Goal: Task Accomplishment & Management: Complete application form

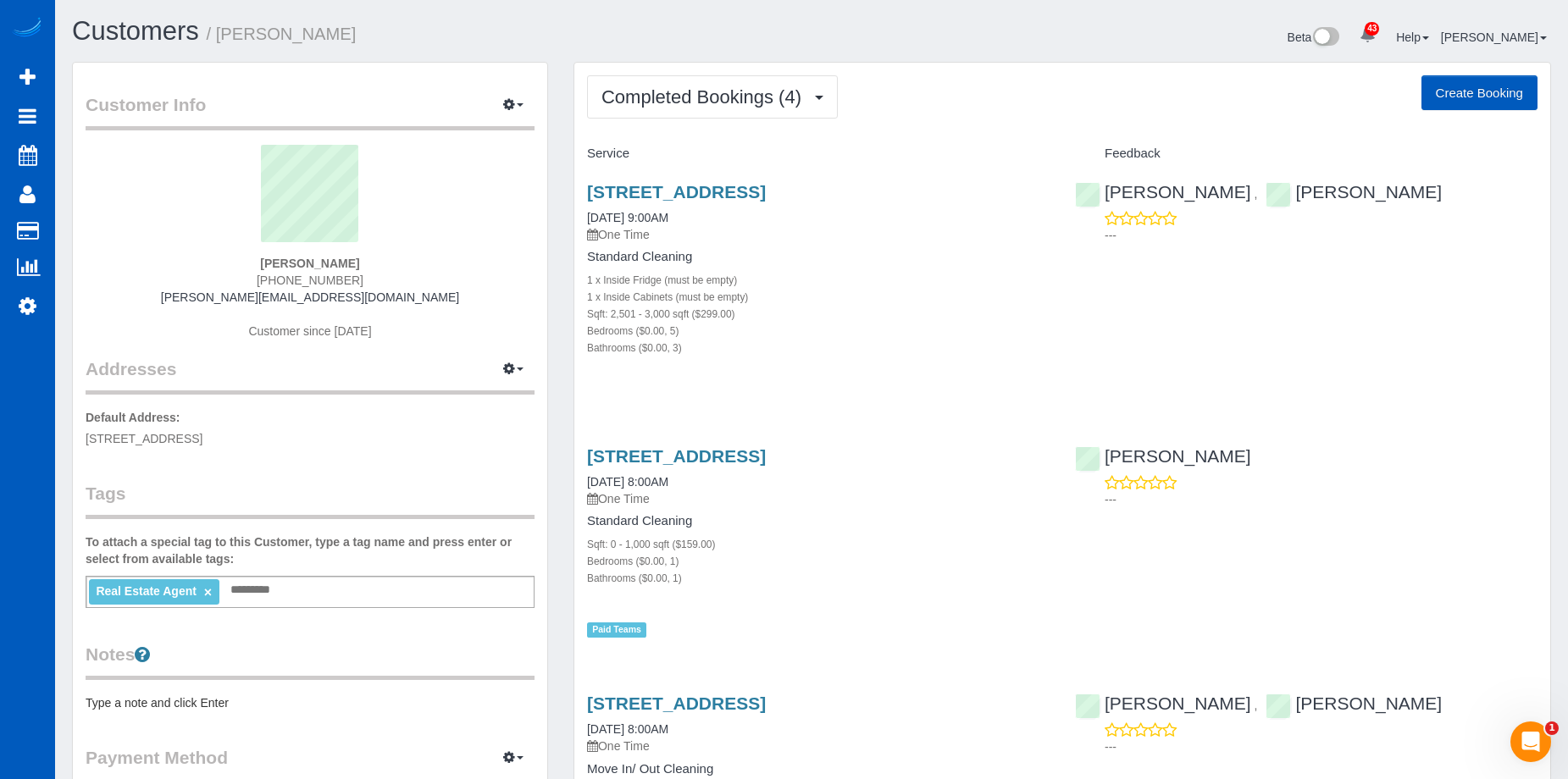
click at [1469, 93] on button "Create Booking" at bounding box center [1479, 93] width 116 height 36
select select "WA"
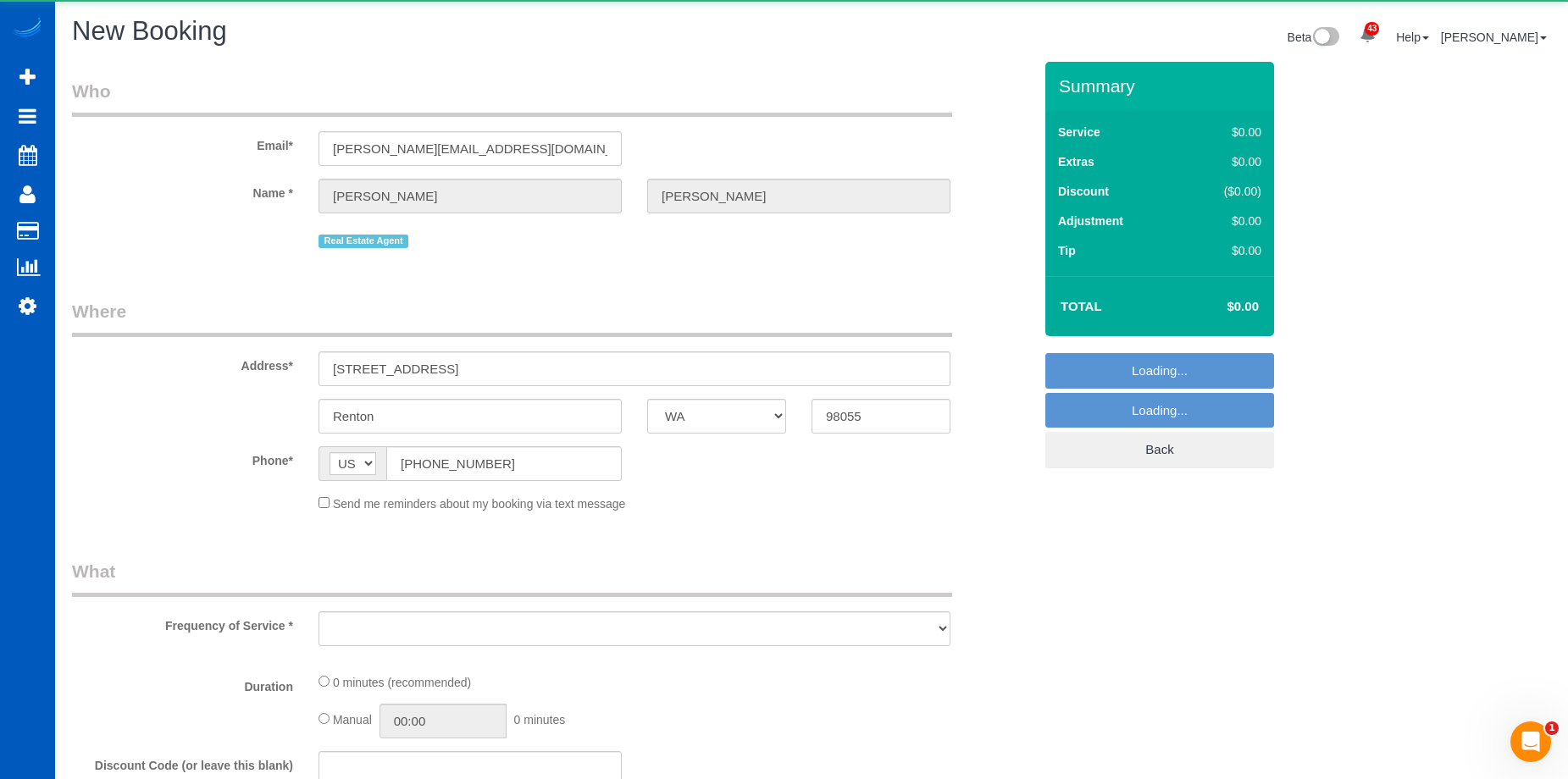
select select "string:fspay-7be27db6-0316-47dc-b680-4aa7eac61885"
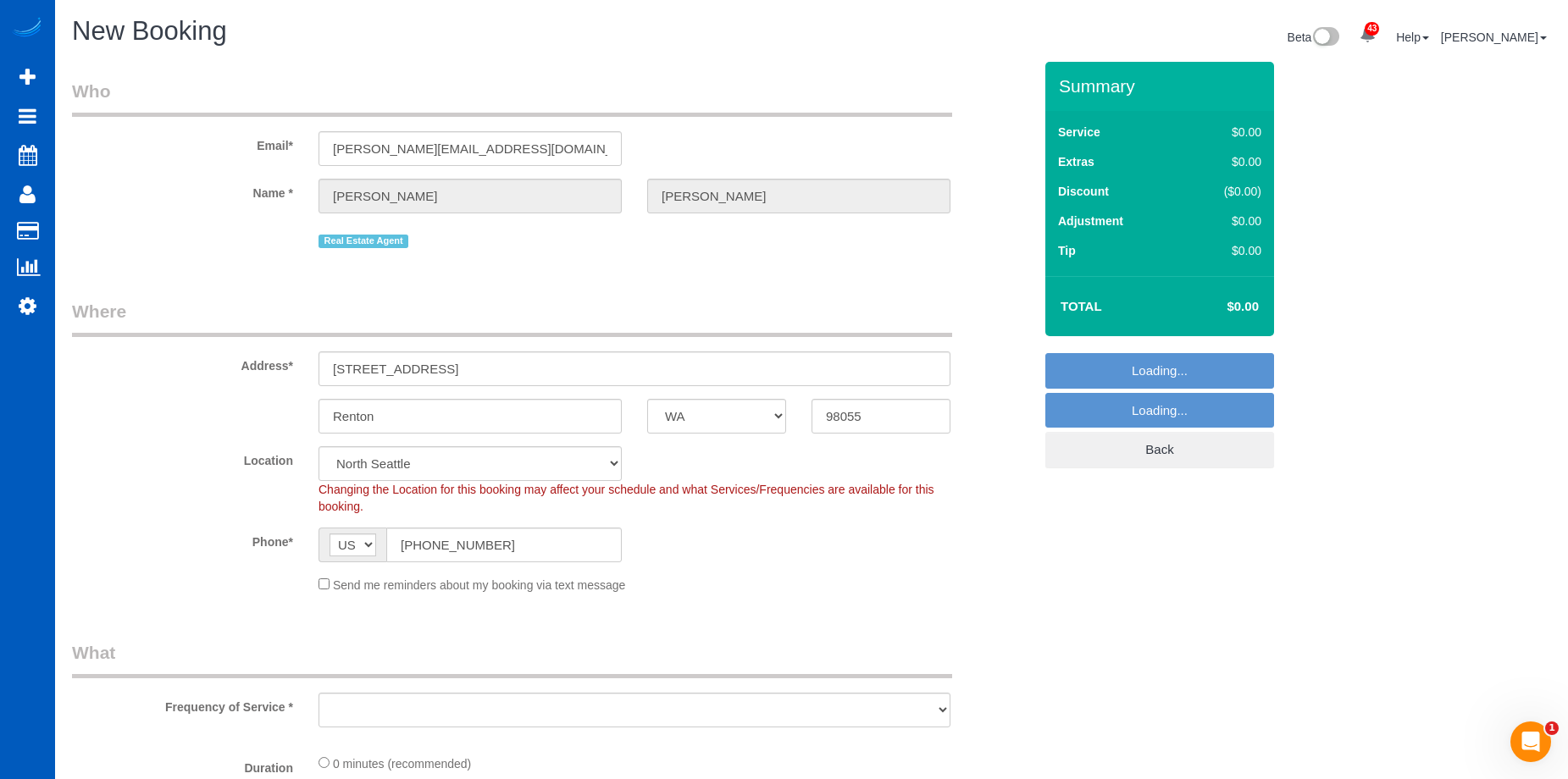
select select "object:5093"
select select "199"
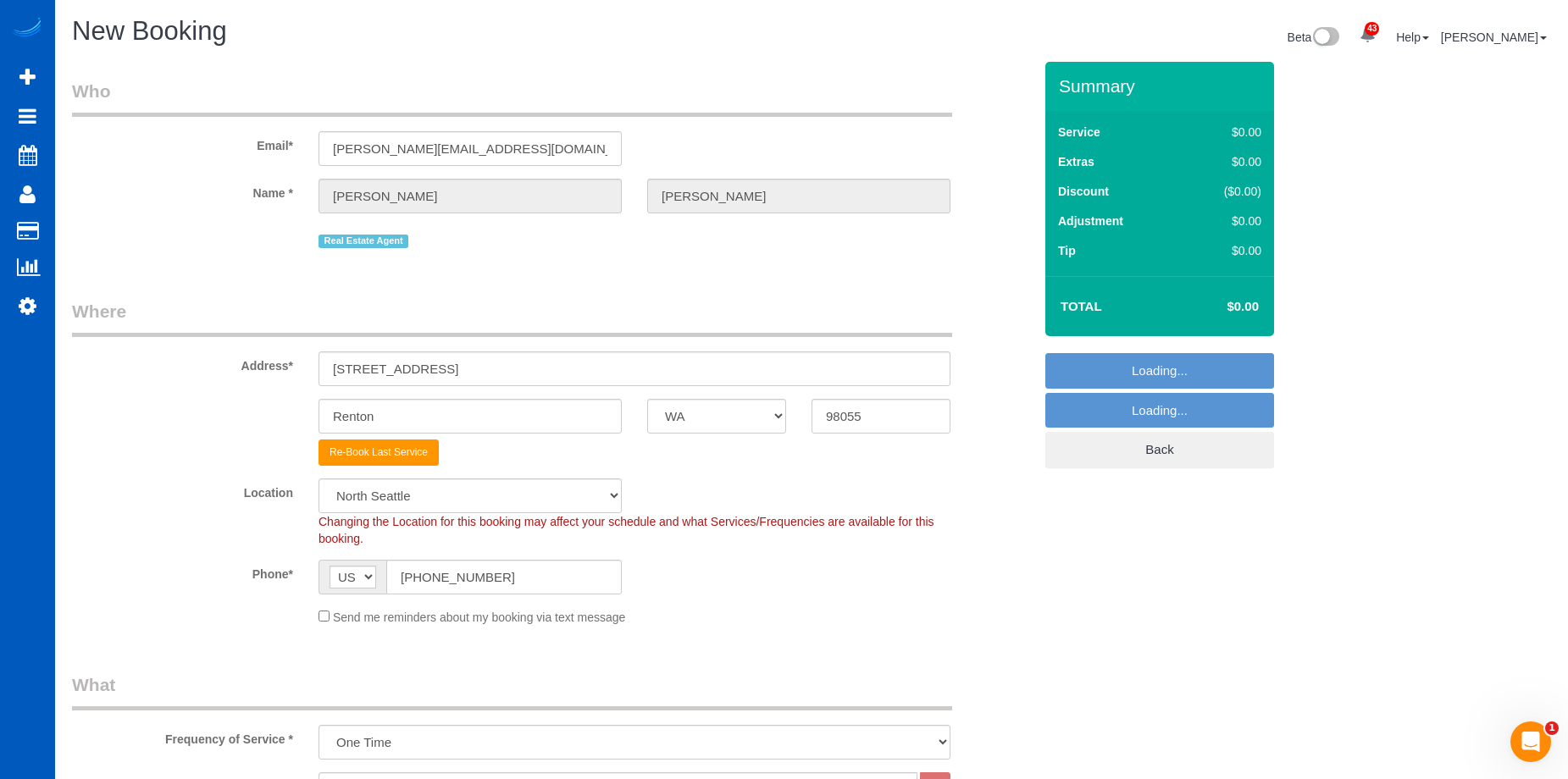
select select "object:5358"
select select "8"
select select "object:5448"
click at [408, 370] on input "506 S 15th St" at bounding box center [634, 368] width 632 height 35
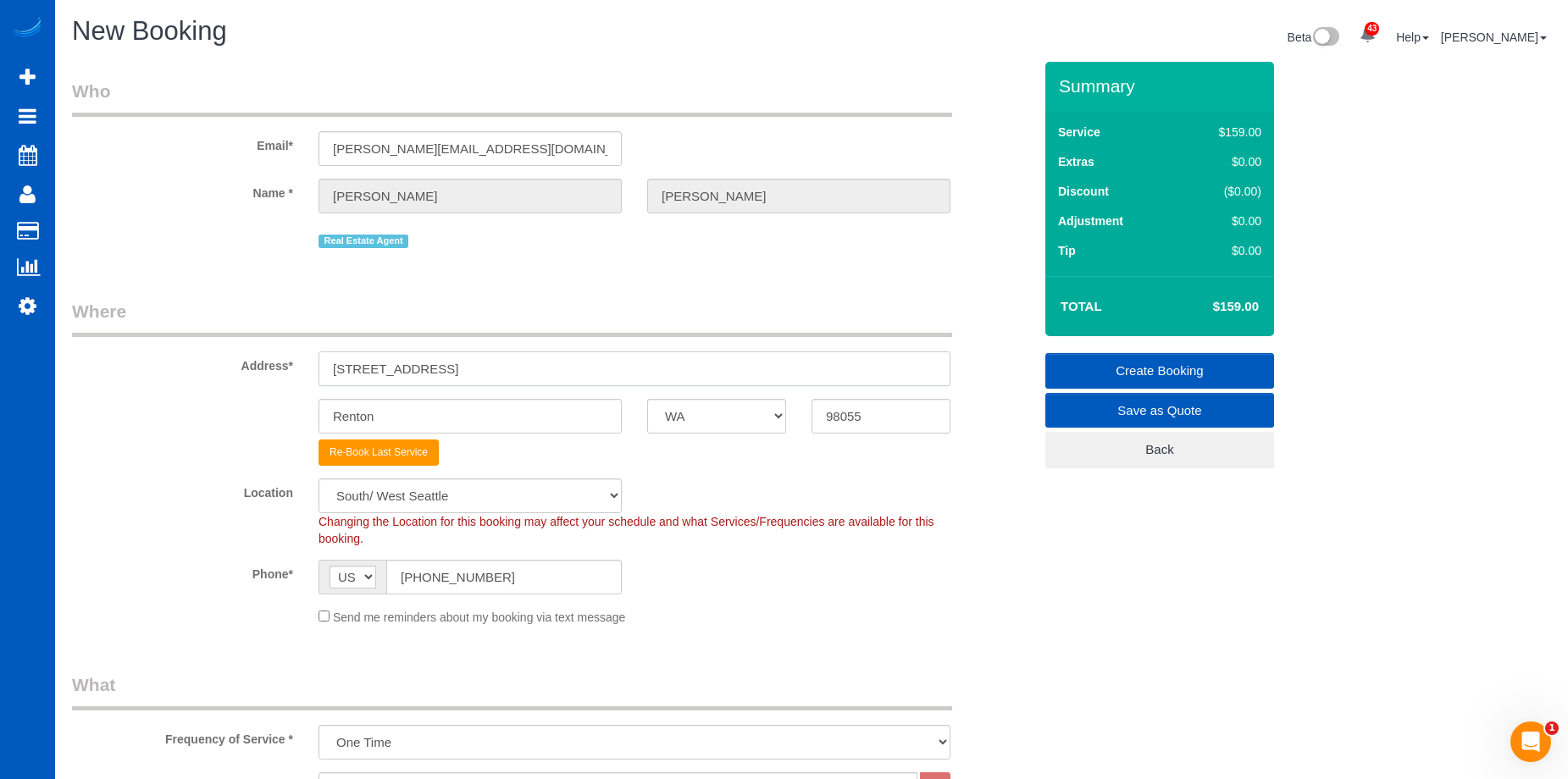
drag, startPoint x: 457, startPoint y: 358, endPoint x: 323, endPoint y: 357, distance: 134.0
click at [180, 363] on div "Address* 506 S 15th St" at bounding box center [553, 342] width 986 height 87
paste input "1805 N 167th Street, Shoreline, WA 98133"
drag, startPoint x: 537, startPoint y: 370, endPoint x: 690, endPoint y: 377, distance: 153.2
click at [657, 372] on input "1805 N 167th Street, Shoreline, WA 98133" at bounding box center [634, 368] width 632 height 35
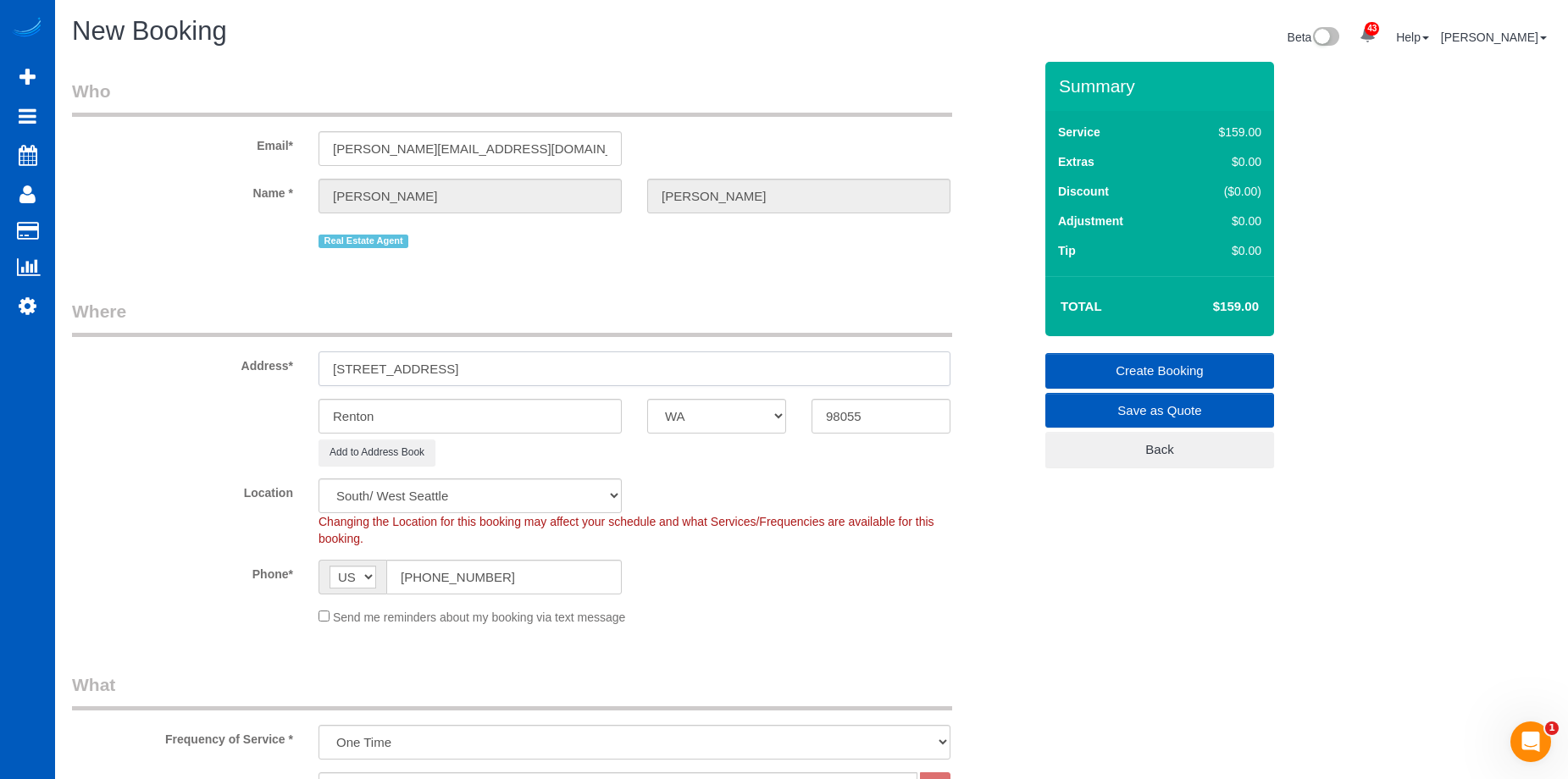
type input "1805 N 167th Street, Shoreline, WA"
drag, startPoint x: 917, startPoint y: 413, endPoint x: 900, endPoint y: 417, distance: 17.5
click at [917, 414] on input "98055" at bounding box center [881, 416] width 139 height 35
drag, startPoint x: 894, startPoint y: 417, endPoint x: 703, endPoint y: 405, distance: 191.4
click at [703, 405] on div "Renton AK AL AR AZ CA CO CT DC DE FL GA HI IA ID IL IN KS KY LA MA MD ME MI MN …" at bounding box center [553, 416] width 986 height 35
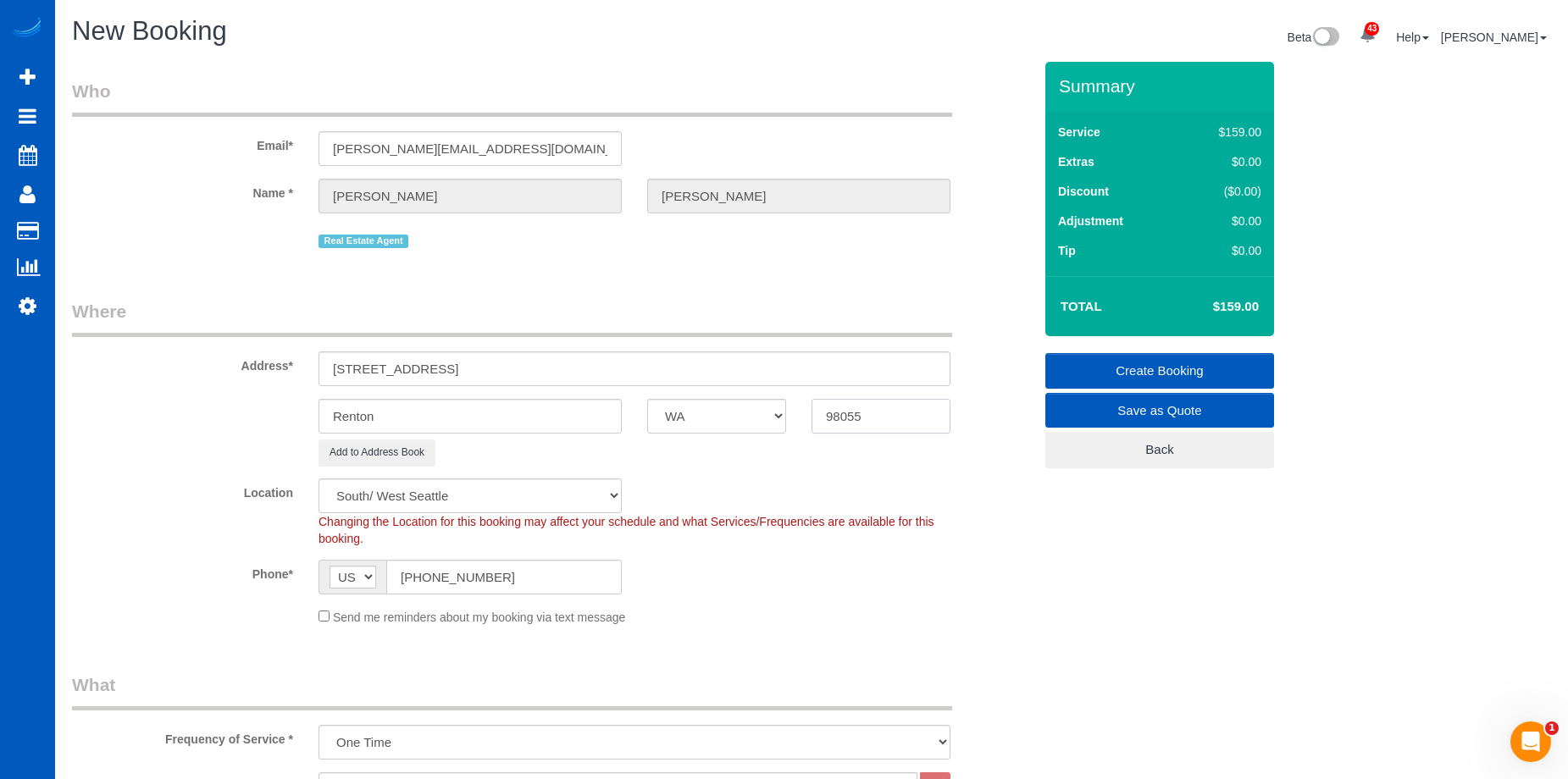
paste input "133"
type input "98133"
drag, startPoint x: 455, startPoint y: 367, endPoint x: 504, endPoint y: 367, distance: 49.0
click at [504, 367] on input "1805 N 167th Street, Shoreline, WA" at bounding box center [634, 368] width 632 height 35
type input "1805 N 167th Street, , WA"
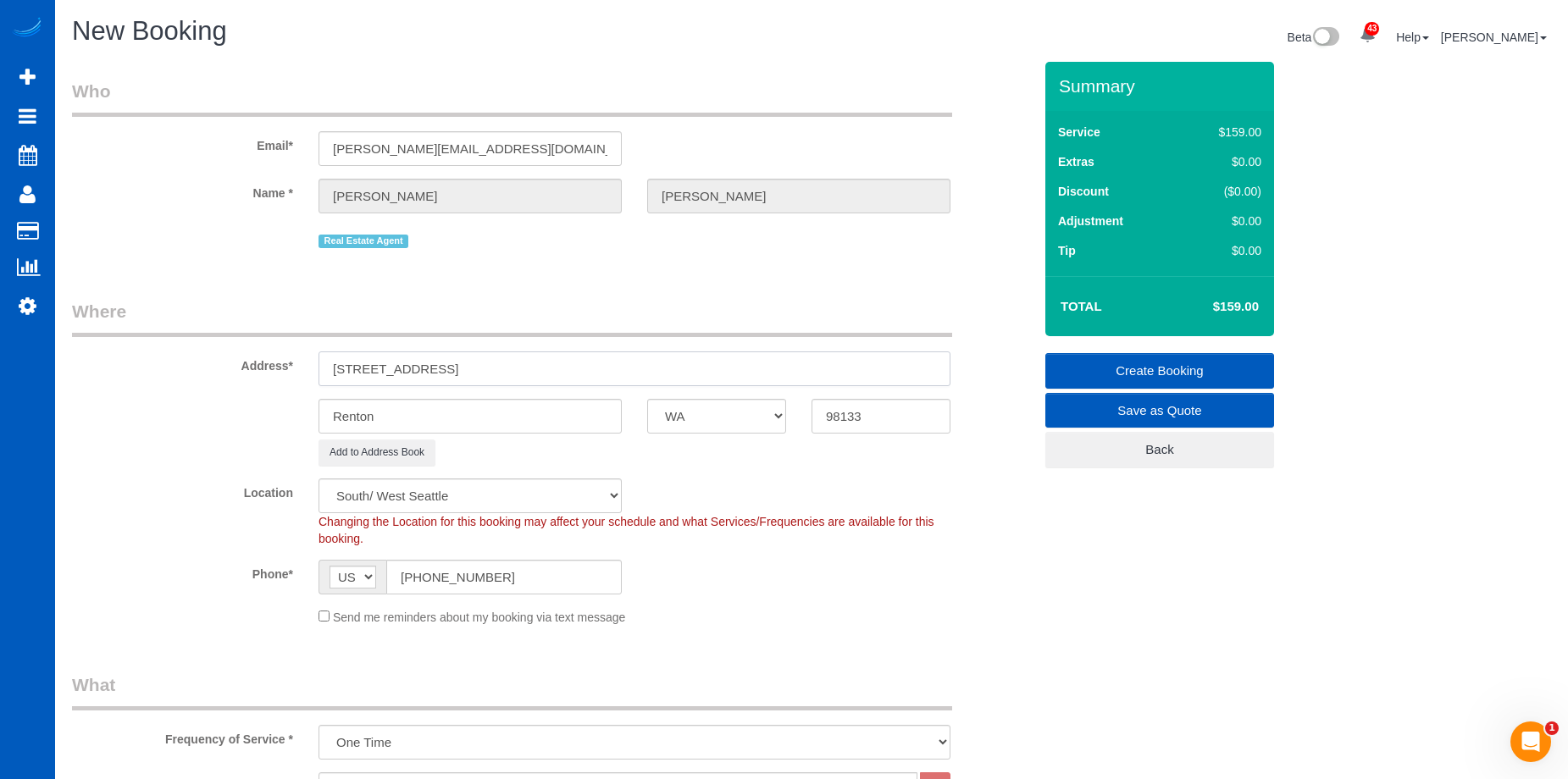
select select "1"
type input "1805 N 167th Street, , WA"
drag, startPoint x: 428, startPoint y: 407, endPoint x: 280, endPoint y: 387, distance: 149.3
click at [231, 399] on div "Renton AK AL AR AZ CA CO CT DC DE FL GA HI IA ID IL IN KS KY LA MA MD ME MI MN …" at bounding box center [553, 416] width 986 height 35
select select "object:5584"
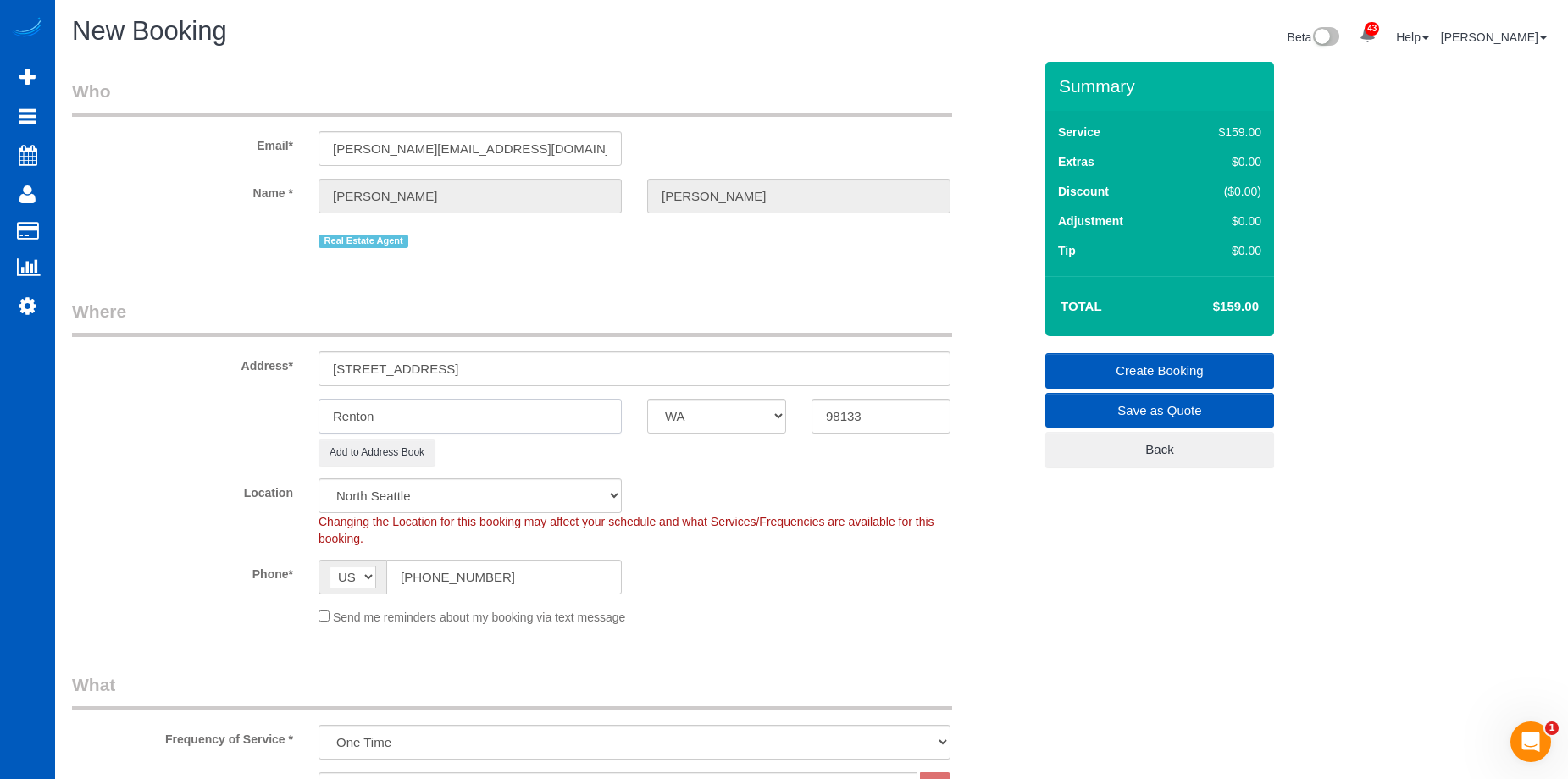
paste input "Shoreline"
type input "Shoreline"
drag, startPoint x: 464, startPoint y: 369, endPoint x: 498, endPoint y: 364, distance: 34.4
click at [498, 364] on input "1805 N 167th Street, , WA" at bounding box center [634, 368] width 632 height 35
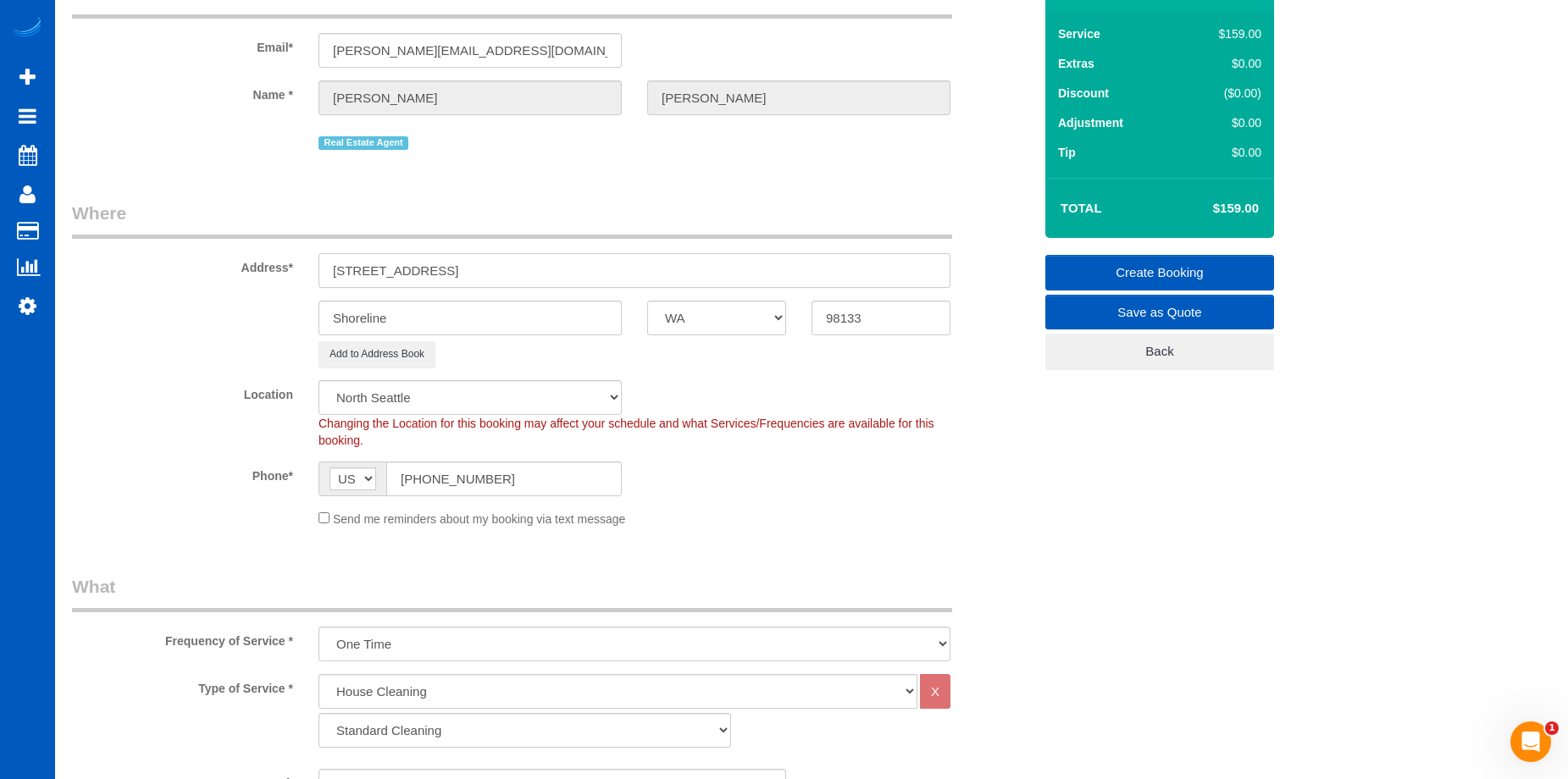
scroll to position [254, 0]
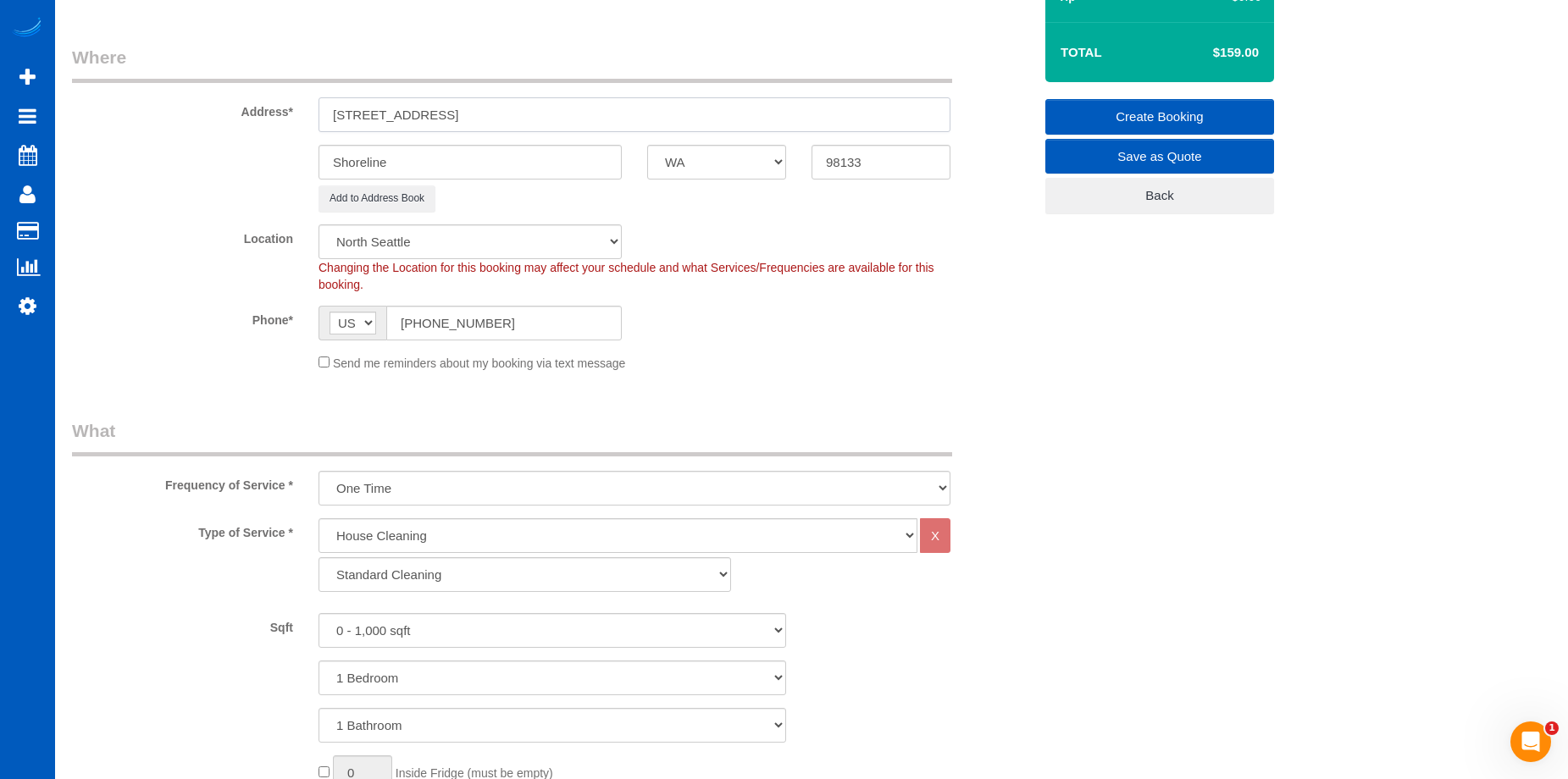
type input "1805 N 167th Street"
click at [459, 574] on select "Standard Cleaning Deep Cleaning Move In/ Out Cleaning" at bounding box center [525, 575] width 413 height 35
select select "367"
click at [319, 558] on select "Standard Cleaning Deep Cleaning Move In/ Out Cleaning" at bounding box center [525, 575] width 413 height 35
click at [445, 638] on select "0 - 1,000 sqft 1,001 - 1,500 sqft 1,501 - 2,000 sqft 2,001 - 2,500 sqft 2,501 -…" at bounding box center [552, 630] width 467 height 35
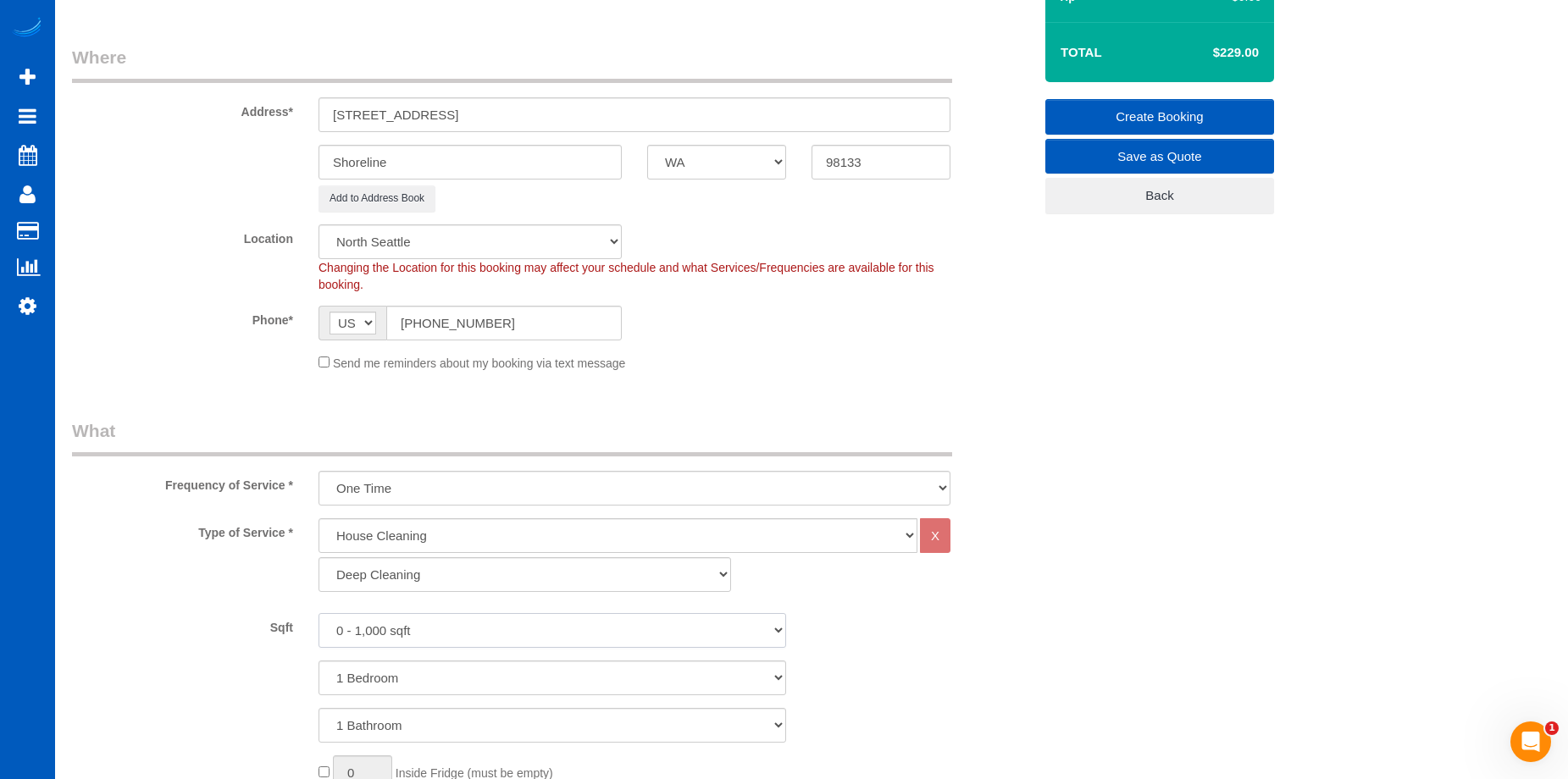
select select "1001"
click at [319, 613] on select "0 - 1,000 sqft 1,001 - 1,500 sqft 1,501 - 2,000 sqft 2,001 - 2,500 sqft 2,501 -…" at bounding box center [552, 630] width 467 height 35
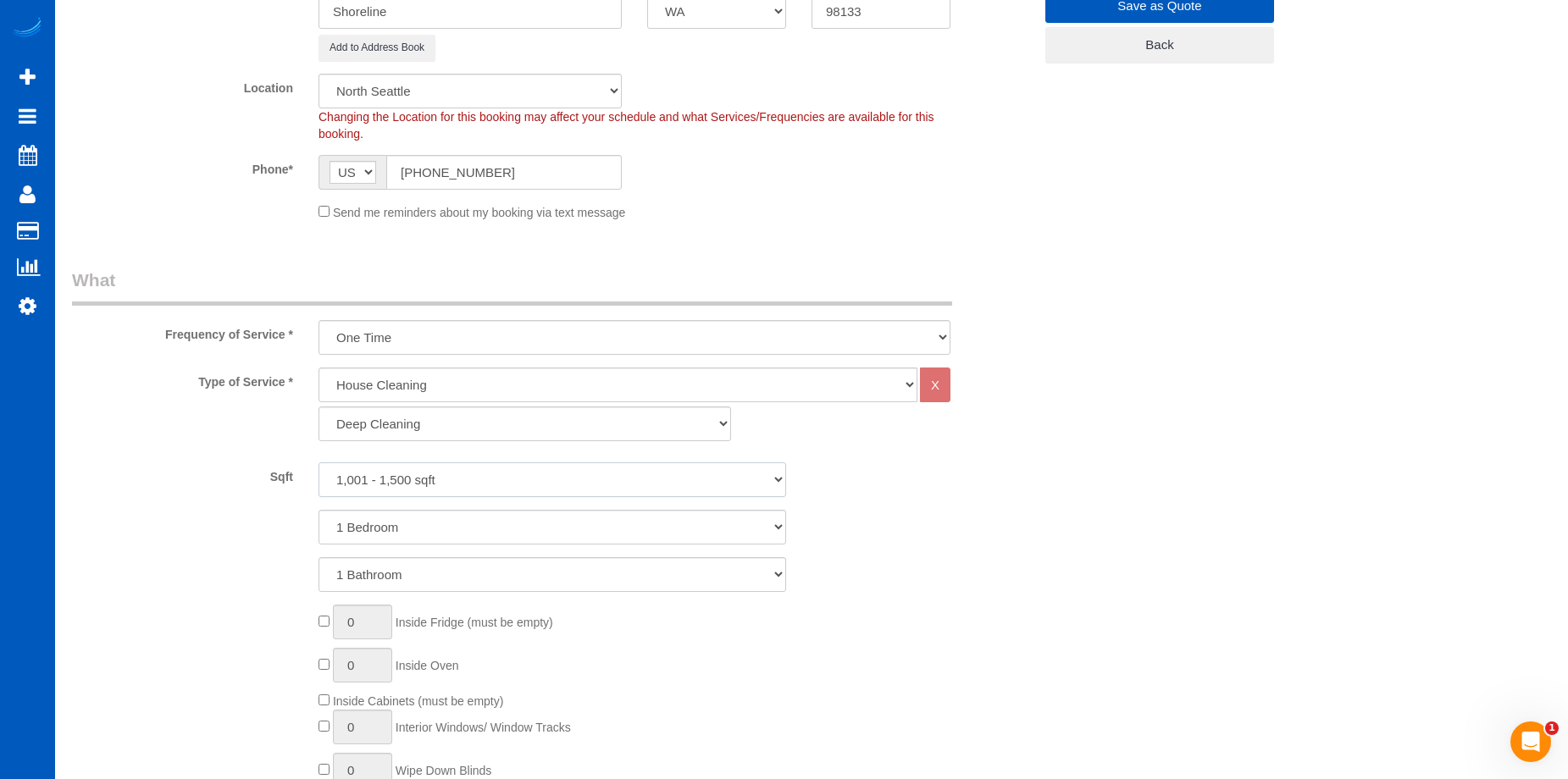
scroll to position [424, 0]
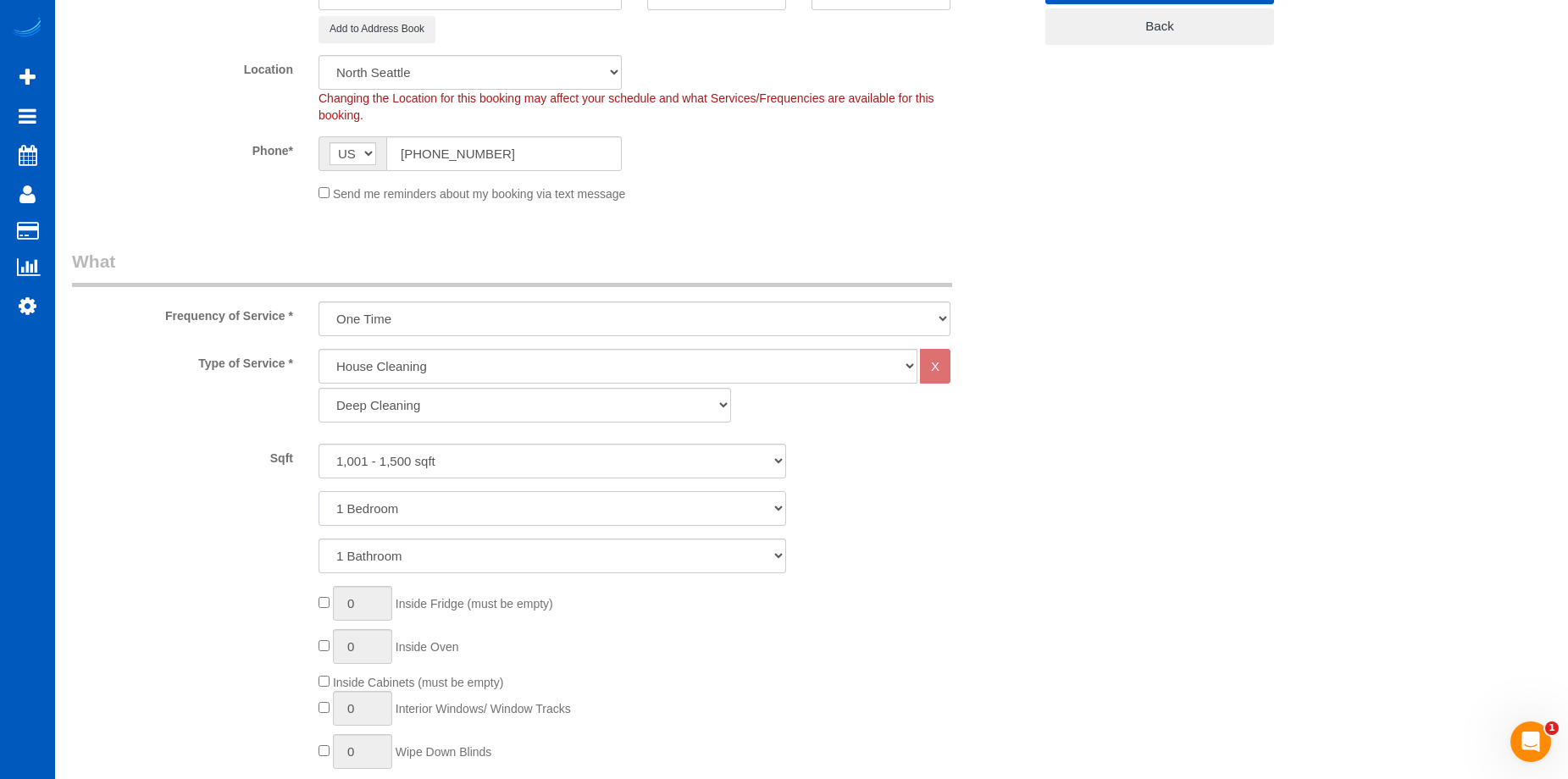
click at [443, 517] on select "1 Bedroom 2 Bedrooms 3 Bedrooms 4 Bedrooms 5 Bedrooms 6 Bedrooms 7 Bedrooms" at bounding box center [552, 508] width 467 height 35
select select "3"
click at [319, 491] on select "1 Bedroom 2 Bedrooms 3 Bedrooms 4 Bedrooms 5 Bedrooms 6 Bedrooms 7 Bedrooms" at bounding box center [552, 508] width 467 height 35
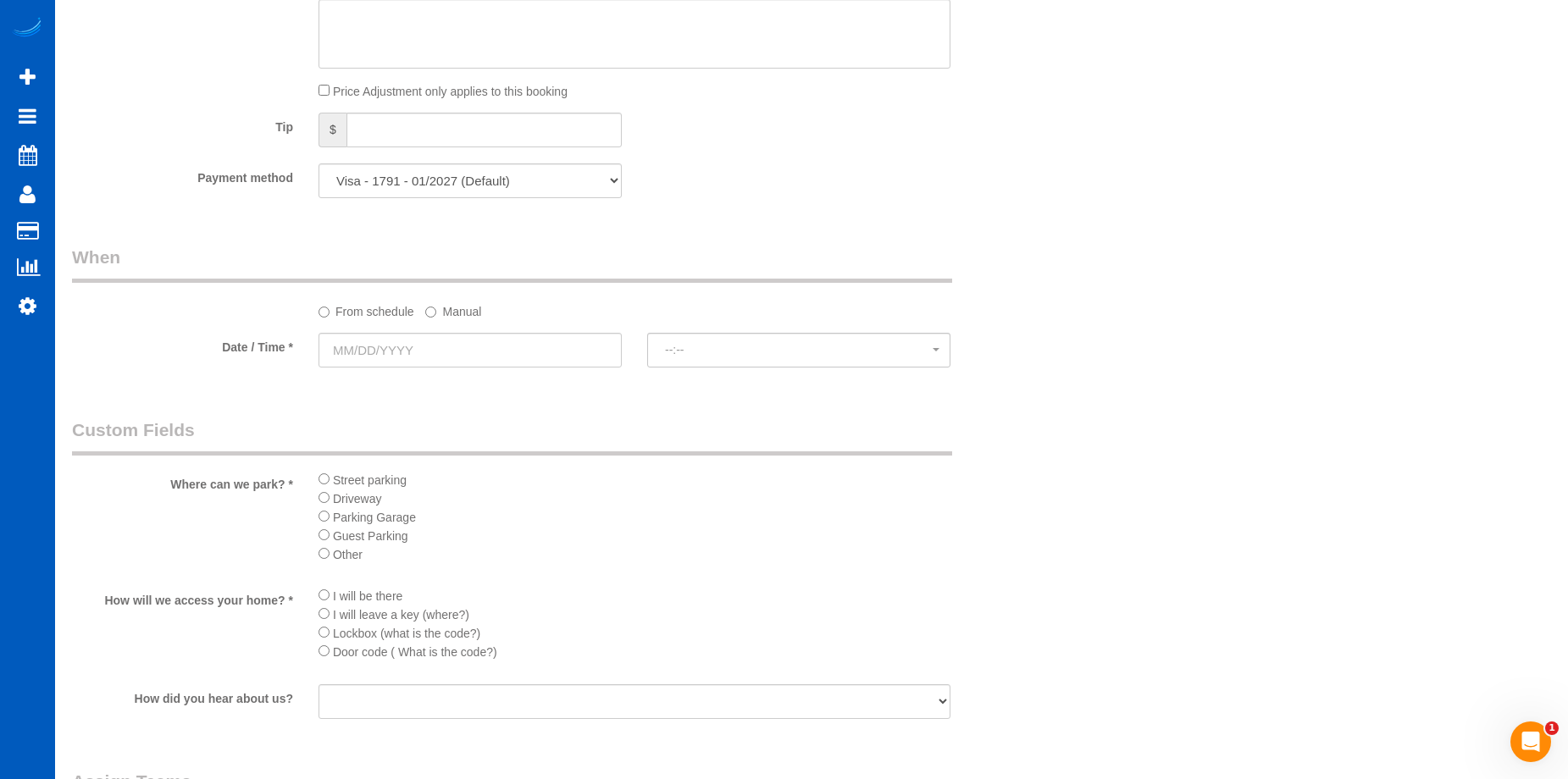
scroll to position [1610, 0]
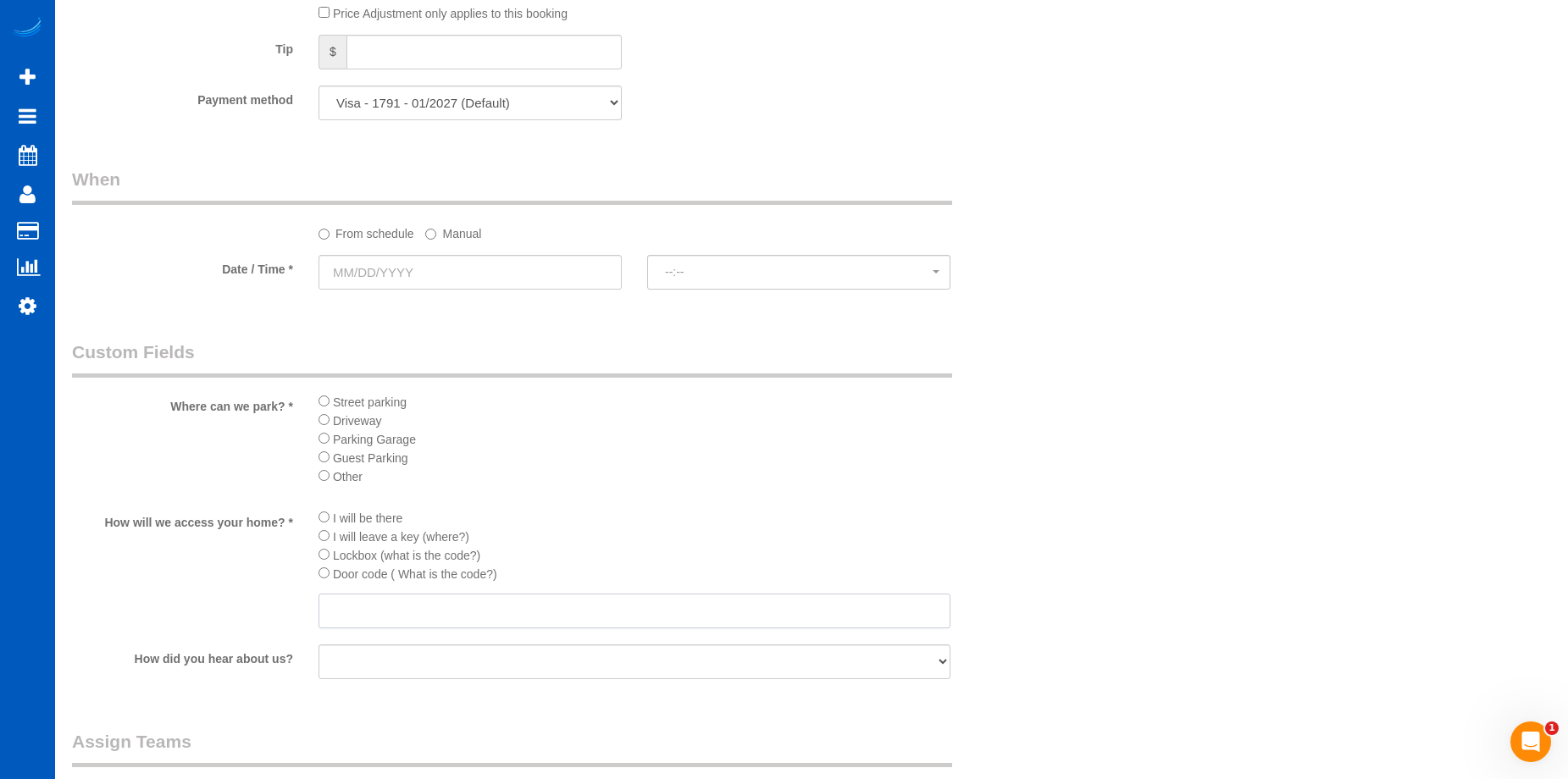
click at [404, 605] on input "text" at bounding box center [634, 610] width 632 height 35
type input "1965"
click at [492, 278] on input "text" at bounding box center [470, 272] width 304 height 35
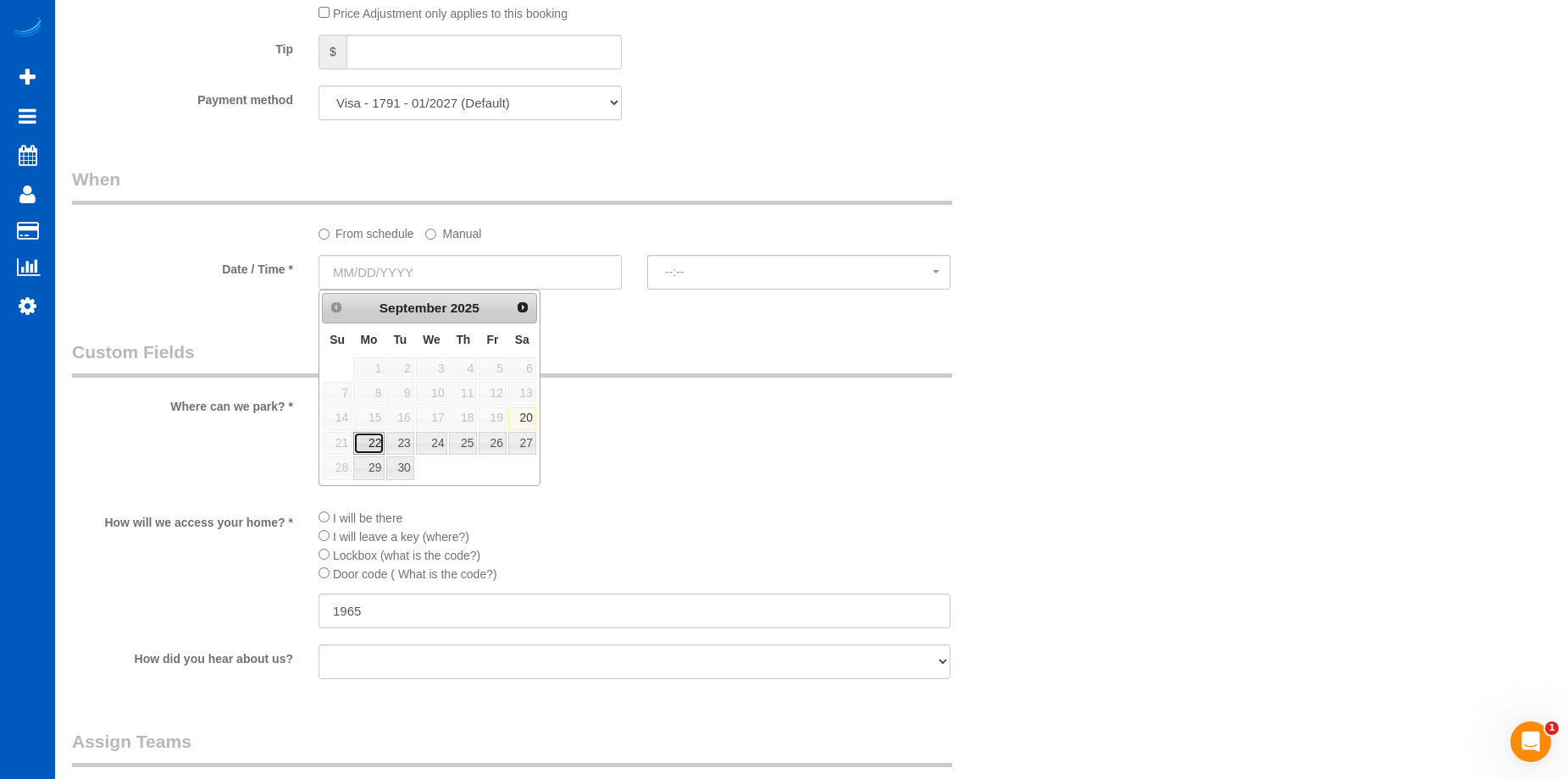
click at [363, 442] on link "22" at bounding box center [369, 443] width 32 height 23
type input "09/22/2025"
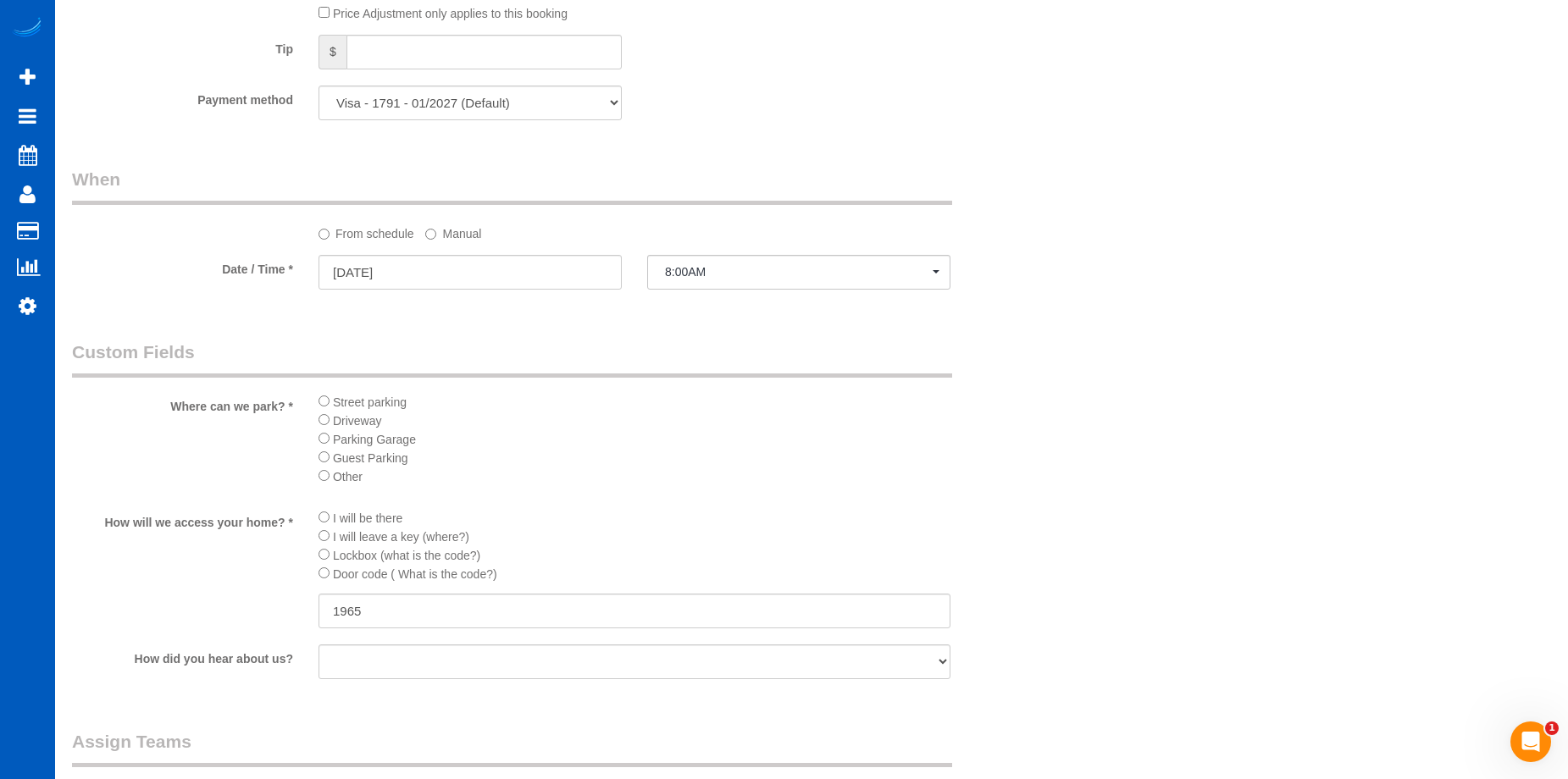
select select "spot19"
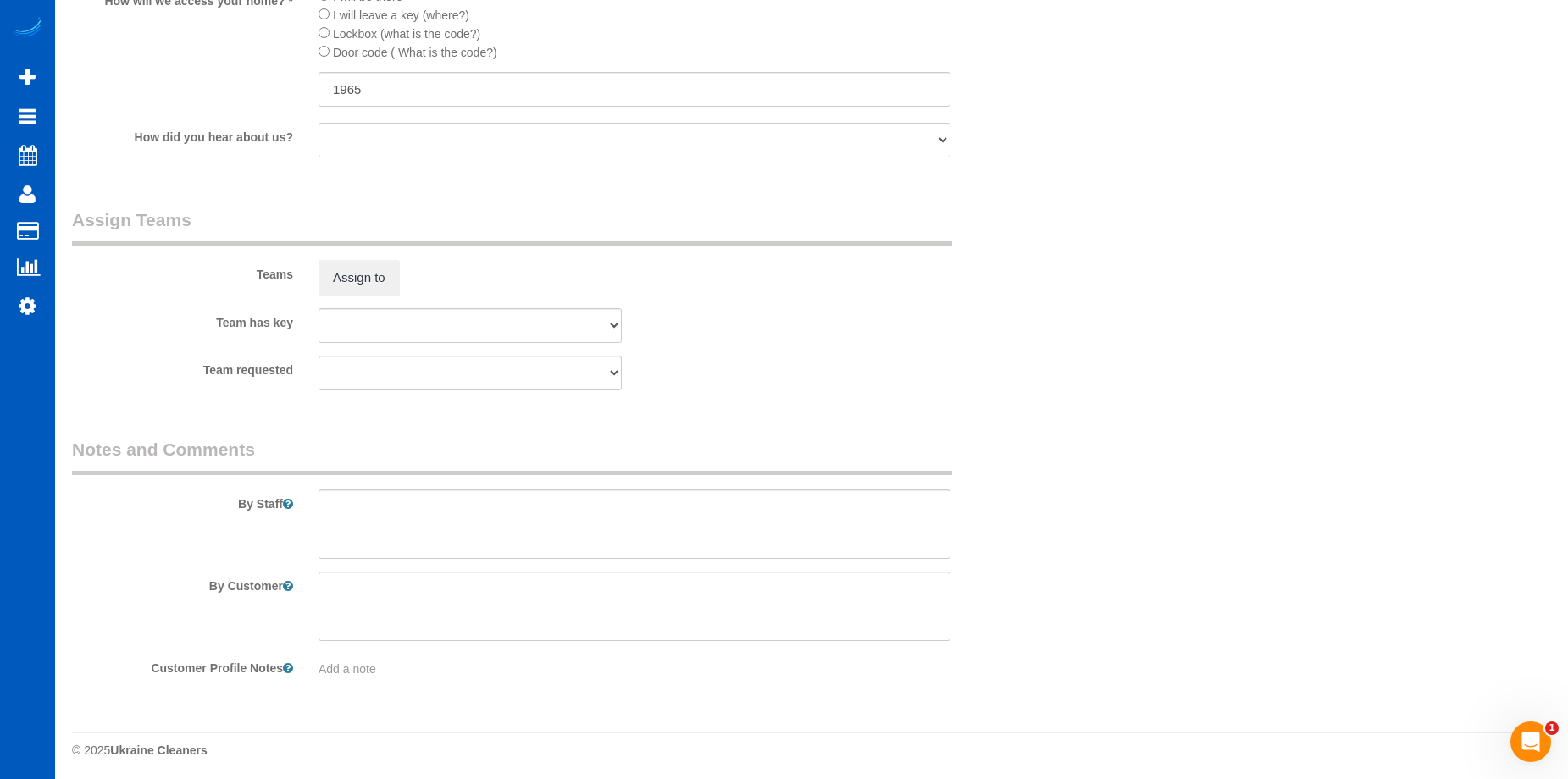
scroll to position [2136, 0]
click at [479, 532] on textarea at bounding box center [634, 520] width 632 height 69
paste textarea "Returning agent! Please do a very good job, Leah is a very important client to …"
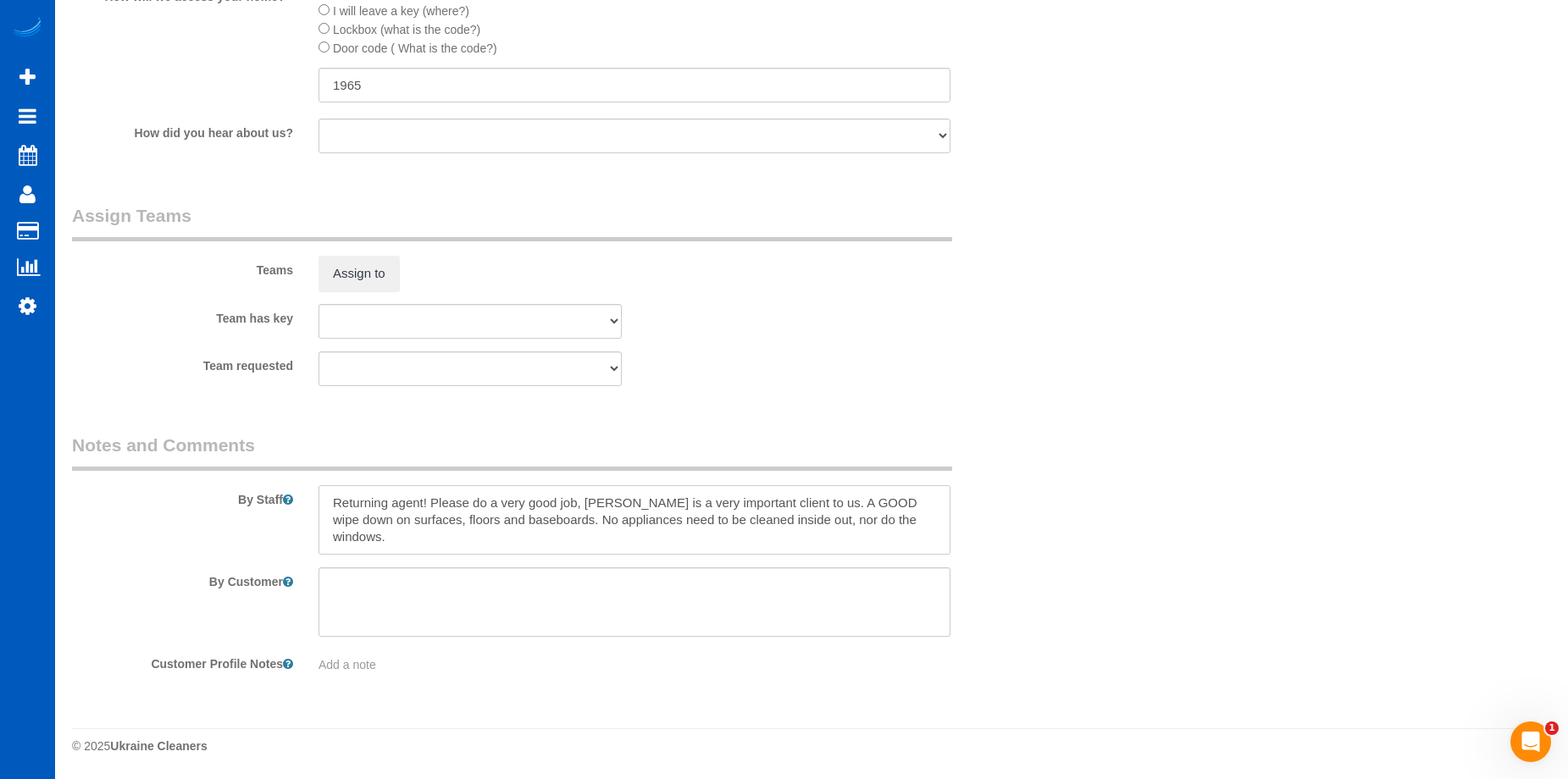
type textarea "Returning agent! Please do a very good job, Leah is a very important client to …"
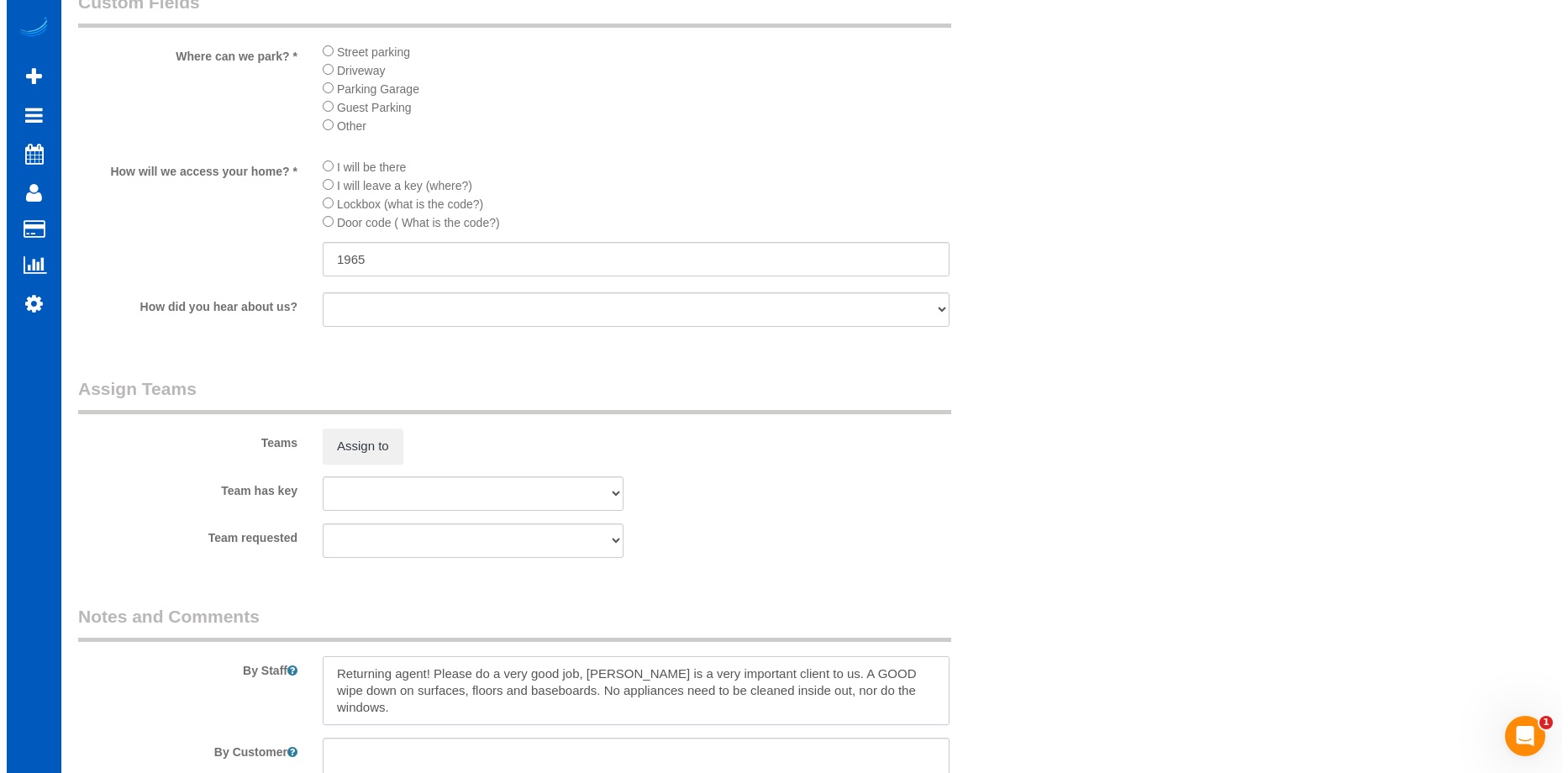
scroll to position [1951, 0]
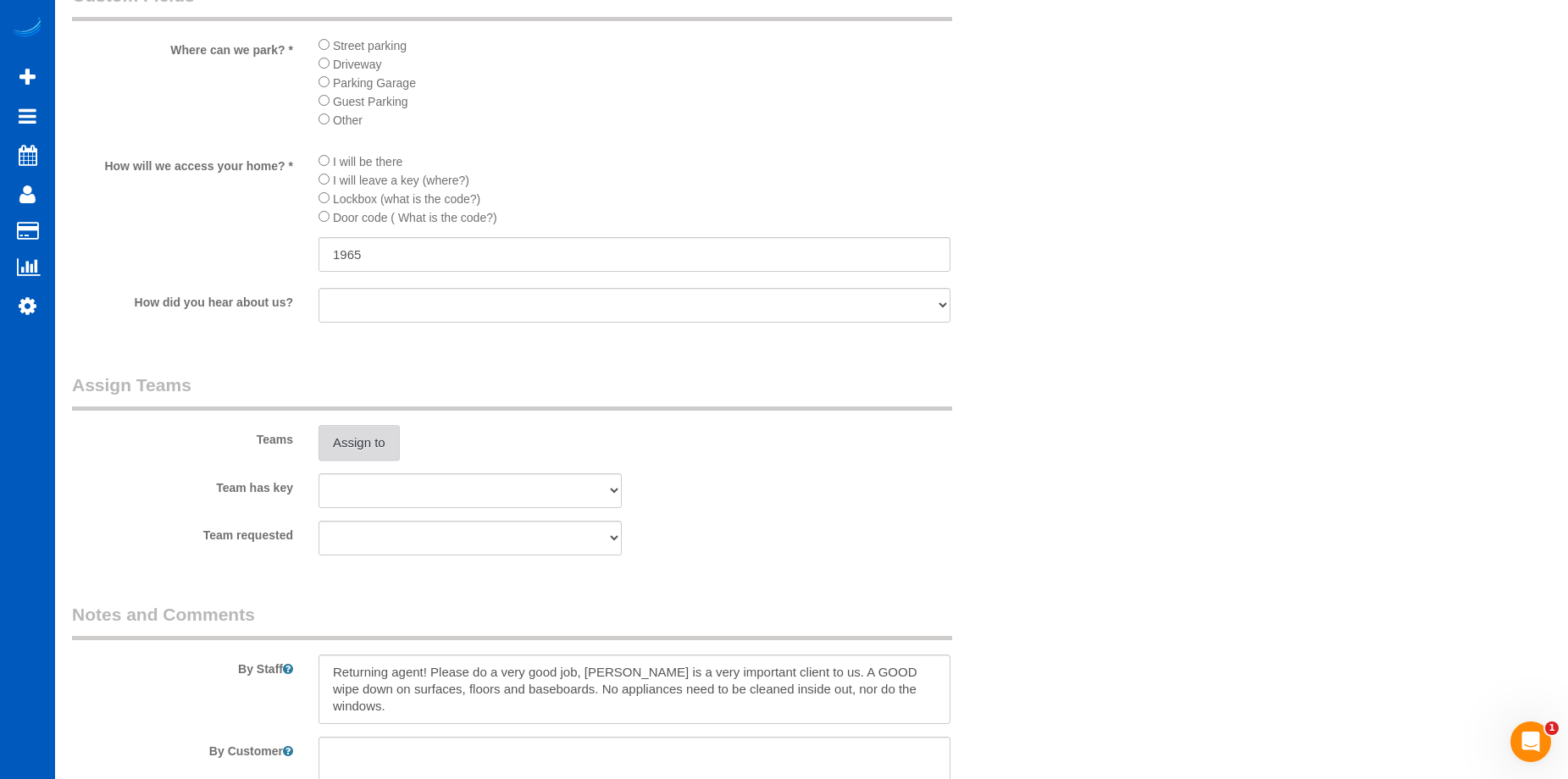
click at [385, 453] on button "Assign to" at bounding box center [359, 443] width 81 height 36
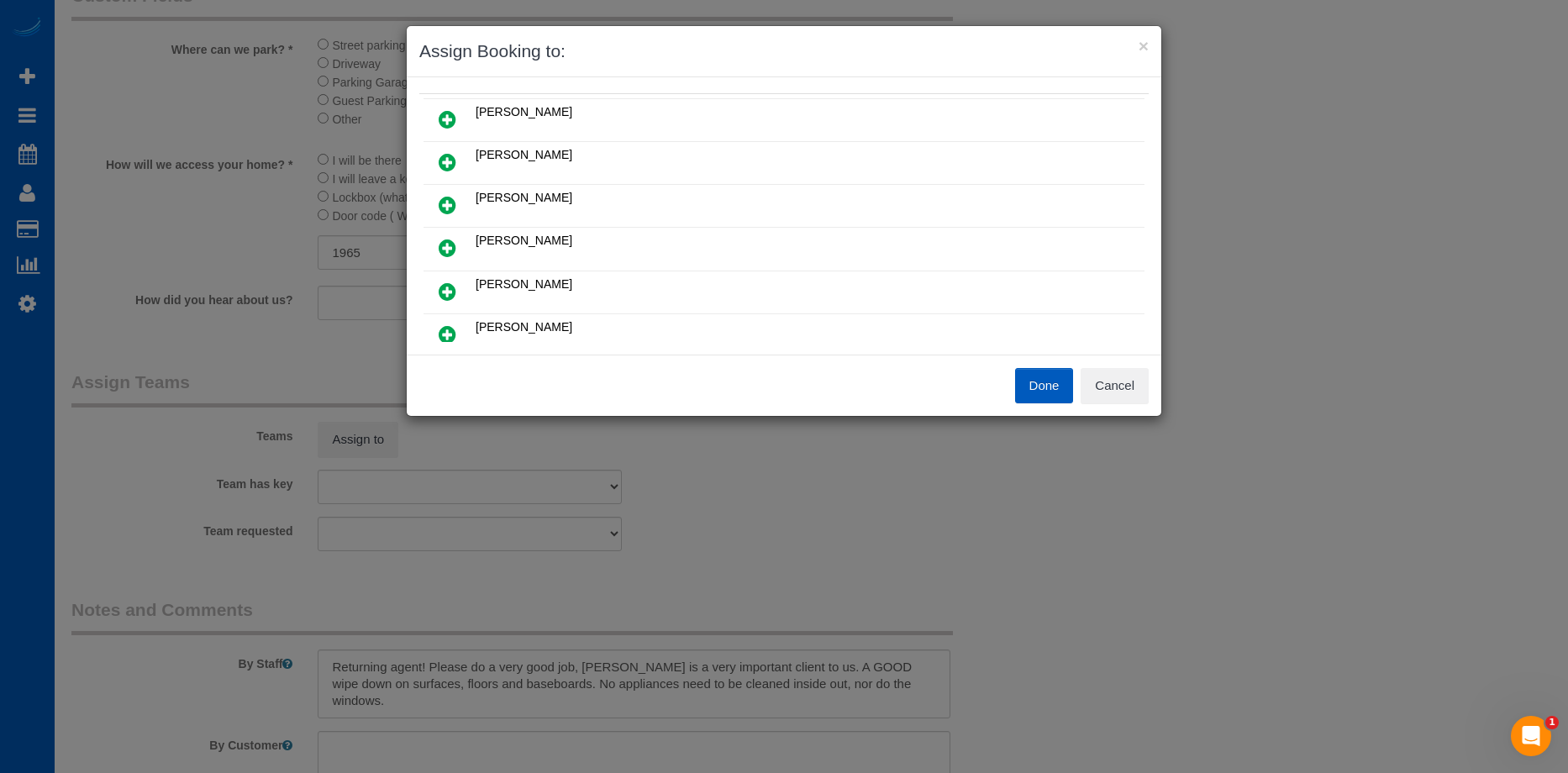
scroll to position [168, 0]
click at [451, 245] on icon at bounding box center [448, 250] width 18 height 20
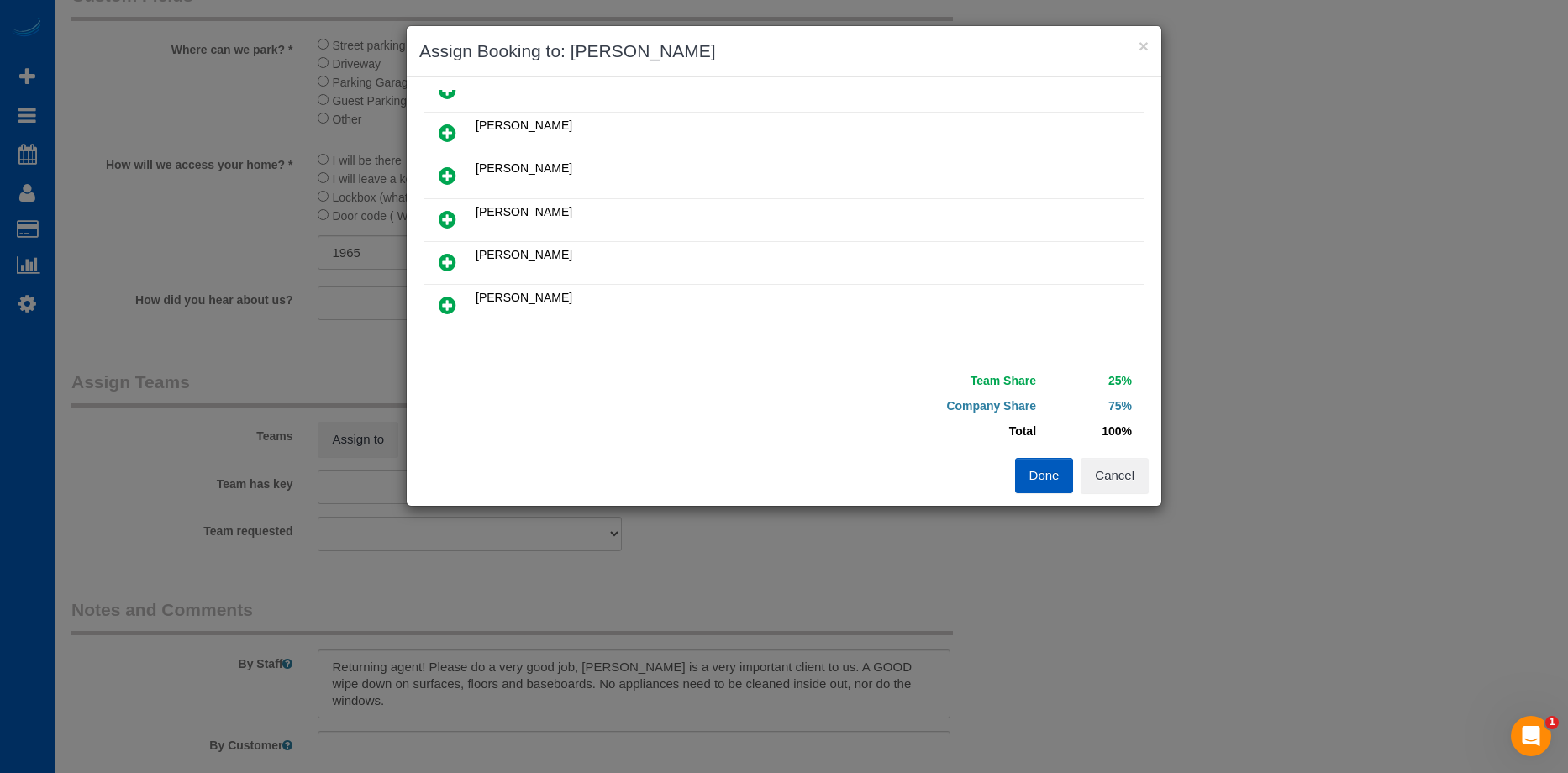
scroll to position [124, 0]
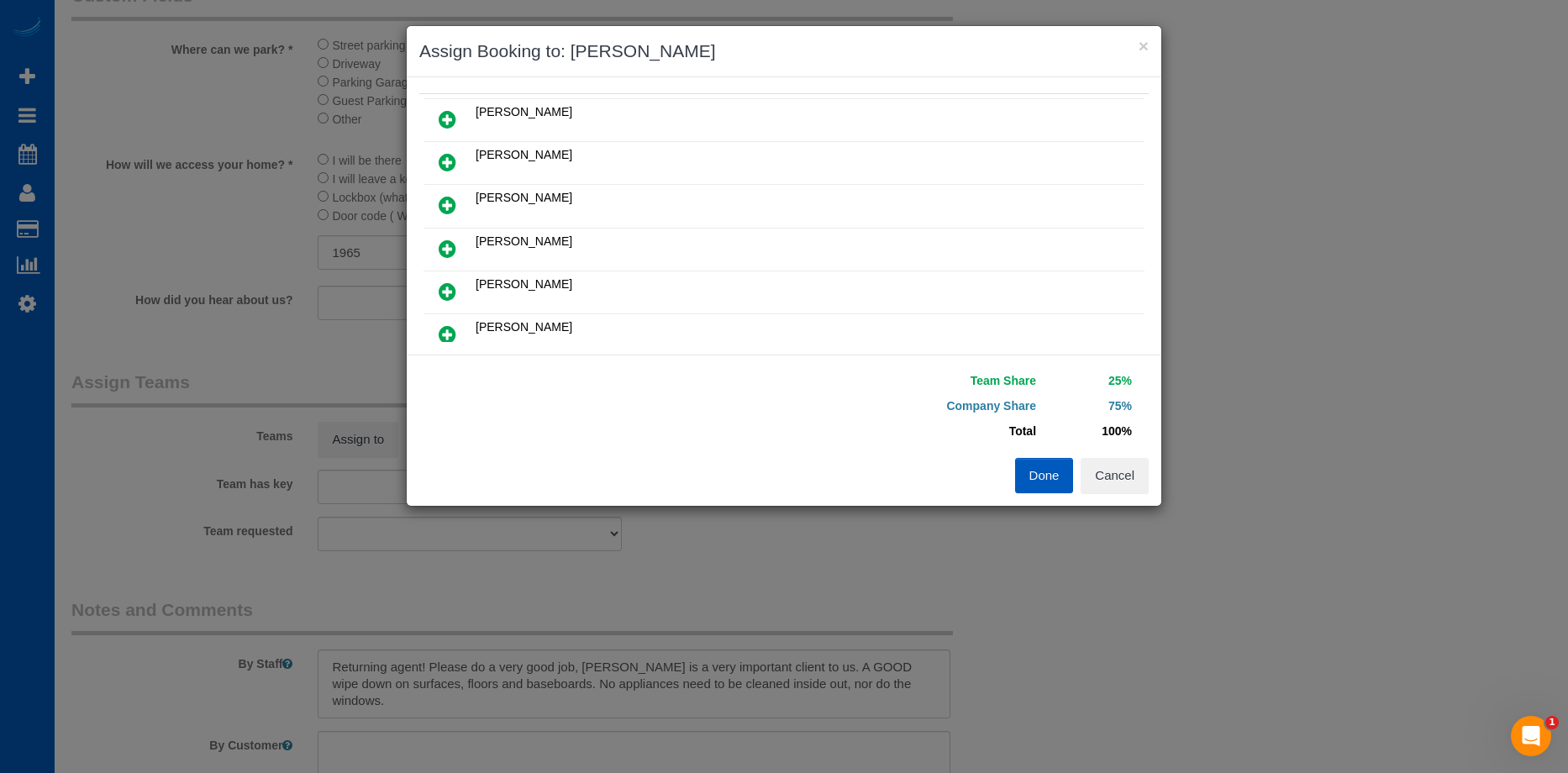
click at [444, 240] on icon at bounding box center [448, 248] width 18 height 20
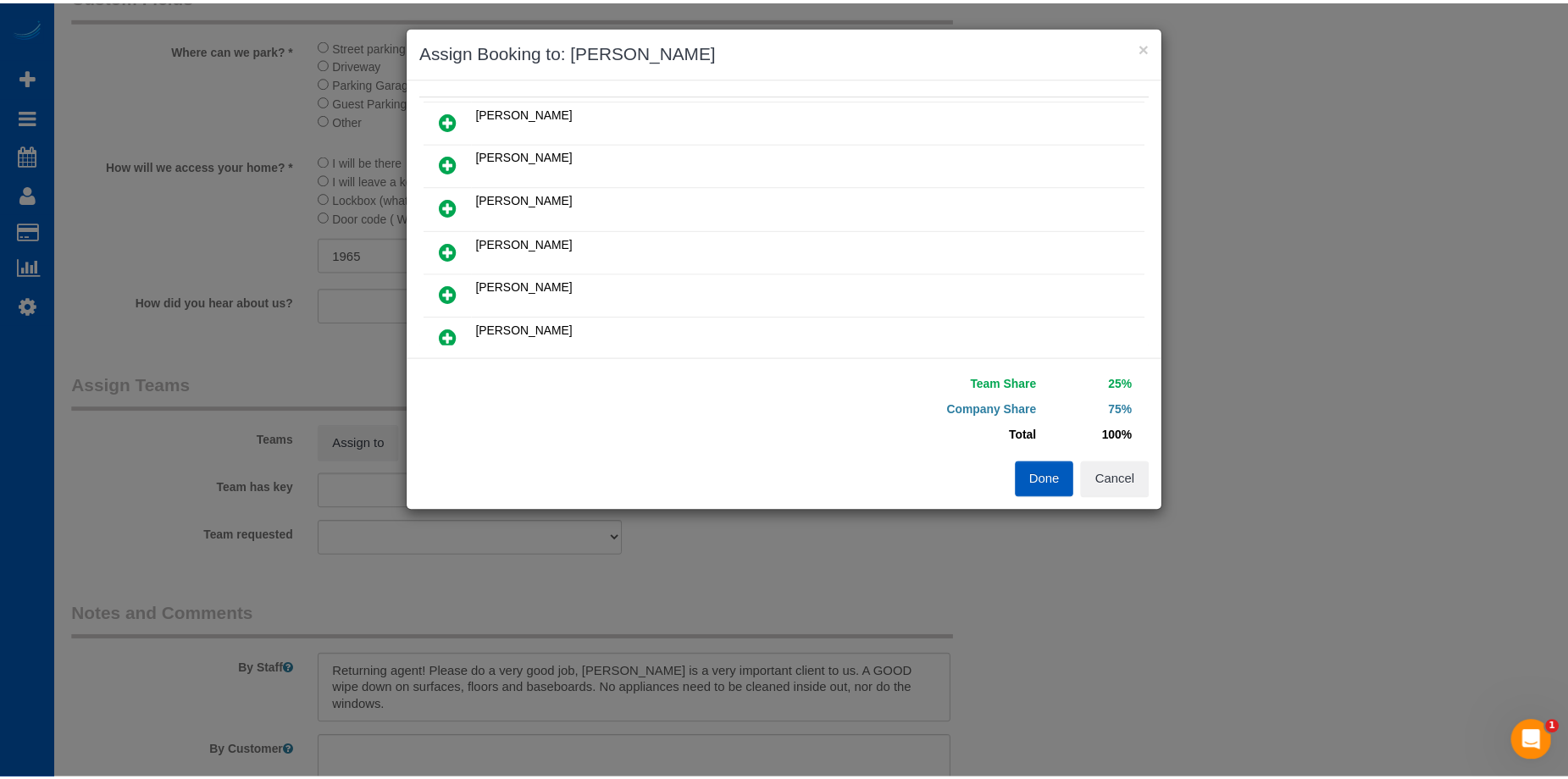
scroll to position [169, 0]
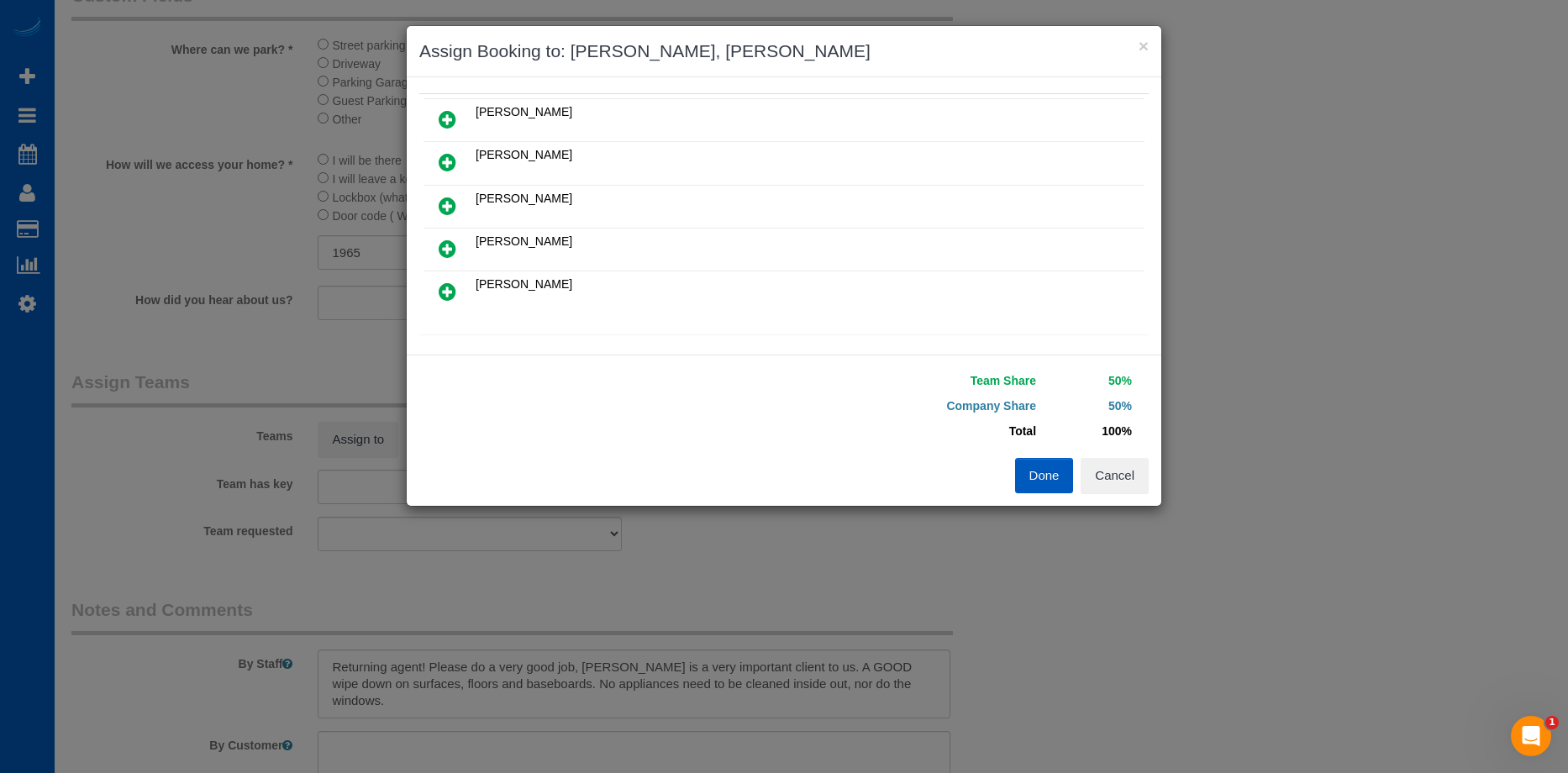
click at [1041, 470] on button "Done" at bounding box center [1044, 476] width 59 height 35
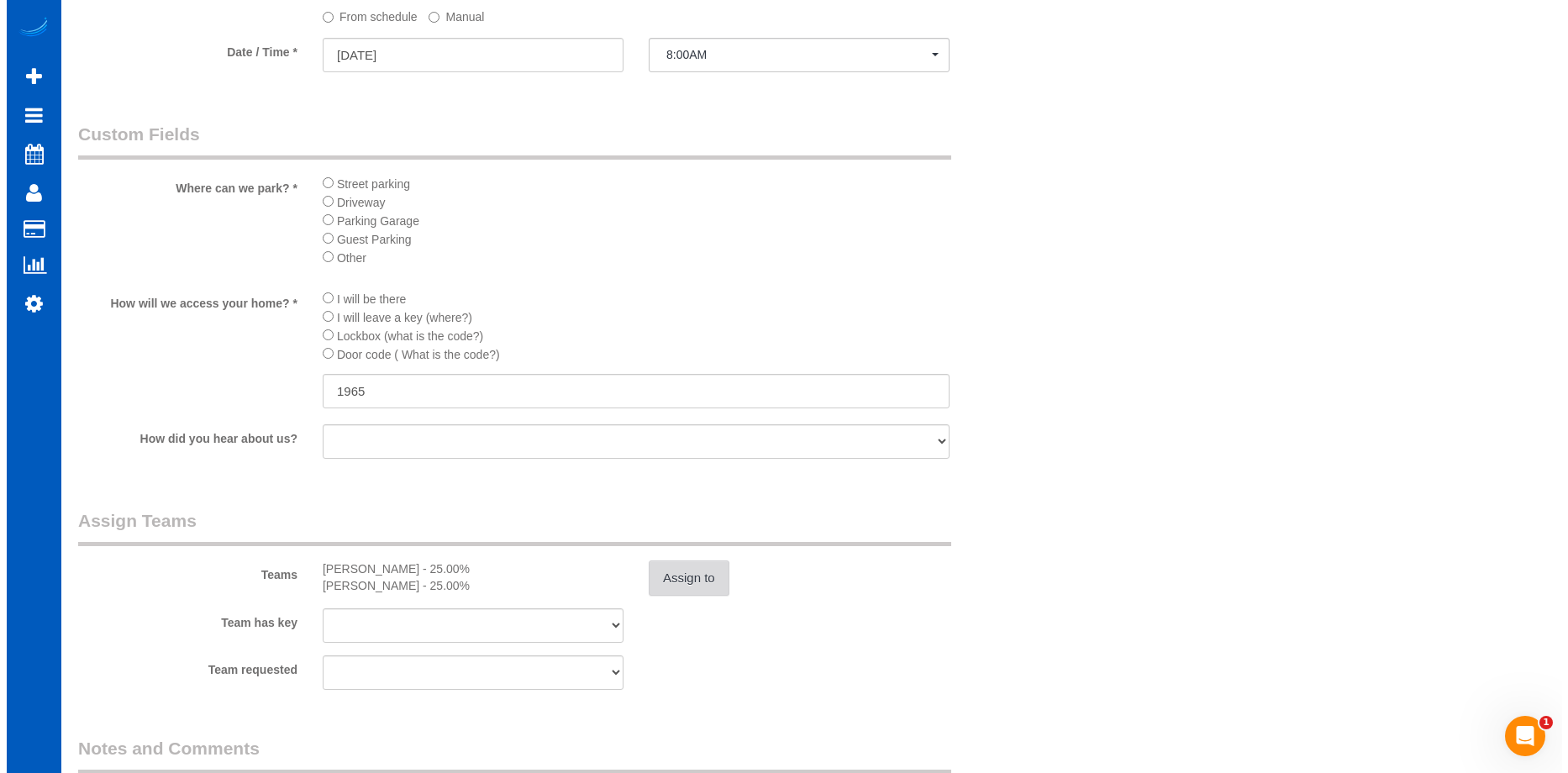
scroll to position [1782, 0]
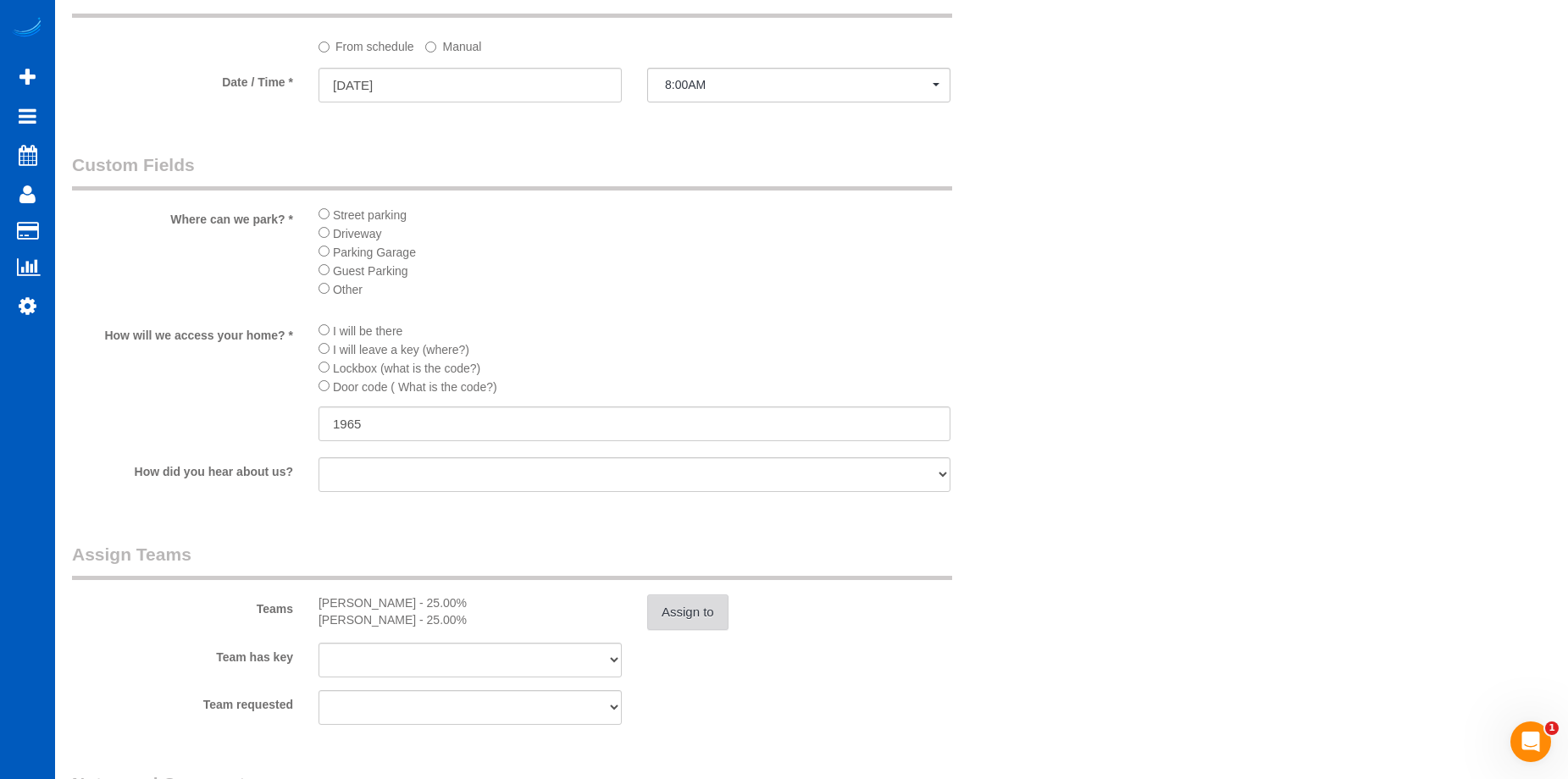
click at [704, 611] on button "Assign to" at bounding box center [688, 612] width 81 height 36
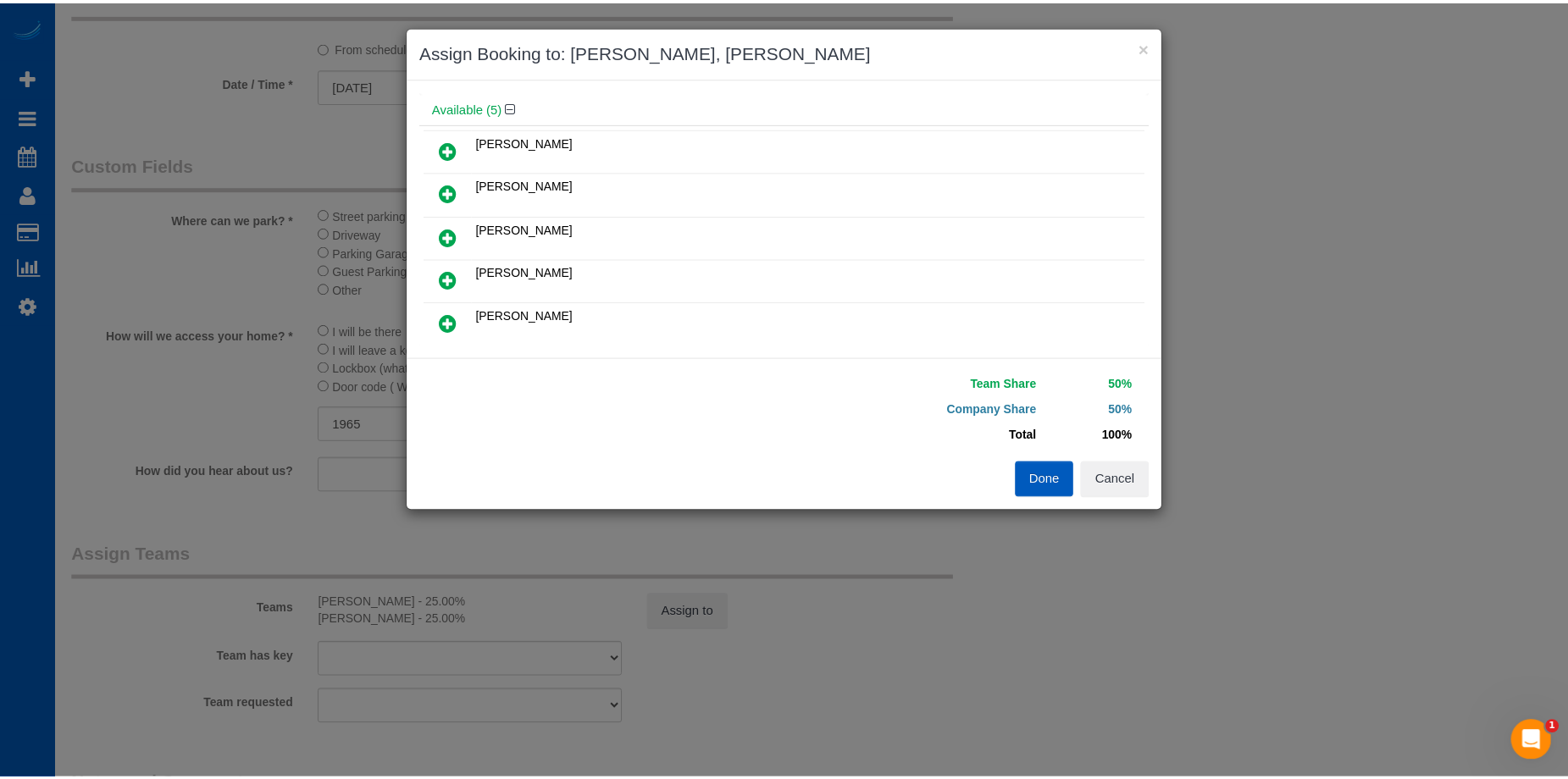
scroll to position [170, 0]
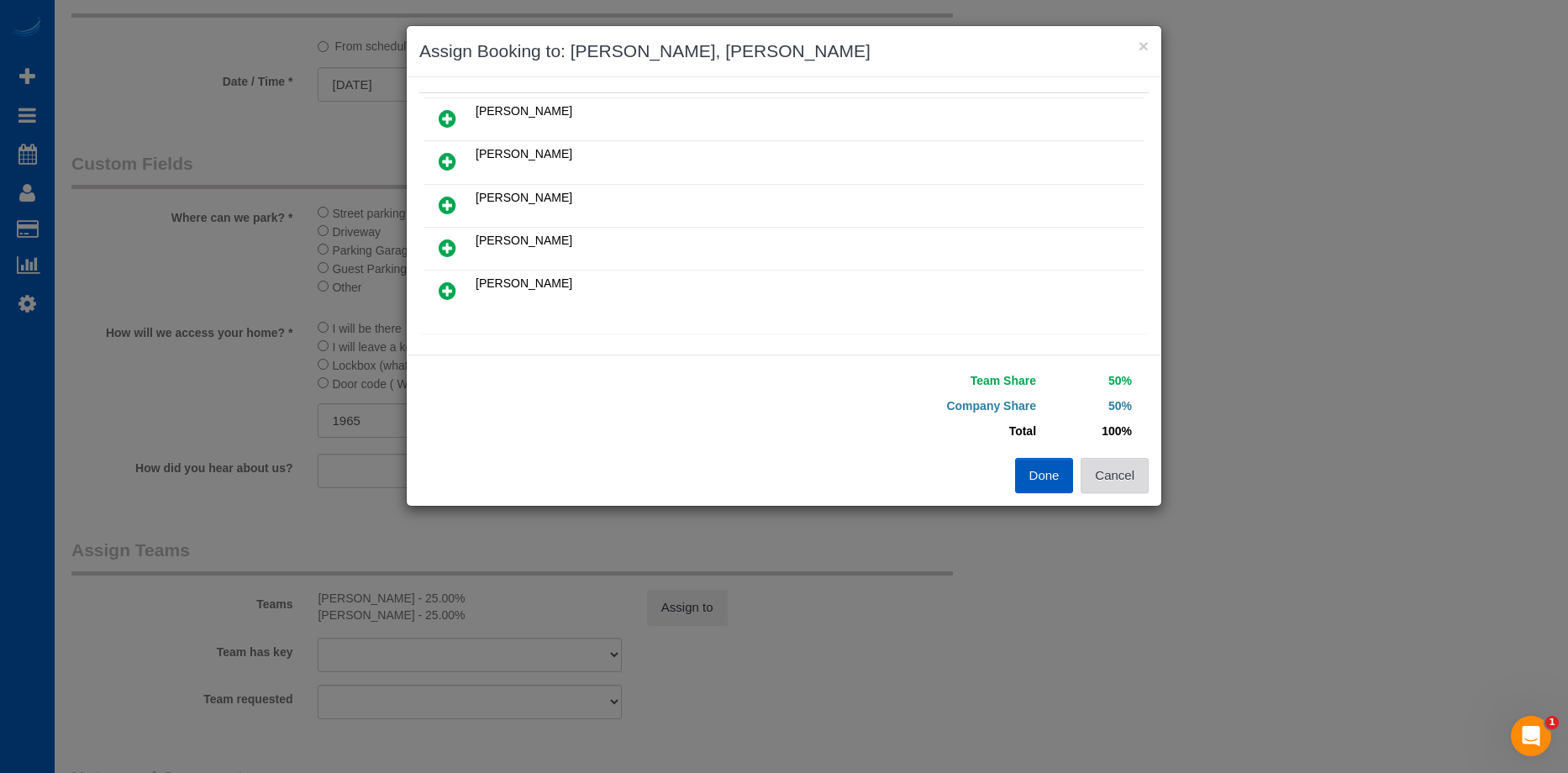
click at [1125, 473] on button "Cancel" at bounding box center [1114, 476] width 68 height 35
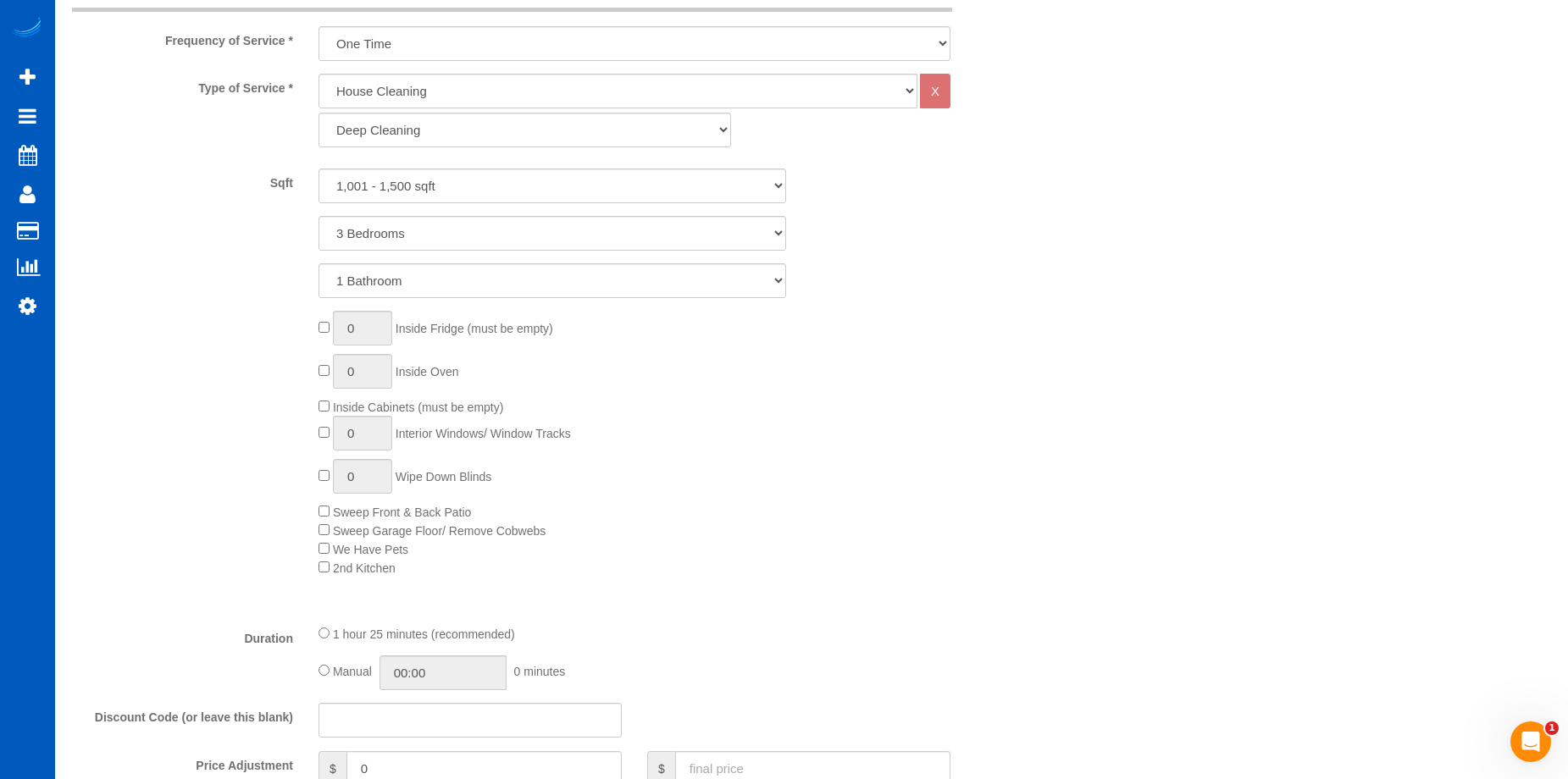
scroll to position [865, 0]
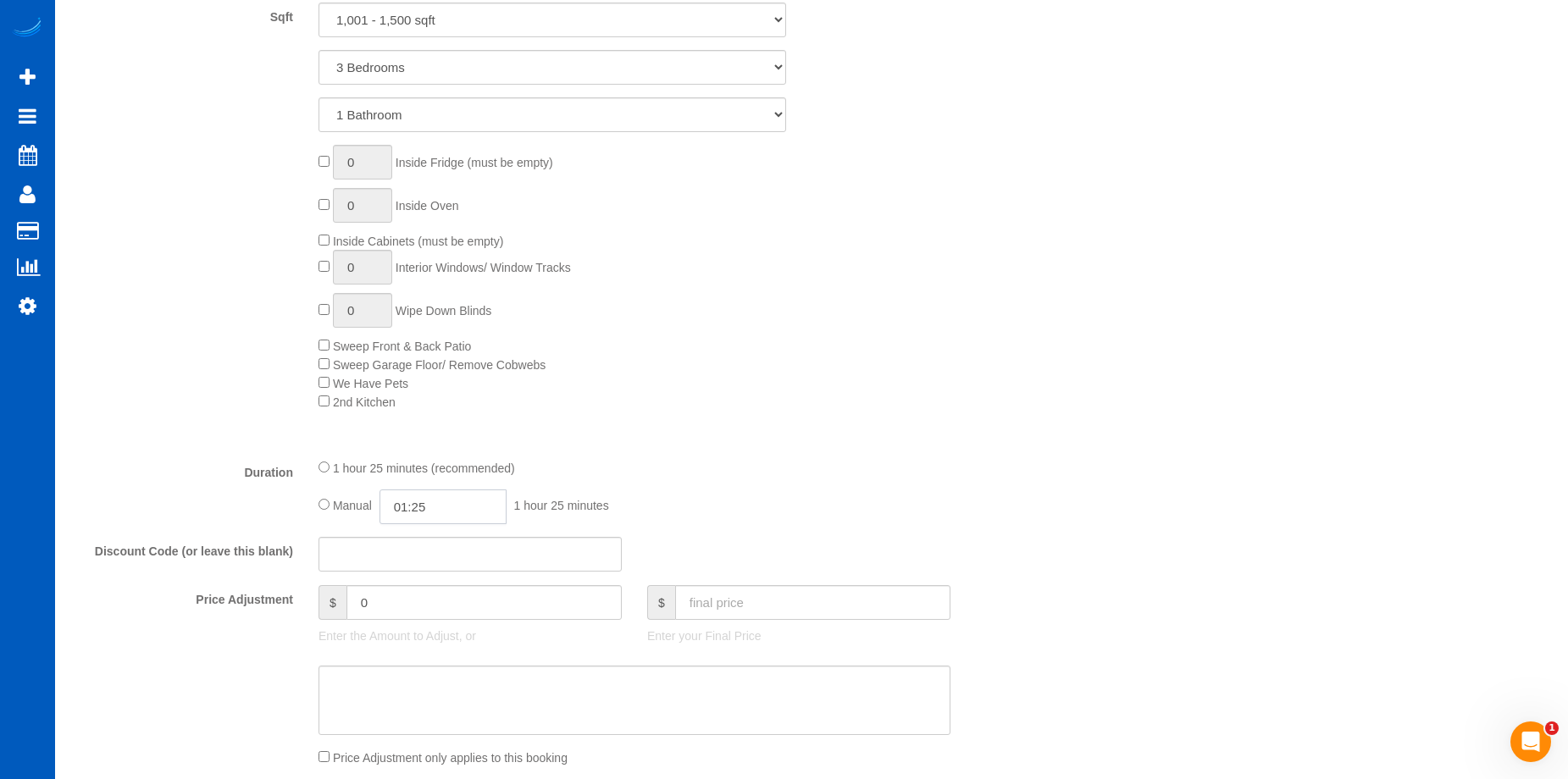
click at [458, 507] on input "01:25" at bounding box center [443, 506] width 127 height 35
type input "03:00"
click at [427, 581] on li "03:00" at bounding box center [424, 584] width 75 height 22
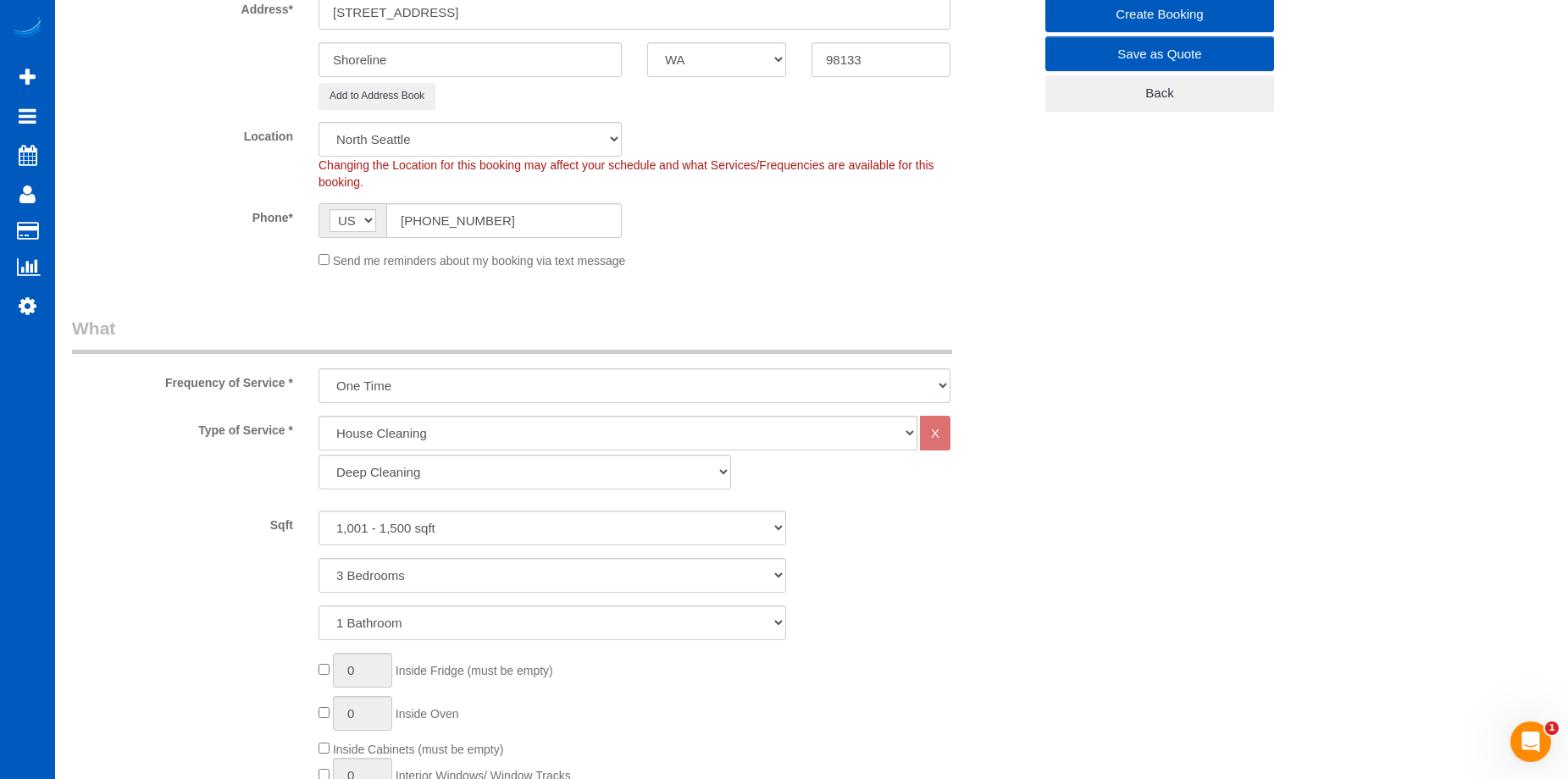
select select "spot37"
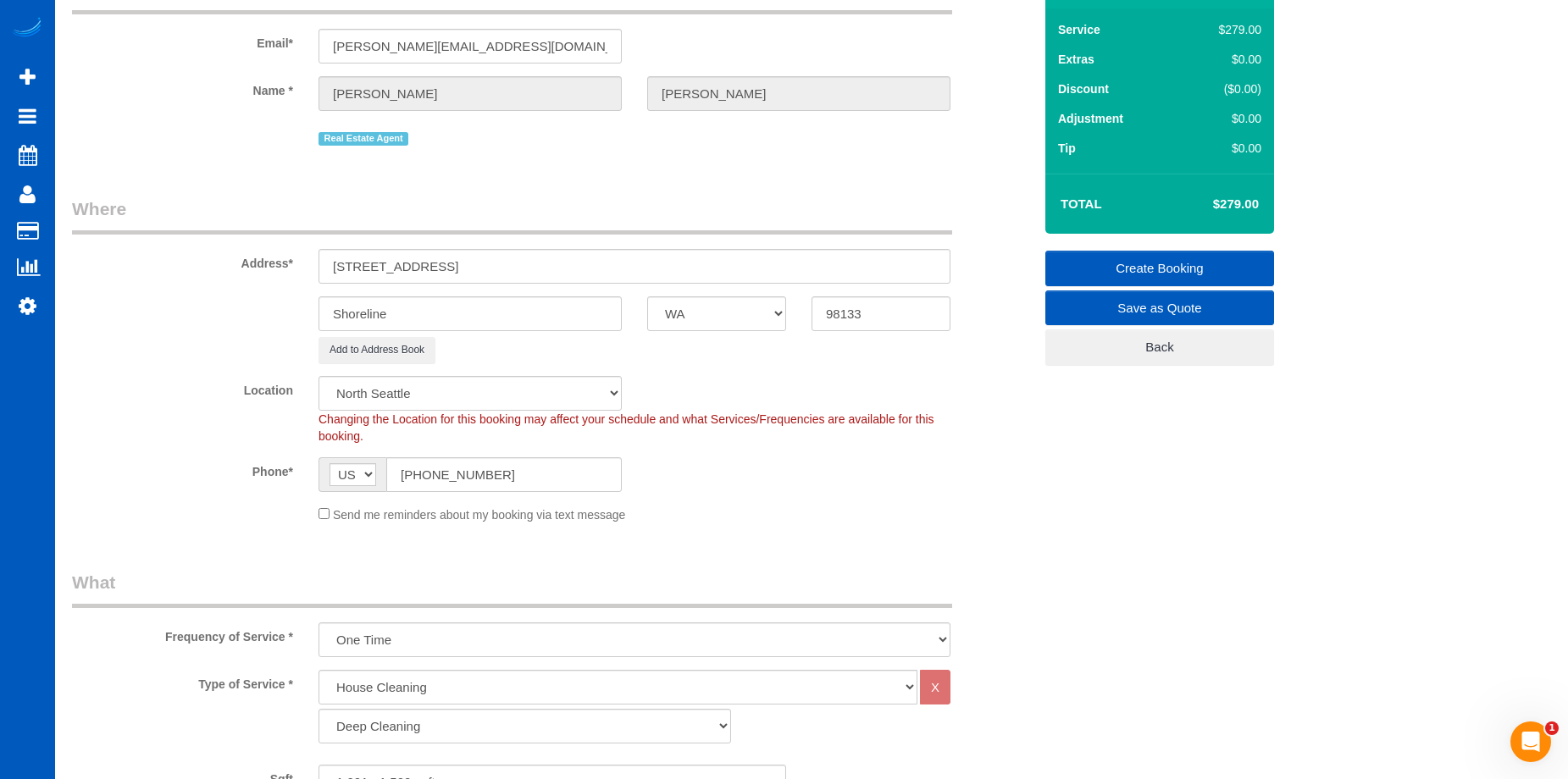
click at [1093, 258] on link "Create Booking" at bounding box center [1159, 269] width 228 height 36
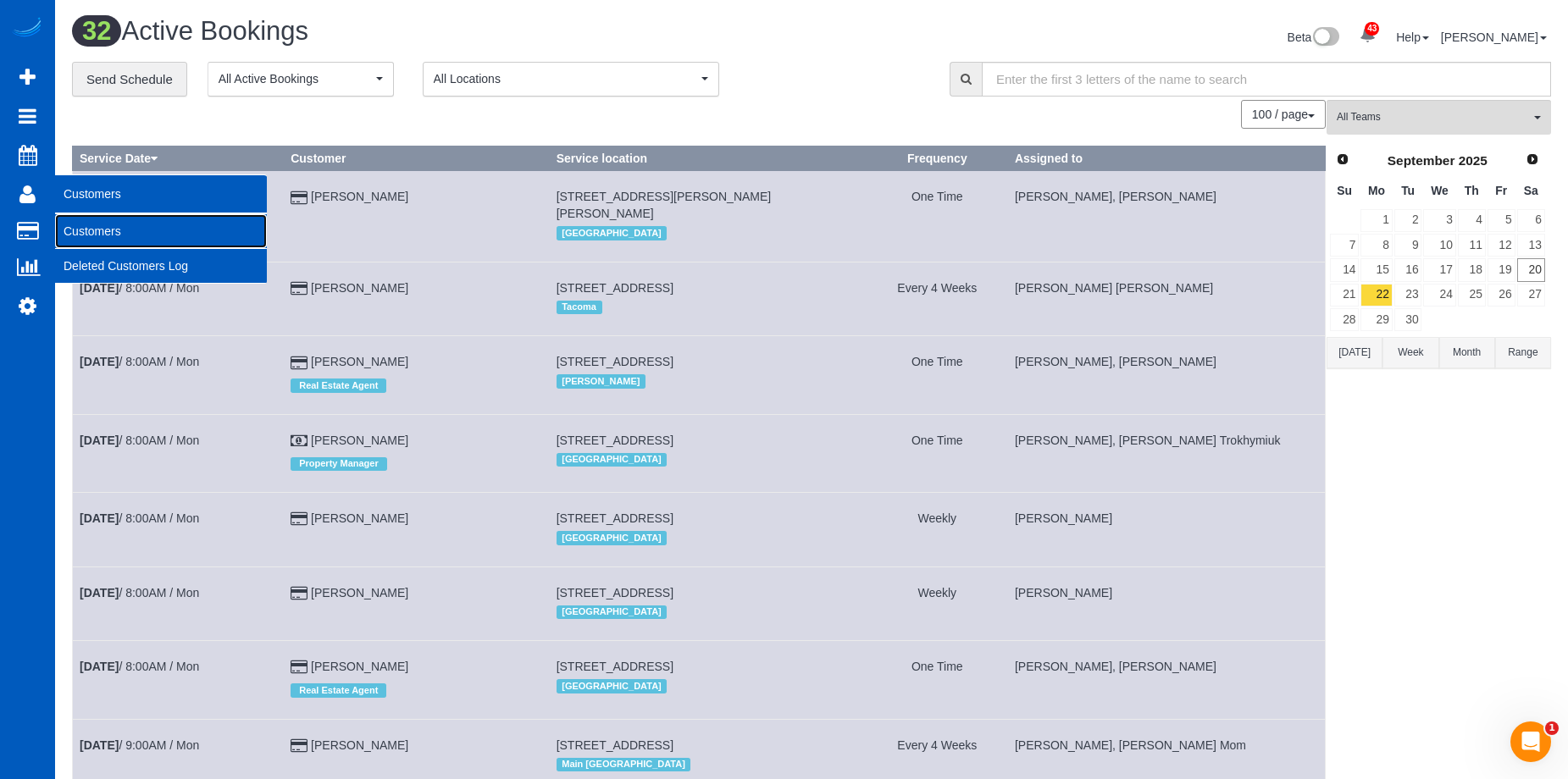
click at [78, 228] on link "Customers" at bounding box center [160, 231] width 211 height 34
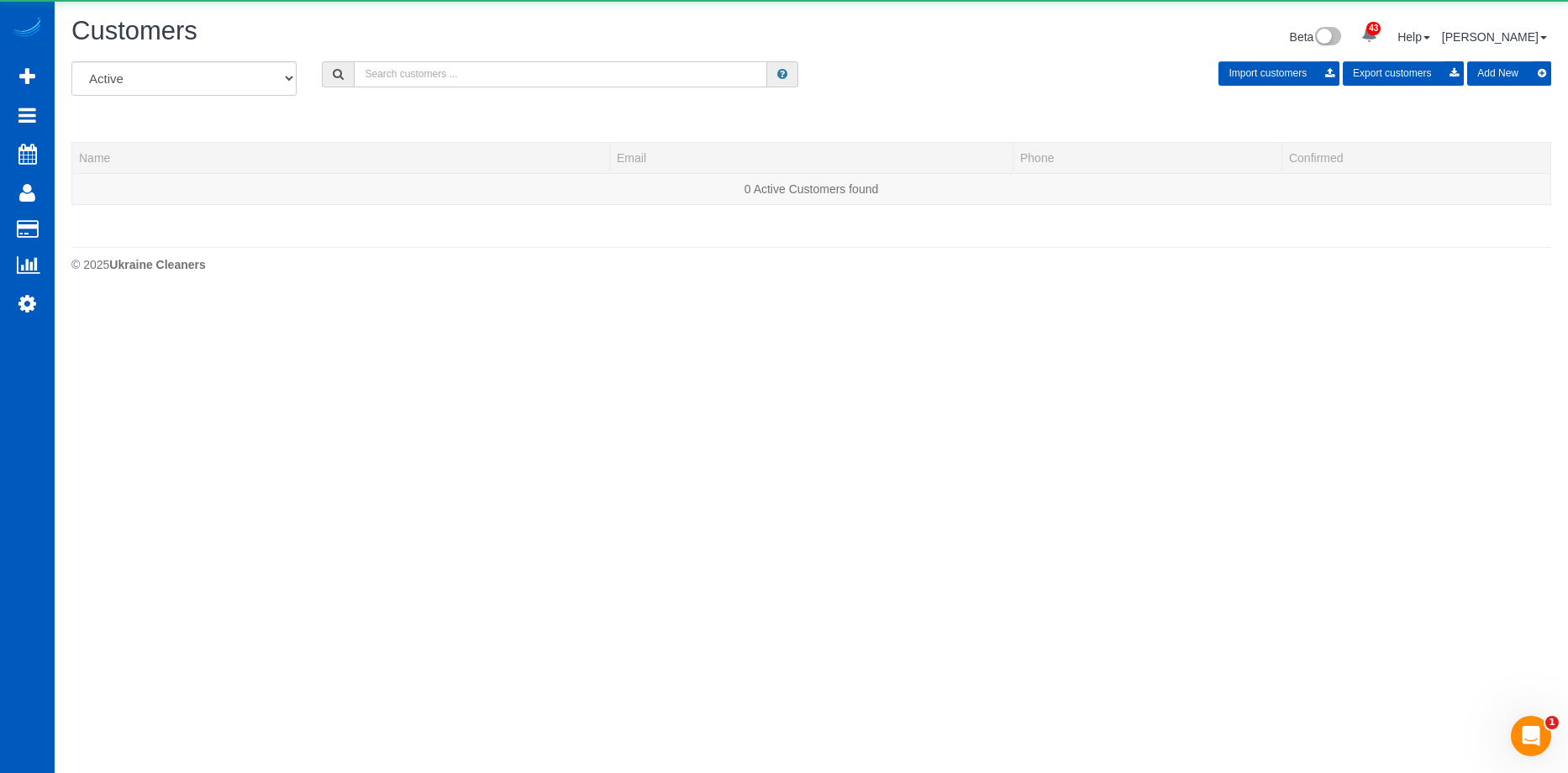
click at [419, 72] on input "text" at bounding box center [560, 74] width 413 height 26
paste input "nathan.dettori@gmail.com"
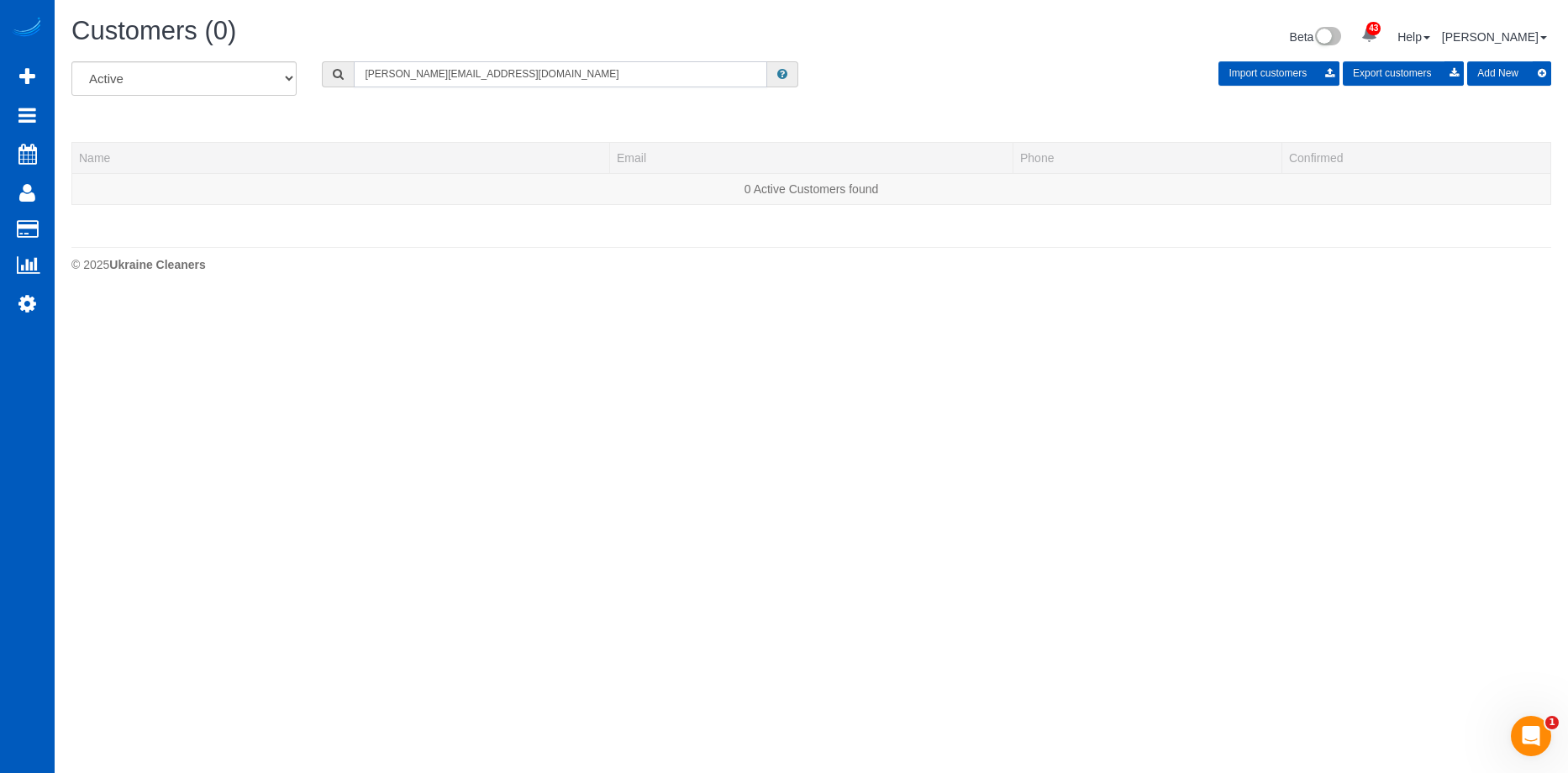
type input "nathan.dettori@gmail.com"
click at [1495, 72] on button "Add New" at bounding box center [1508, 73] width 84 height 25
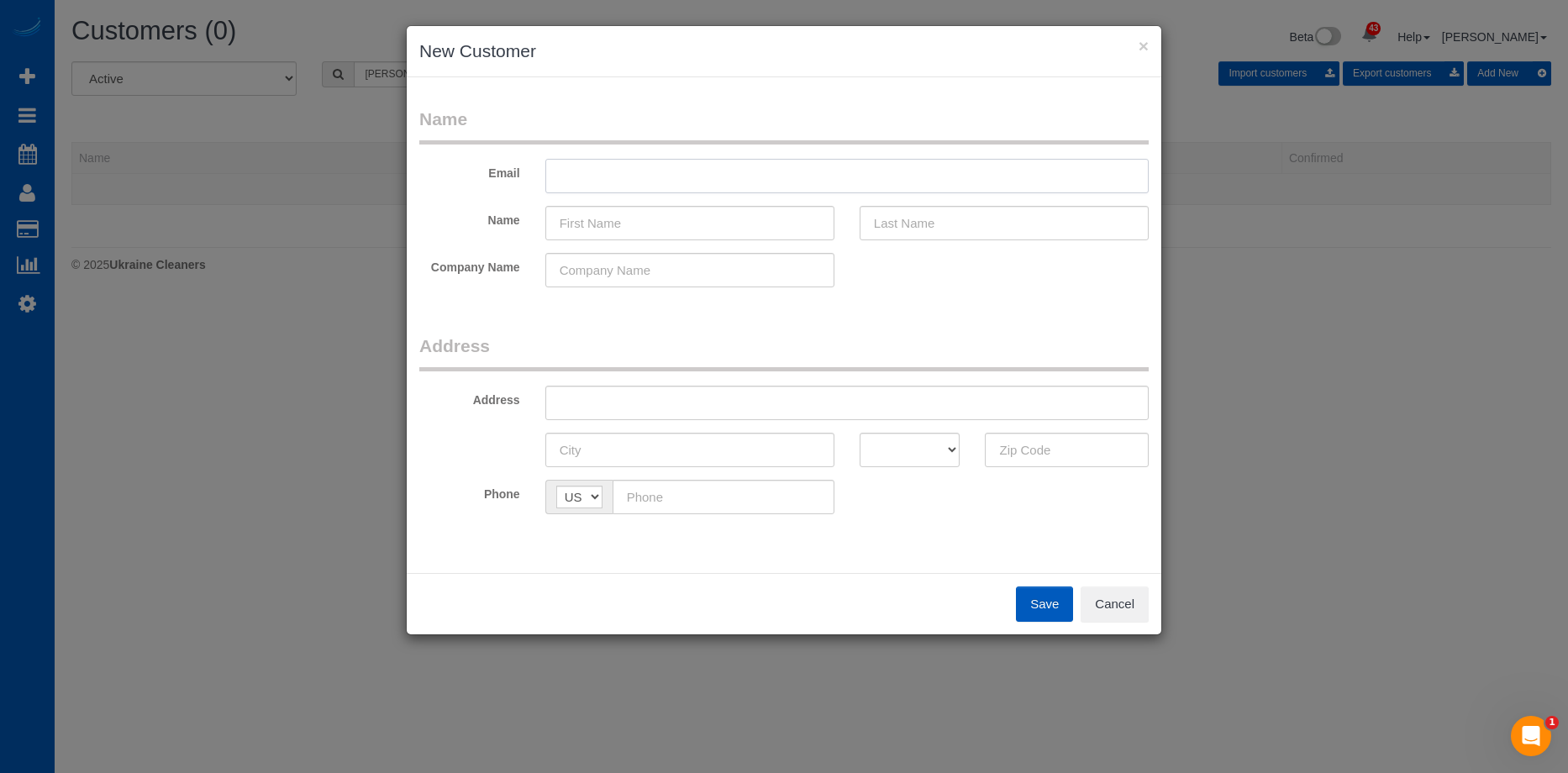
click at [731, 173] on input "text" at bounding box center [847, 175] width 603 height 34
paste input "nathan.dettori@gmail.com"
type input "nathan.dettori@gmail.com"
click at [703, 215] on input "text" at bounding box center [690, 223] width 289 height 34
paste input "Nate Dettori"
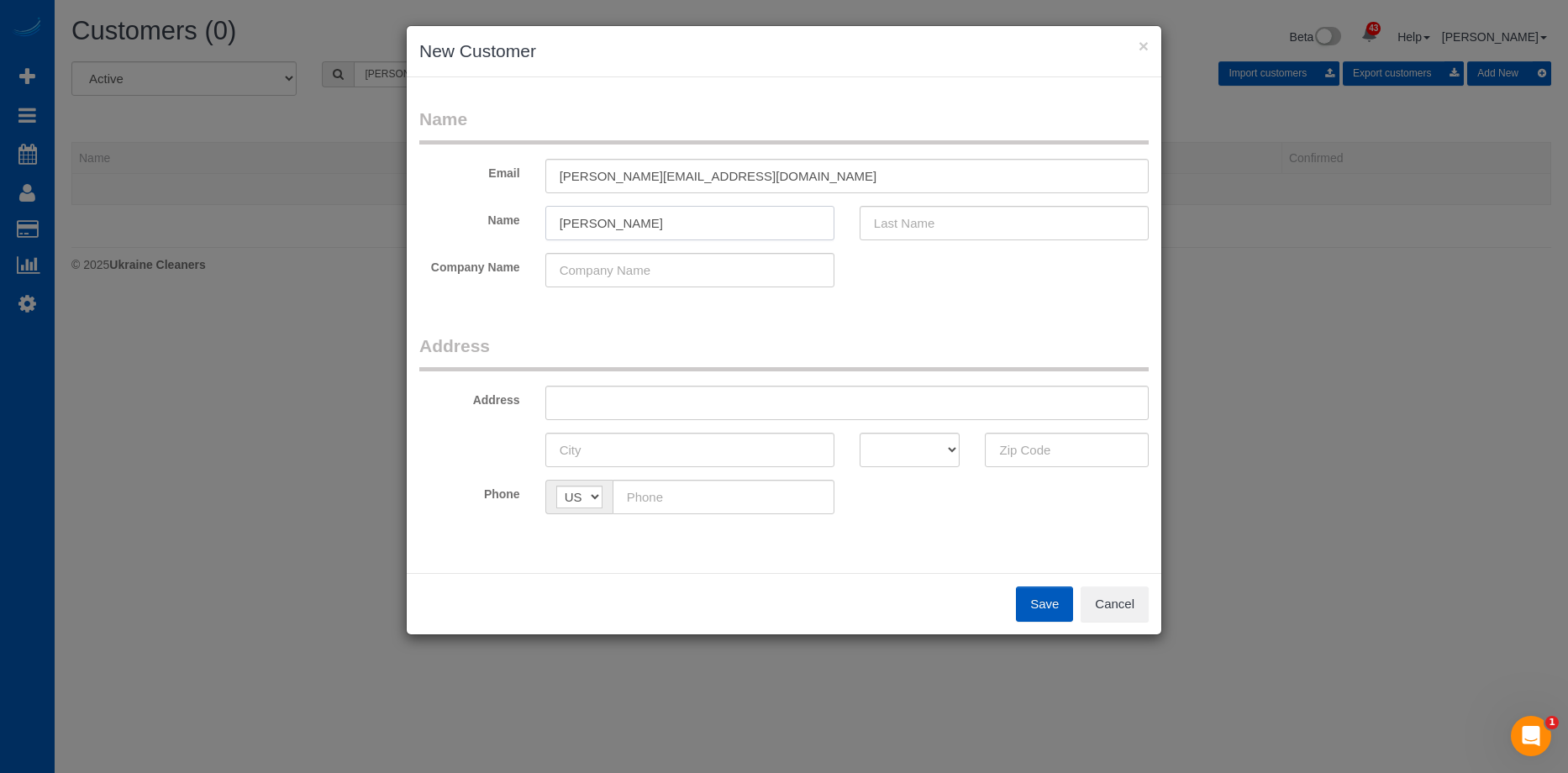
drag, startPoint x: 591, startPoint y: 218, endPoint x: 825, endPoint y: 226, distance: 234.1
click at [825, 226] on input "Nate Dettori" at bounding box center [690, 223] width 289 height 34
type input "Nate"
click at [927, 217] on input "text" at bounding box center [1004, 223] width 289 height 34
paste input "Dettori"
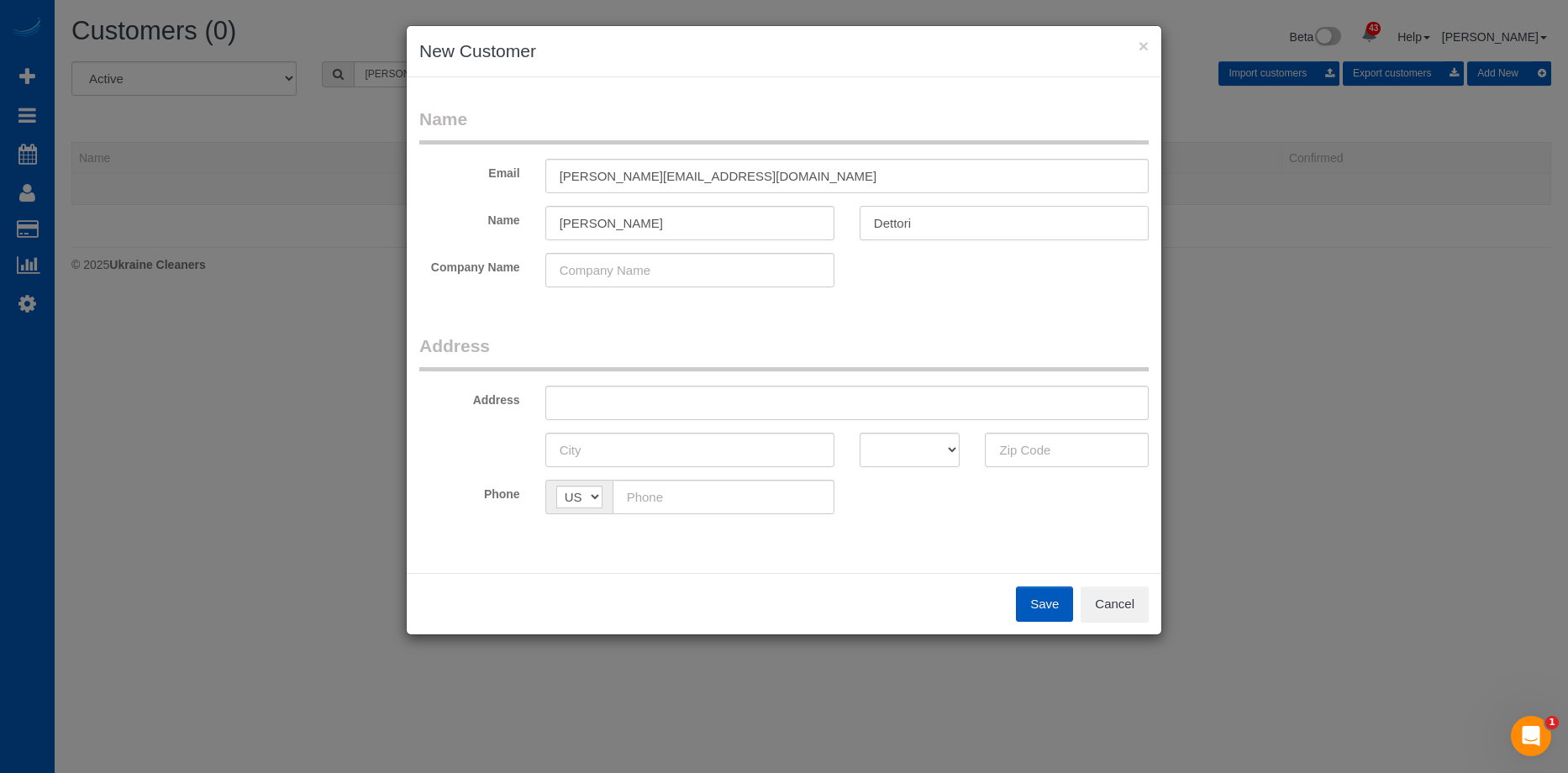
type input "Dettori"
click at [701, 216] on input "Nate" at bounding box center [690, 223] width 289 height 34
type input "Nate"
click at [806, 401] on input "text" at bounding box center [847, 403] width 603 height 34
paste input "3544 NE 113th St Seattle, WA 98125"
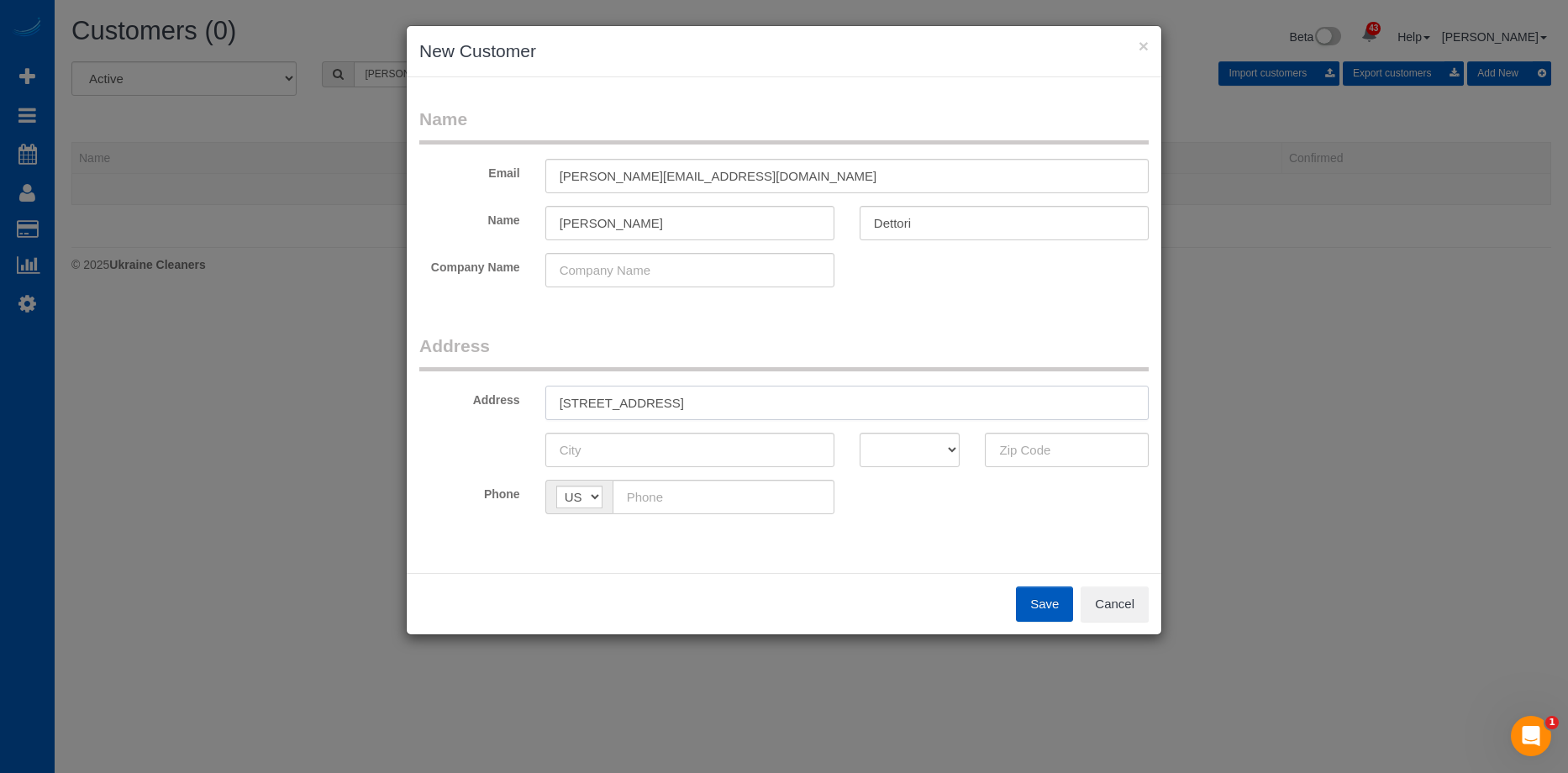
drag, startPoint x: 732, startPoint y: 401, endPoint x: 1030, endPoint y: 452, distance: 302.3
click at [835, 402] on input "3544 NE 113th St Seattle, WA 98125" at bounding box center [847, 403] width 603 height 34
type input "3544 NE 113th St Seattle, WA"
click at [1071, 461] on input "text" at bounding box center [1066, 450] width 163 height 34
paste input "98125"
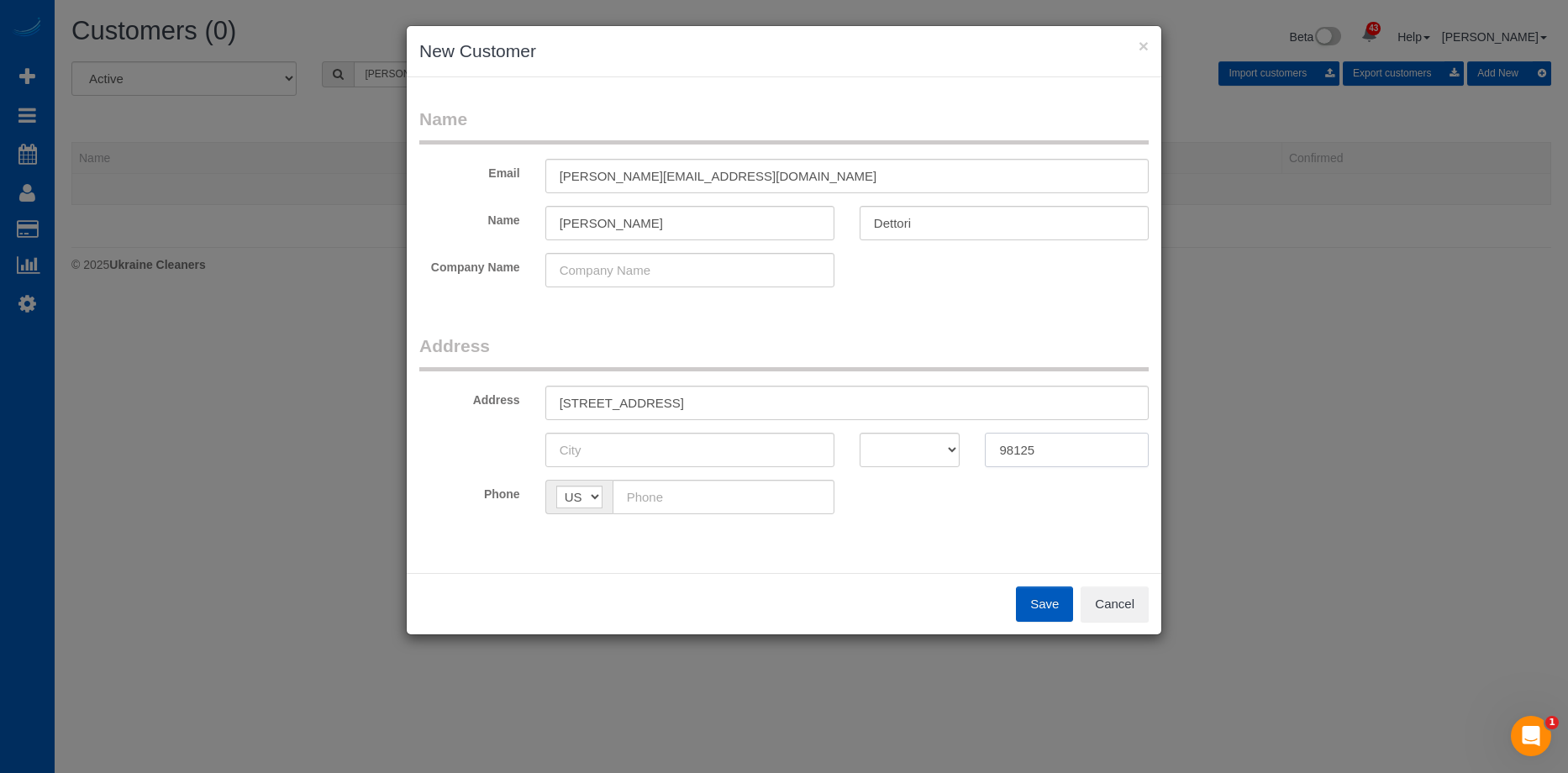
type input "98125"
drag, startPoint x: 915, startPoint y: 446, endPoint x: 915, endPoint y: 433, distance: 13.0
click at [915, 446] on select "AK AL AR AZ CA CO CT DC DE FL GA HI IA ID IL IN KS KY LA MA MD ME MI MN MO MS M…" at bounding box center [909, 450] width 100 height 34
select select "WA"
click at [859, 433] on select "AK AL AR AZ CA CO CT DC DE FL GA HI IA ID IL IN KS KY LA MA MD ME MI MN MO MS M…" at bounding box center [909, 450] width 100 height 34
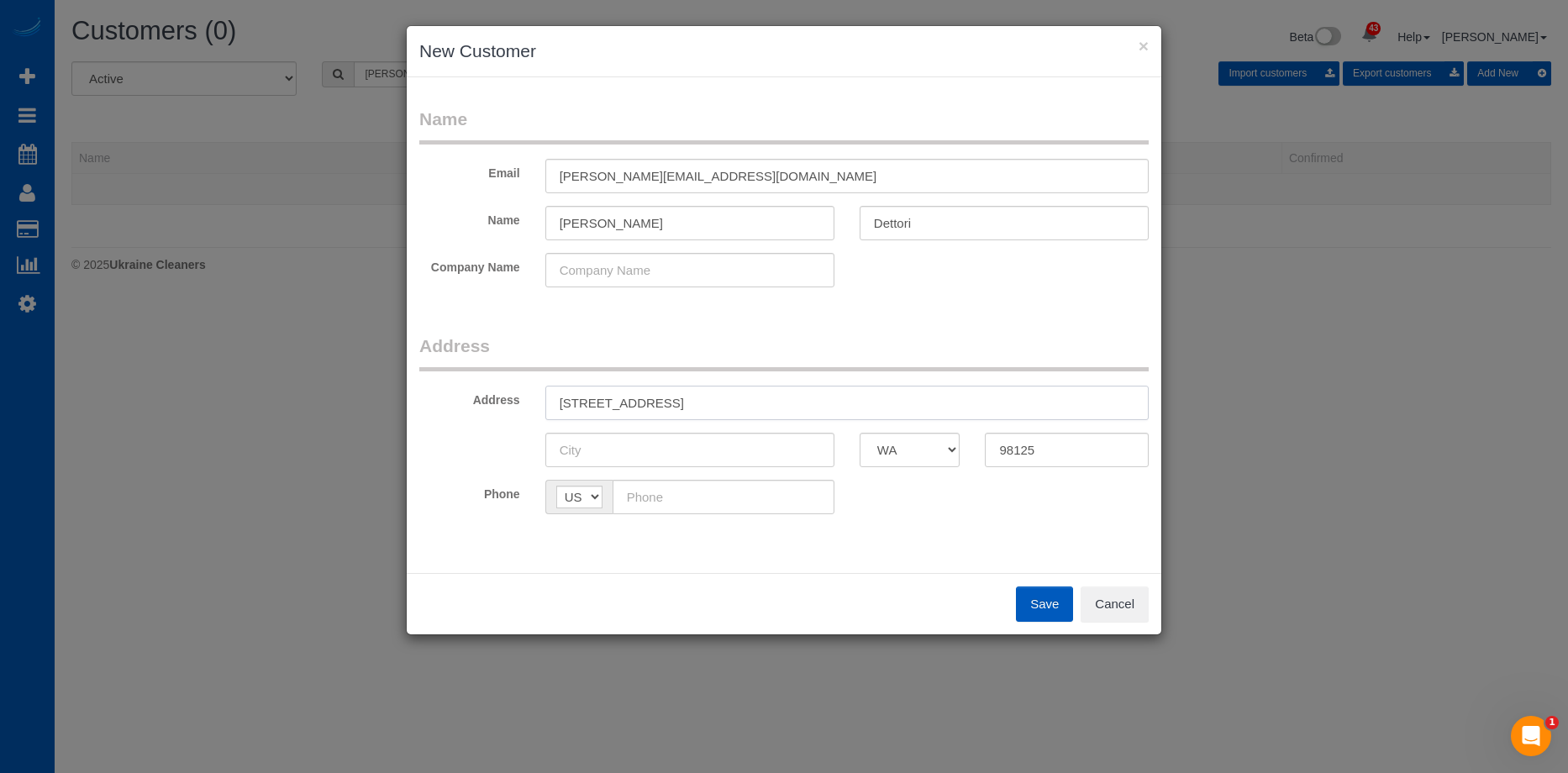
drag, startPoint x: 660, startPoint y: 399, endPoint x: 700, endPoint y: 398, distance: 40.0
click at [700, 398] on input "3544 NE 113th St Seattle, WA" at bounding box center [847, 403] width 603 height 34
type input "3544 NE 113th St , WA"
drag, startPoint x: 646, startPoint y: 446, endPoint x: 659, endPoint y: 409, distance: 39.2
click at [646, 446] on input "text" at bounding box center [690, 450] width 289 height 34
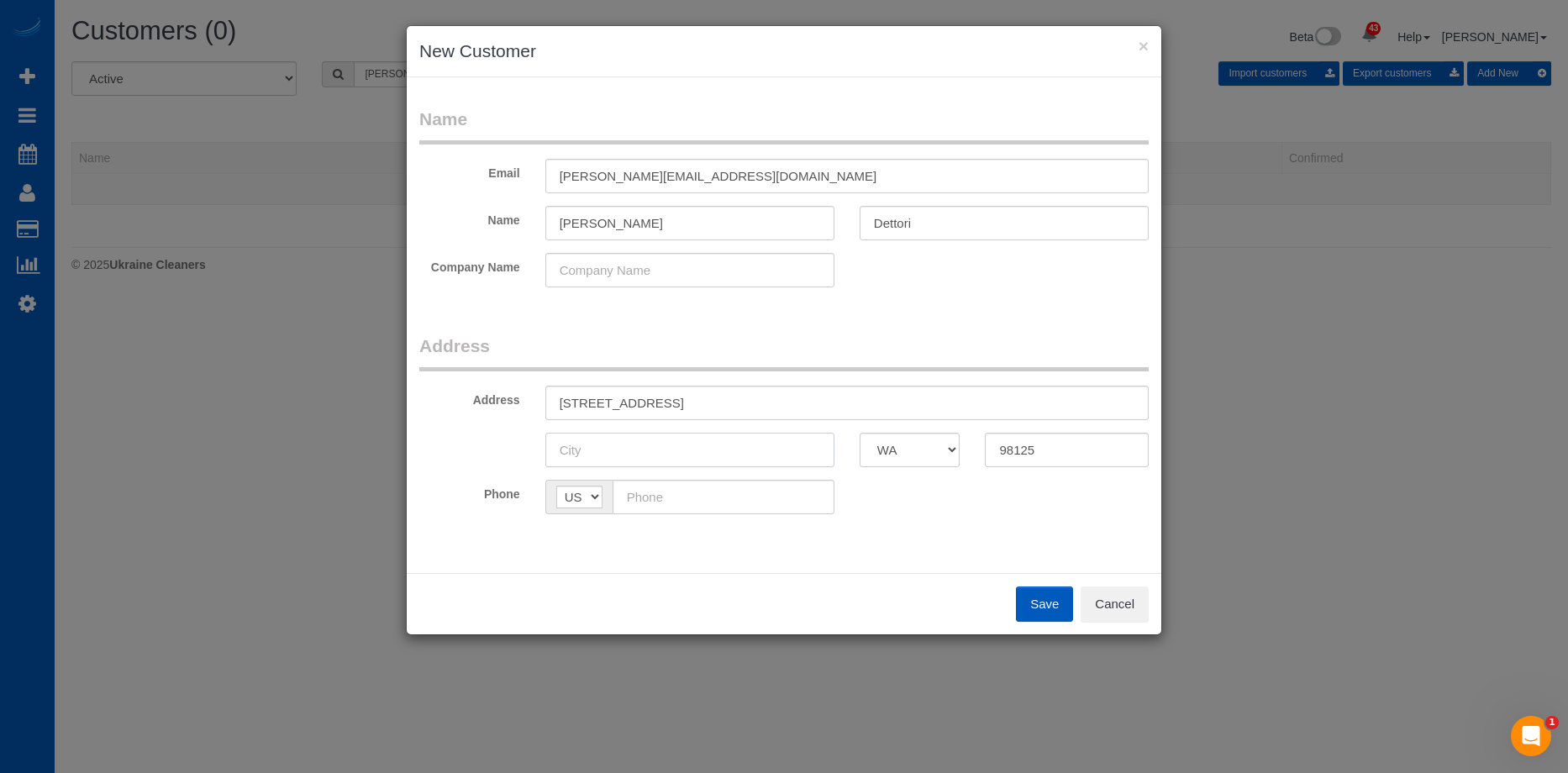
paste input "[GEOGRAPHIC_DATA]"
type input "[GEOGRAPHIC_DATA]"
drag, startPoint x: 715, startPoint y: 399, endPoint x: 772, endPoint y: 397, distance: 57.0
click at [772, 397] on input "3544 NE 113th St , WA" at bounding box center [847, 403] width 603 height 34
type input "3544 NE 113th St"
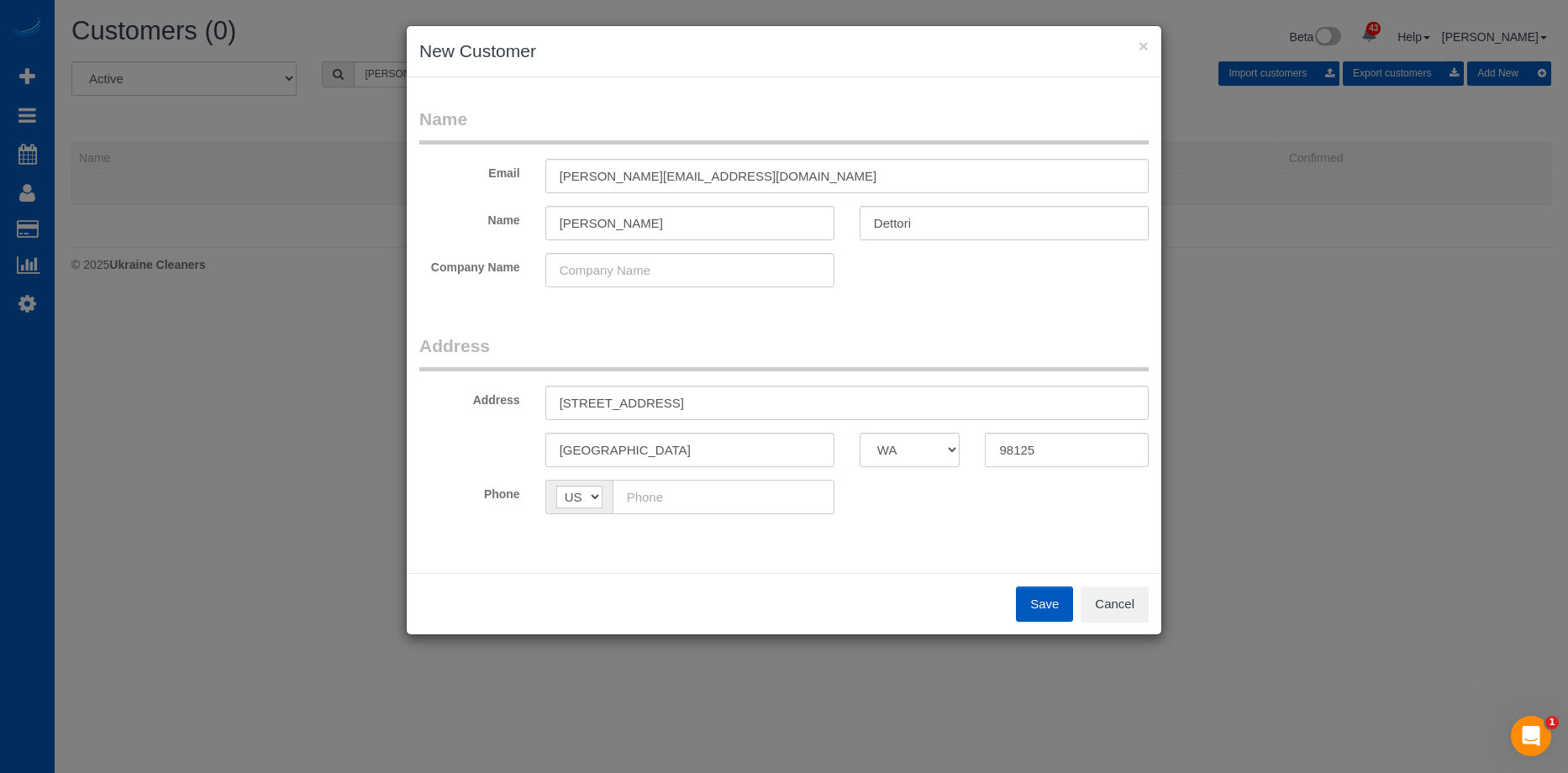
click at [755, 485] on input "text" at bounding box center [722, 496] width 221 height 34
paste input "(206) 240-9367"
type input "(206) 240-9367"
click at [1007, 484] on div "Phone AF AL DZ AD AO AI AQ AG AR AM AW AU AT AZ BS BH BD BB BY BE BZ BJ BM BT B…" at bounding box center [784, 496] width 755 height 34
click at [1033, 593] on button "Save" at bounding box center [1044, 605] width 57 height 35
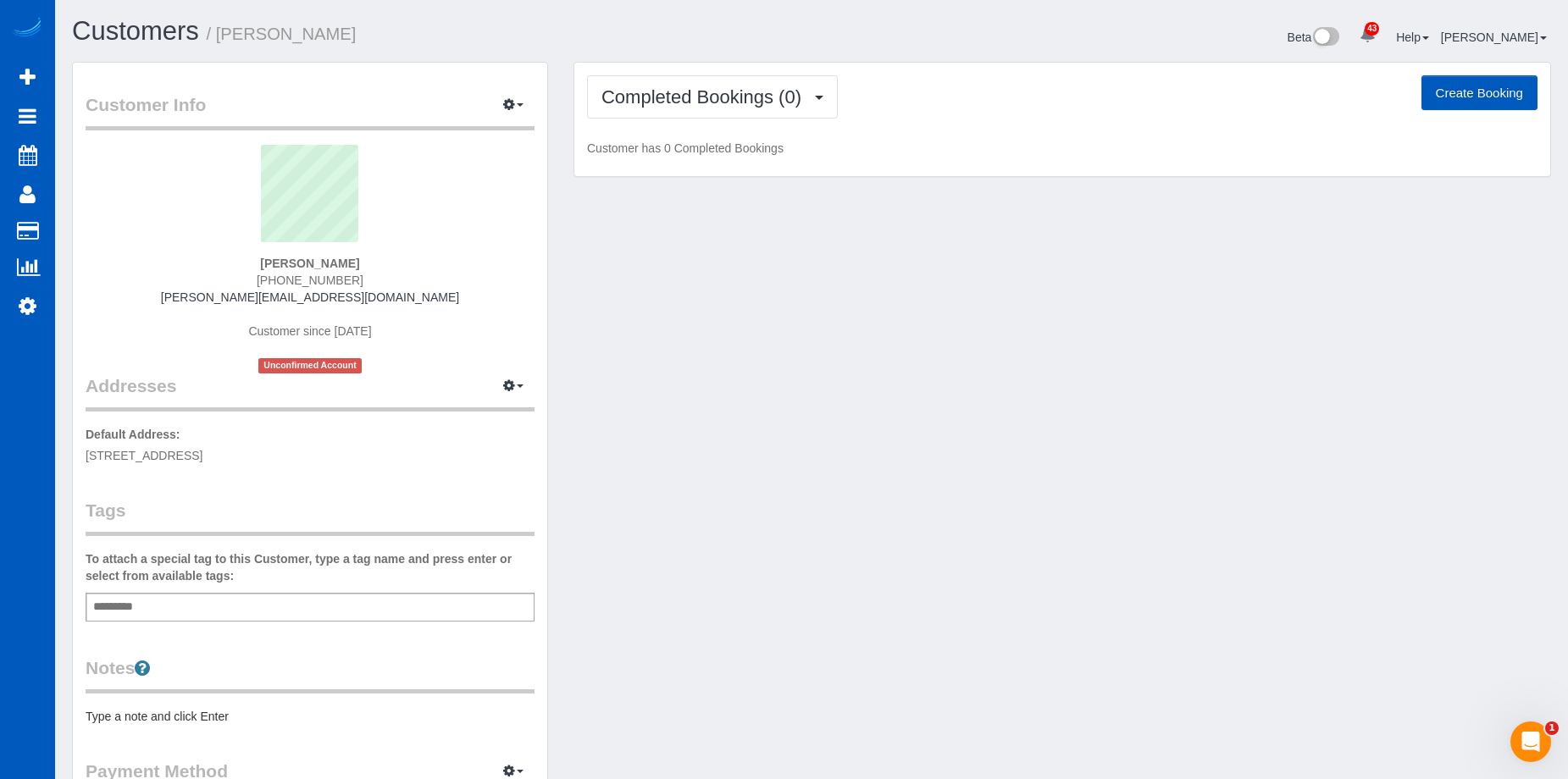
click at [1502, 99] on button "Create Booking" at bounding box center [1479, 93] width 116 height 36
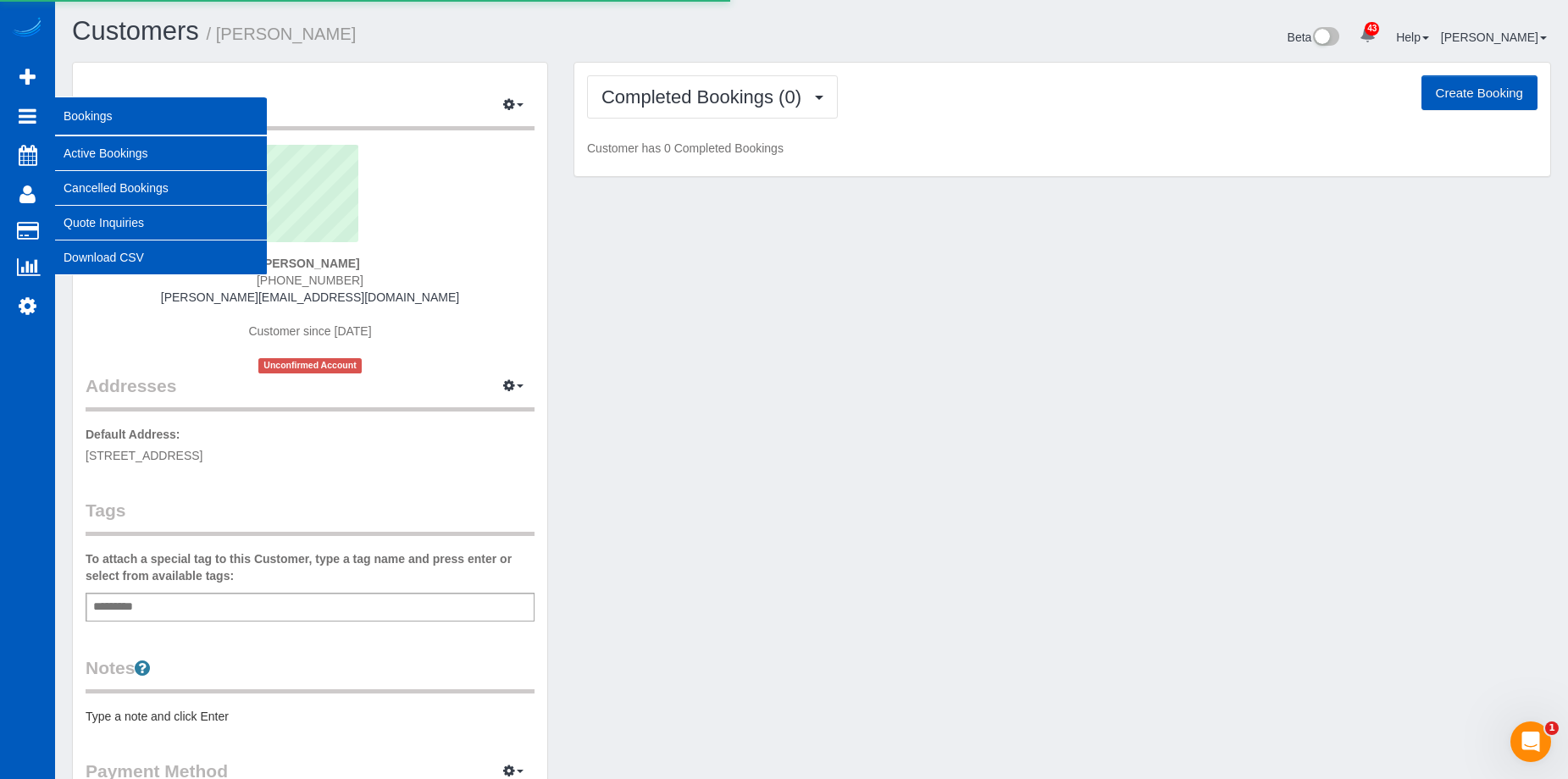
select select "WA"
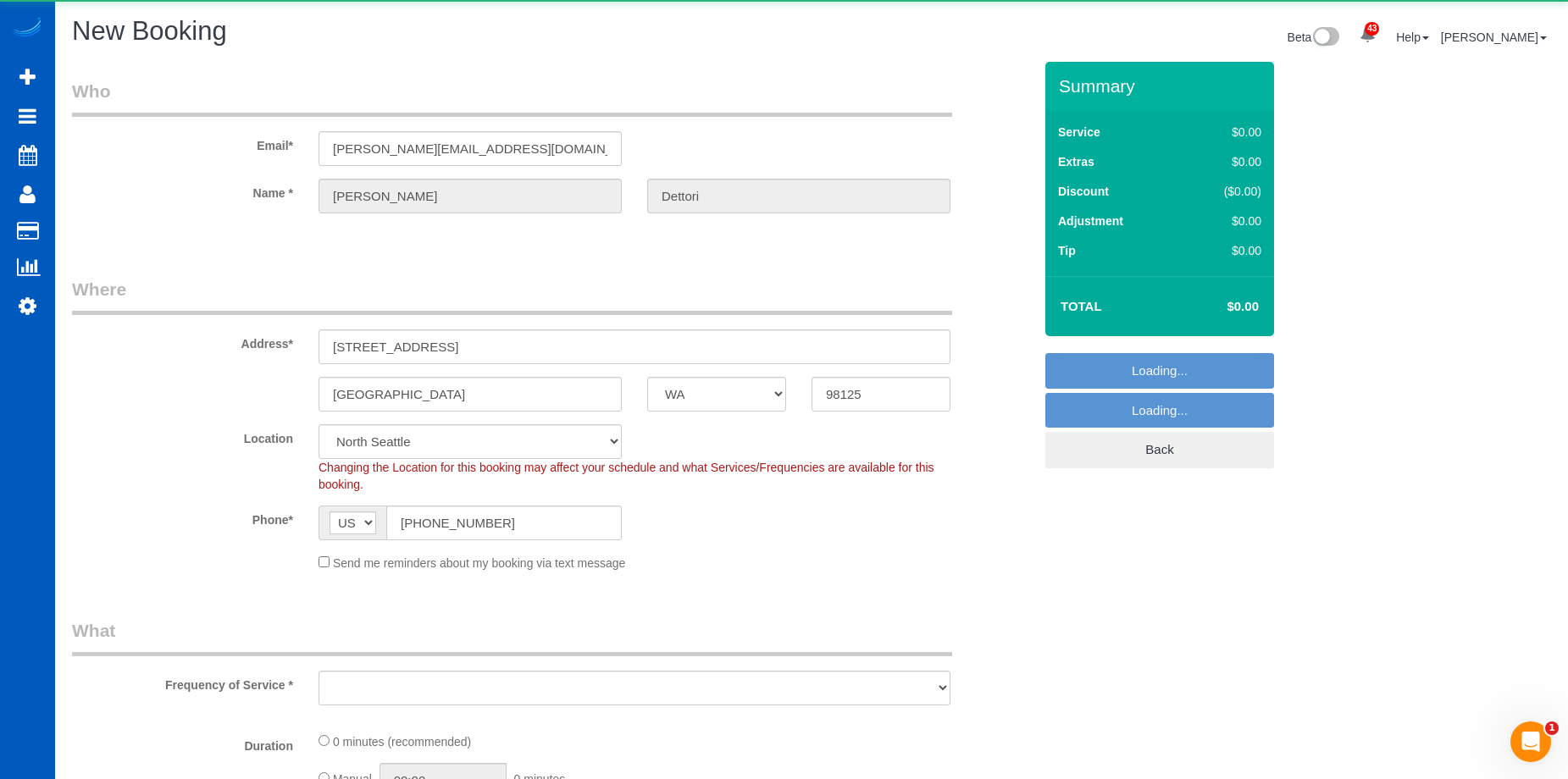
select select "object:8423"
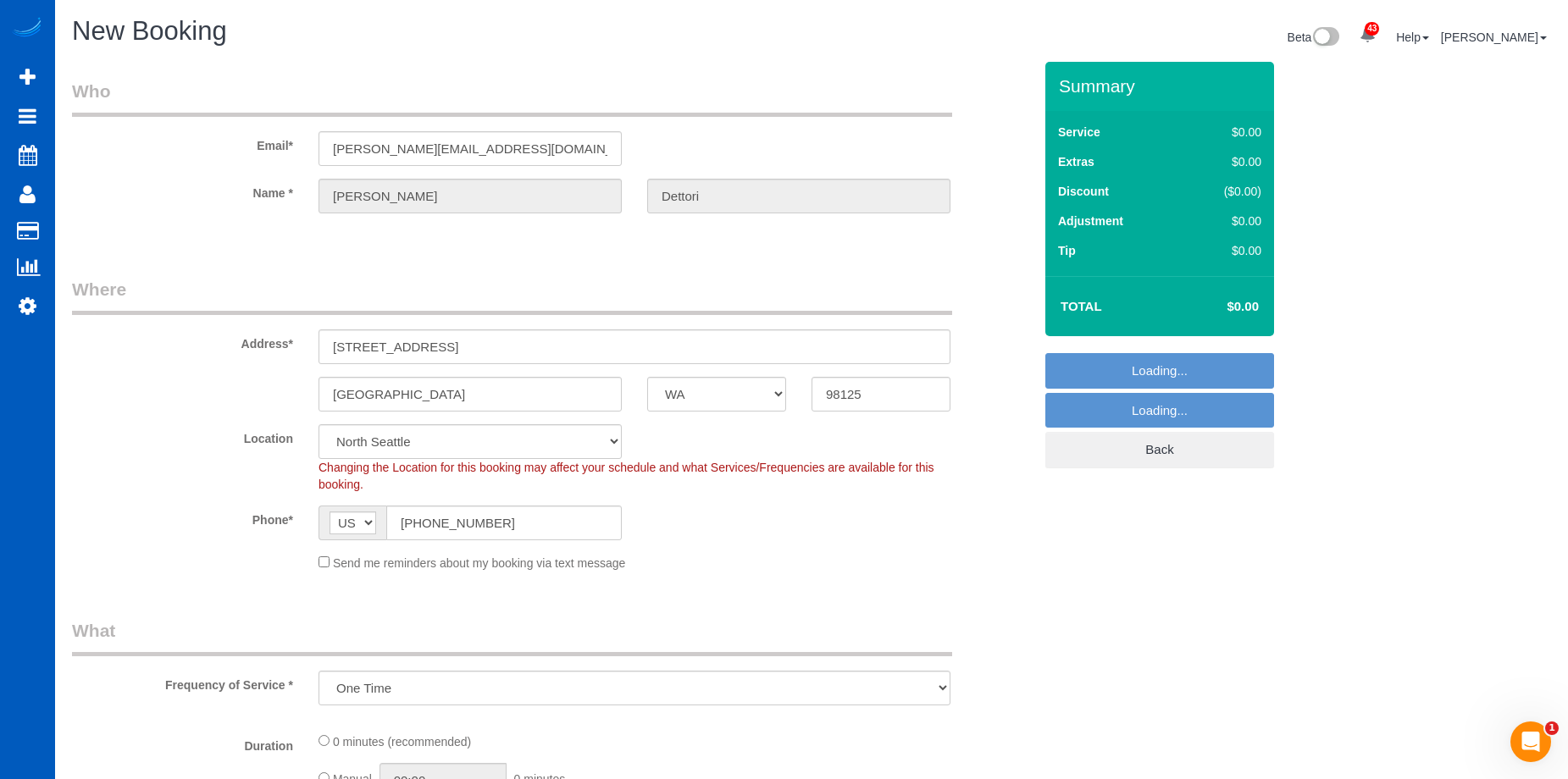
select select "199"
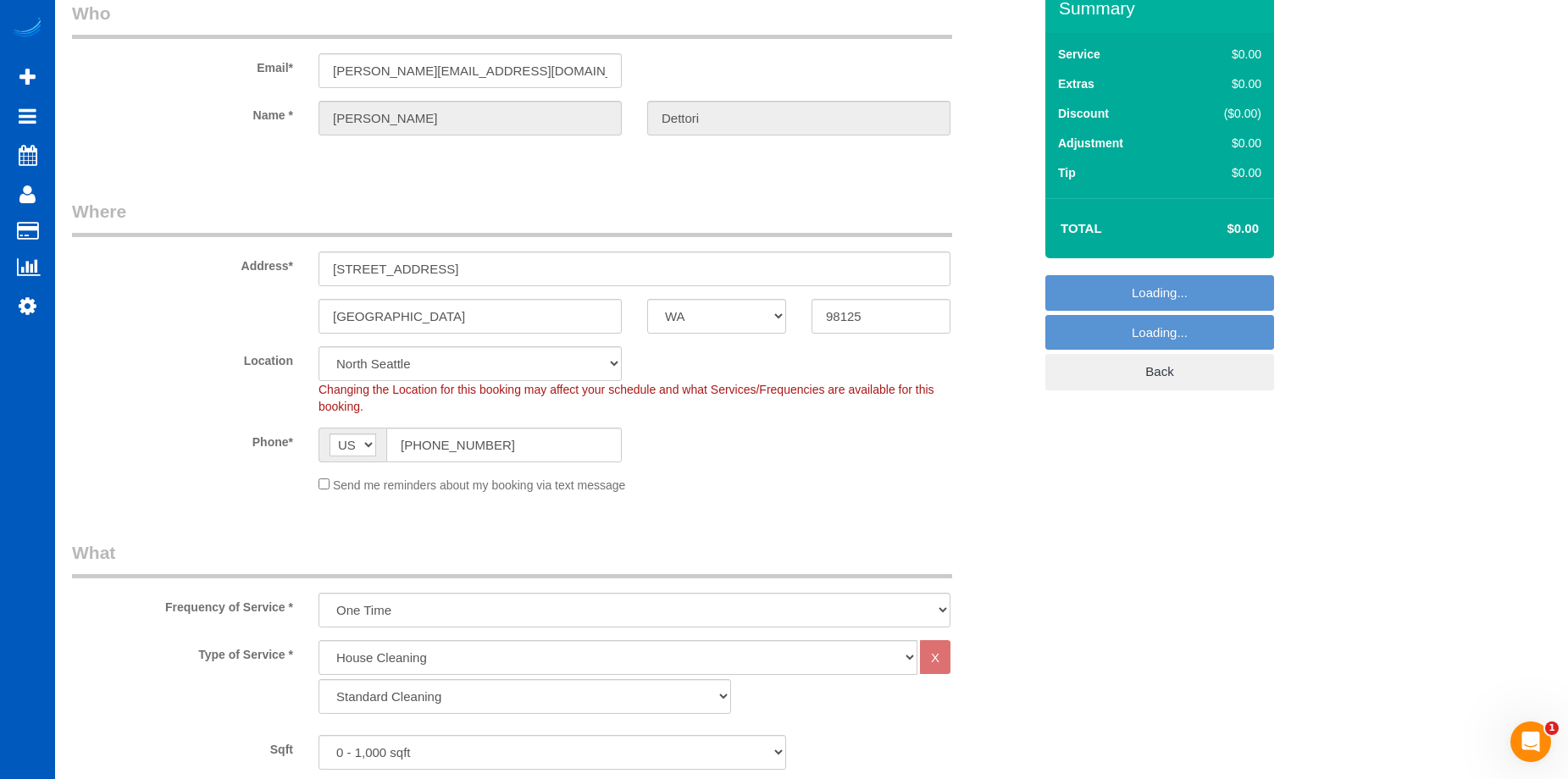
scroll to position [170, 0]
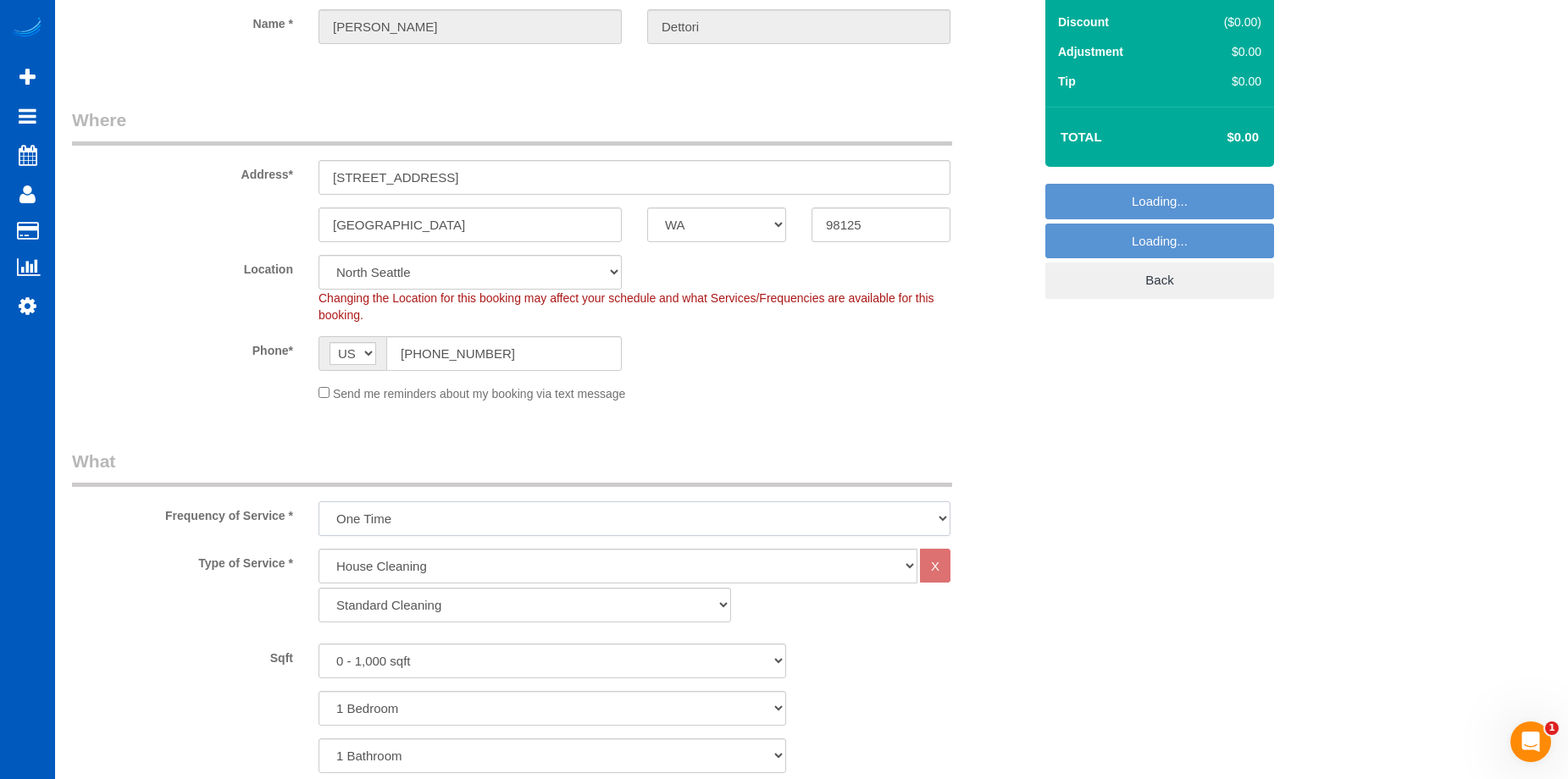
click at [429, 509] on select "One Time Weekly - 15.00% Every 2 Weeks - 10.00% Every 4 Weeks - 5.00% Every 2 M…" at bounding box center [634, 518] width 632 height 35
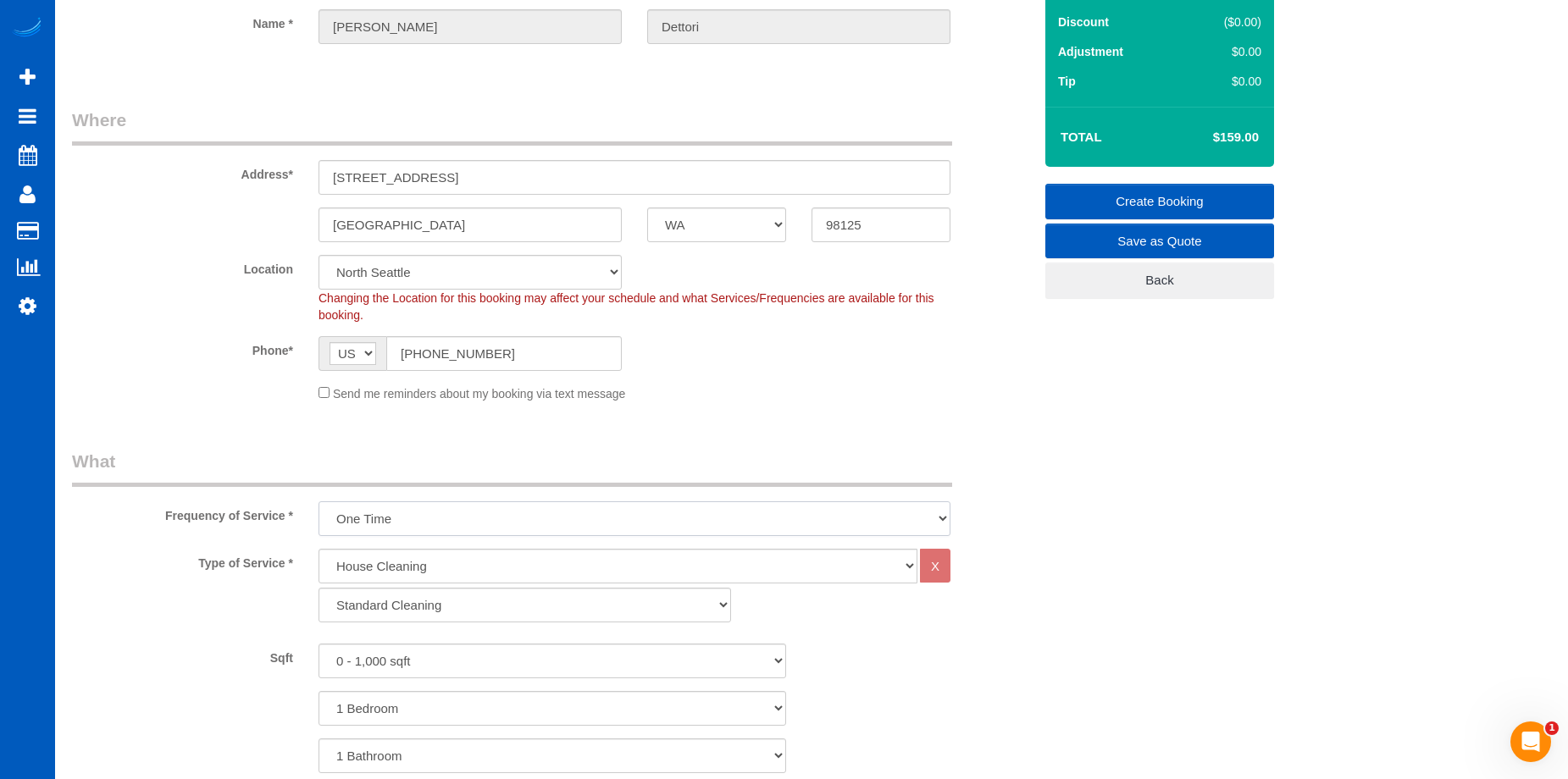
select select "object:8690"
click at [319, 501] on select "One Time Weekly - 15.00% Every 2 Weeks - 10.00% Every 4 Weeks - 5.00% Every 2 M…" at bounding box center [634, 518] width 632 height 35
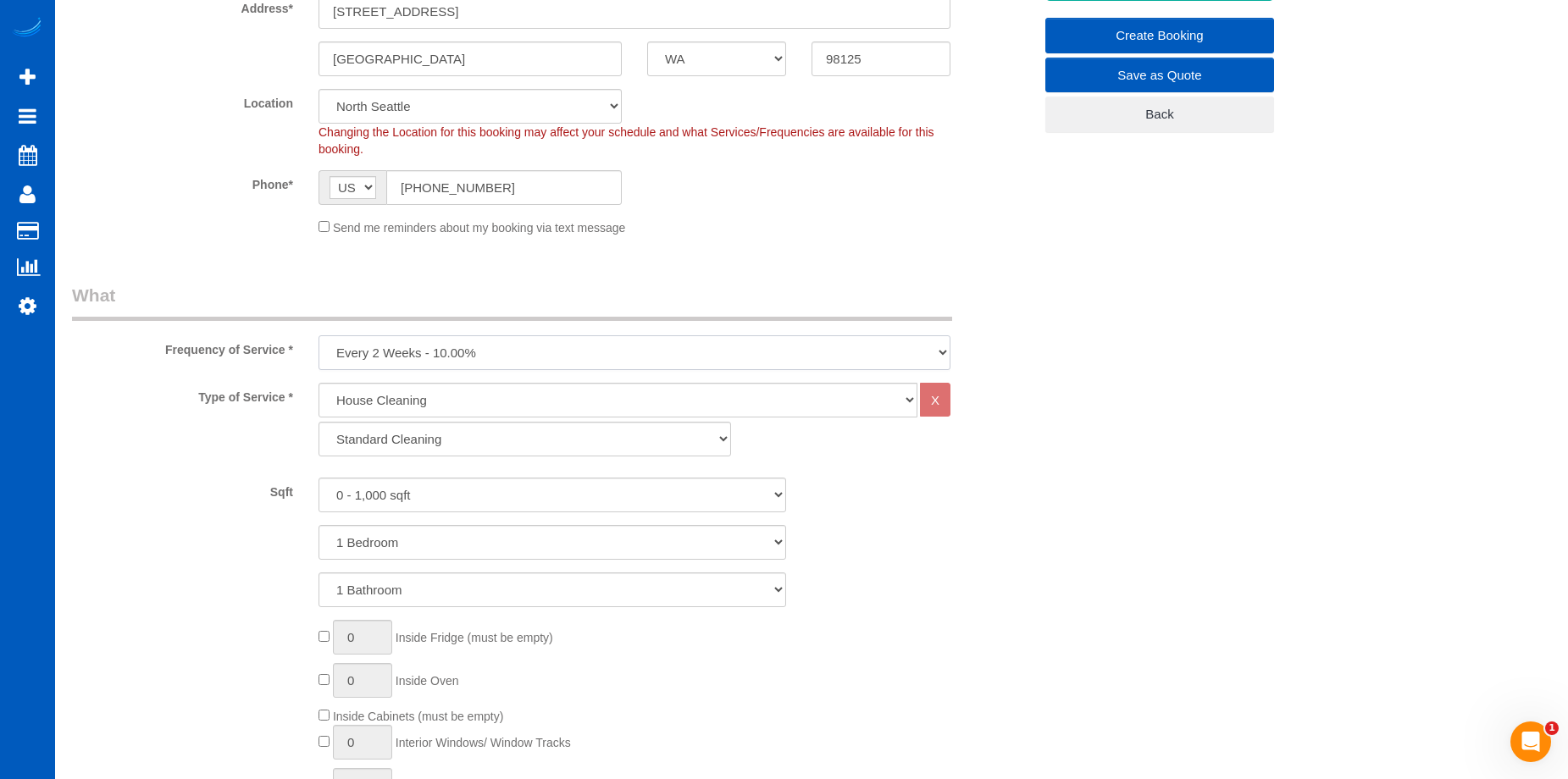
scroll to position [338, 0]
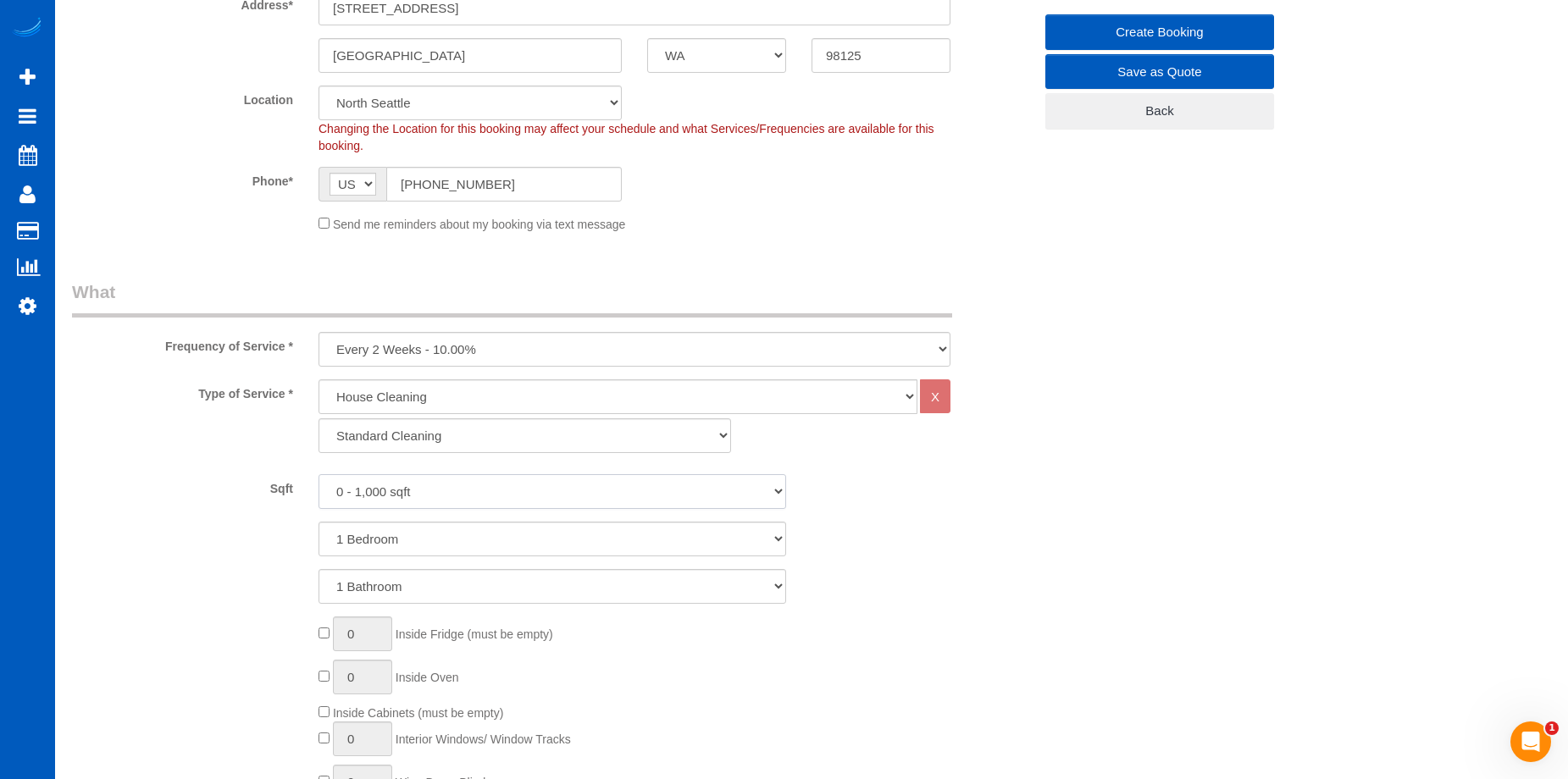
click at [536, 497] on select "0 - 1,000 sqft 1,001 - 1,500 sqft 1,501 - 2,000 sqft 2,001 - 2,500 sqft 2,501 -…" at bounding box center [552, 491] width 467 height 35
select select "1001"
click at [319, 474] on select "0 - 1,000 sqft 1,001 - 1,500 sqft 1,501 - 2,000 sqft 2,001 - 2,500 sqft 2,501 -…" at bounding box center [552, 491] width 467 height 35
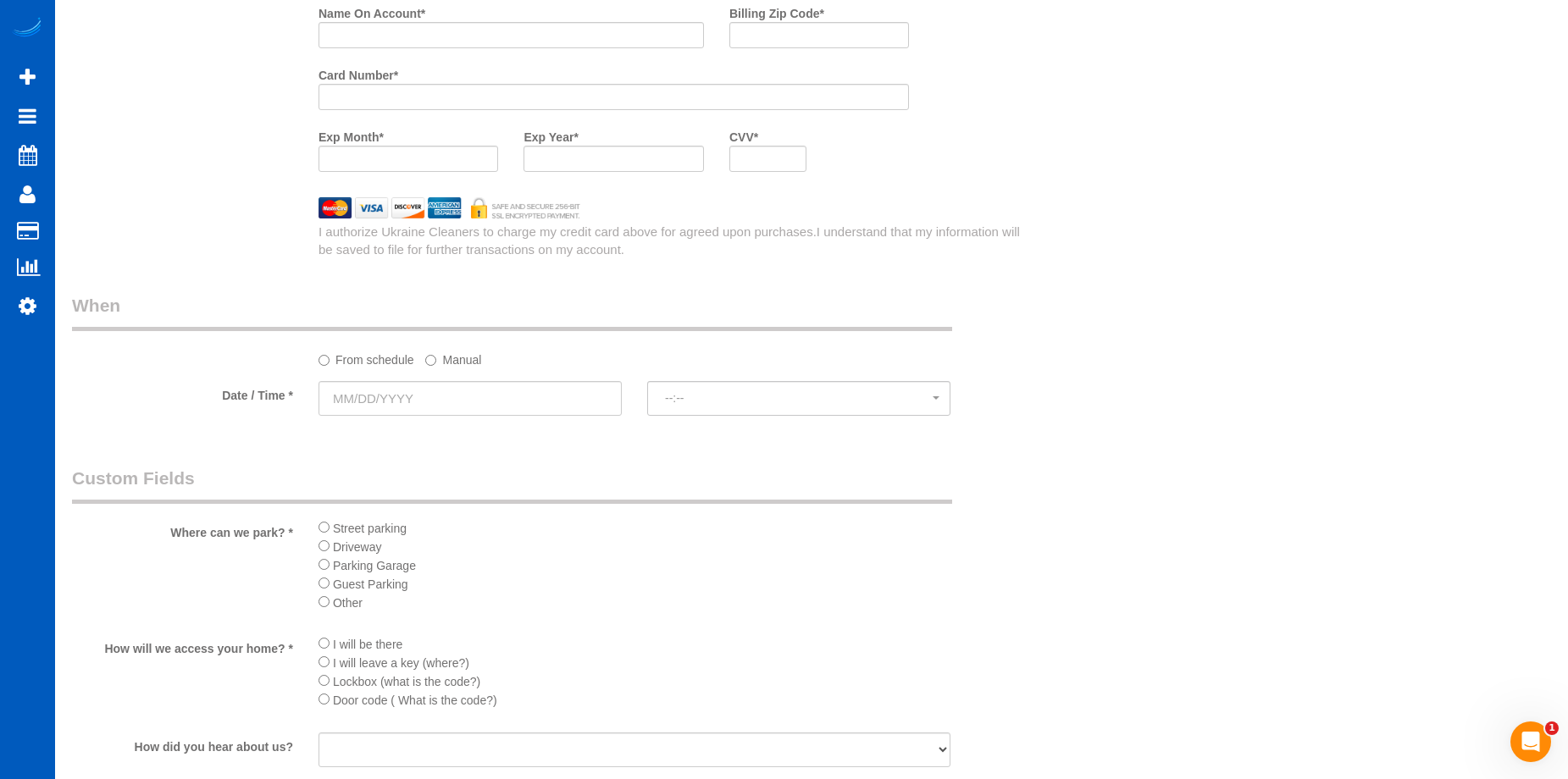
scroll to position [1779, 0]
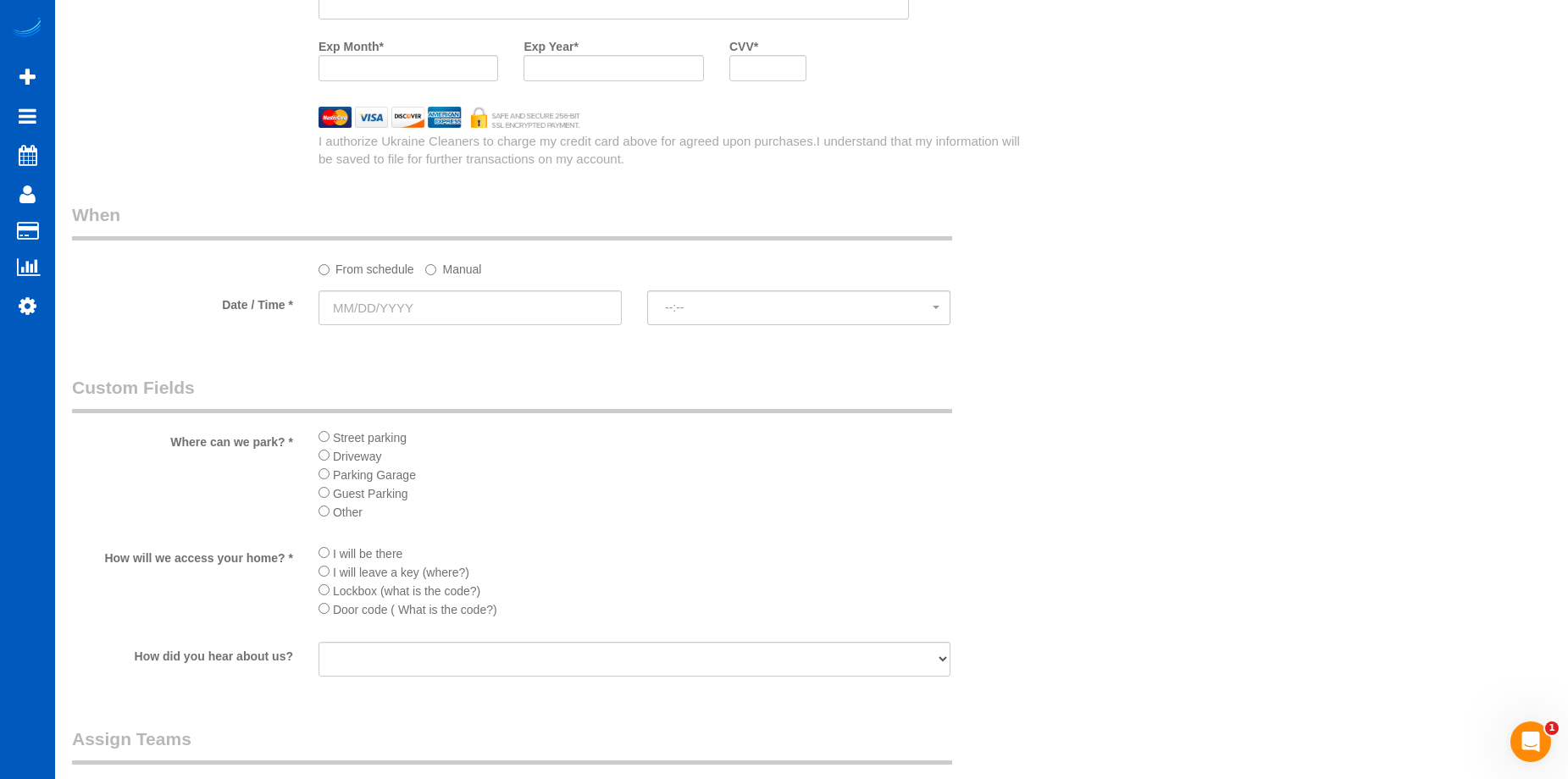
click at [323, 547] on li "I will be there" at bounding box center [634, 553] width 632 height 19
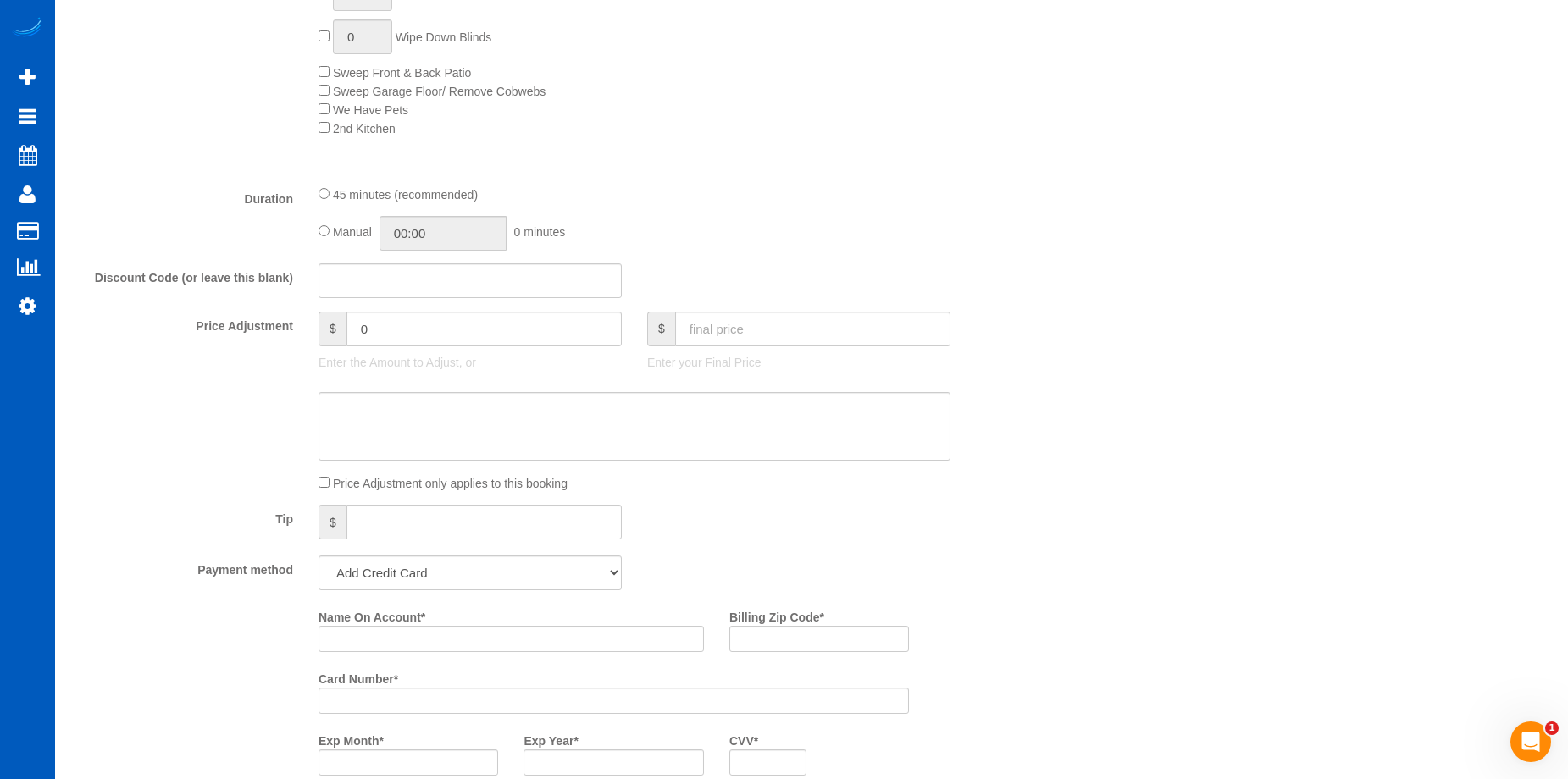
scroll to position [1102, 0]
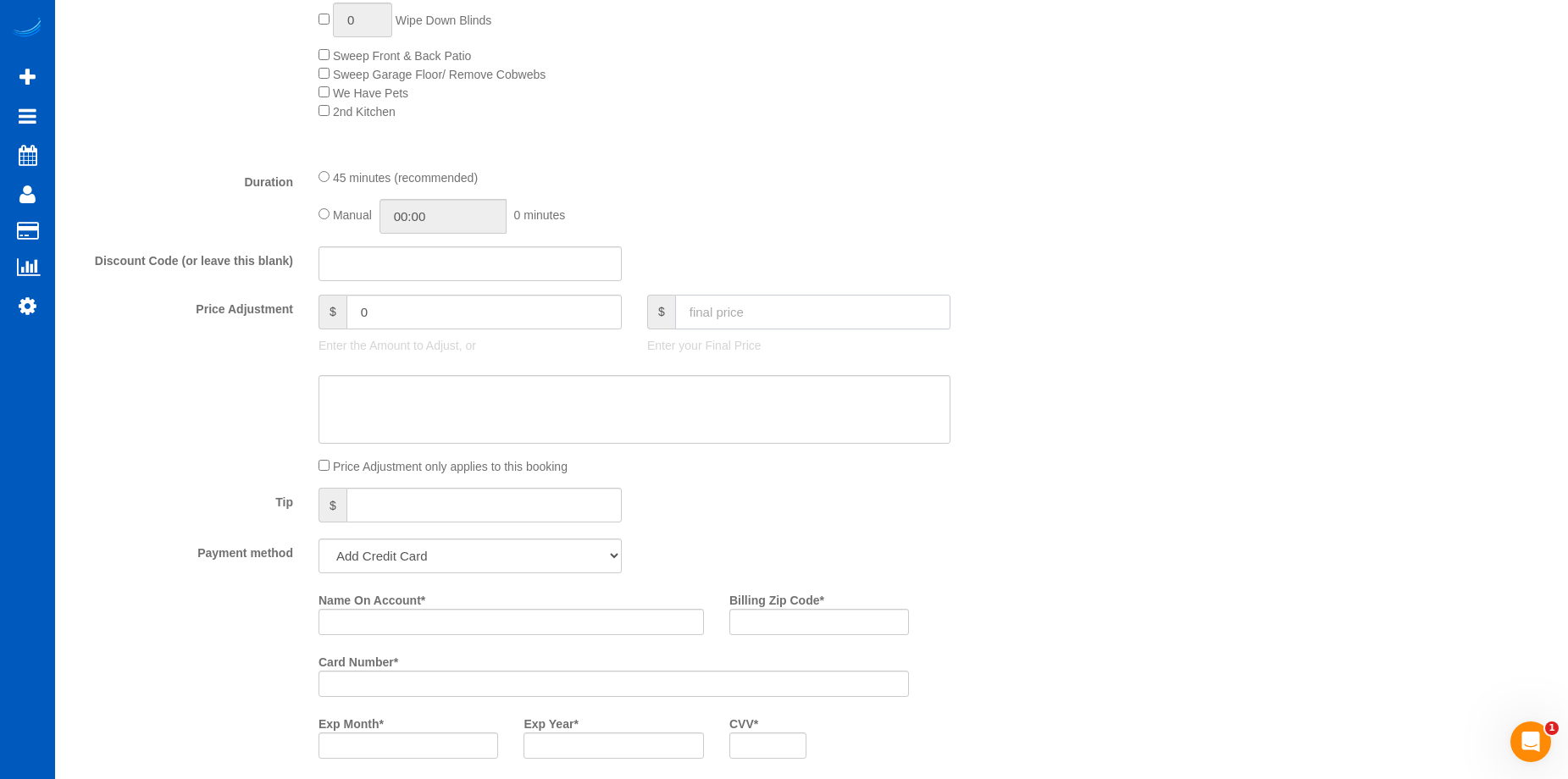
click at [724, 320] on input "text" at bounding box center [812, 312] width 275 height 35
type input "161"
click at [672, 408] on textarea at bounding box center [634, 410] width 632 height 69
type input "-0.1"
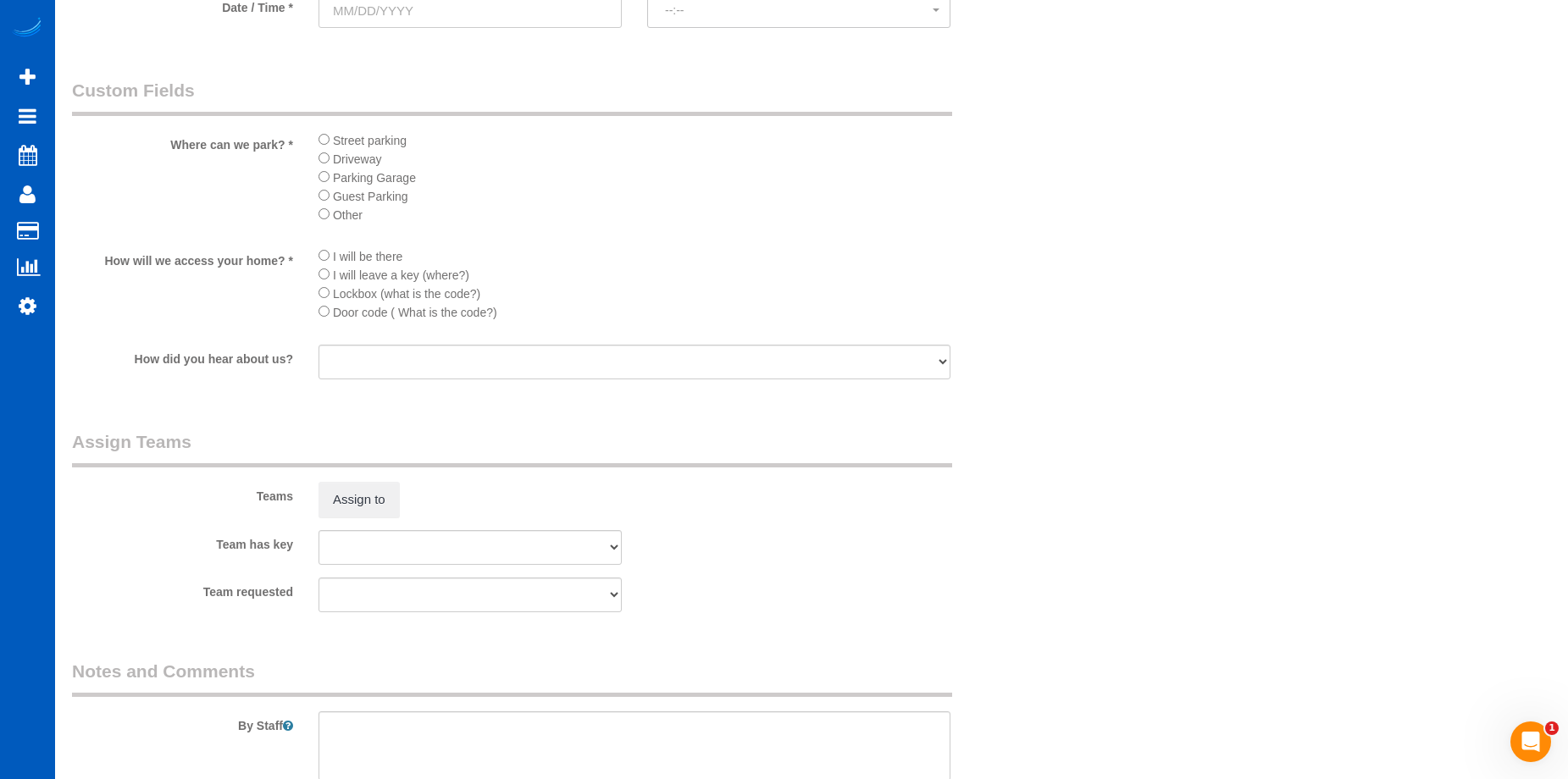
scroll to position [2202, 0]
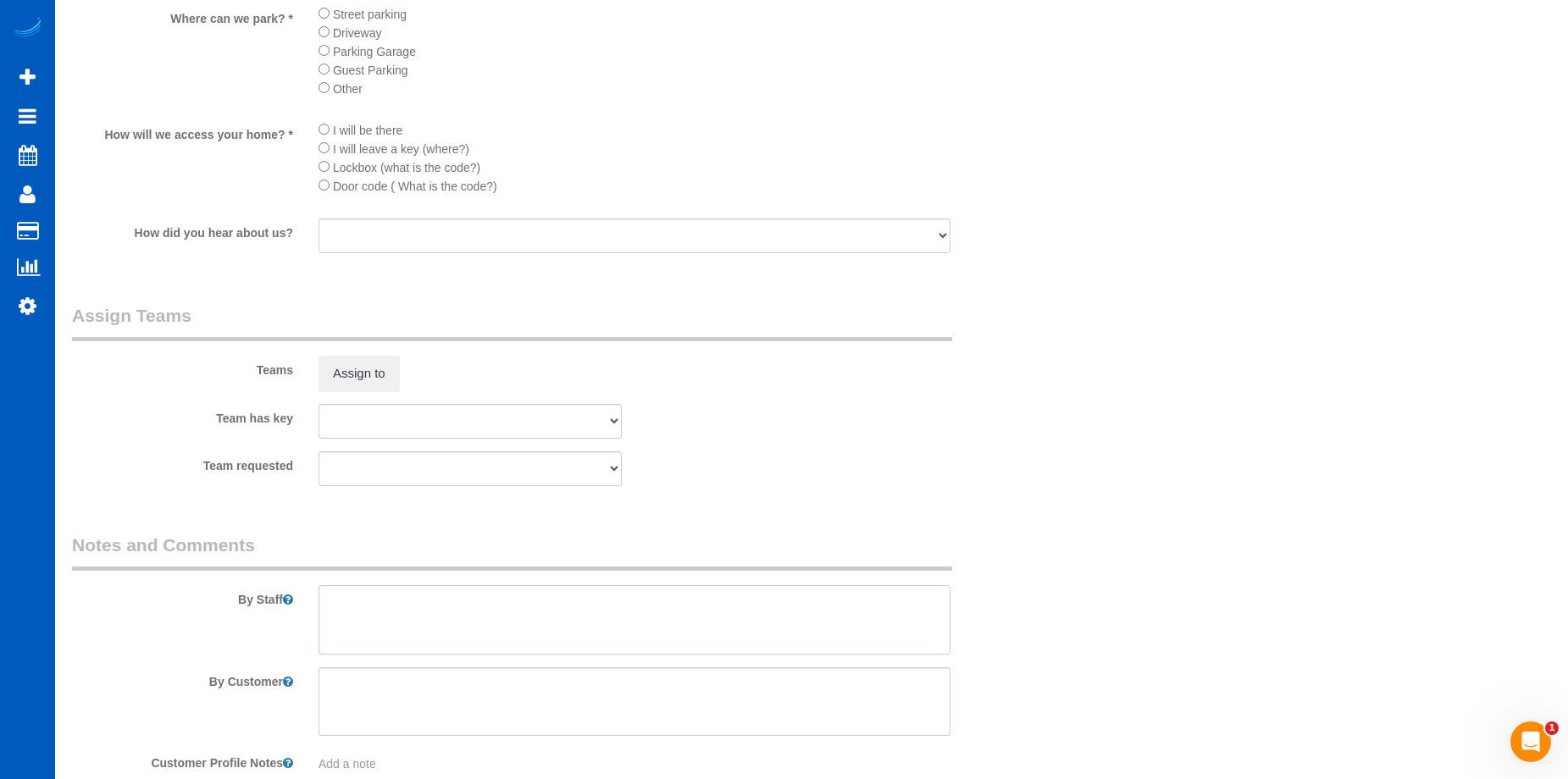
click at [502, 614] on textarea at bounding box center [634, 620] width 632 height 69
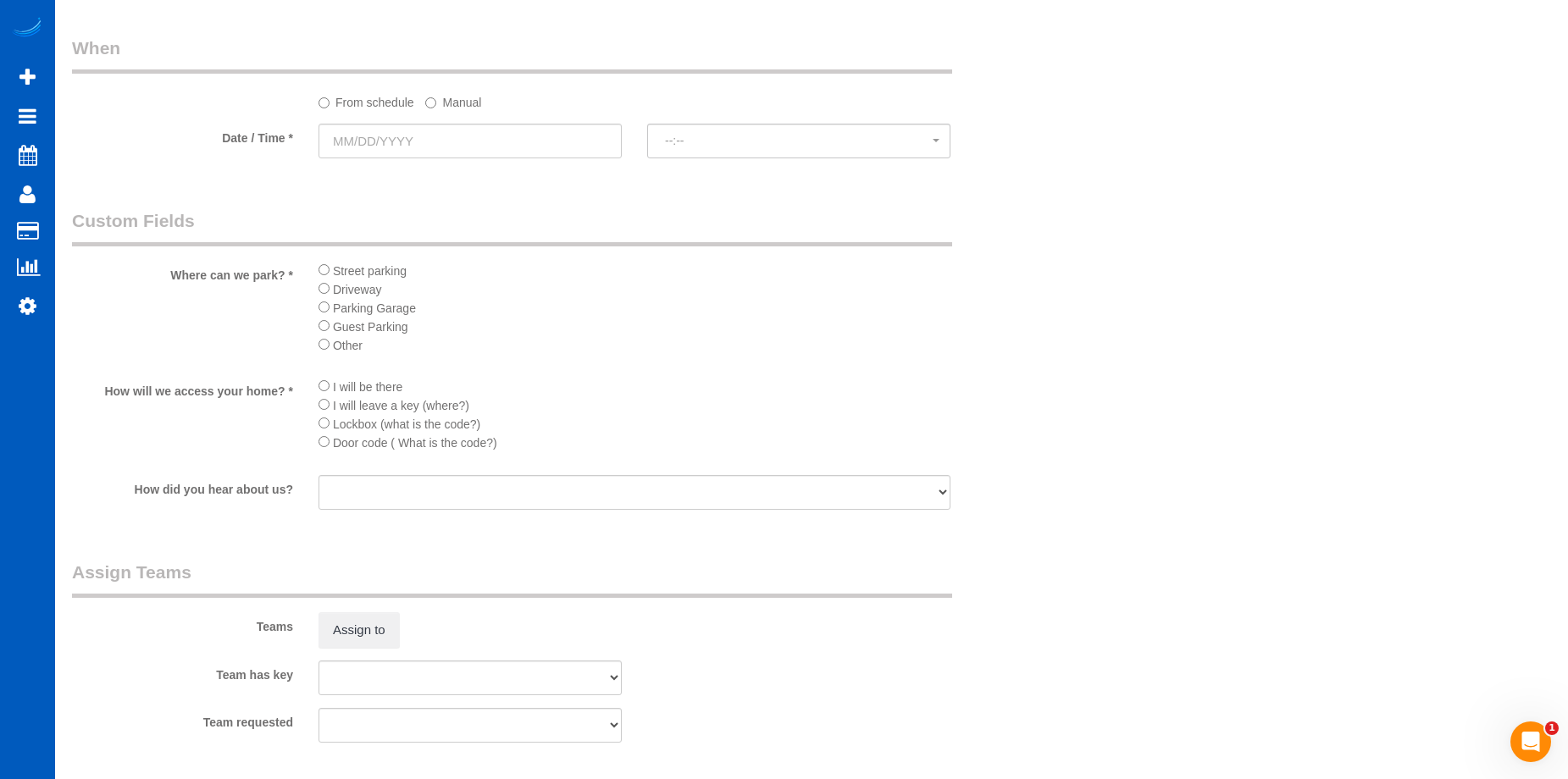
scroll to position [1864, 0]
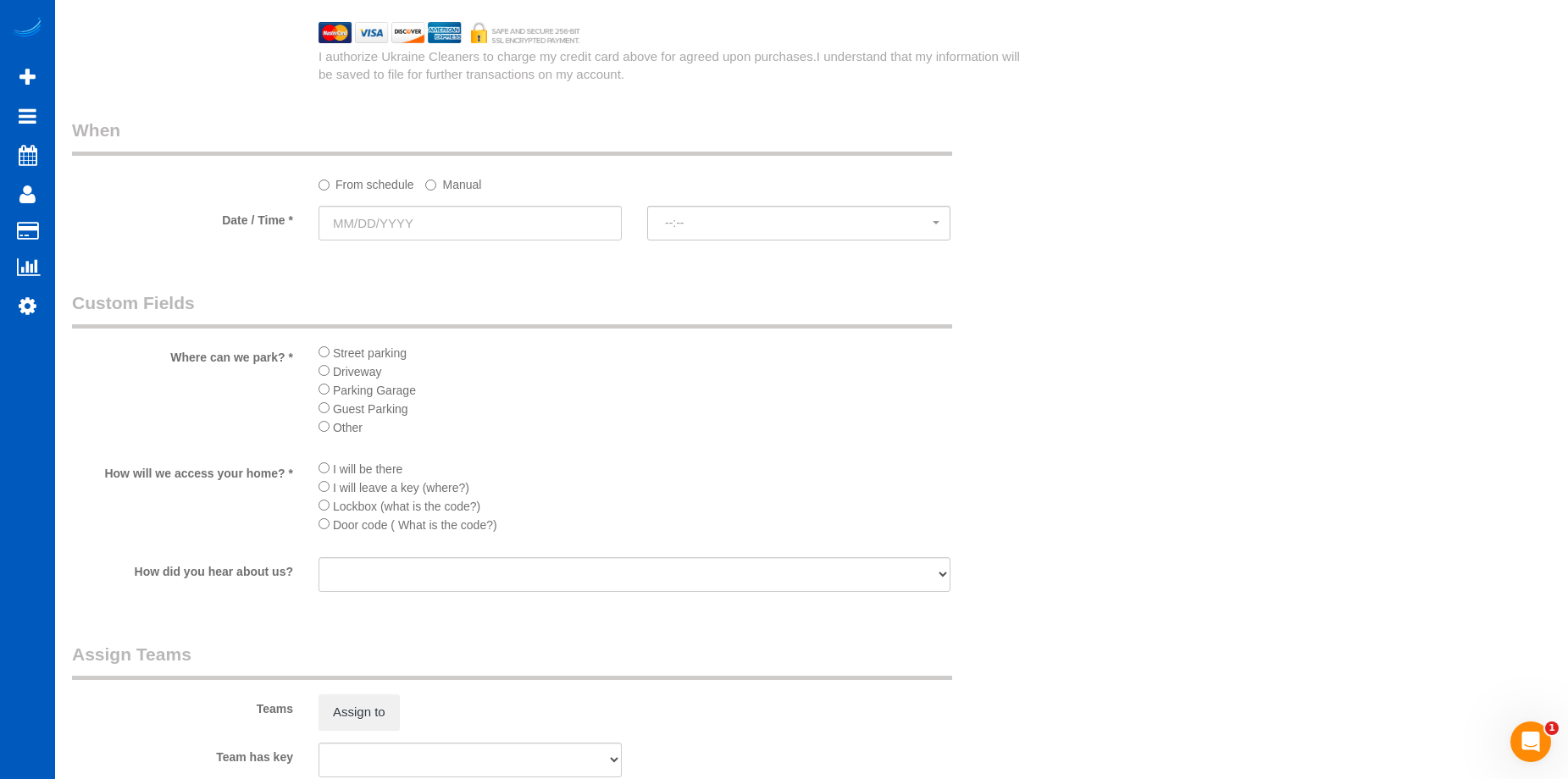
type textarea "Booked by Florencia."
click at [500, 219] on input "text" at bounding box center [470, 222] width 304 height 35
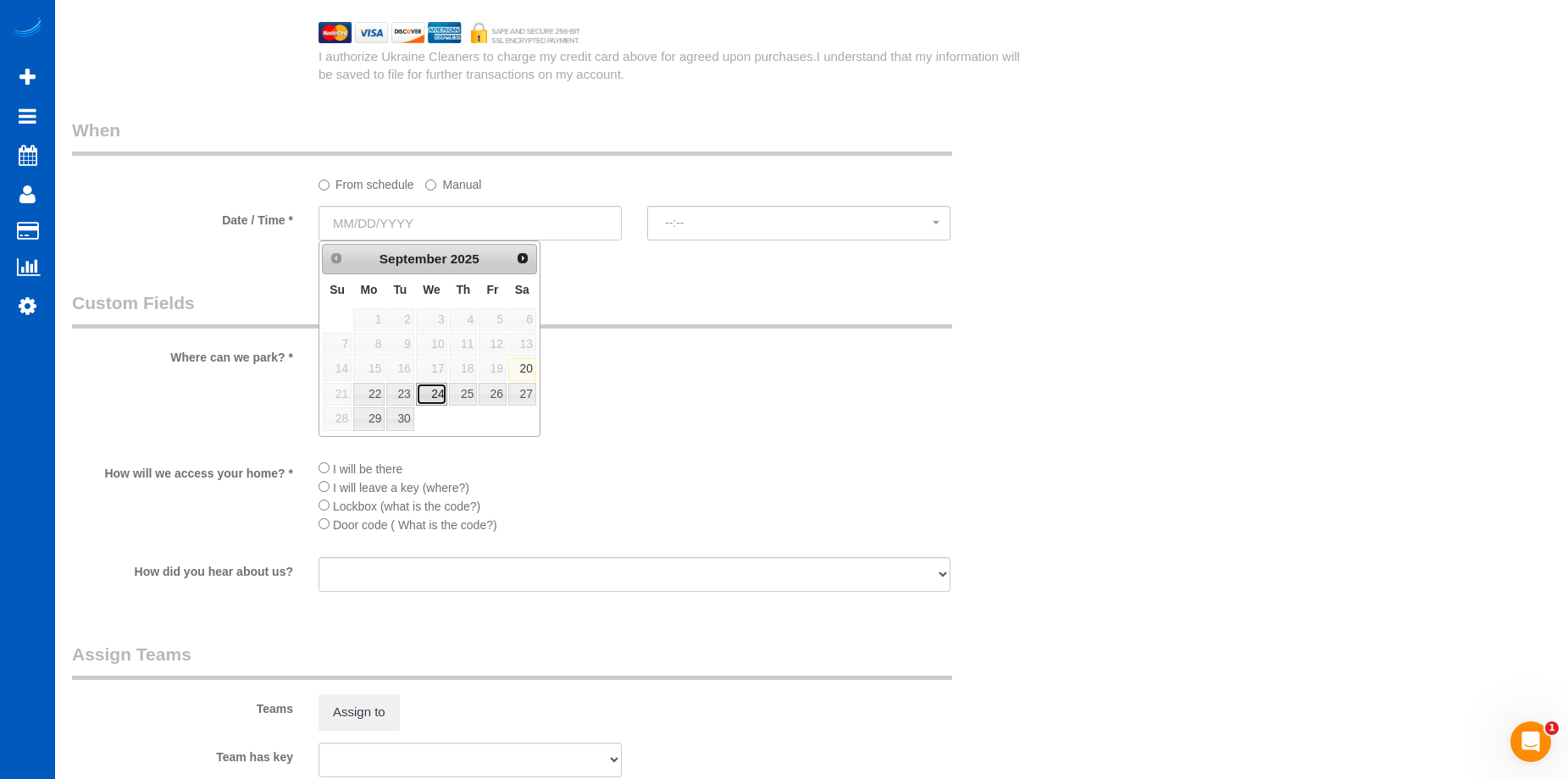
click at [429, 388] on link "24" at bounding box center [432, 394] width 32 height 23
type input "09/24/2025"
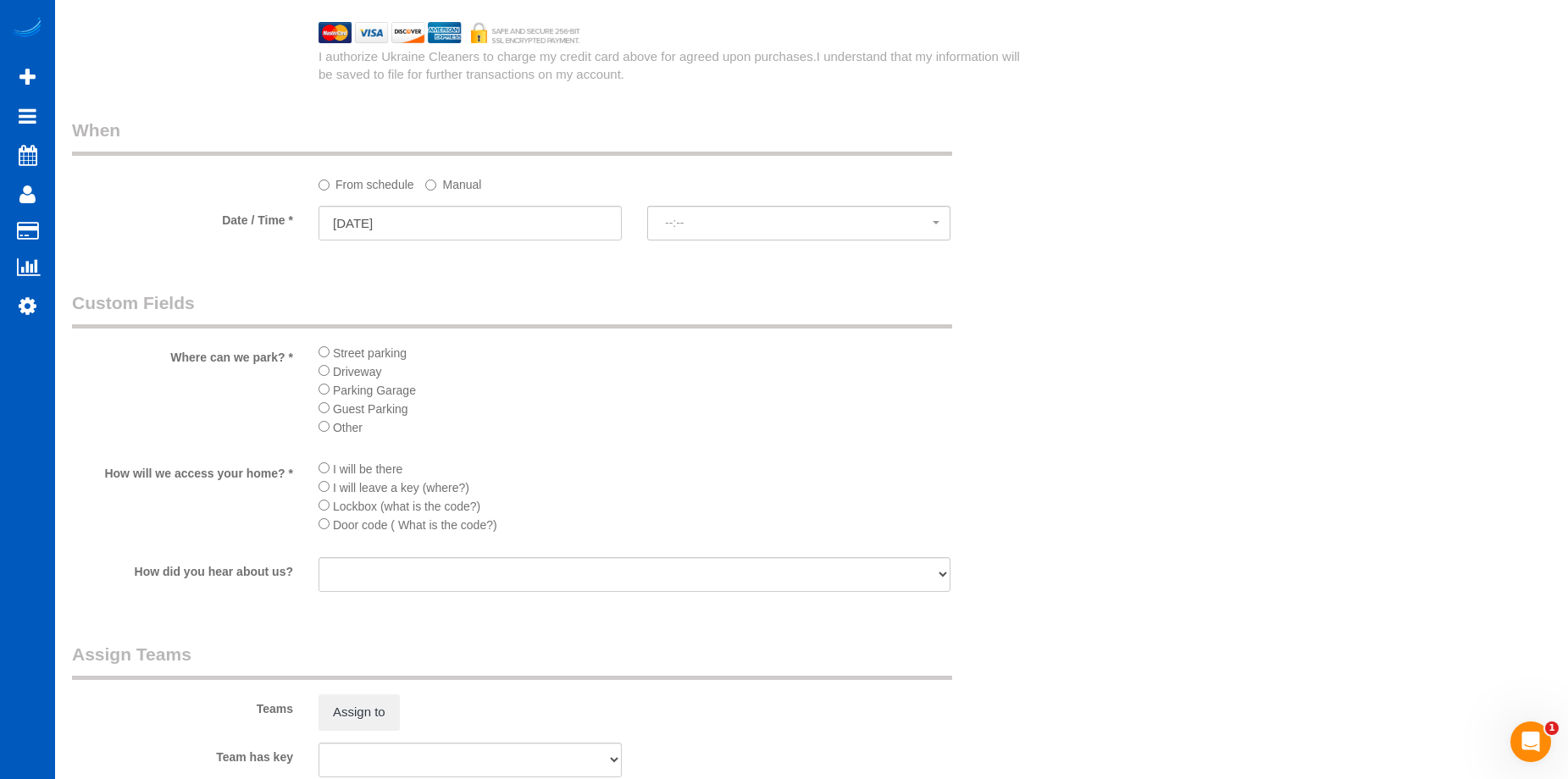
select select "spot55"
click at [720, 217] on span "8:00AM" at bounding box center [799, 223] width 268 height 14
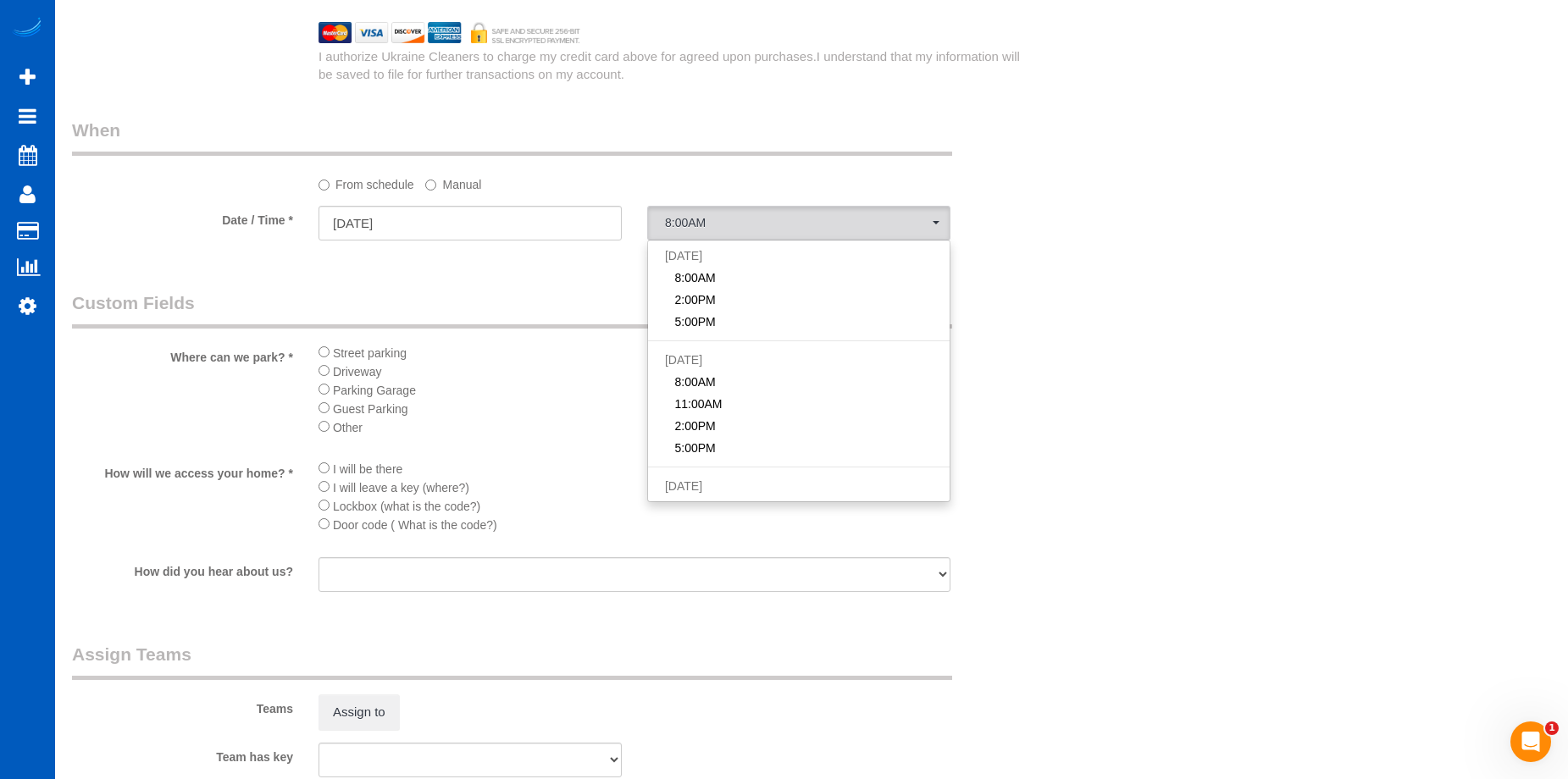
click at [457, 181] on label "Manual" at bounding box center [453, 182] width 56 height 23
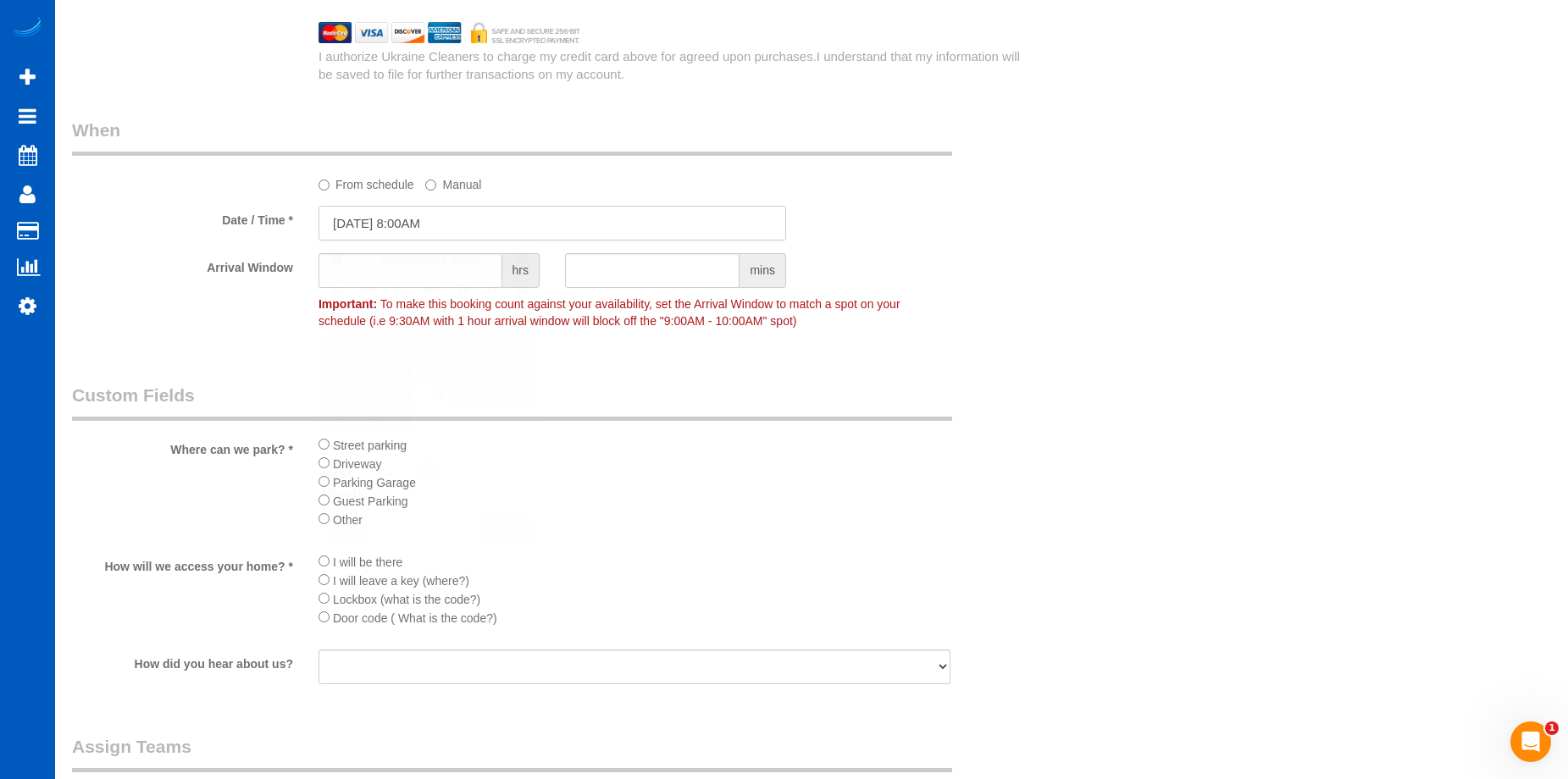
click at [444, 218] on input "09/24/2025 8:00AM" at bounding box center [552, 222] width 467 height 35
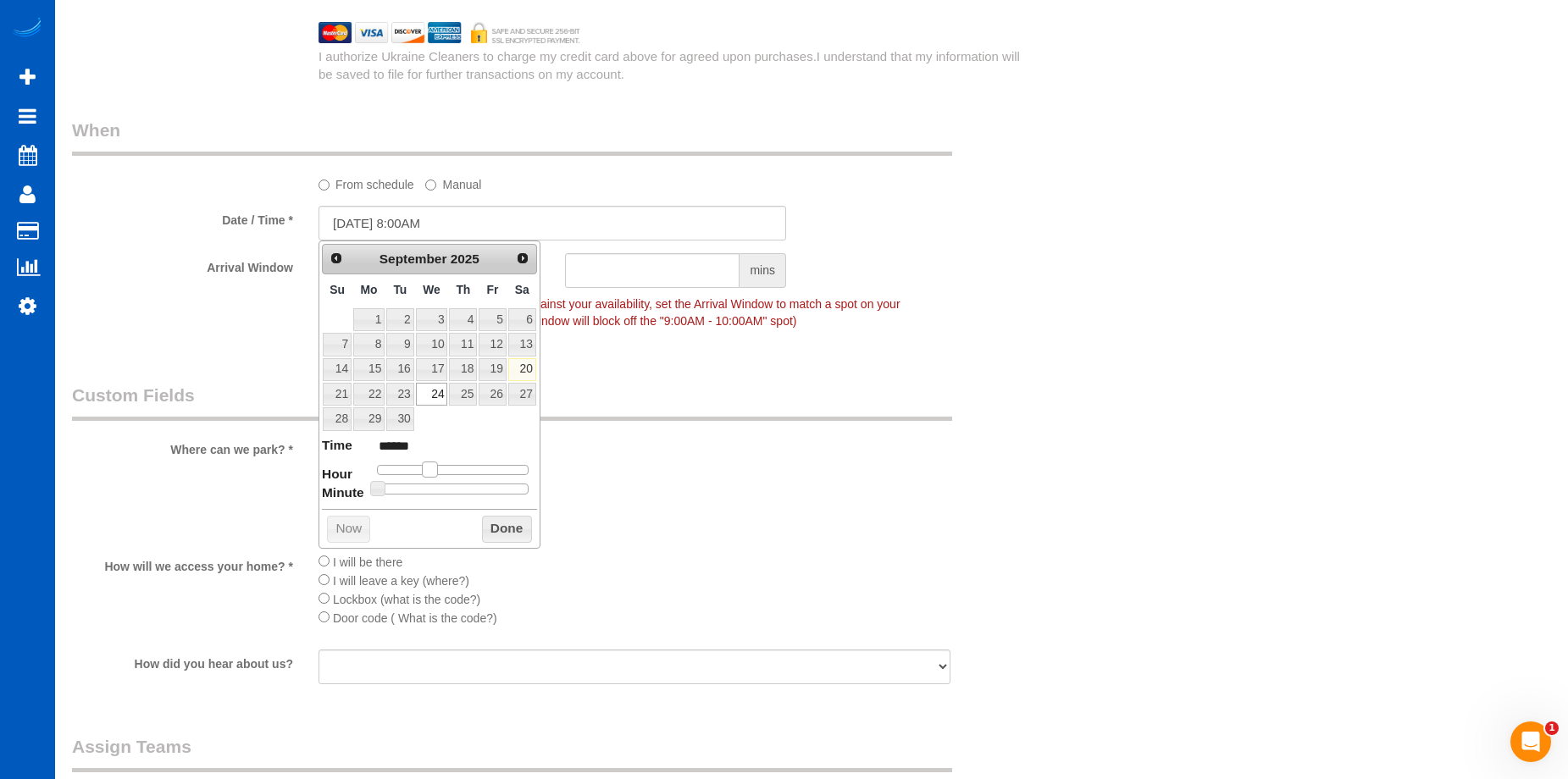
type input "09/24/2025 9:00AM"
type input "******"
type input "09/24/2025 10:00AM"
type input "*******"
type input "09/24/2025 11:00AM"
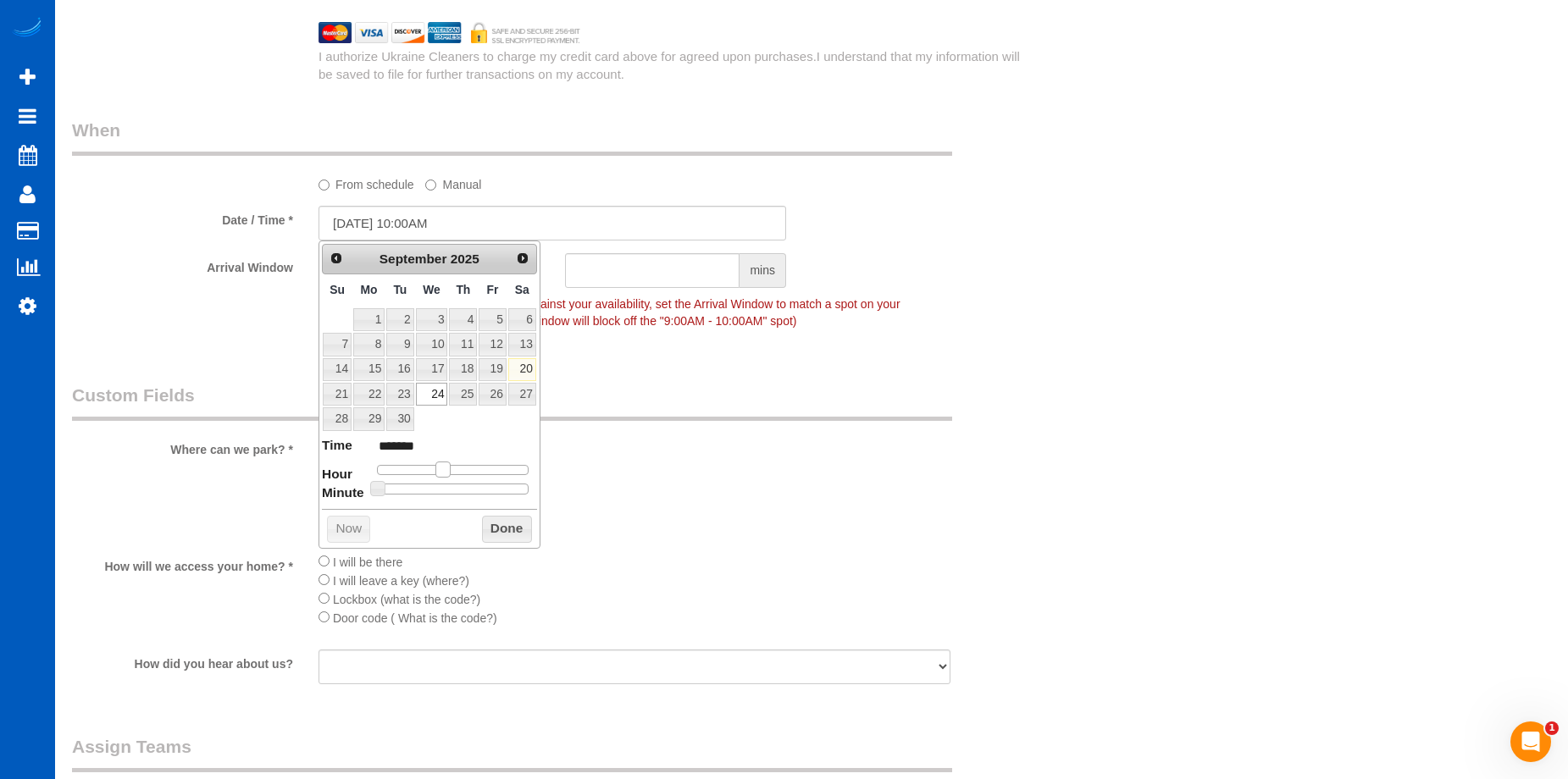
type input "*******"
drag, startPoint x: 436, startPoint y: 471, endPoint x: 457, endPoint y: 474, distance: 21.2
click at [457, 474] on span at bounding box center [449, 468] width 15 height 15
click at [483, 525] on button "Done" at bounding box center [507, 529] width 50 height 27
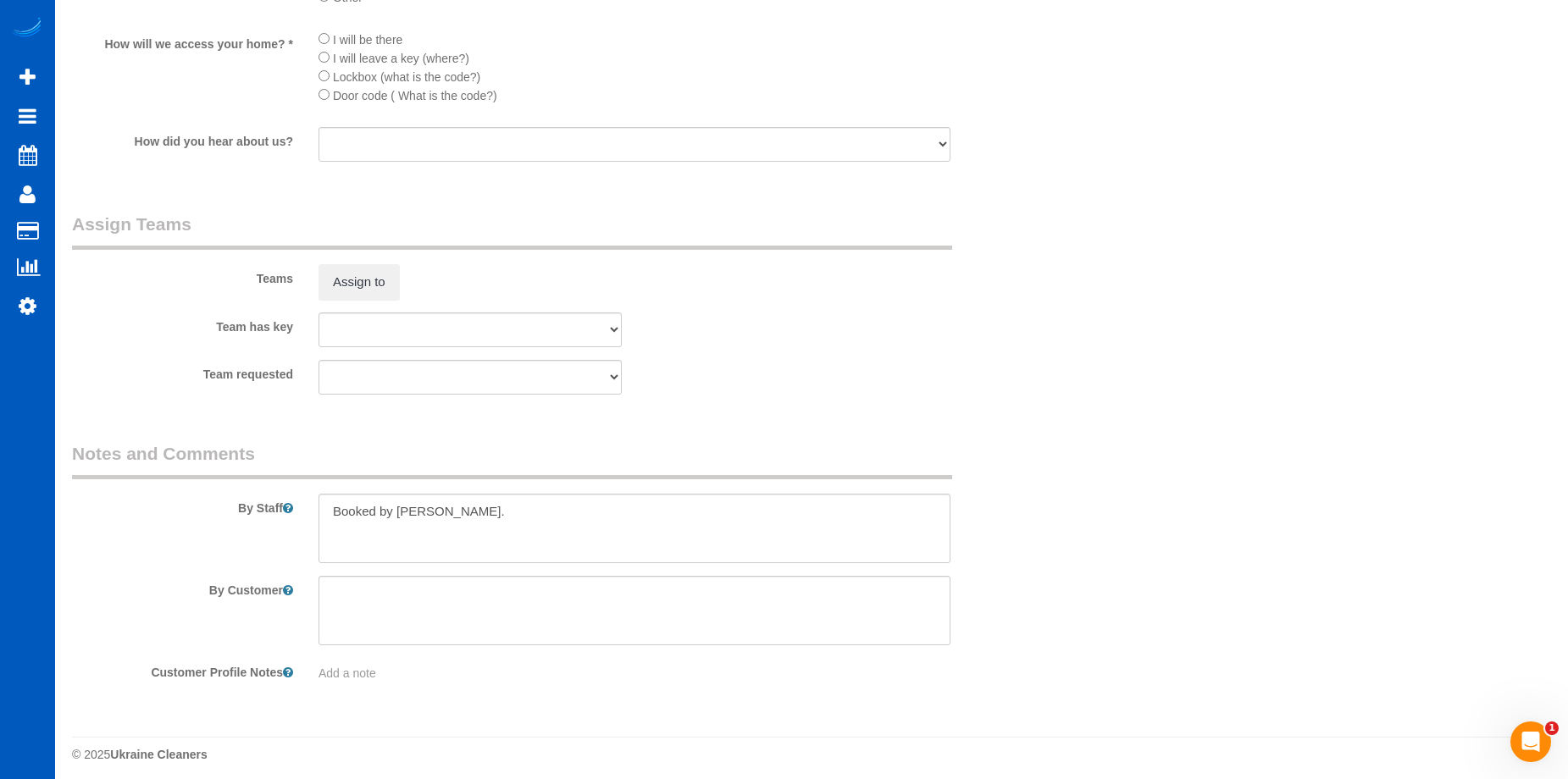
scroll to position [2395, 0]
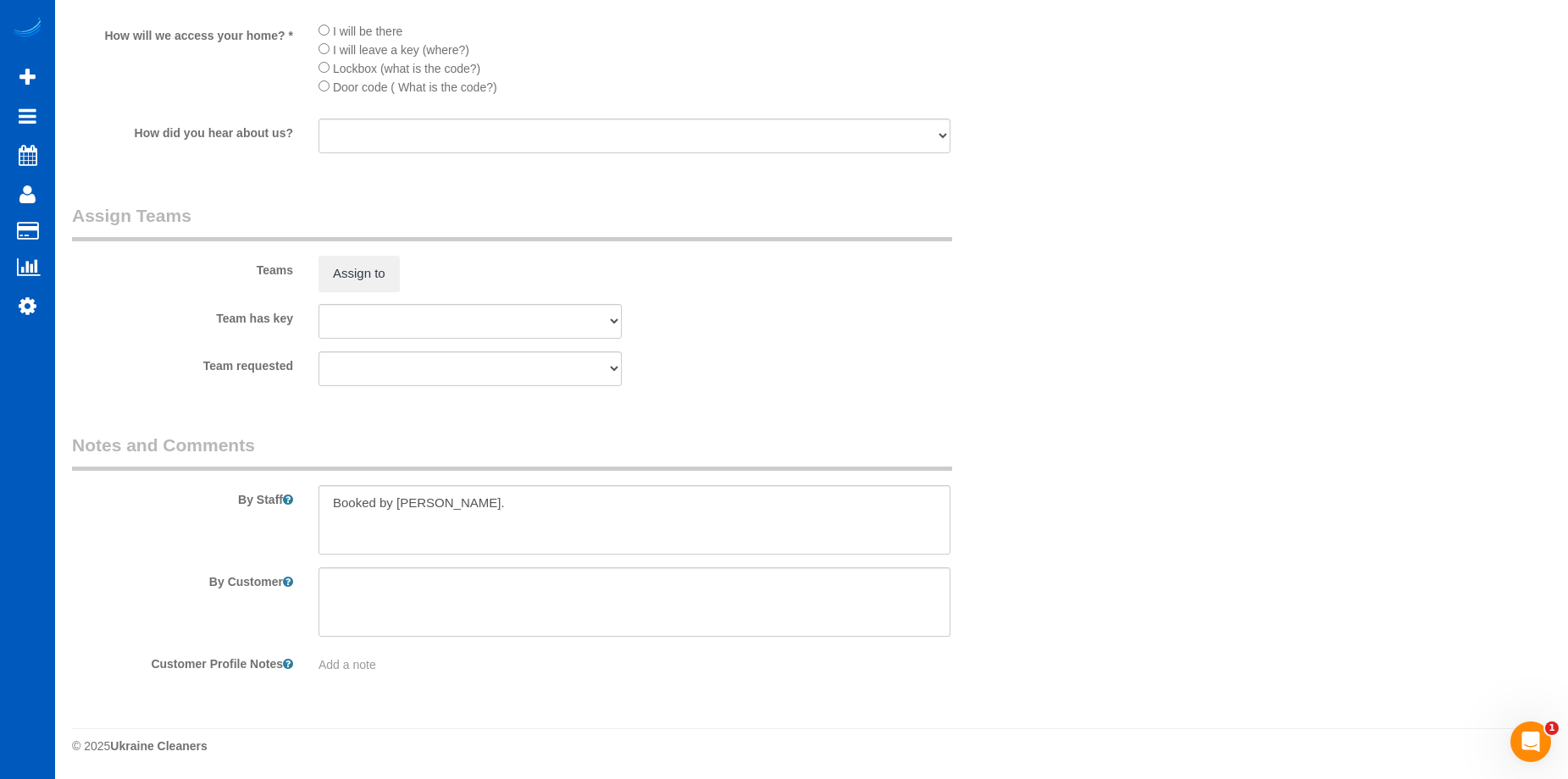
click at [379, 667] on div "Add a note" at bounding box center [634, 665] width 632 height 17
click at [407, 668] on textarea at bounding box center [634, 743] width 632 height 188
type textarea "Preference: Wednesdays at 11:00 AM. Please prioritize schedule over cleaners."
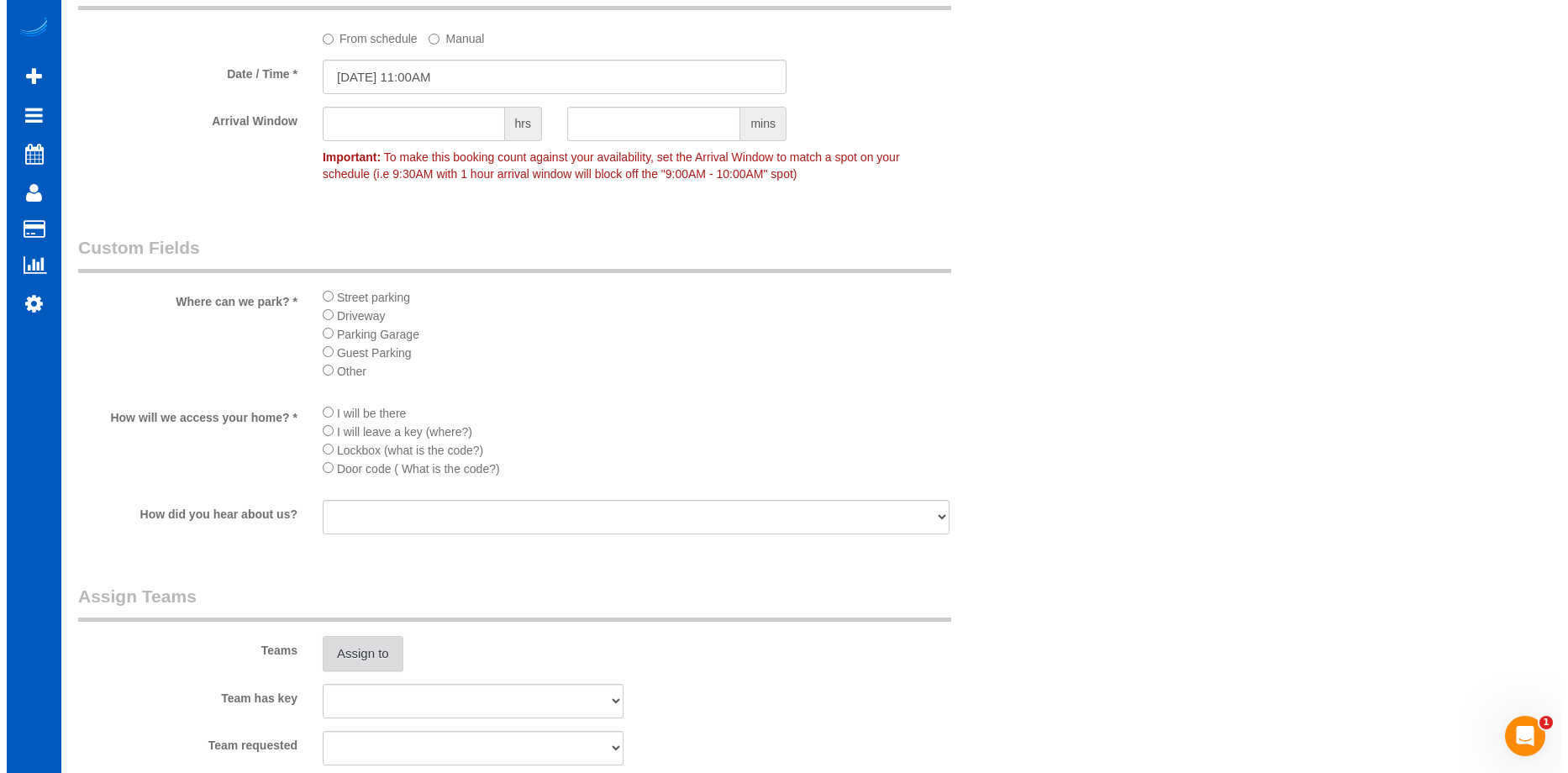
scroll to position [2124, 0]
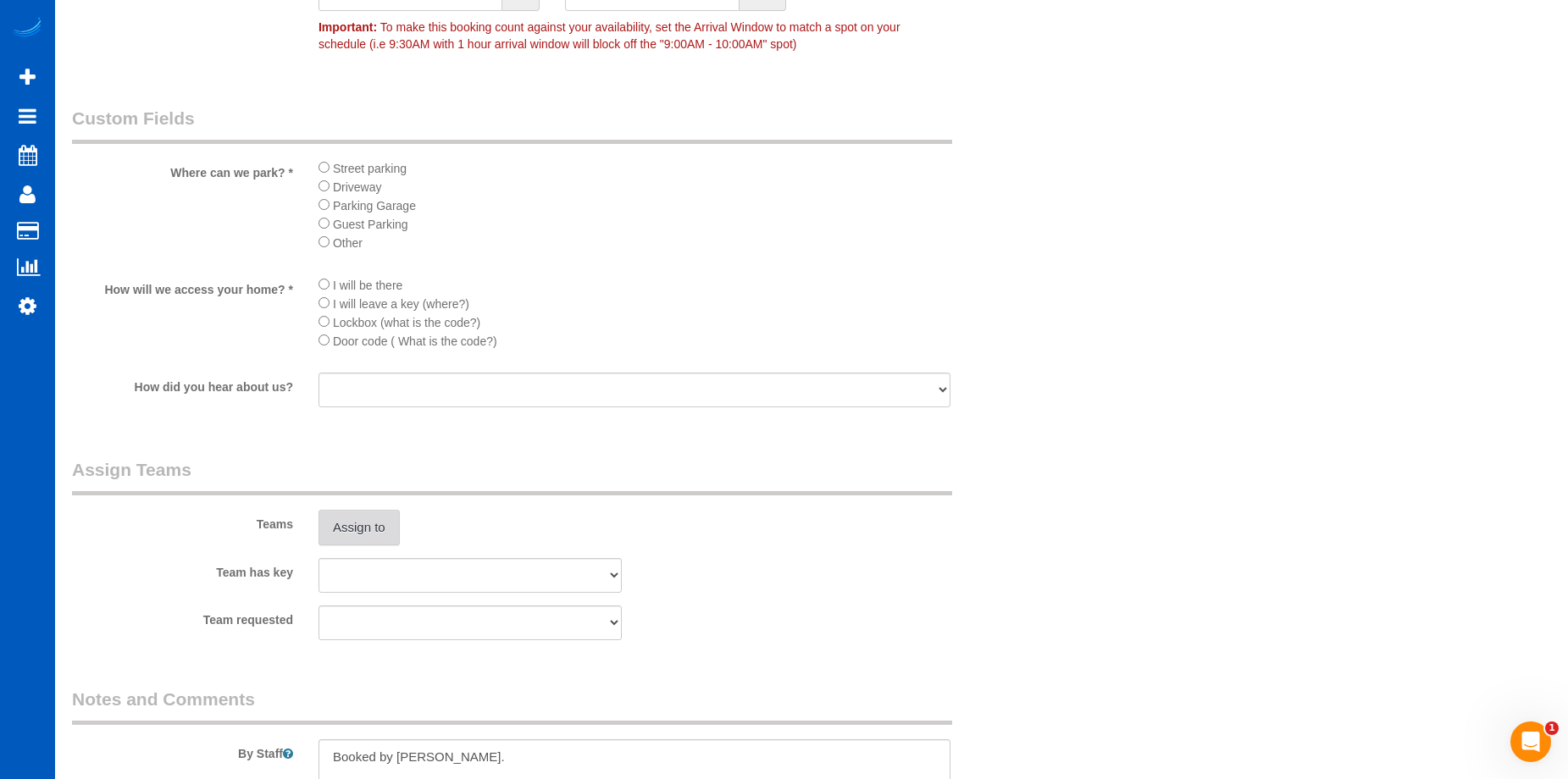
click at [390, 529] on button "Assign to" at bounding box center [359, 528] width 81 height 36
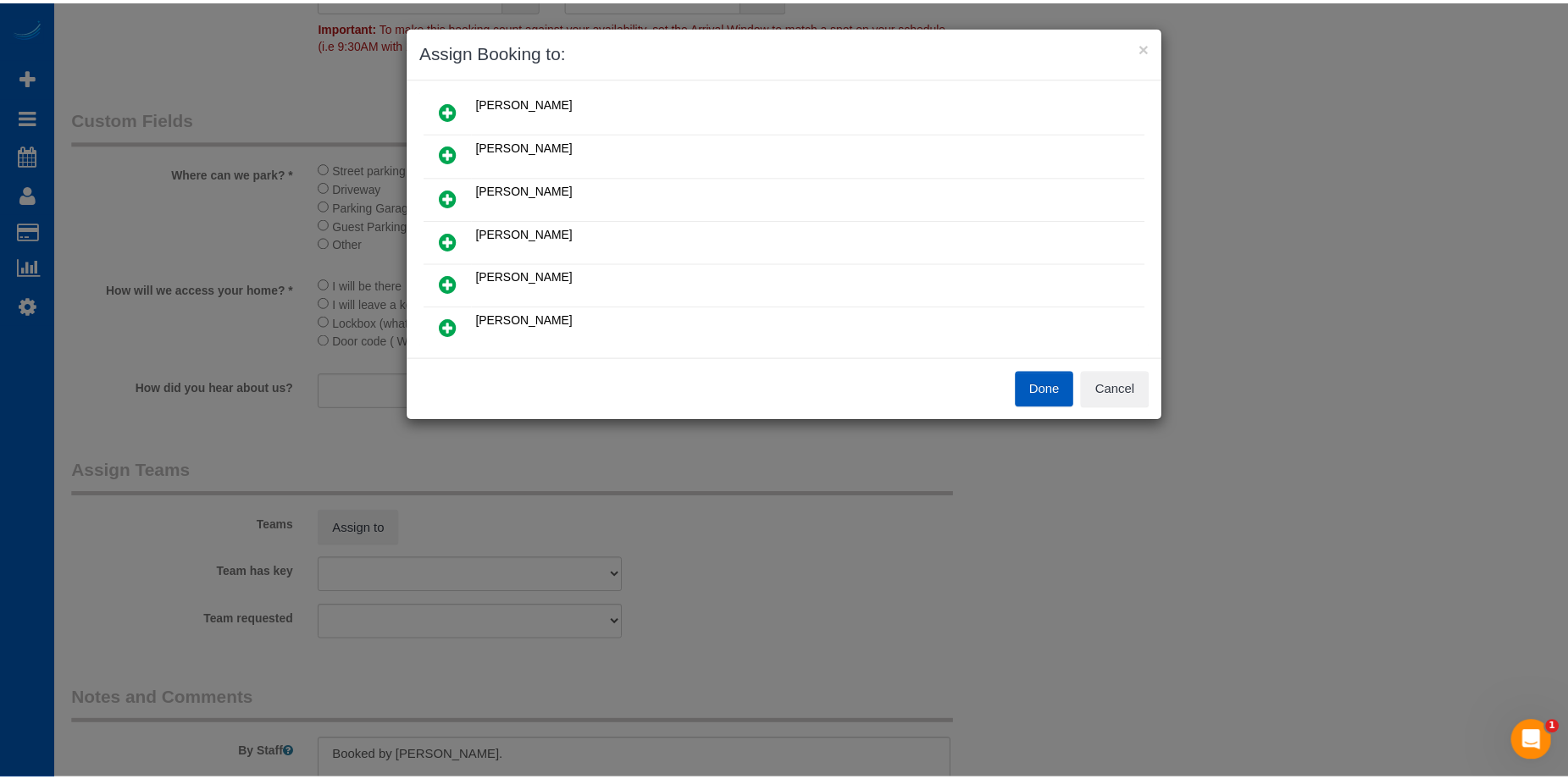
scroll to position [0, 0]
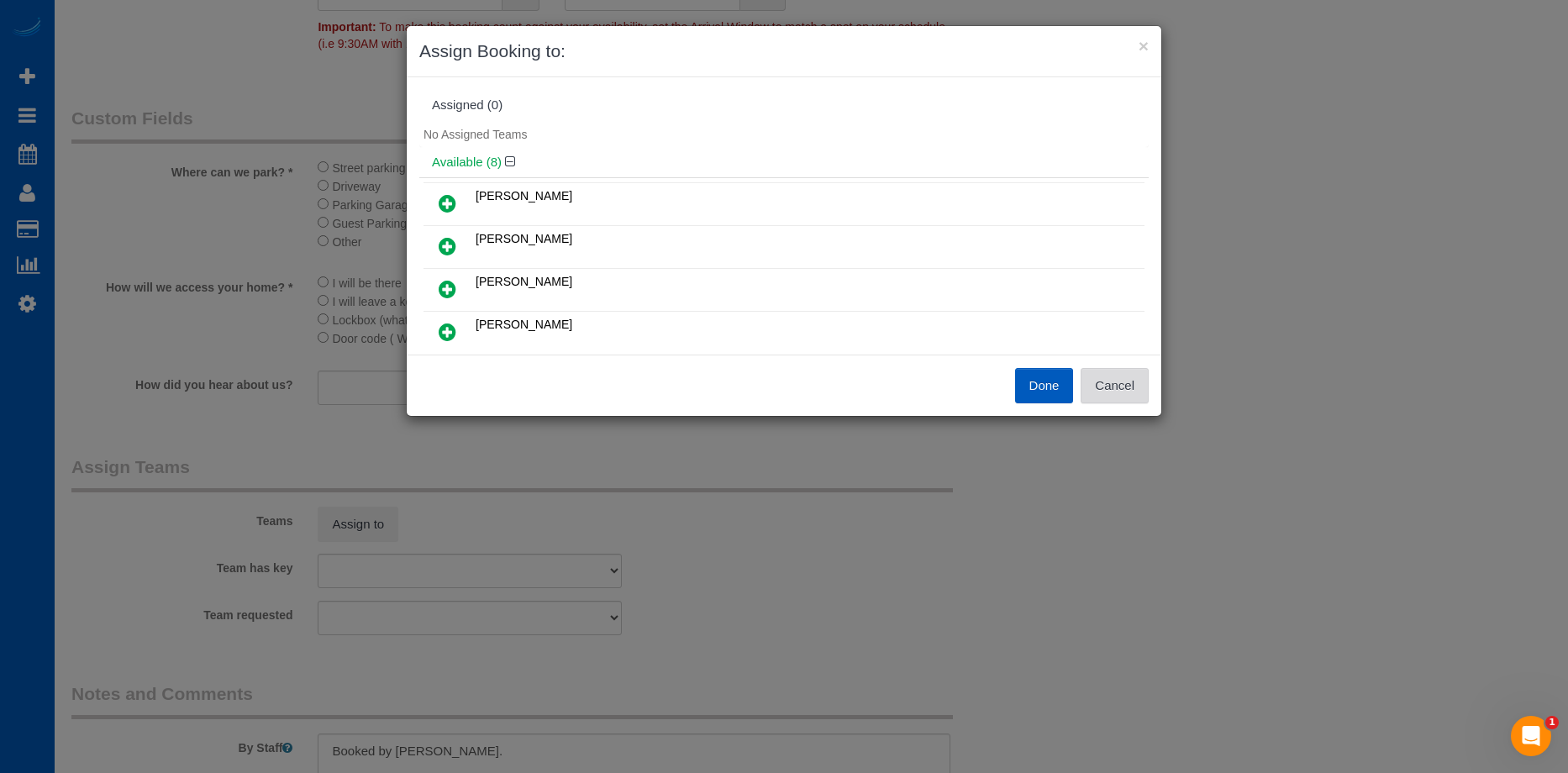
click at [1128, 395] on button "Cancel" at bounding box center [1114, 386] width 68 height 35
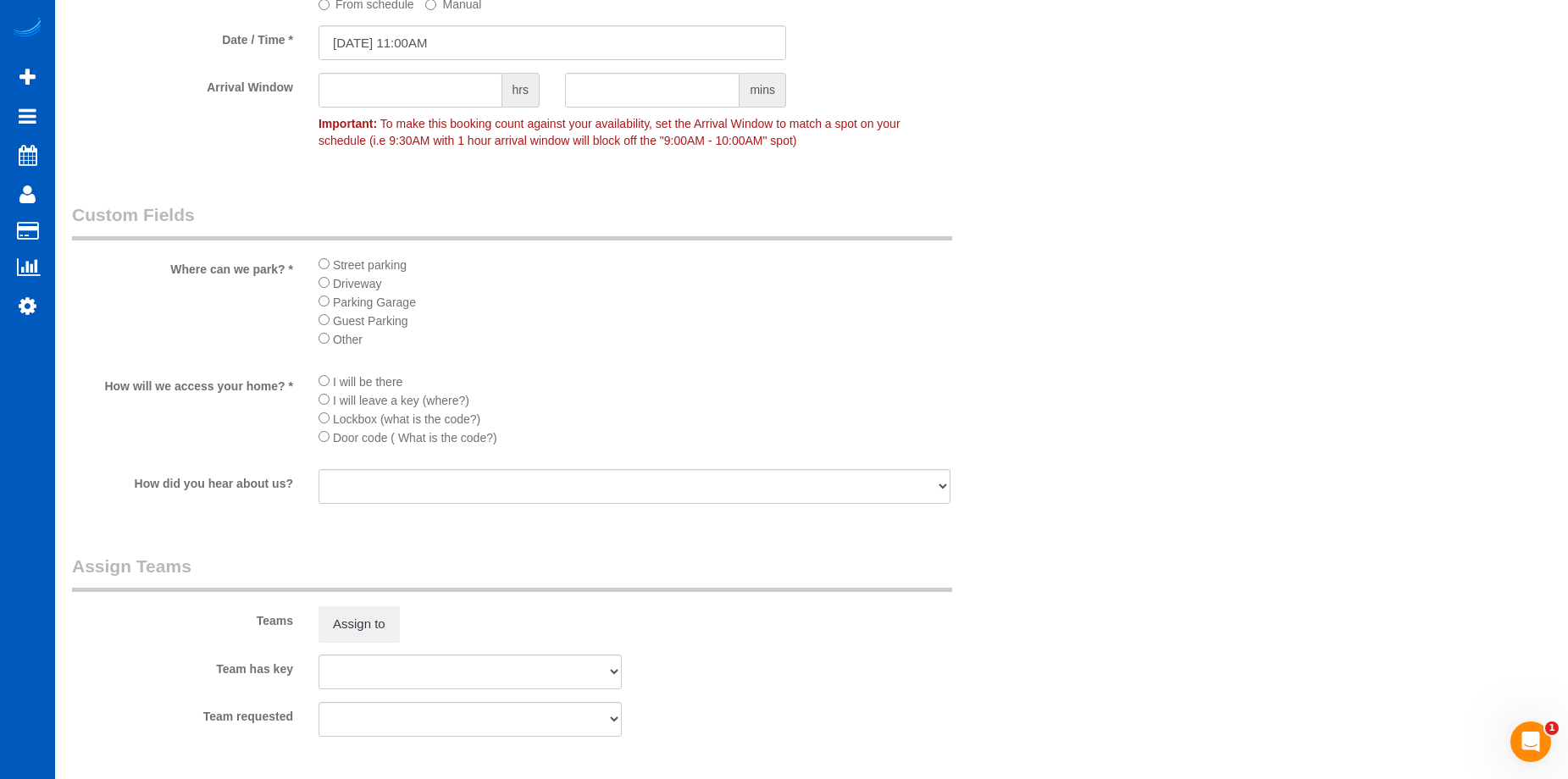
scroll to position [2141, 0]
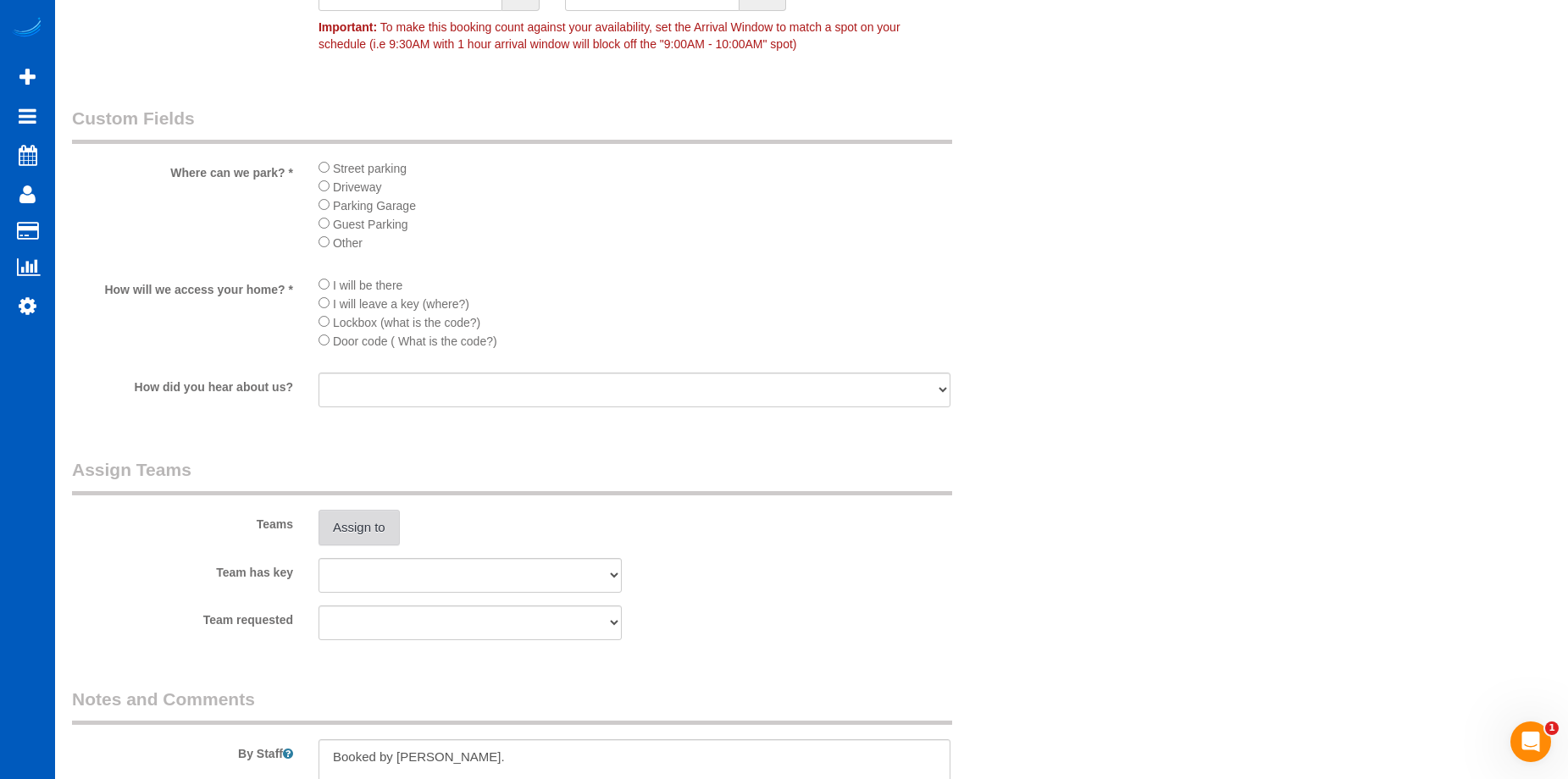
click at [340, 527] on button "Assign to" at bounding box center [359, 528] width 81 height 36
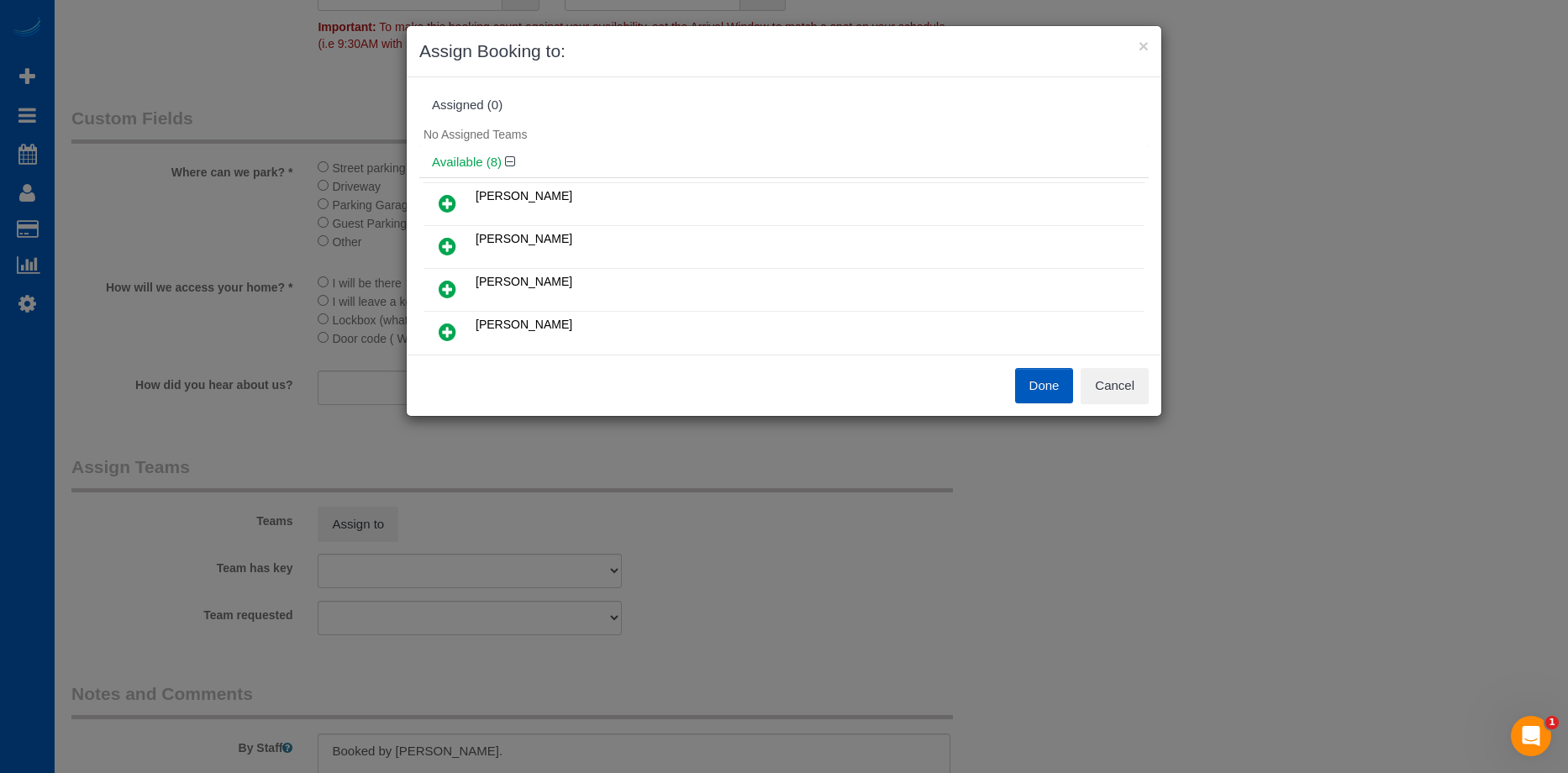
click at [447, 199] on icon at bounding box center [448, 203] width 18 height 20
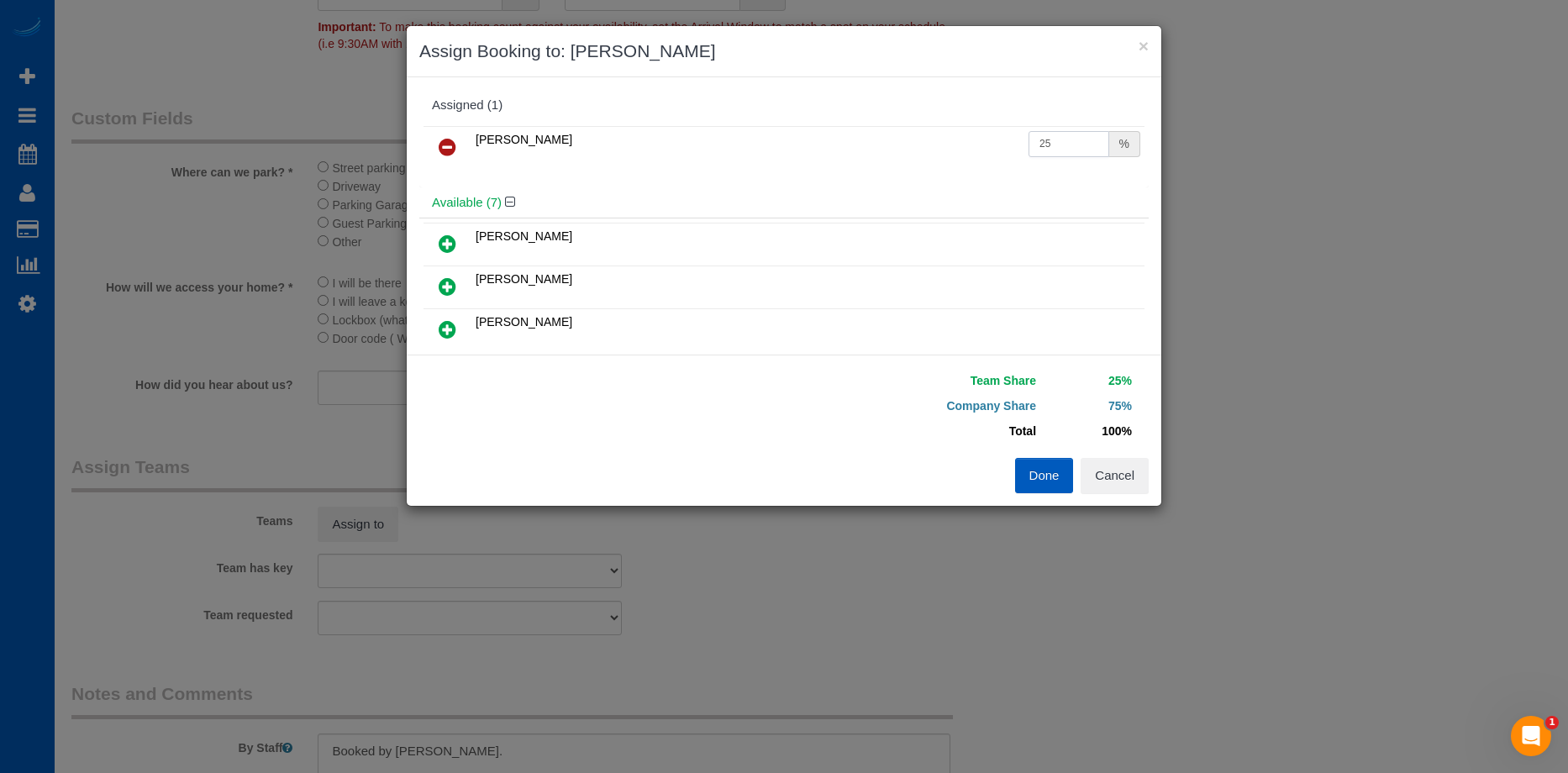
click at [1047, 148] on input "25" at bounding box center [1069, 144] width 81 height 26
drag, startPoint x: 1068, startPoint y: 141, endPoint x: 959, endPoint y: 138, distance: 109.0
click at [959, 138] on tr "Irina Shamrai 25 %" at bounding box center [784, 148] width 721 height 43
type input "50"
click at [1043, 469] on button "Done" at bounding box center [1044, 476] width 59 height 35
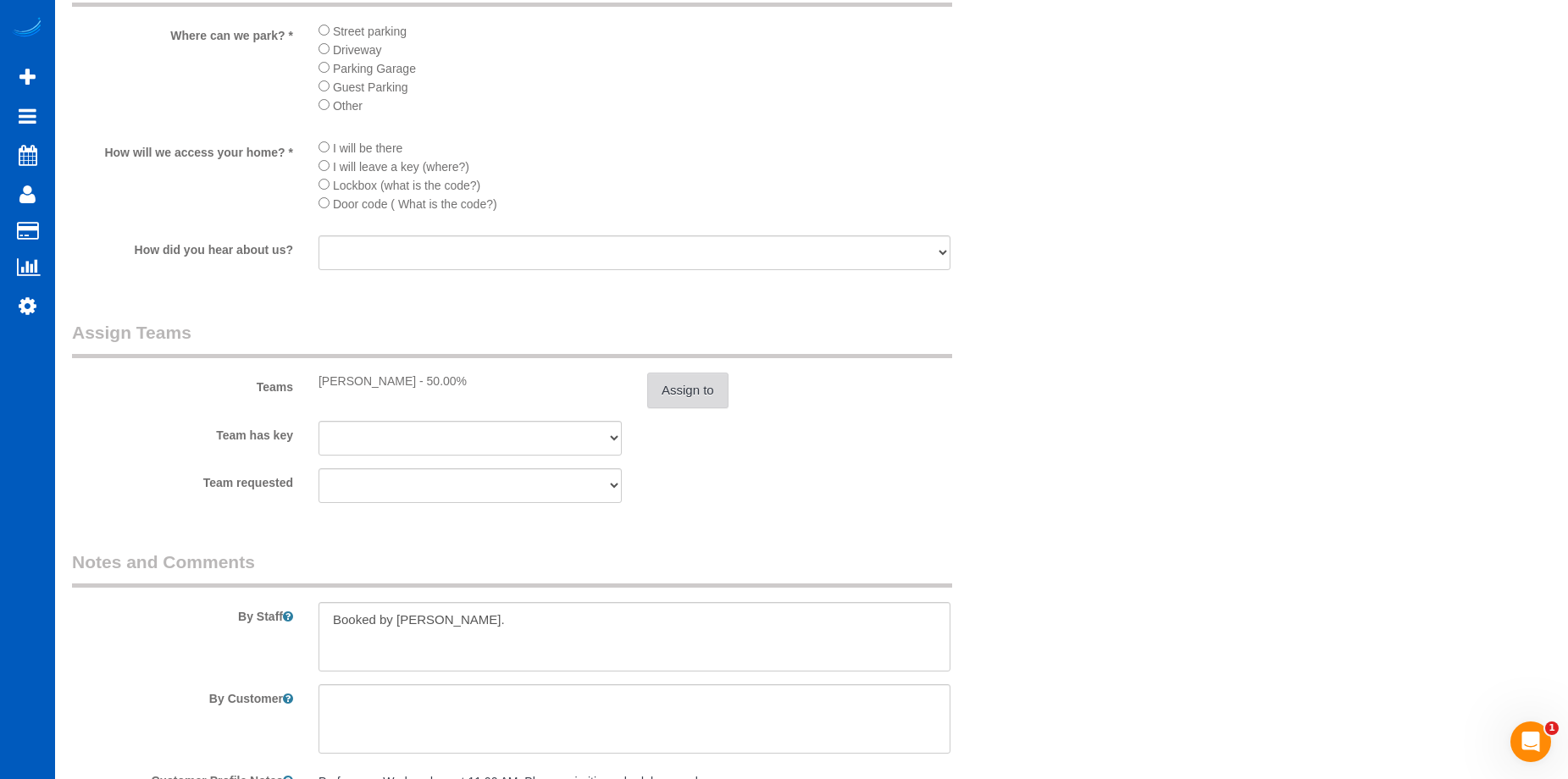
scroll to position [2403, 0]
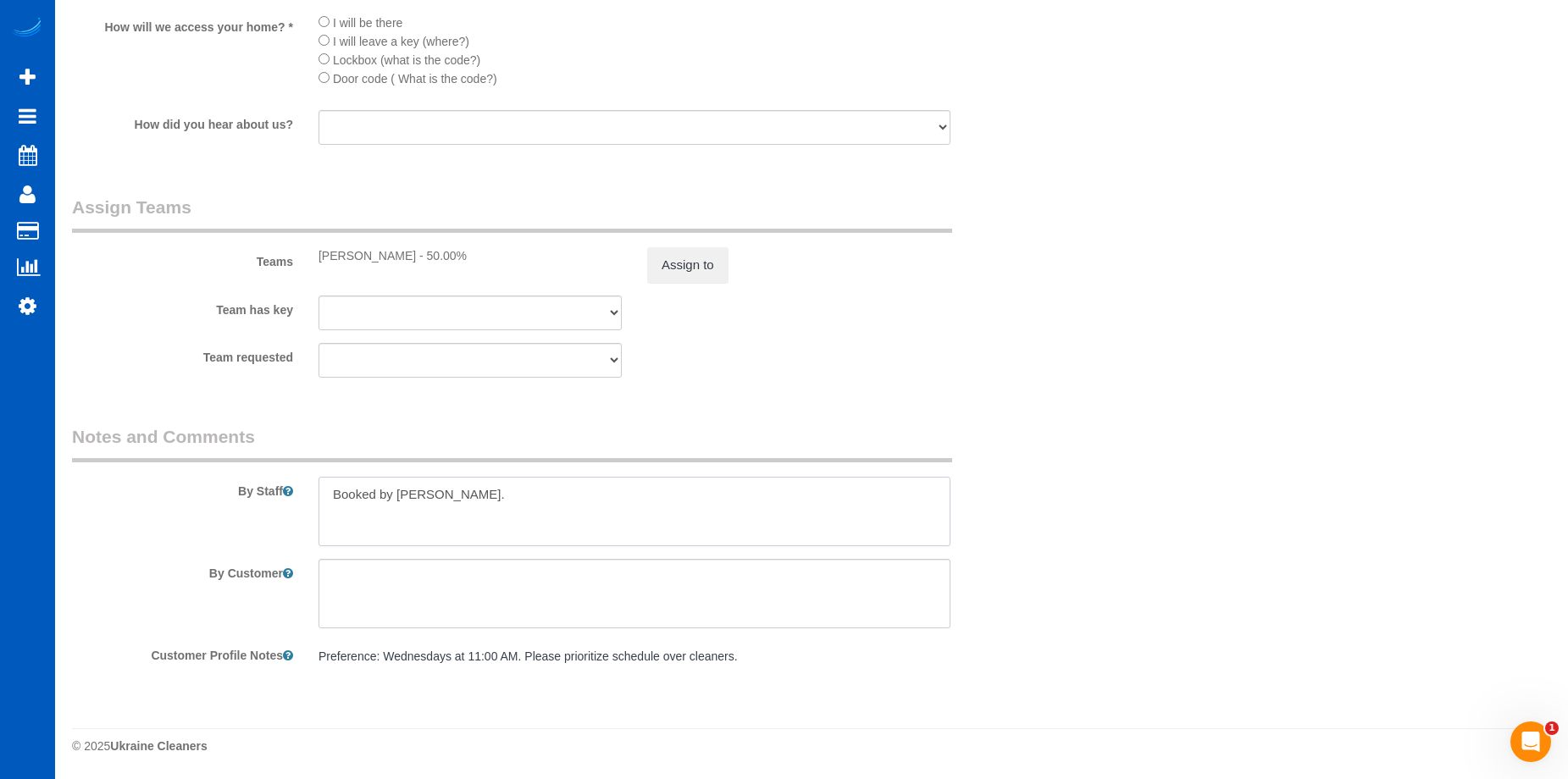
click at [587, 488] on textarea at bounding box center [634, 512] width 632 height 69
type textarea "Booked by Florencia. Maintenance clean - make sure all surfaces are clean and e…"
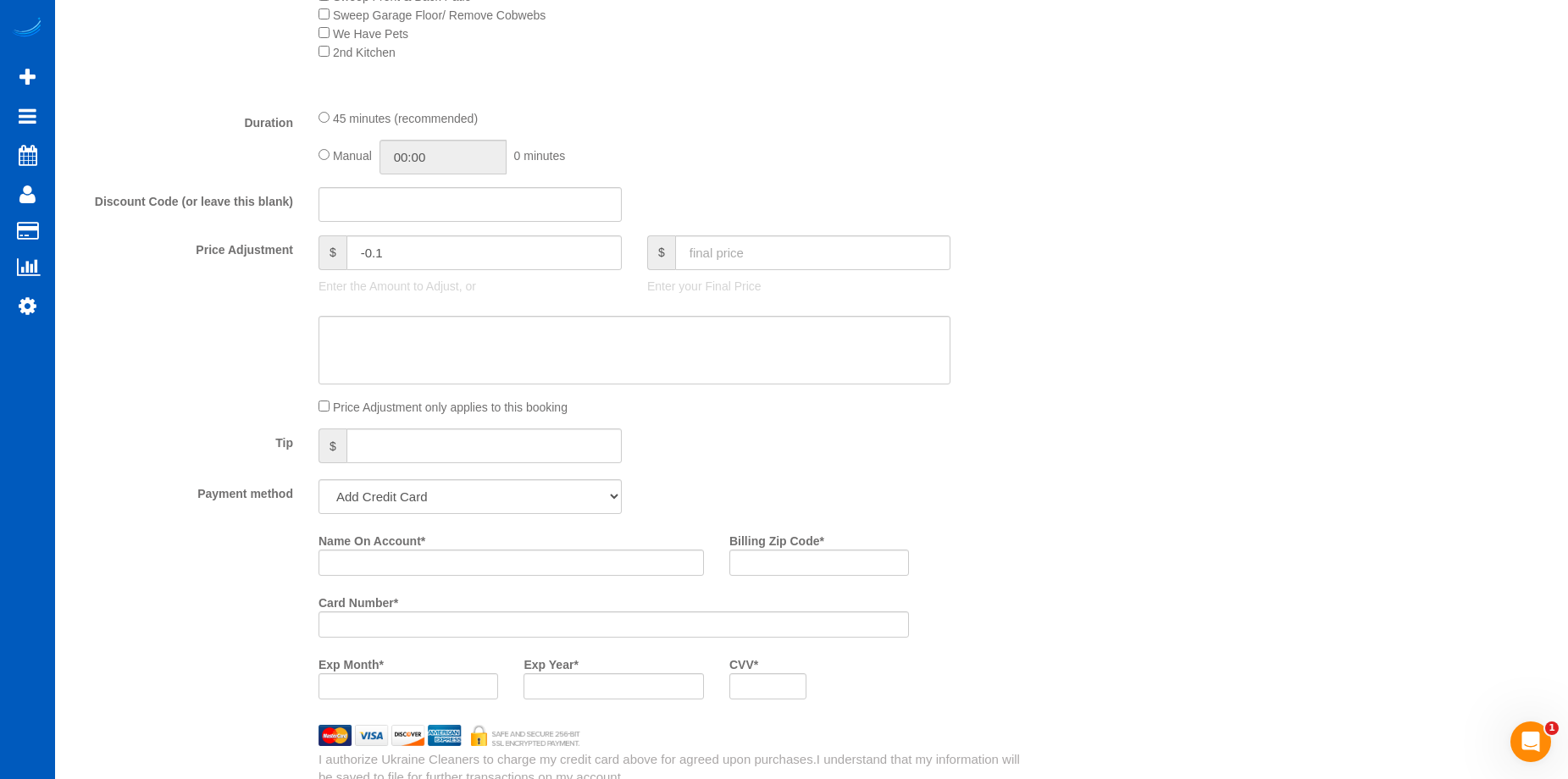
scroll to position [1386, 0]
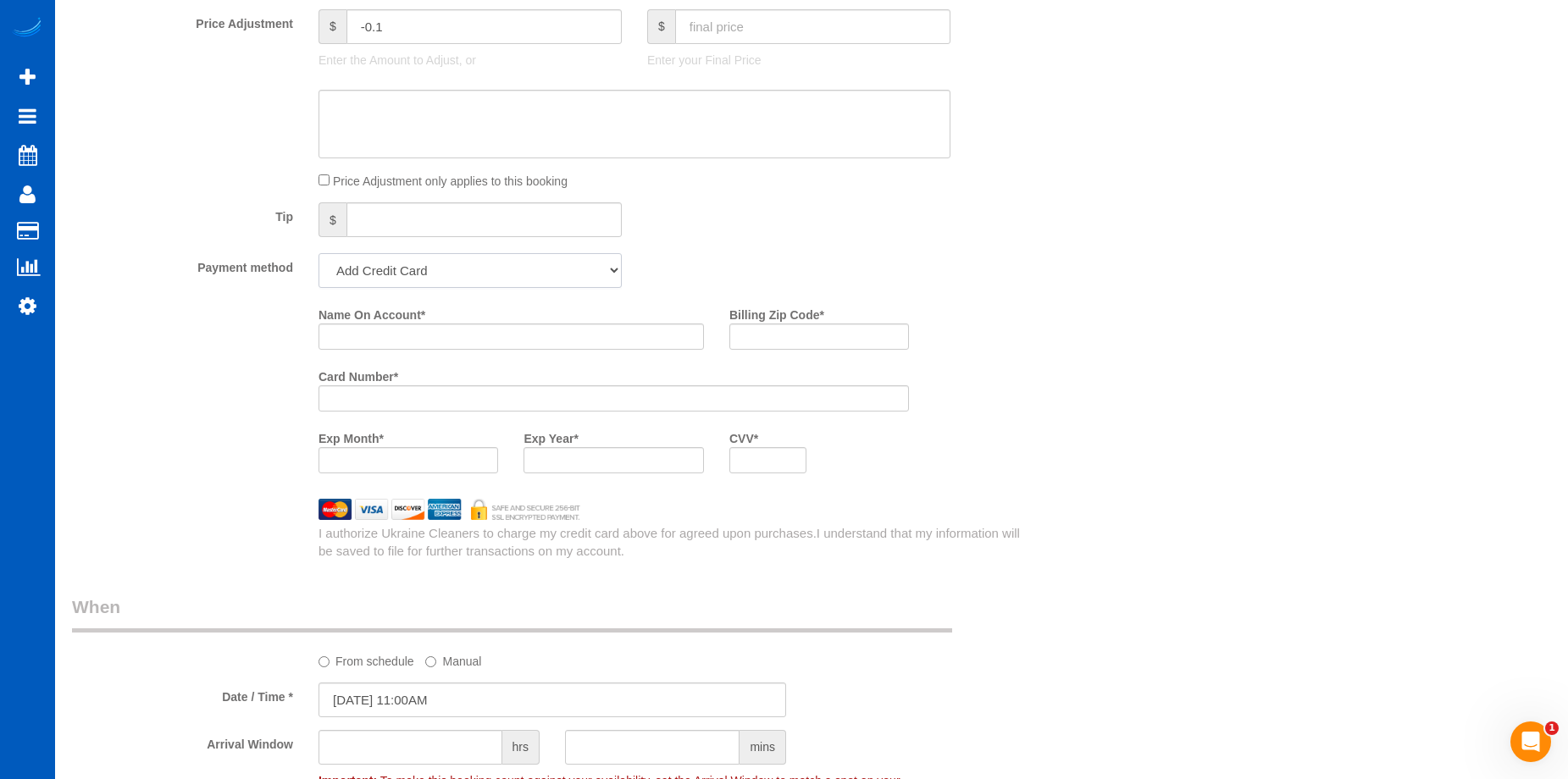
click at [559, 269] on select "Add Credit Card Cash Check Paypal" at bounding box center [470, 270] width 304 height 35
select select "string:cash"
click at [319, 253] on select "Add Credit Card Cash Check Paypal" at bounding box center [470, 270] width 304 height 35
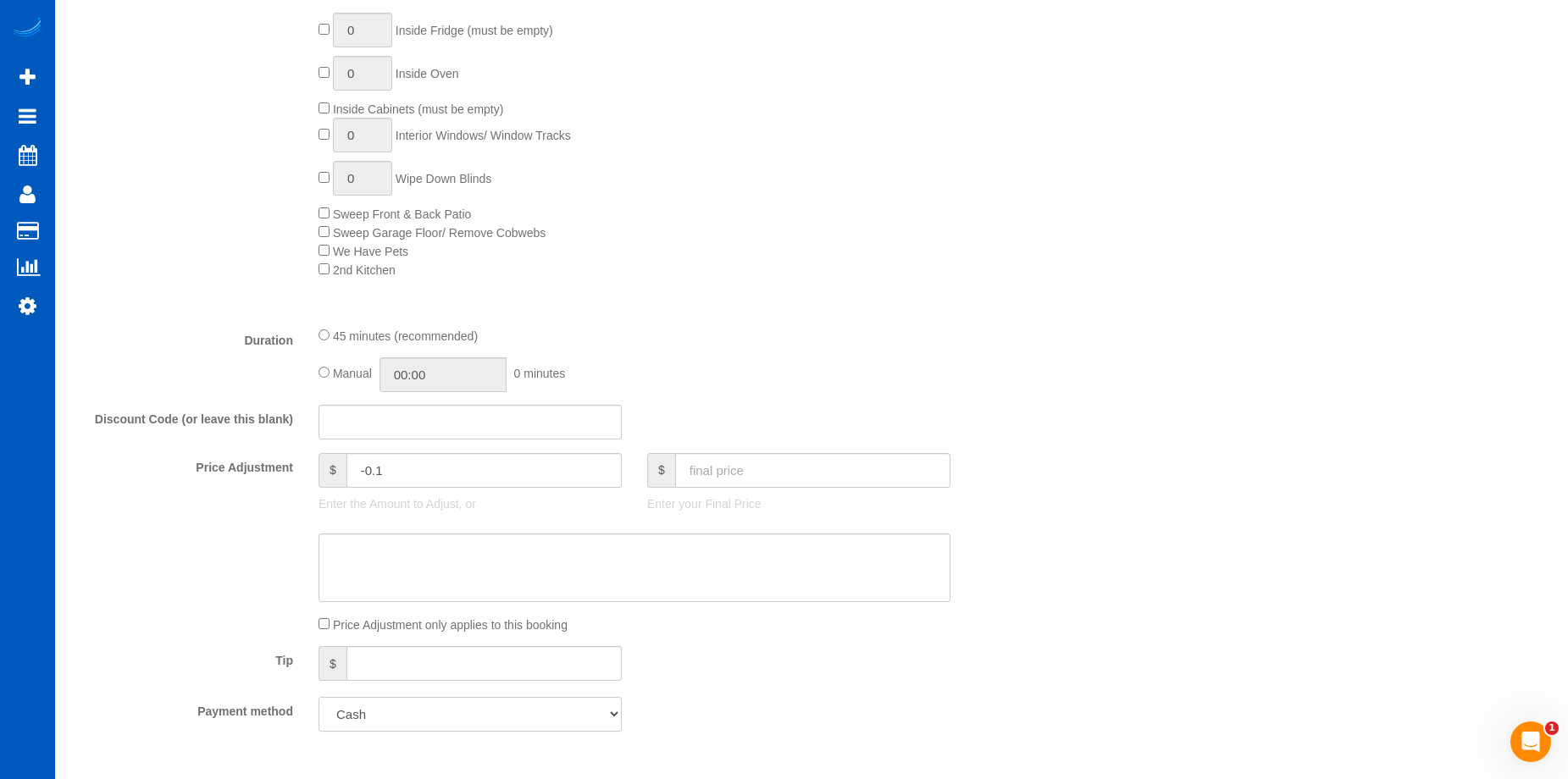
scroll to position [1016, 0]
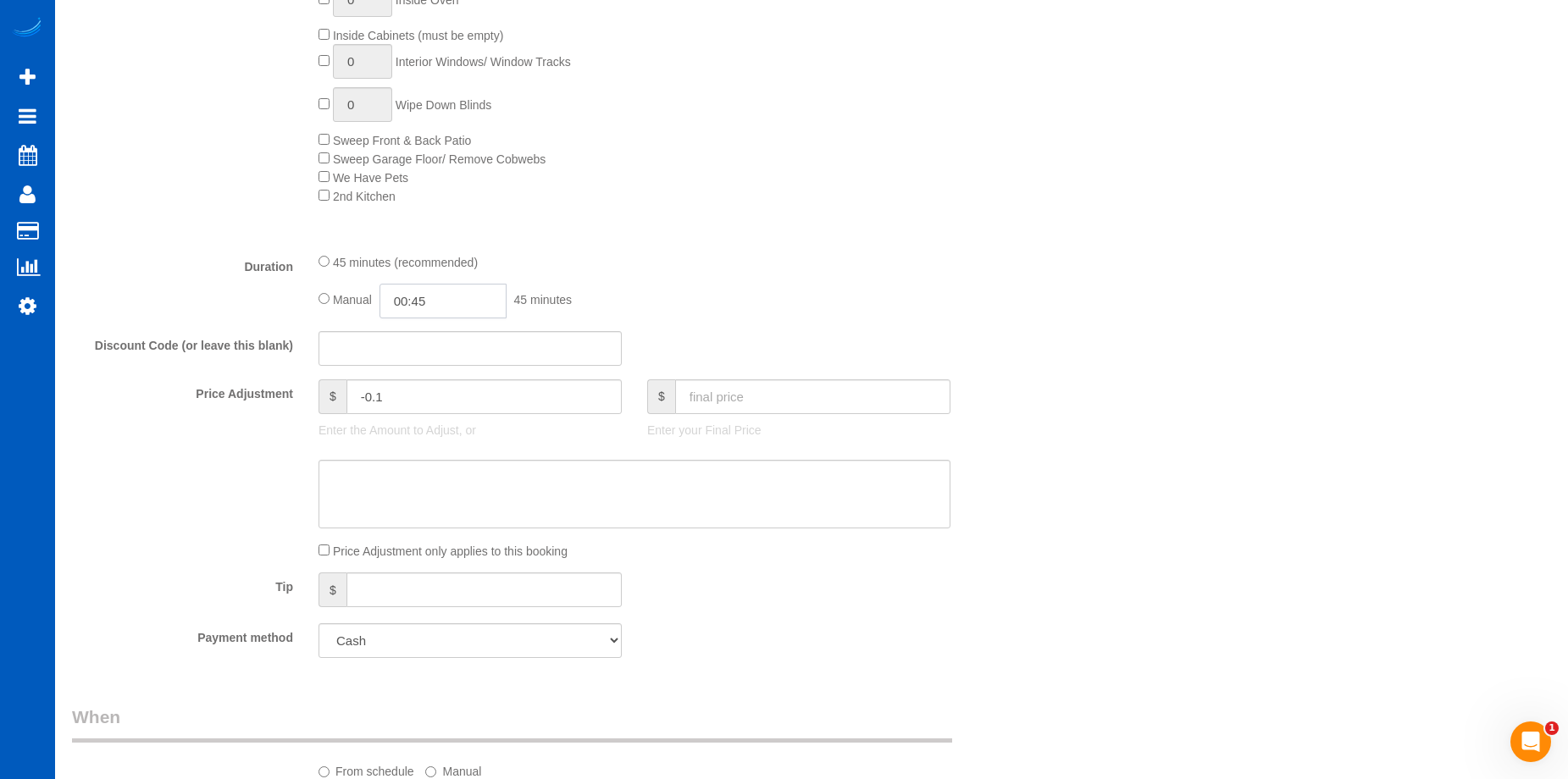
click at [440, 300] on input "00:45" at bounding box center [443, 301] width 127 height 35
type input "04:00"
click at [413, 417] on li "04:00" at bounding box center [424, 422] width 75 height 22
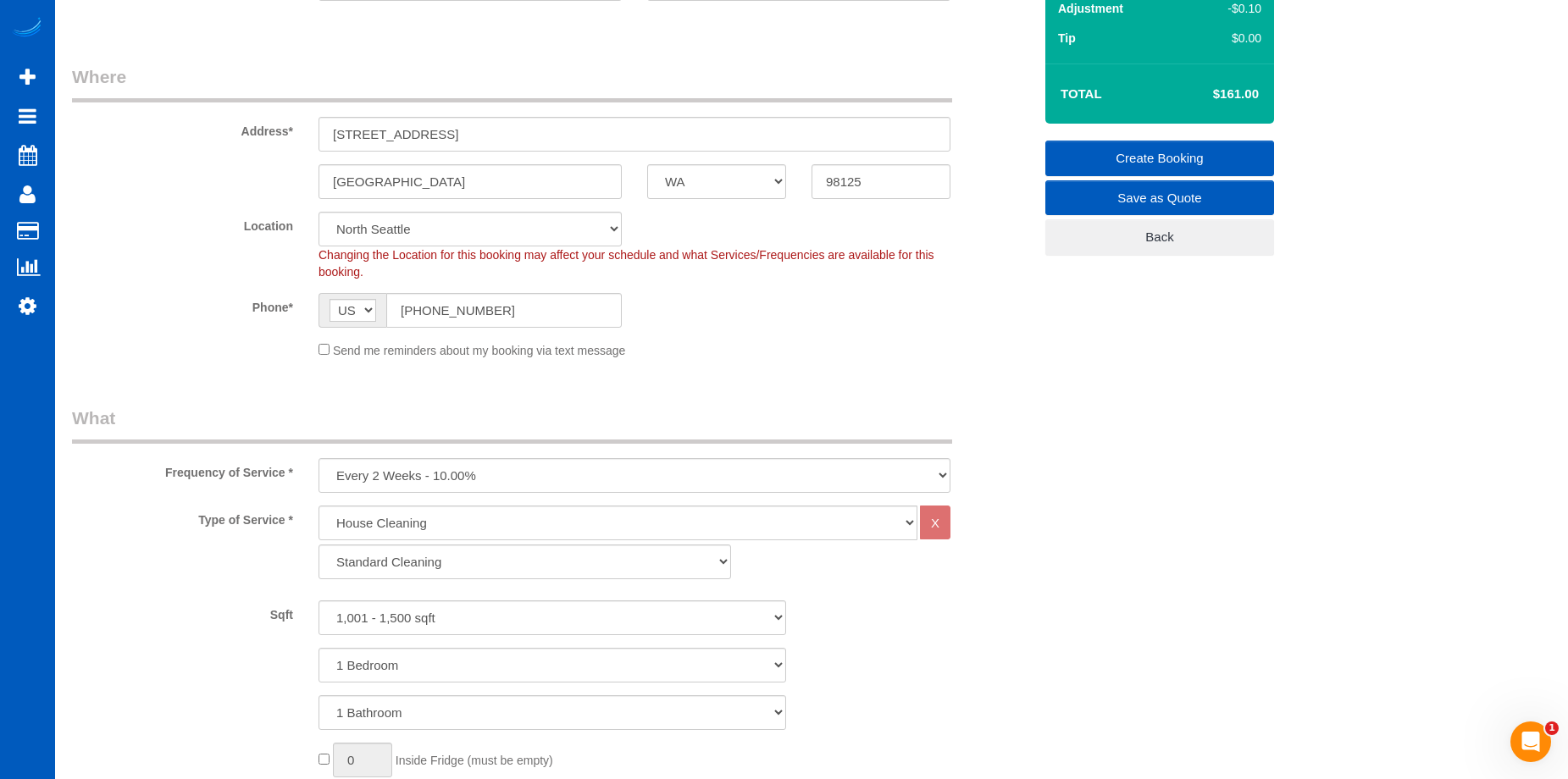
scroll to position [0, 0]
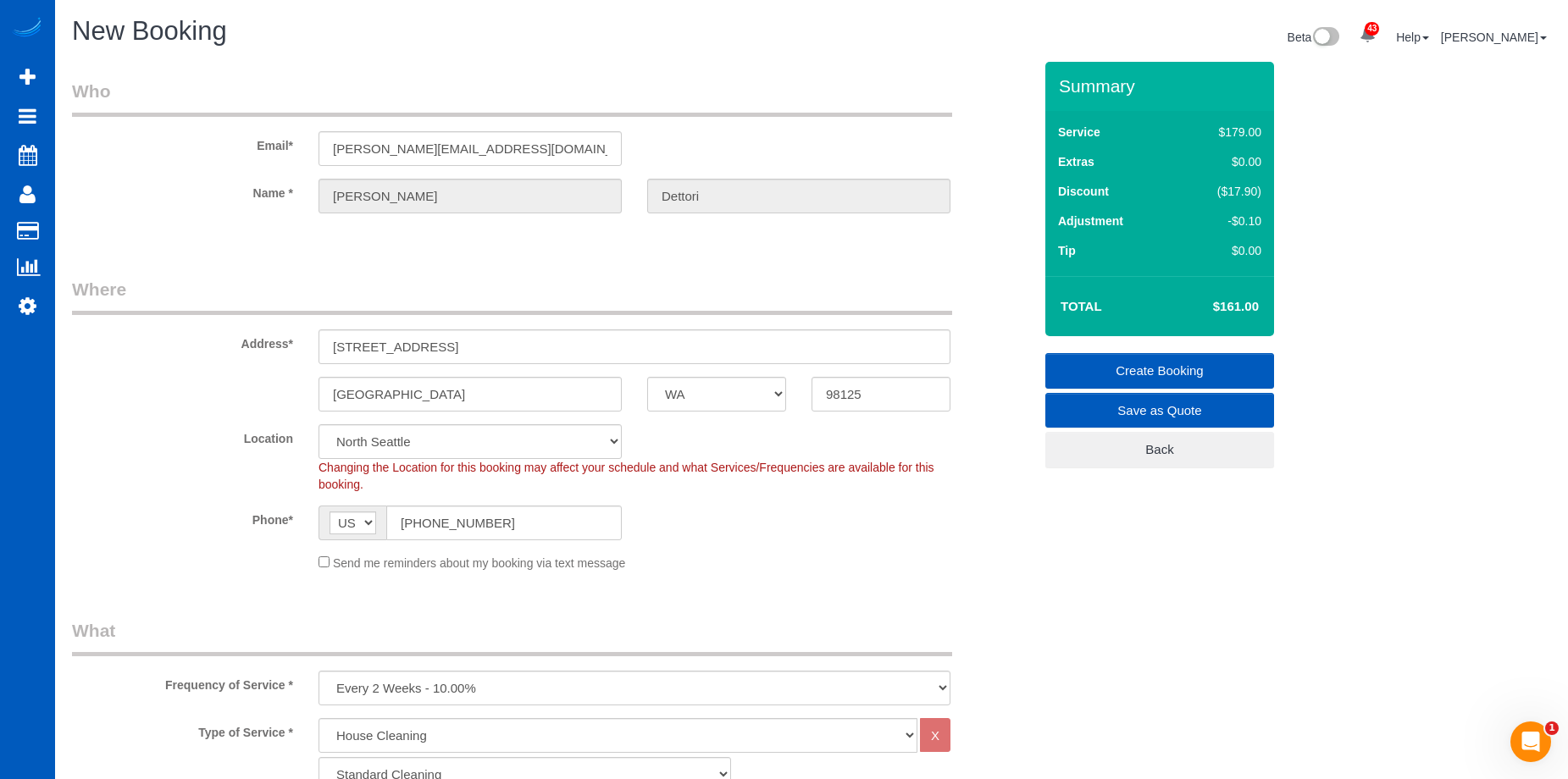
click at [1107, 359] on link "Create Booking" at bounding box center [1159, 371] width 228 height 36
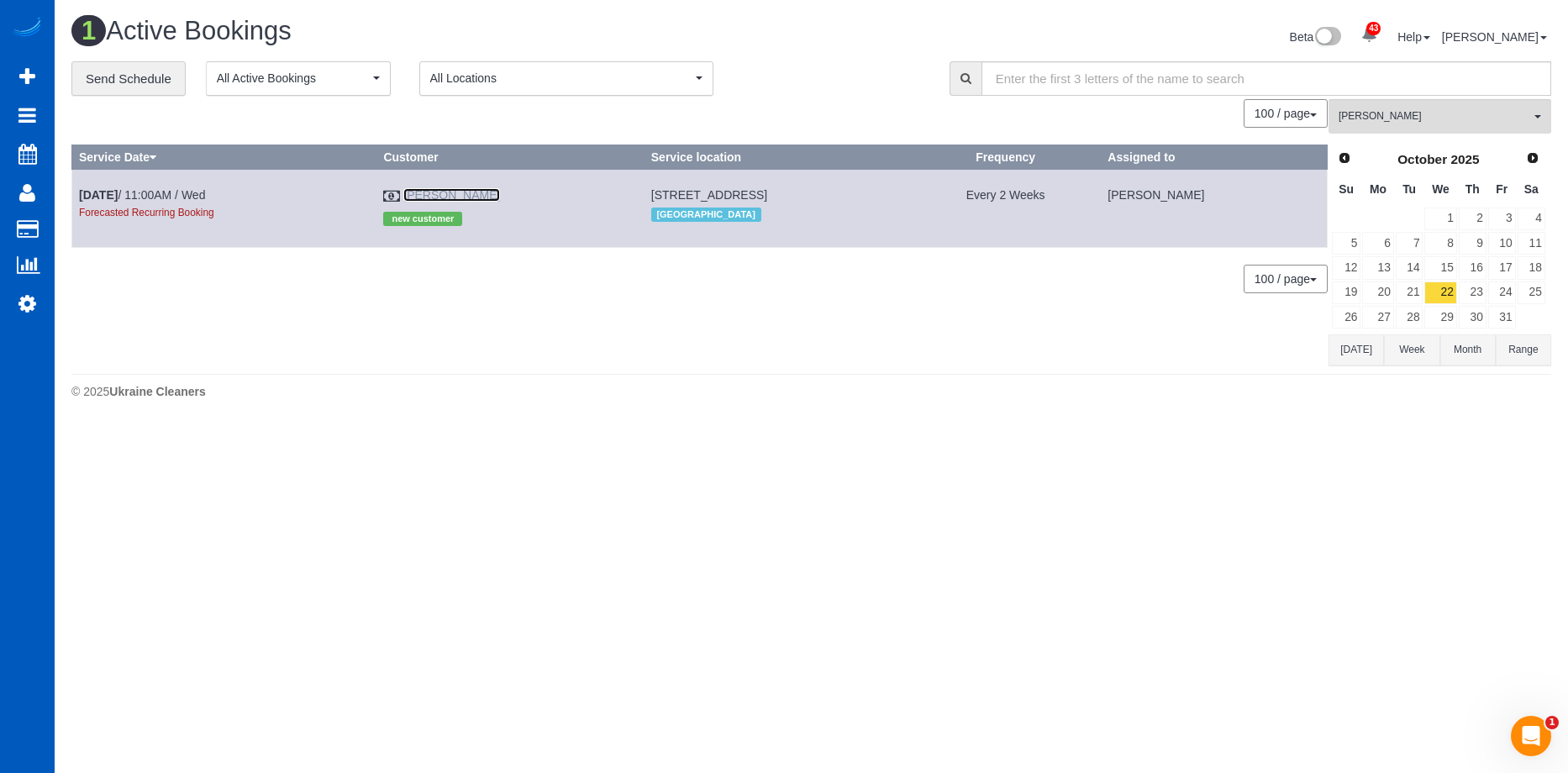
click at [458, 194] on link "Nate Dettori" at bounding box center [452, 195] width 96 height 14
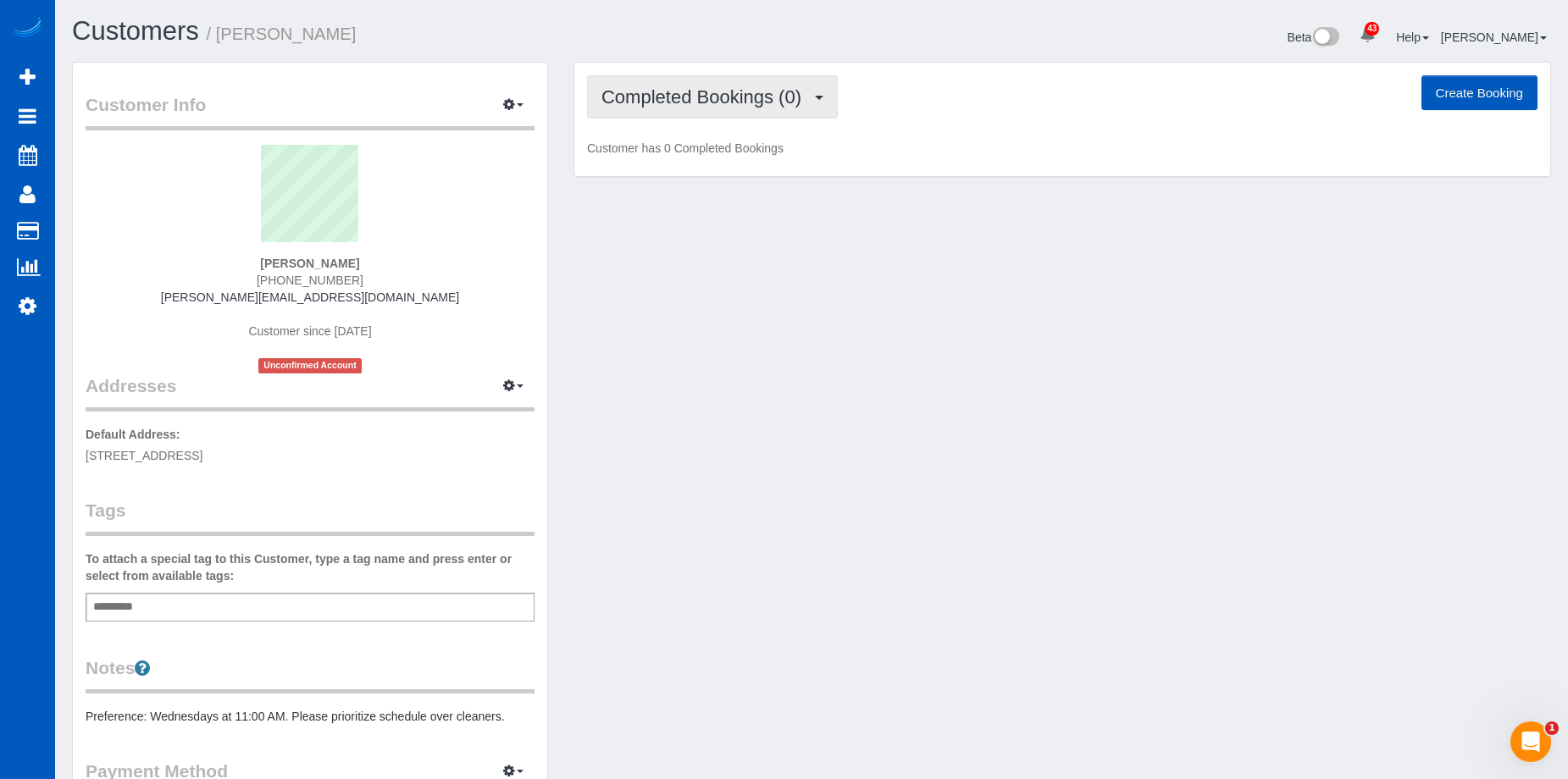
click at [642, 94] on span "Completed Bookings (0)" at bounding box center [706, 96] width 208 height 21
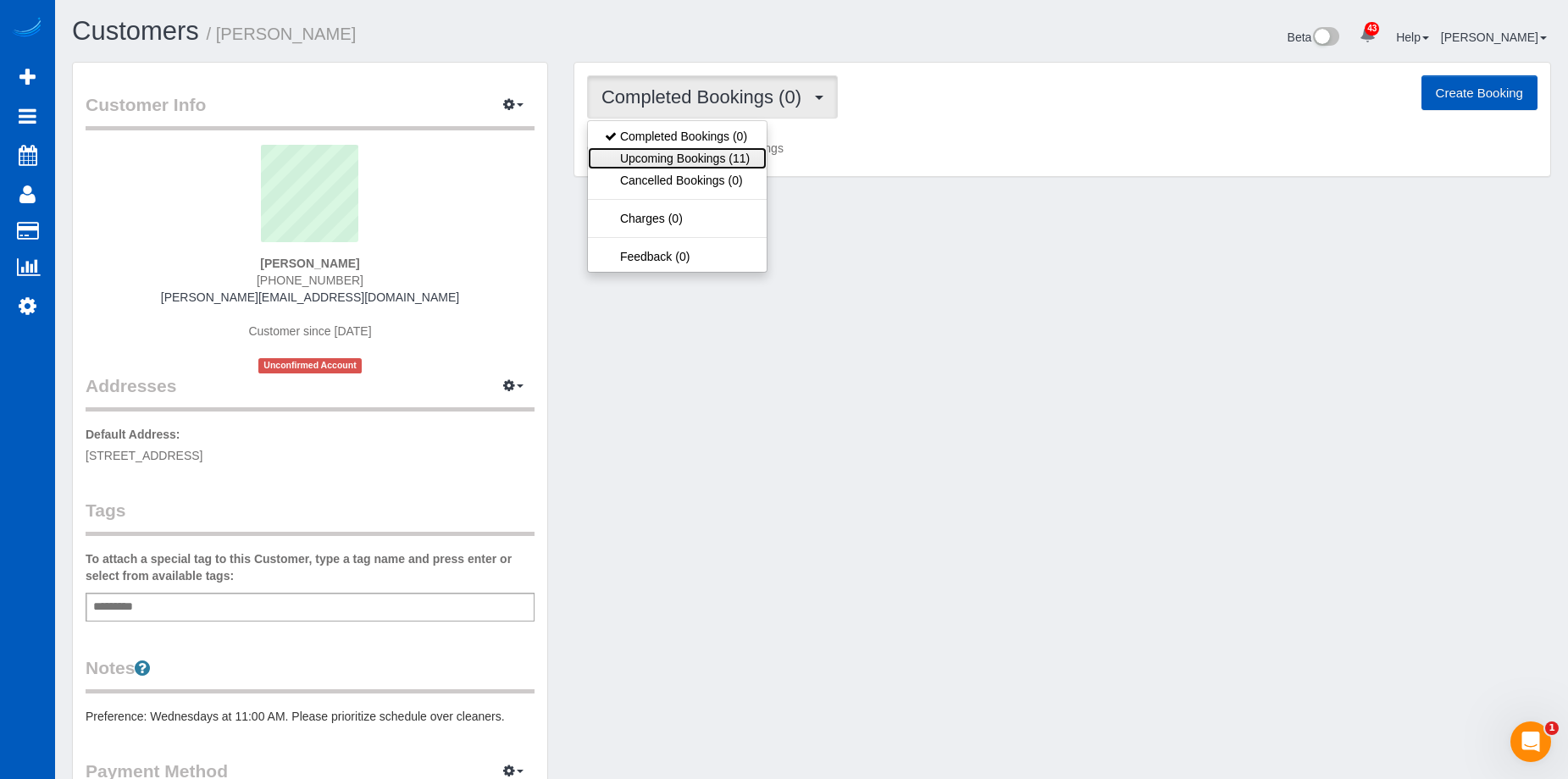
click at [668, 158] on link "Upcoming Bookings (11)" at bounding box center [677, 159] width 179 height 22
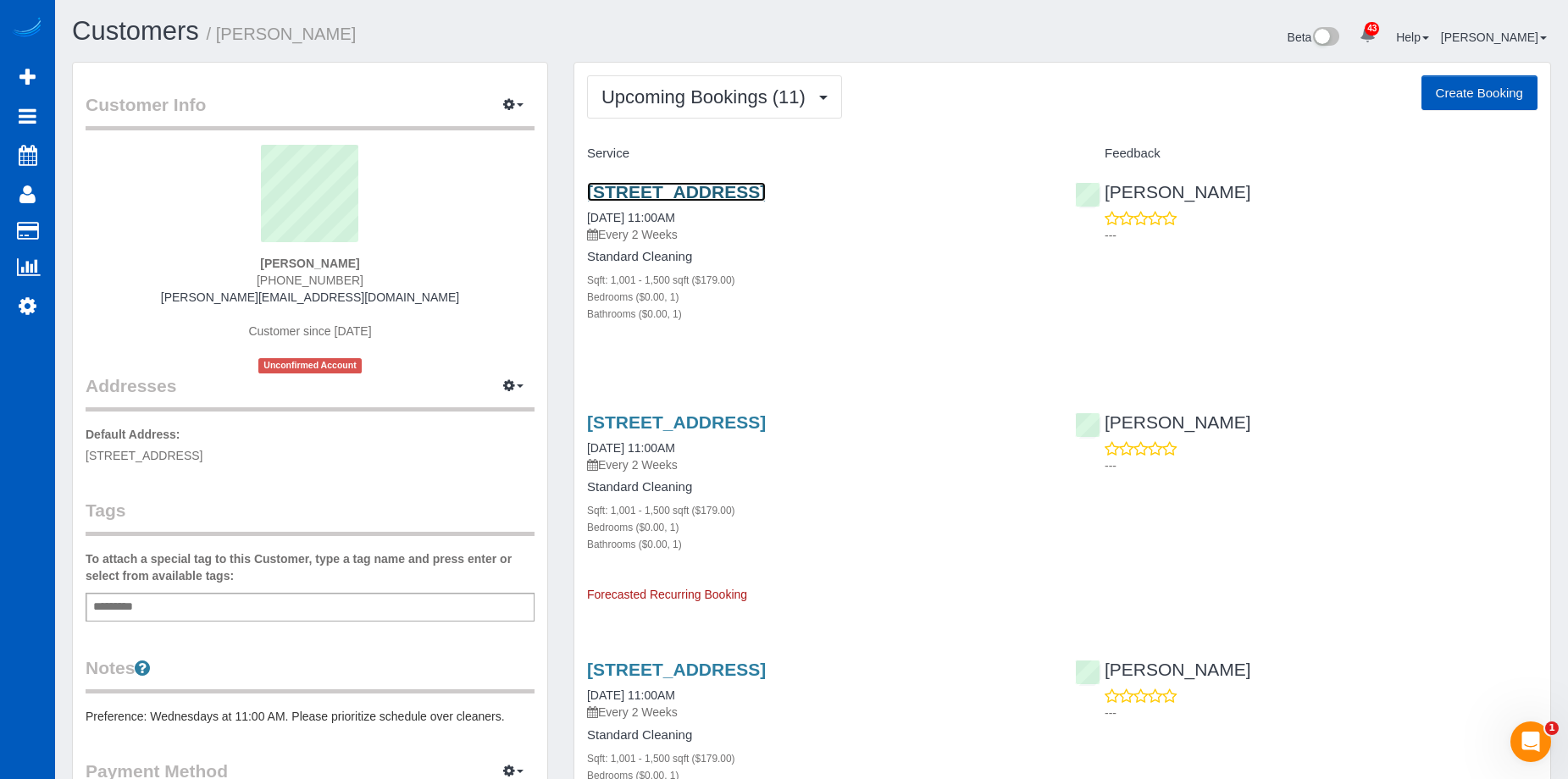
click at [726, 186] on link "3544 Ne 113th St, Seattle, WA 98125" at bounding box center [677, 193] width 179 height 20
click at [762, 95] on span "Upcoming Bookings (11)" at bounding box center [708, 96] width 212 height 21
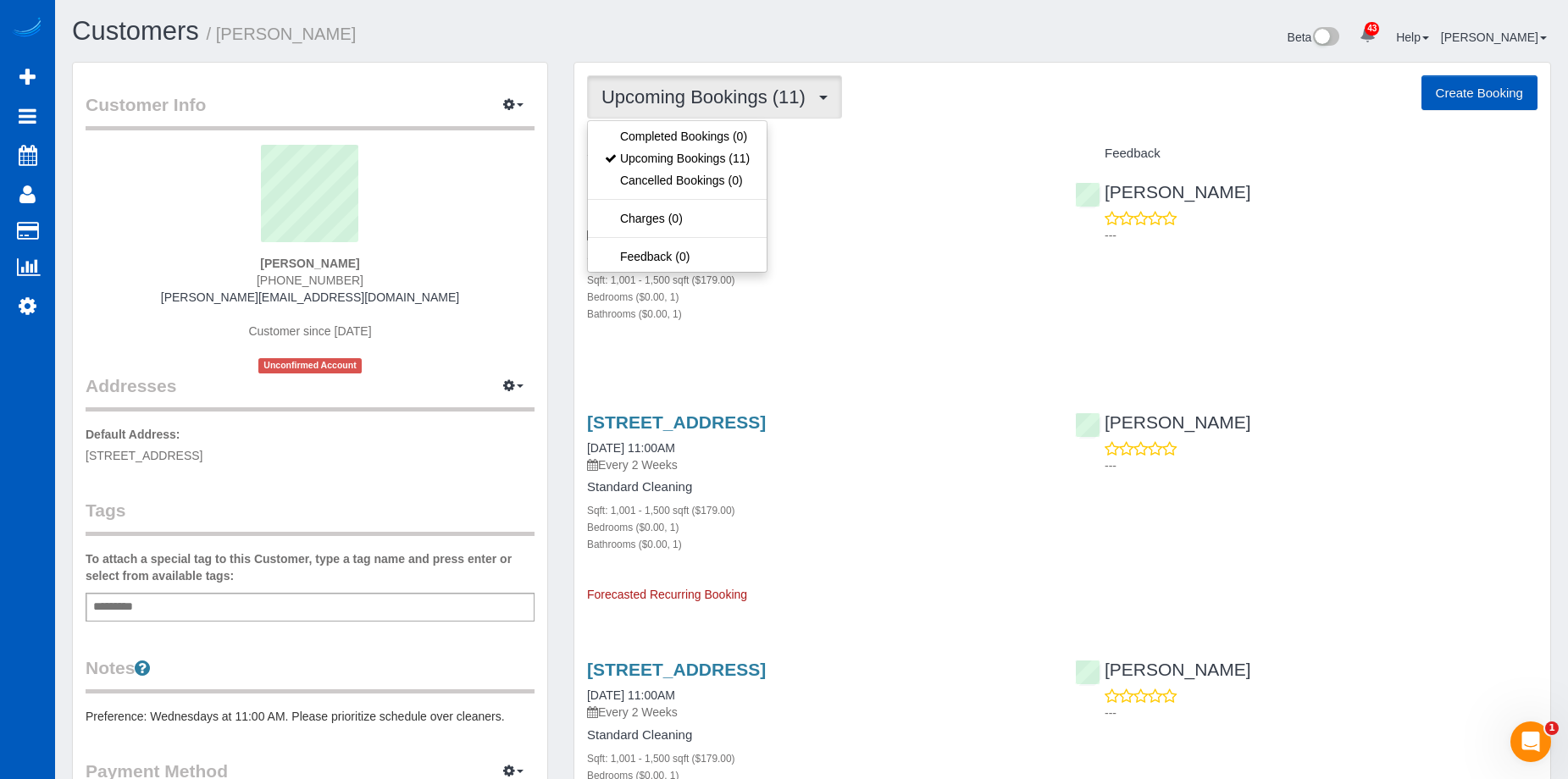
click at [762, 95] on span "Upcoming Bookings (11)" at bounding box center [708, 96] width 212 height 21
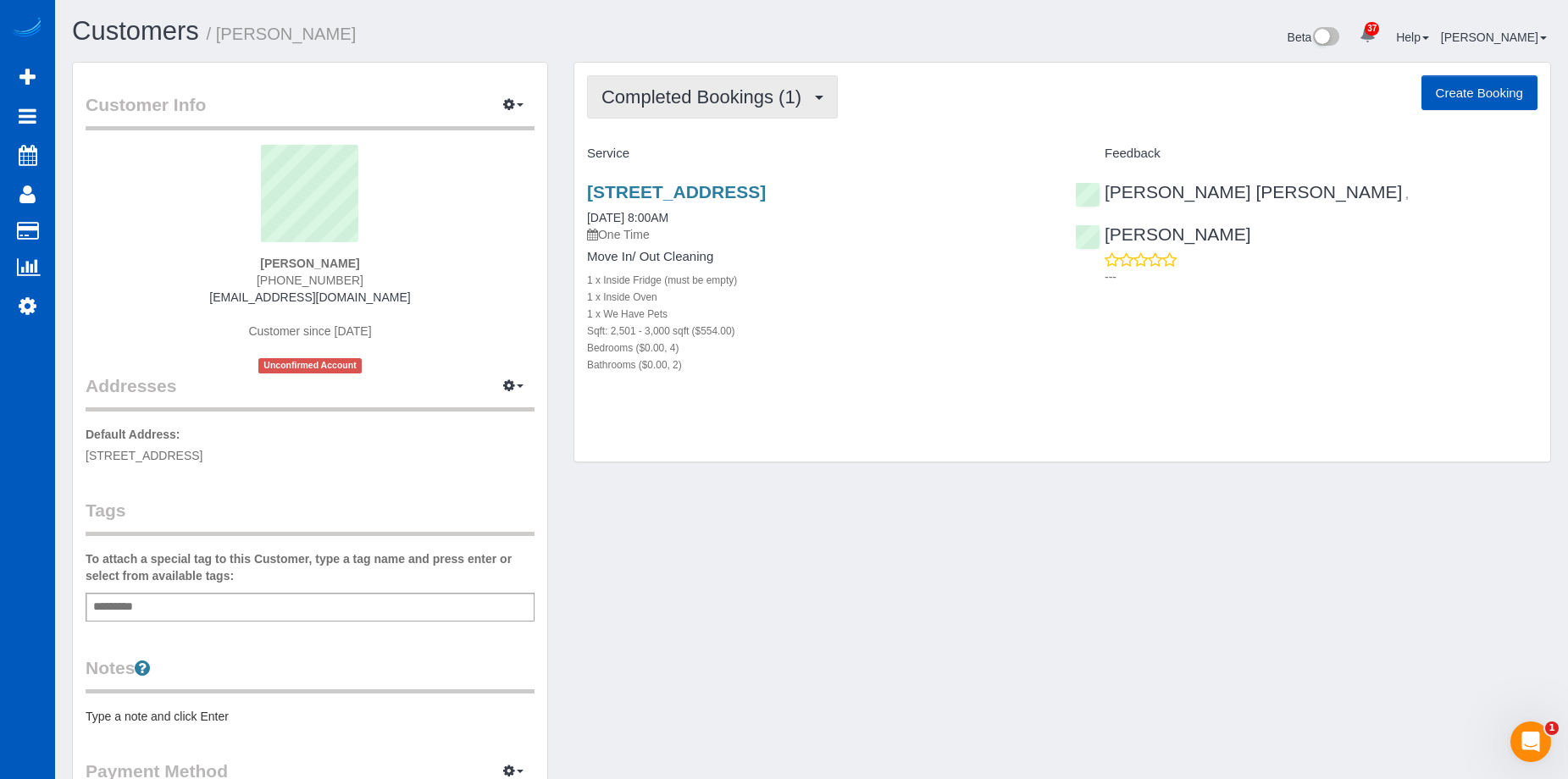
click at [714, 80] on button "Completed Bookings (1)" at bounding box center [713, 97] width 251 height 44
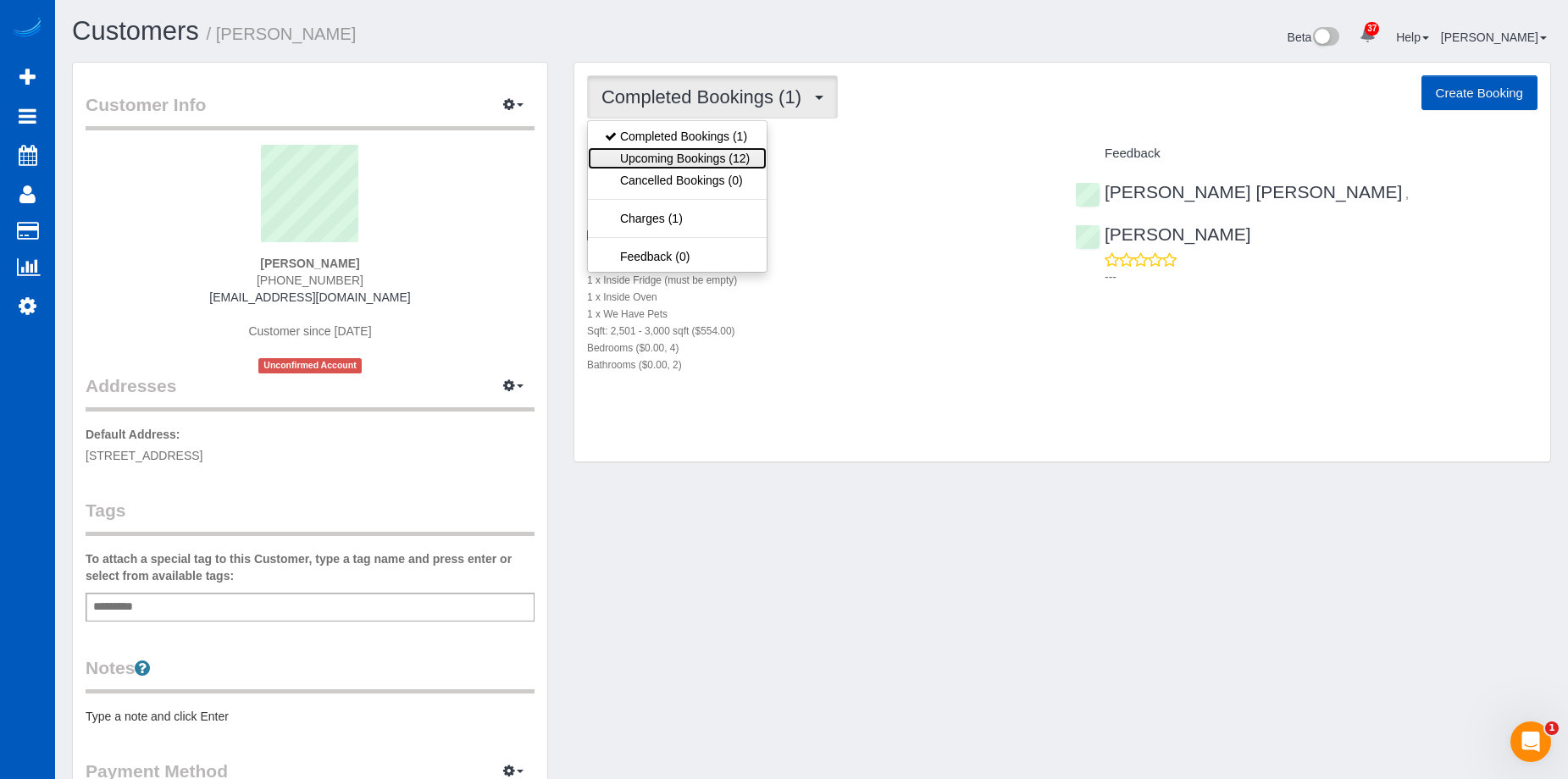
click at [707, 148] on link "Upcoming Bookings (12)" at bounding box center [677, 159] width 179 height 22
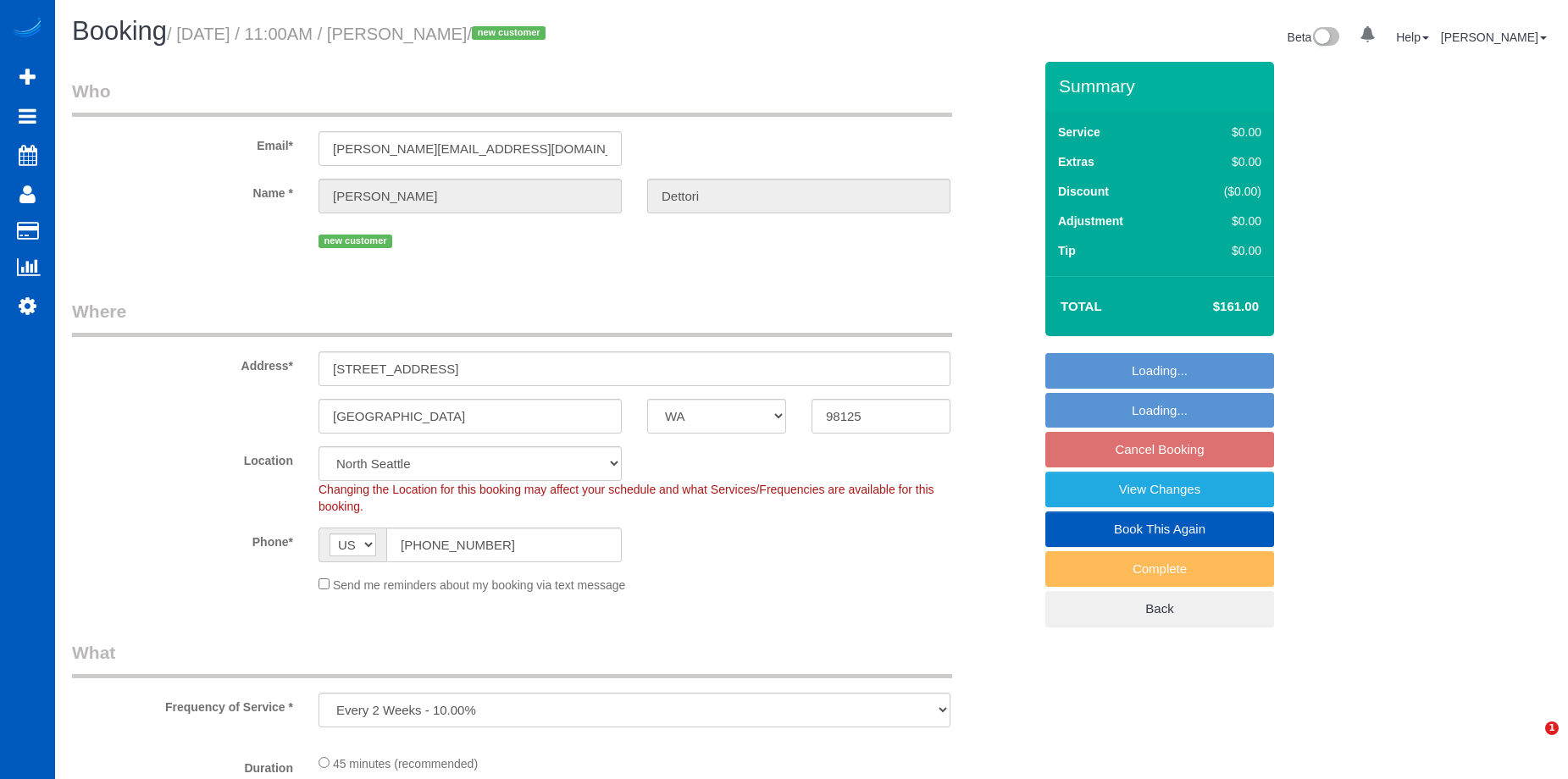
select select "WA"
select select "199"
select select "1001"
select select "object:1048"
select select "spot2"
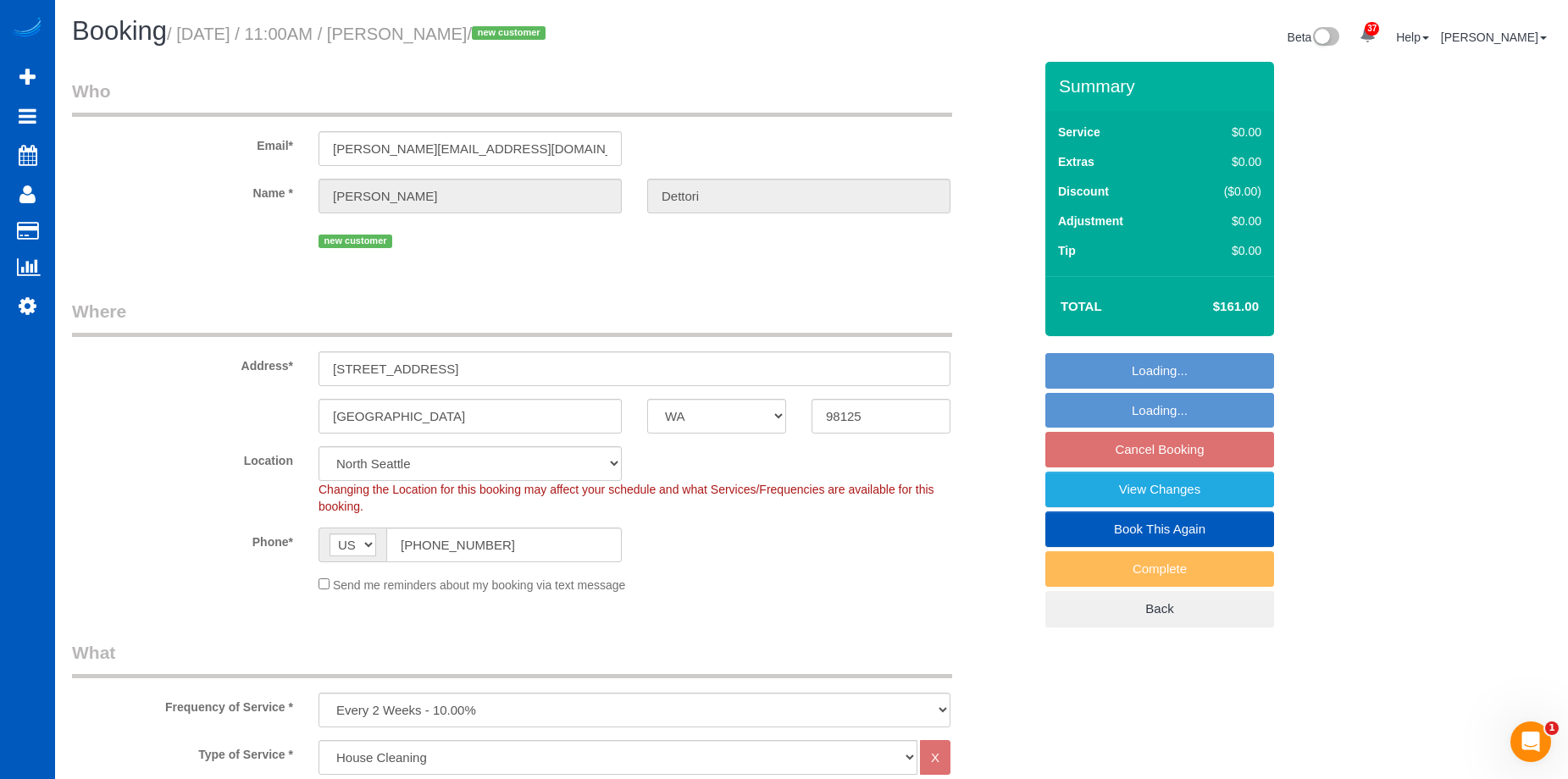
select select "1001"
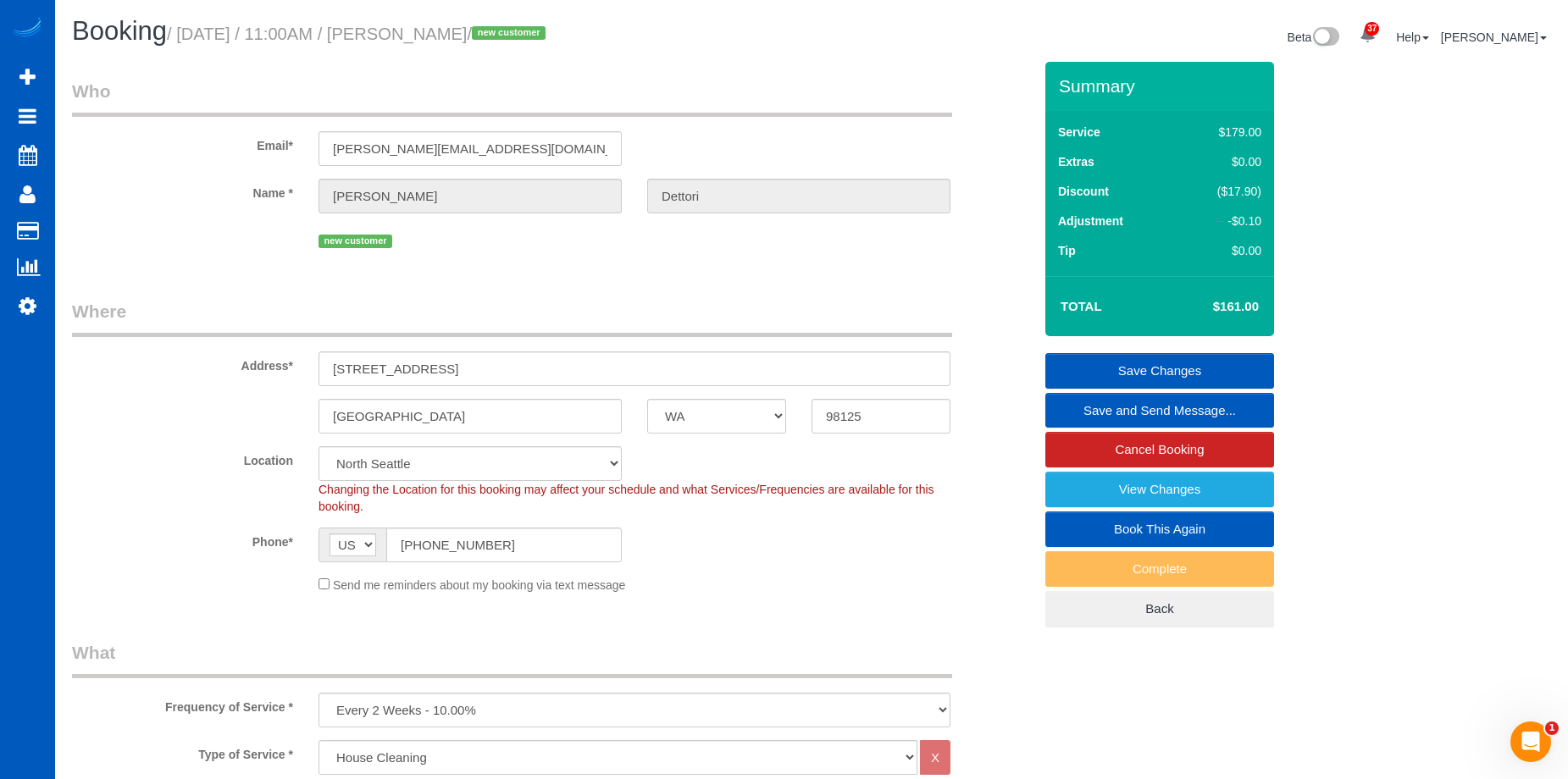
click at [1083, 403] on link "Save and Send Message..." at bounding box center [1159, 411] width 228 height 36
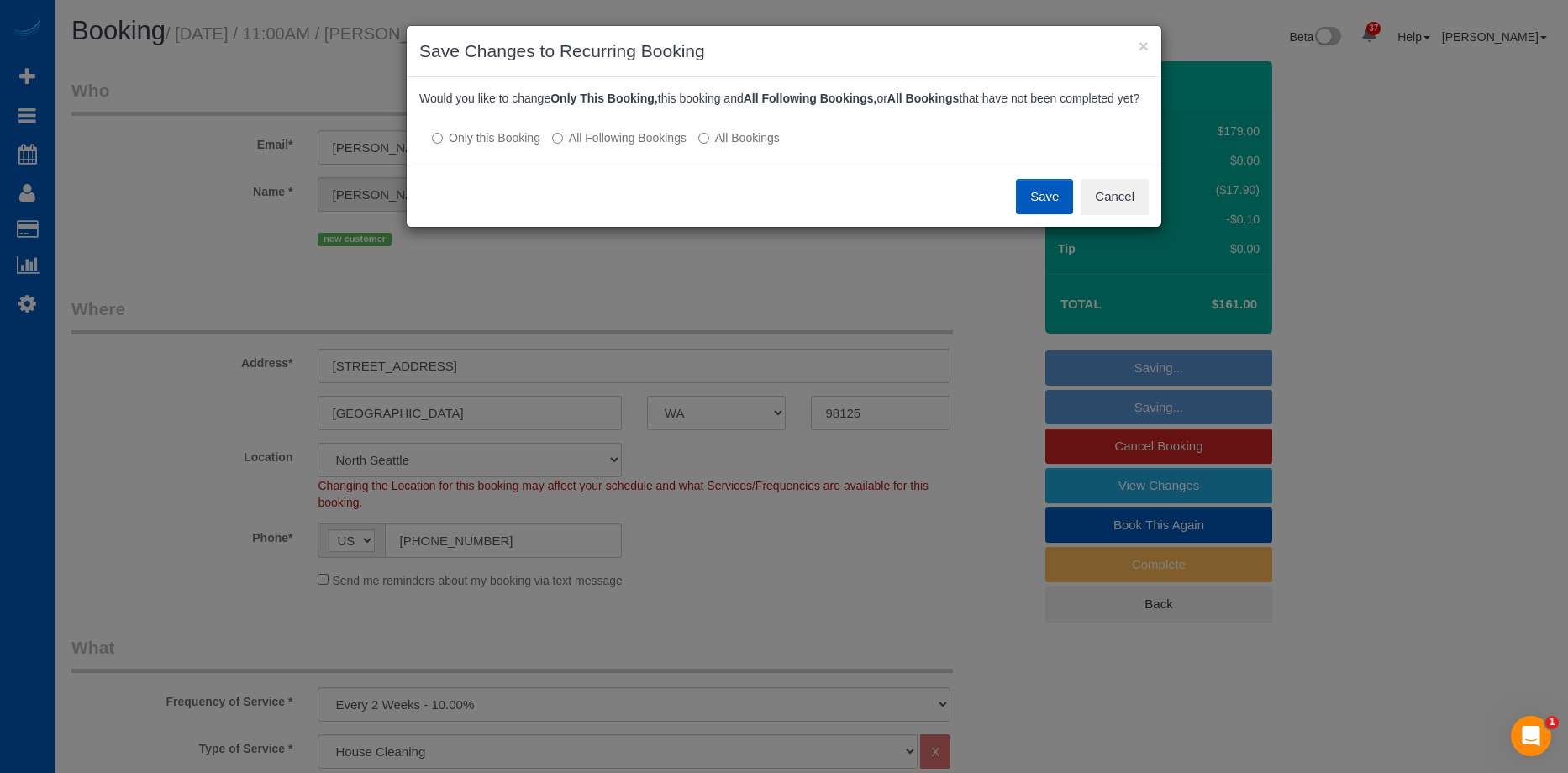
click at [624, 147] on label "All Following Bookings" at bounding box center [619, 137] width 135 height 17
click at [1027, 207] on button "Save" at bounding box center [1044, 197] width 57 height 35
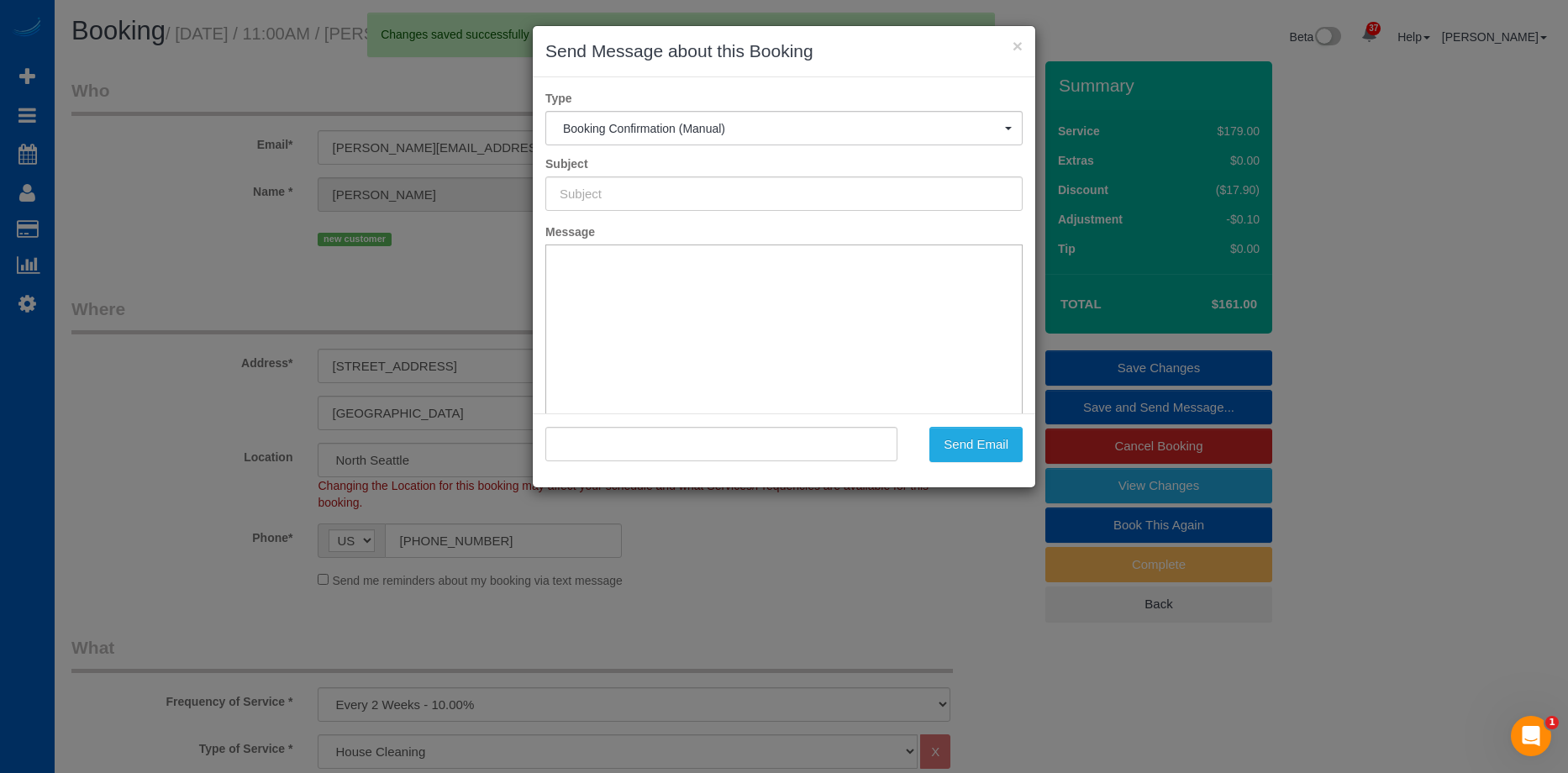
type input "Cleaning Service Confirmed!"
type input ""Nate Dettori" <nathan.dettori@gmail.com>"
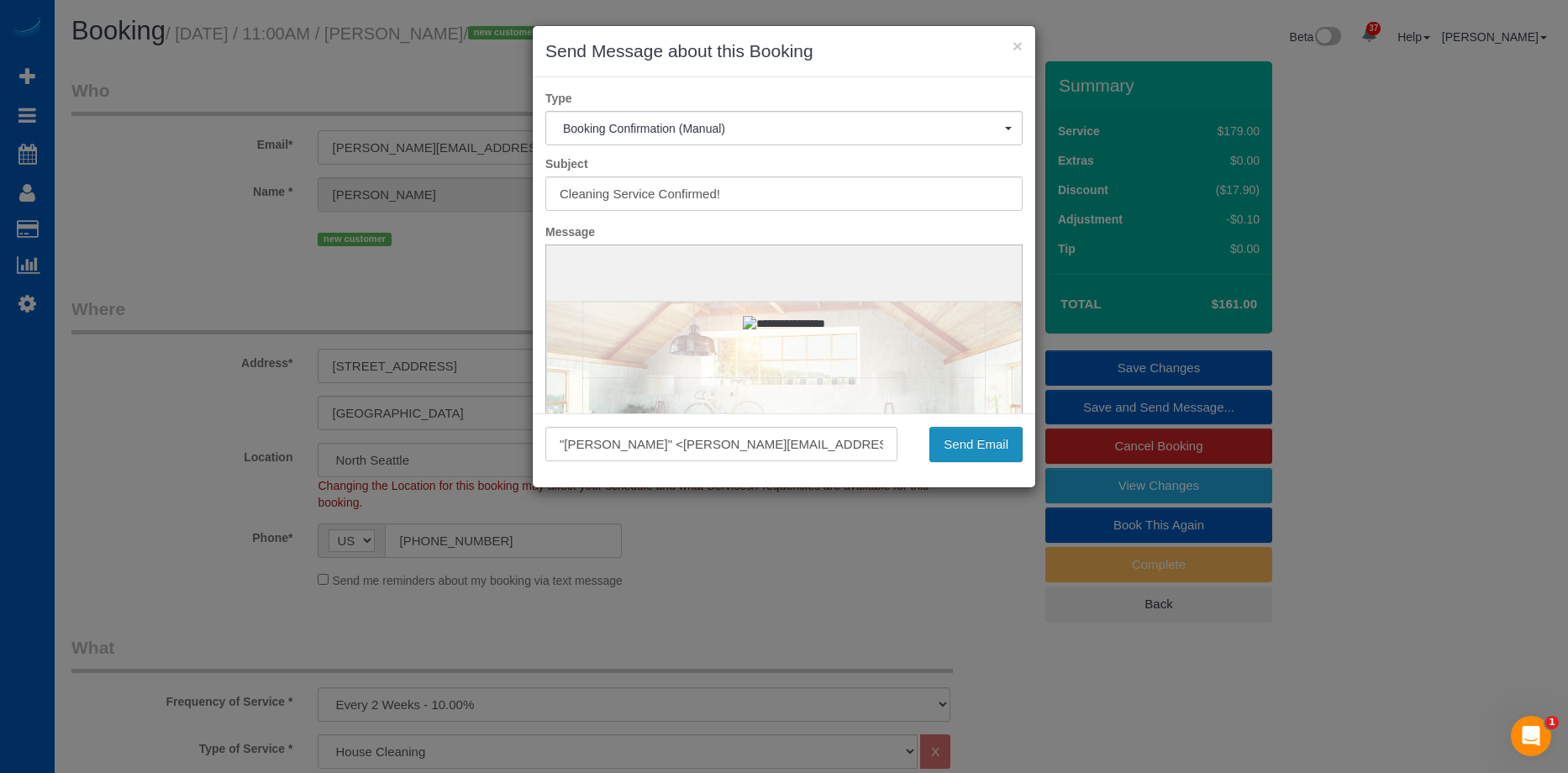
click at [992, 451] on button "Send Email" at bounding box center [975, 445] width 94 height 35
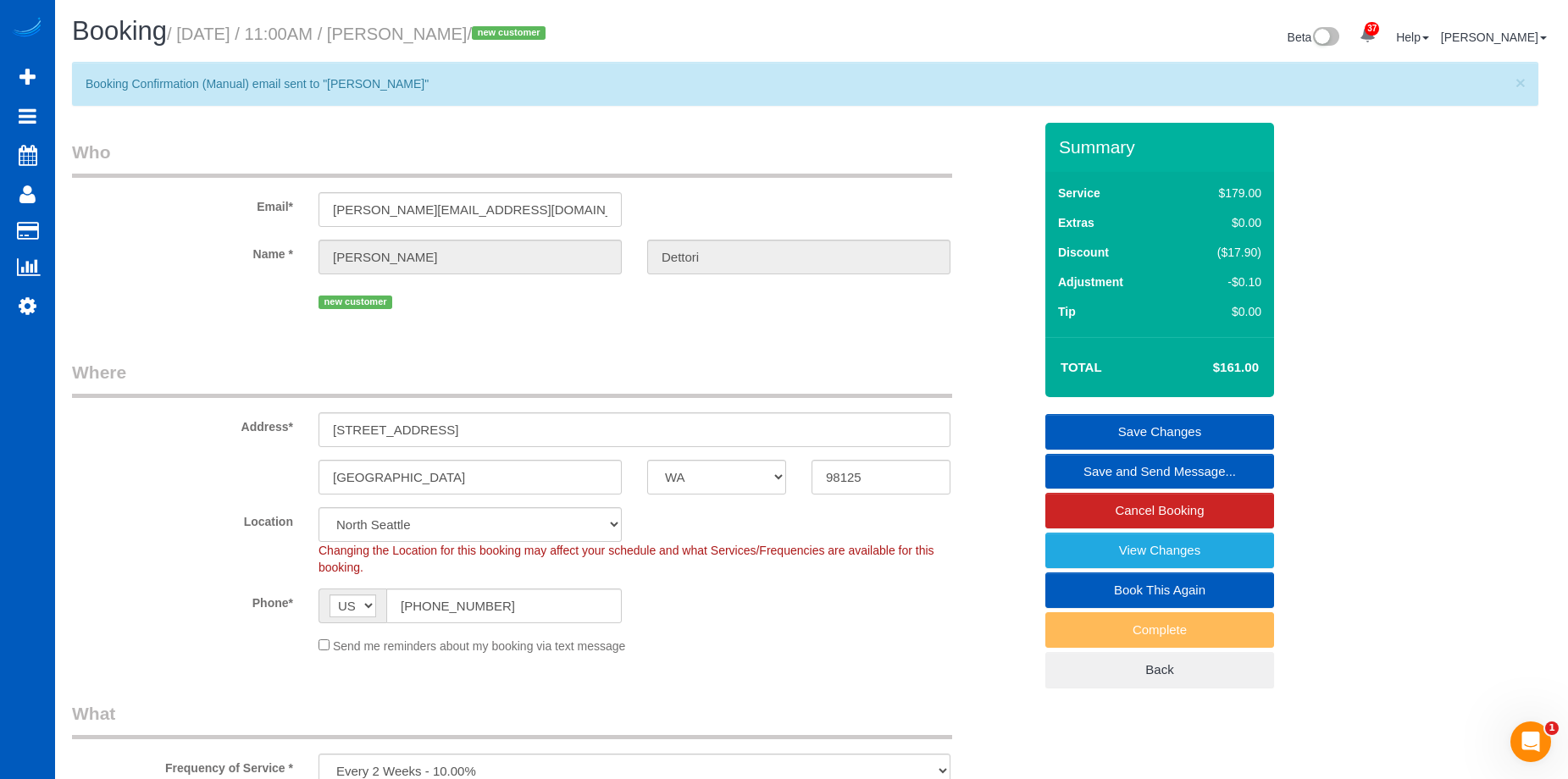
click at [1123, 428] on link "Save Changes" at bounding box center [1159, 432] width 228 height 36
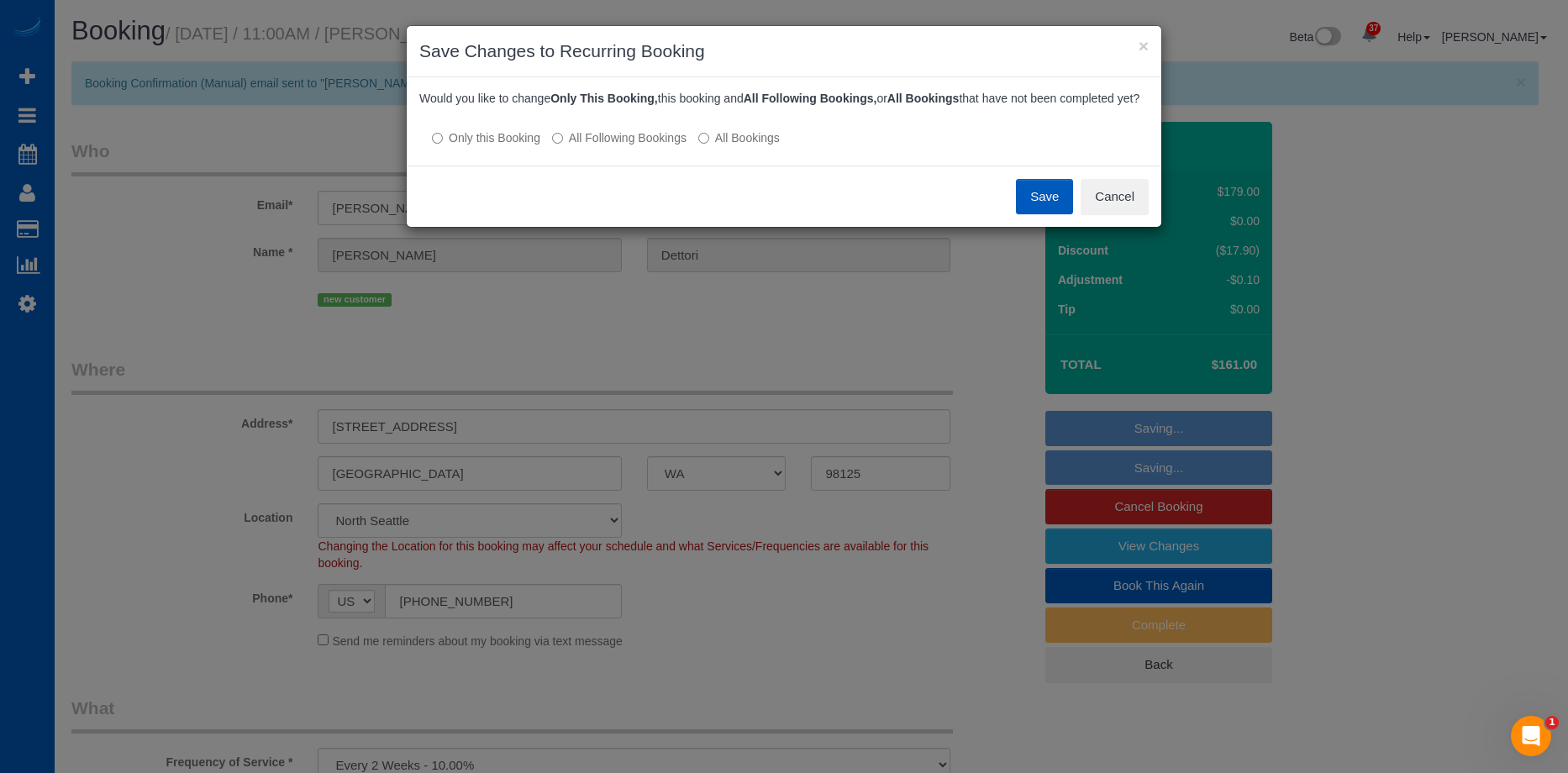
click at [615, 147] on label "All Following Bookings" at bounding box center [619, 137] width 135 height 17
click at [1042, 206] on button "Save" at bounding box center [1044, 197] width 57 height 35
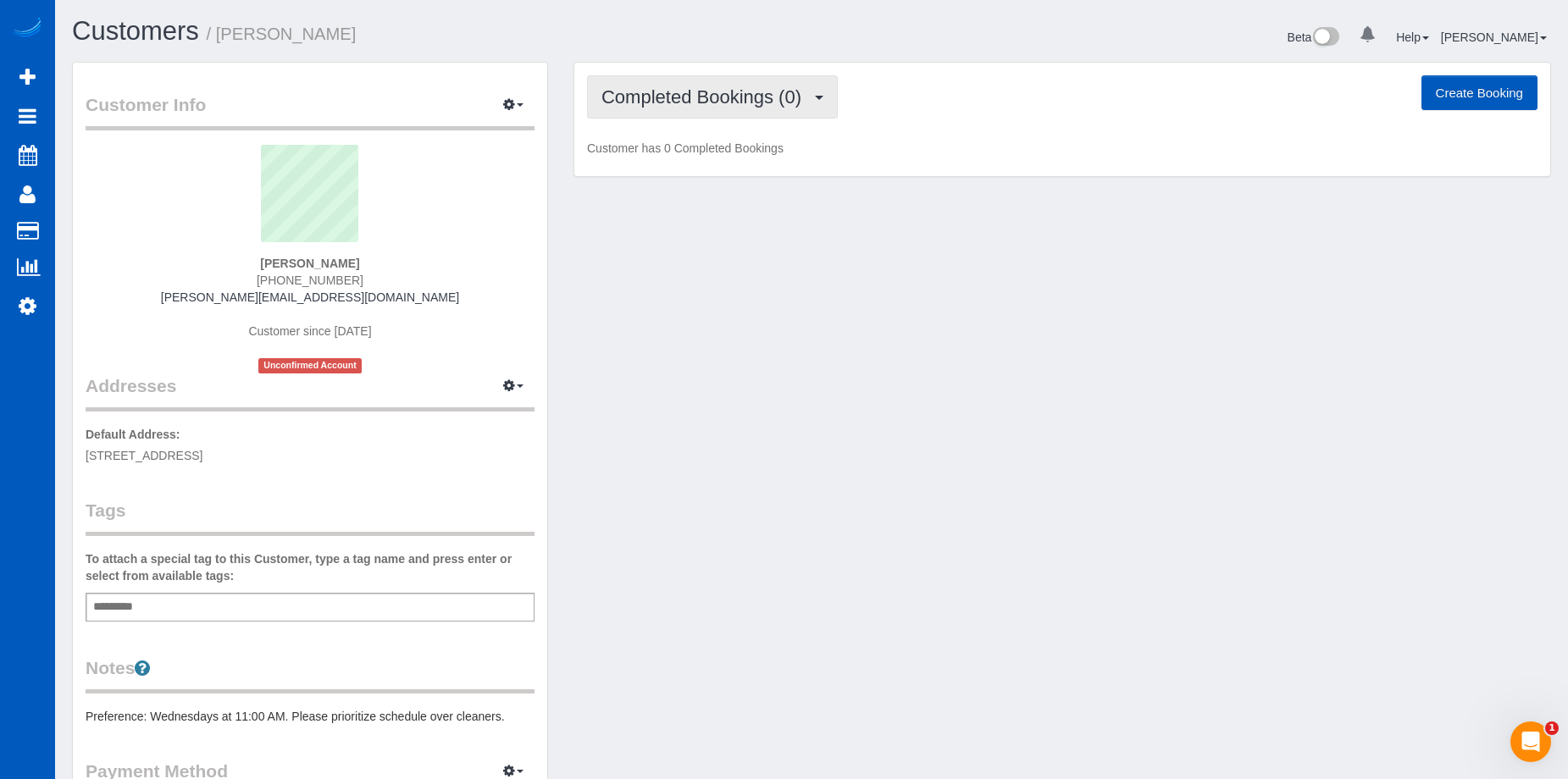
click at [715, 83] on button "Completed Bookings (0)" at bounding box center [713, 97] width 251 height 44
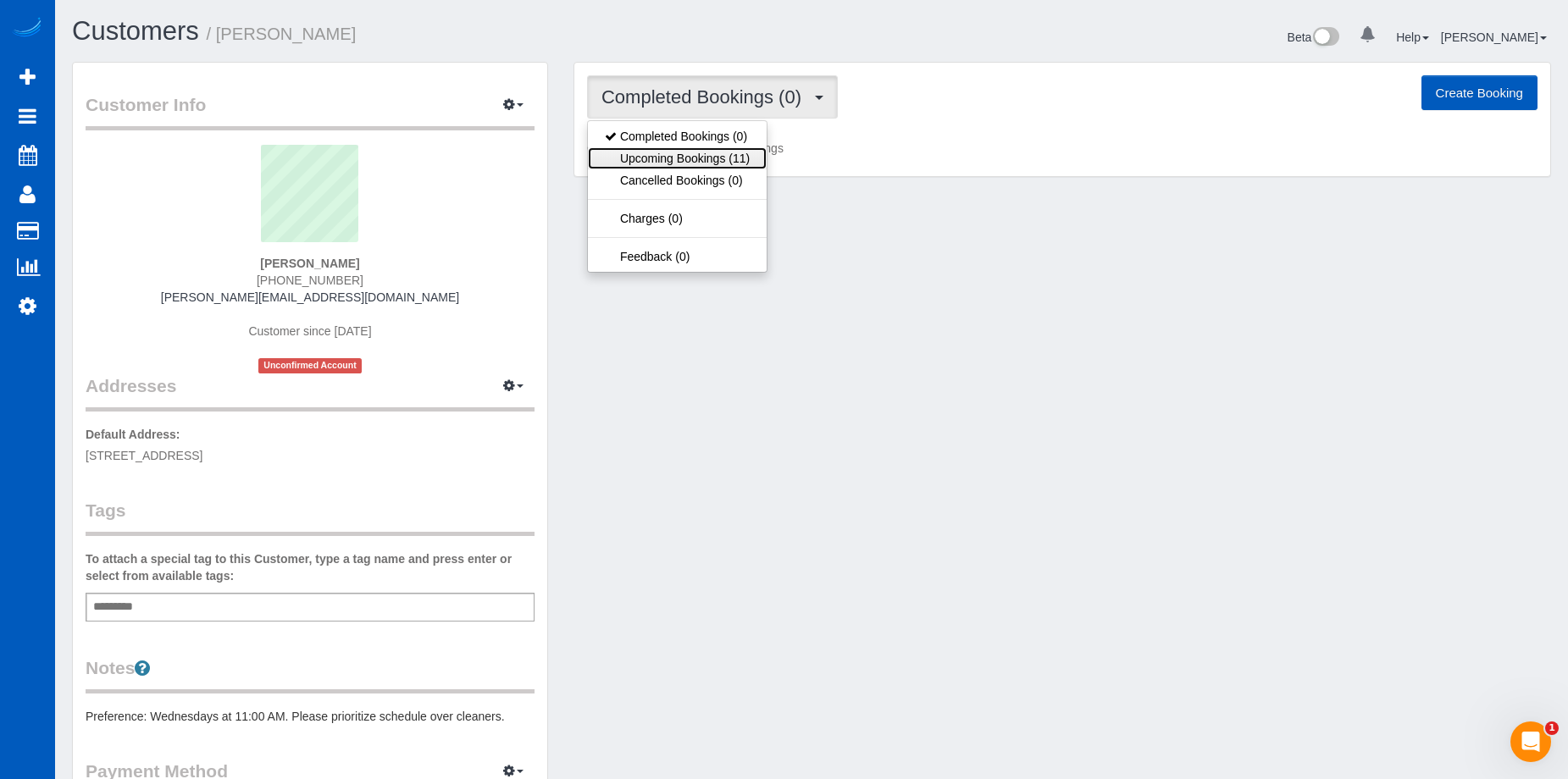
click at [702, 150] on link "Upcoming Bookings (11)" at bounding box center [677, 159] width 179 height 22
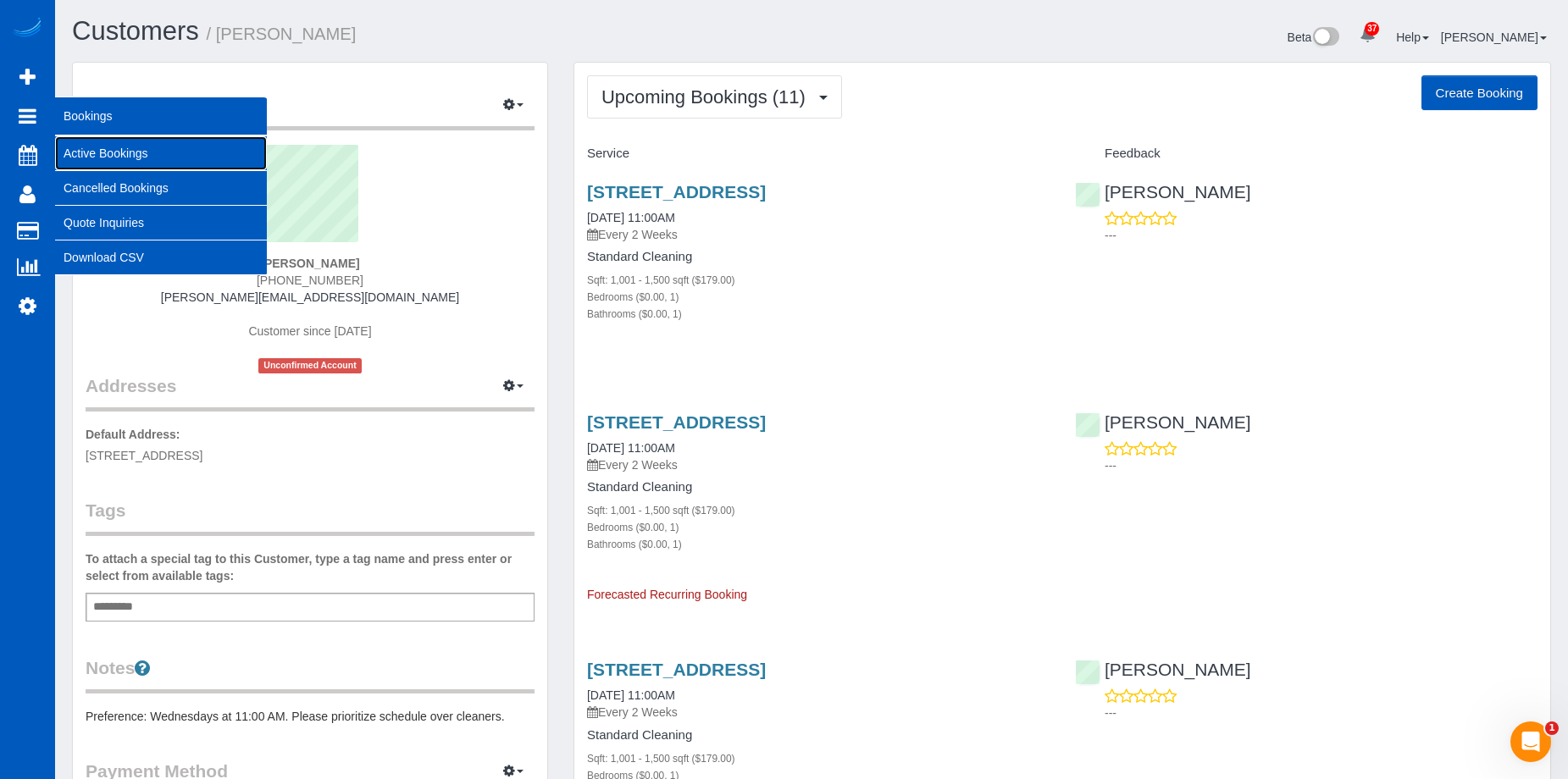
click at [78, 147] on link "Active Bookings" at bounding box center [160, 153] width 211 height 34
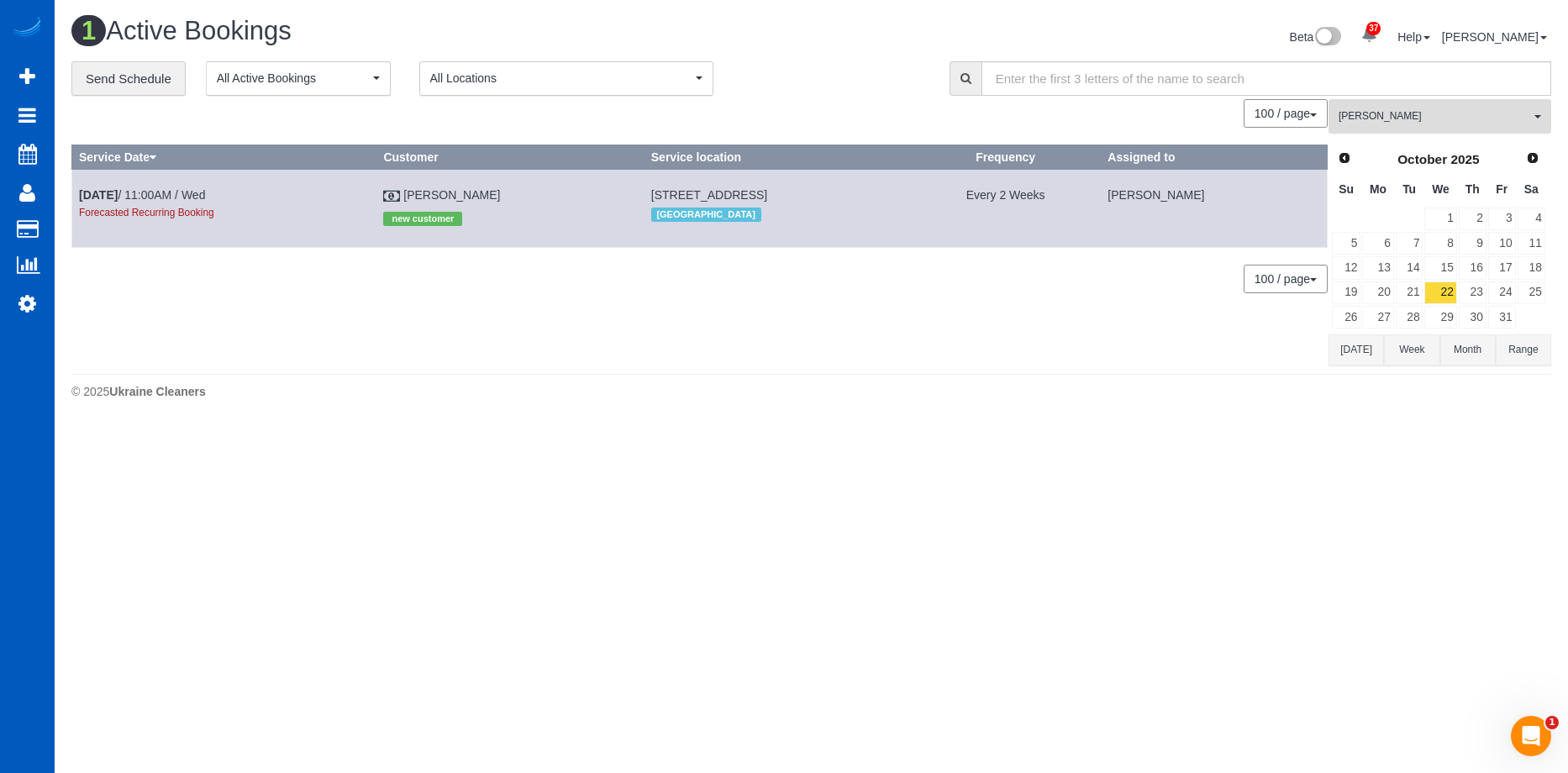
click at [1393, 115] on span "[PERSON_NAME]" at bounding box center [1434, 116] width 192 height 15
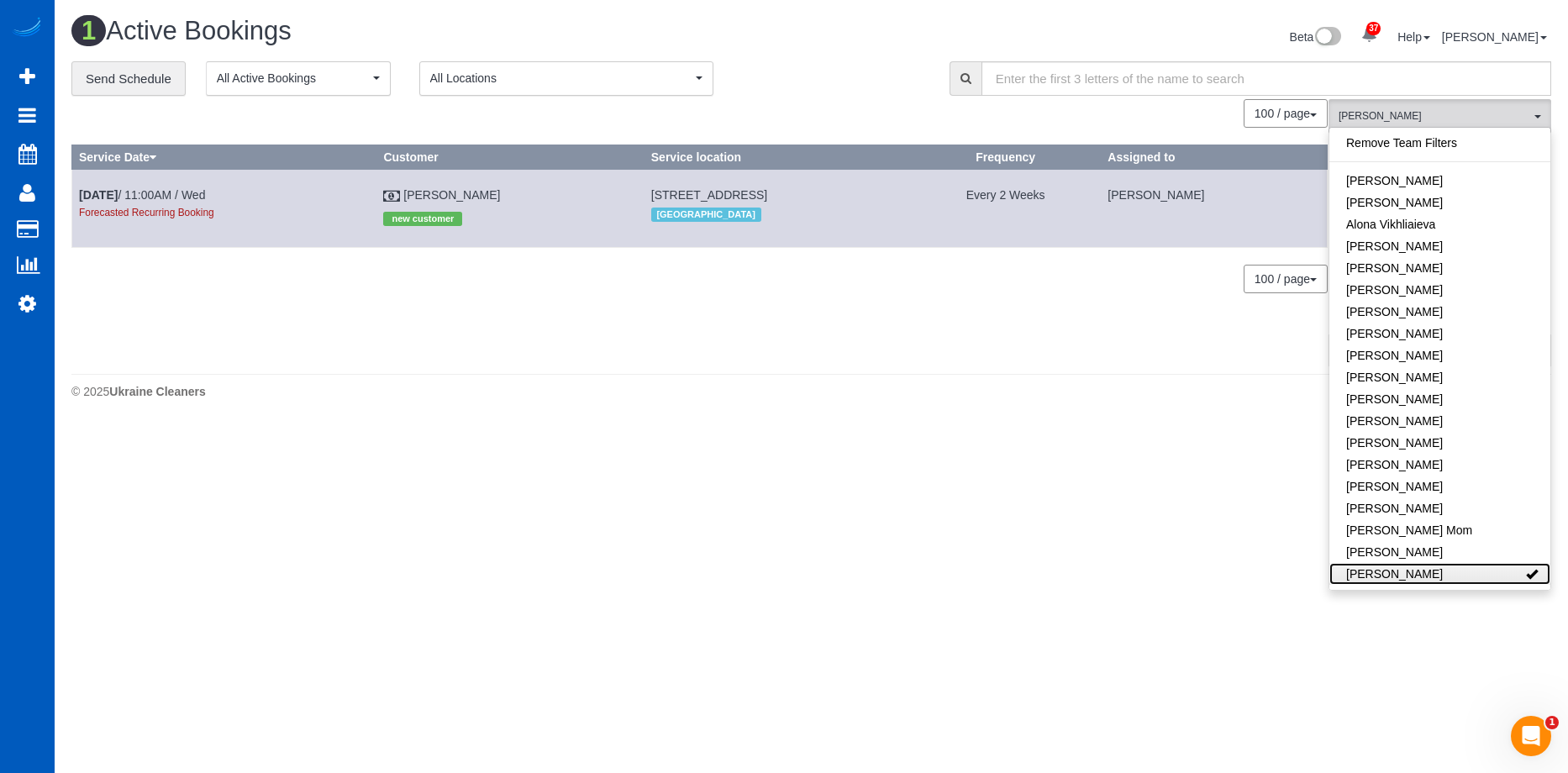
click at [1482, 572] on link "[PERSON_NAME]" at bounding box center [1439, 574] width 220 height 22
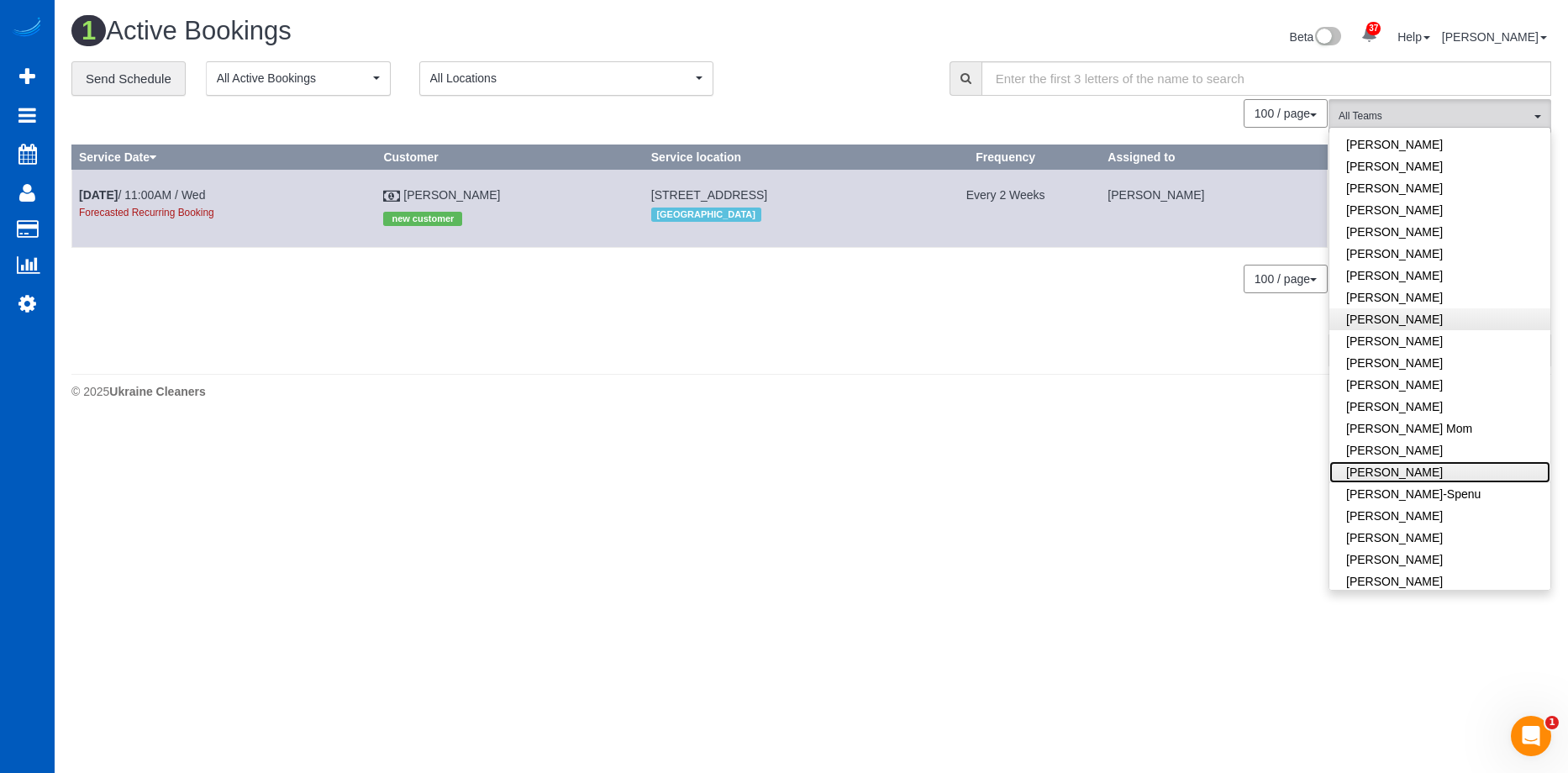
scroll to position [336, 0]
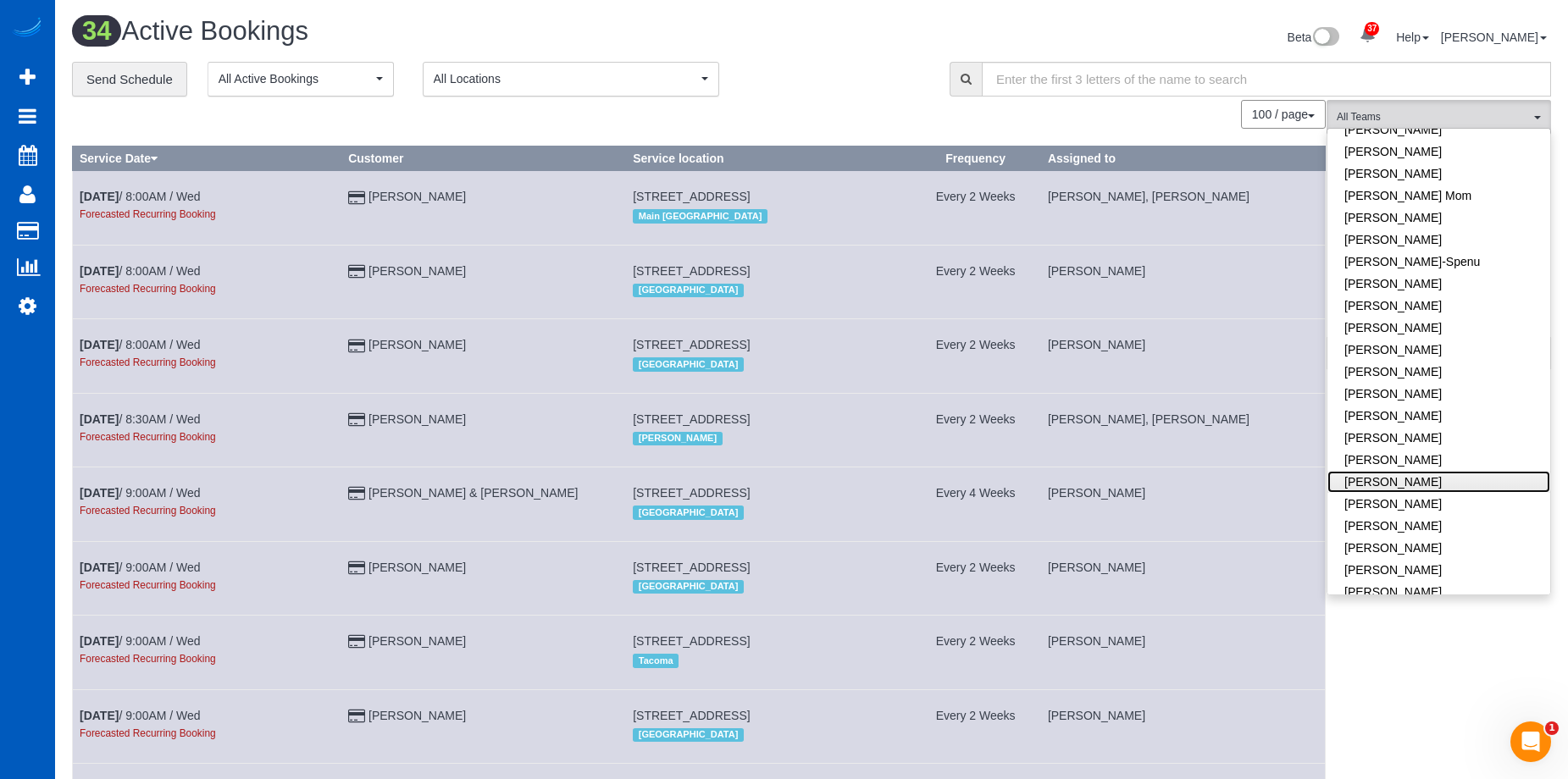
click at [1461, 481] on link "Luiza Maksymova" at bounding box center [1439, 482] width 222 height 22
click at [842, 68] on div "**********" at bounding box center [498, 79] width 852 height 36
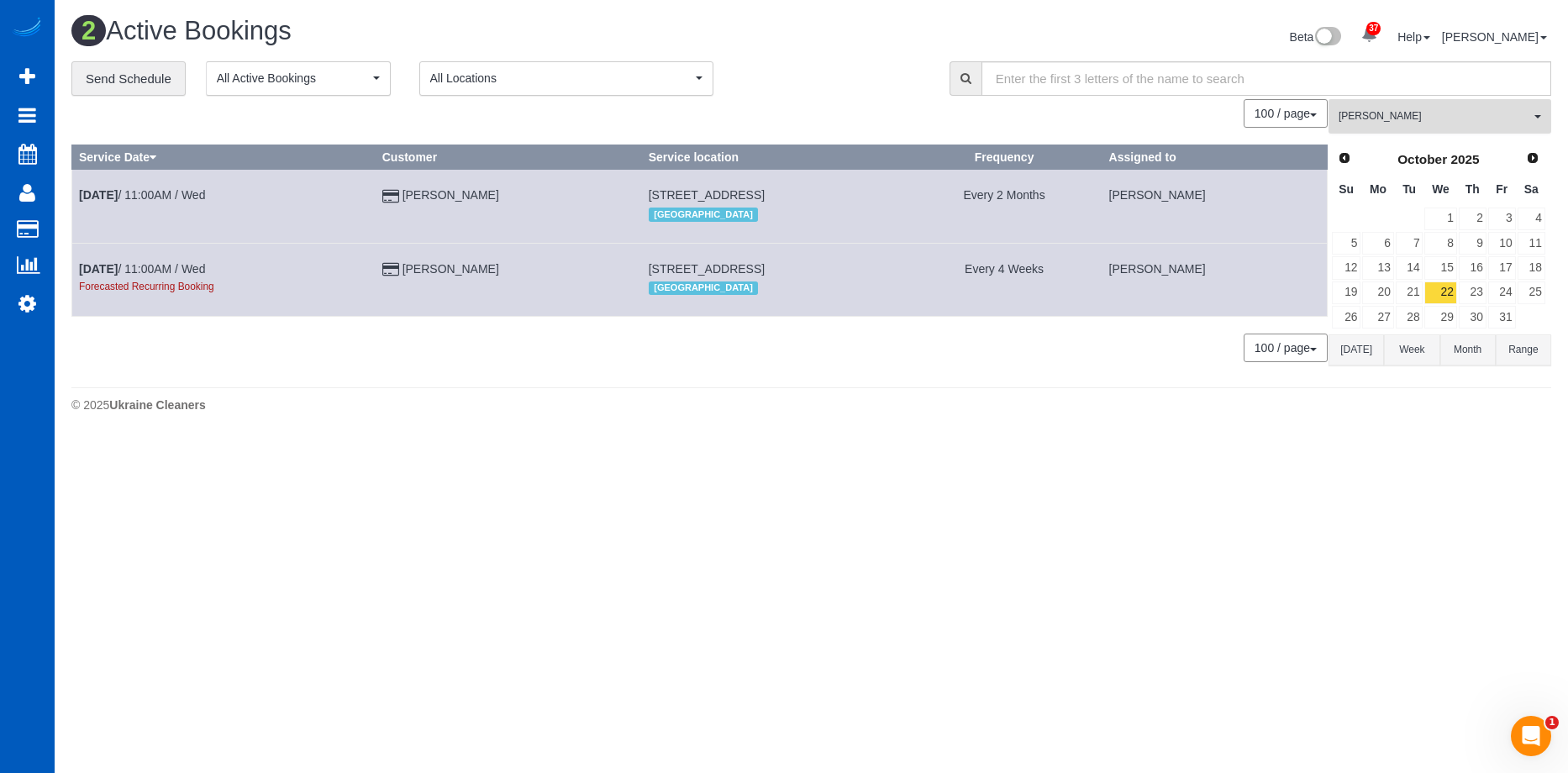
click at [1395, 120] on span "Luiza Maksymova" at bounding box center [1434, 116] width 192 height 15
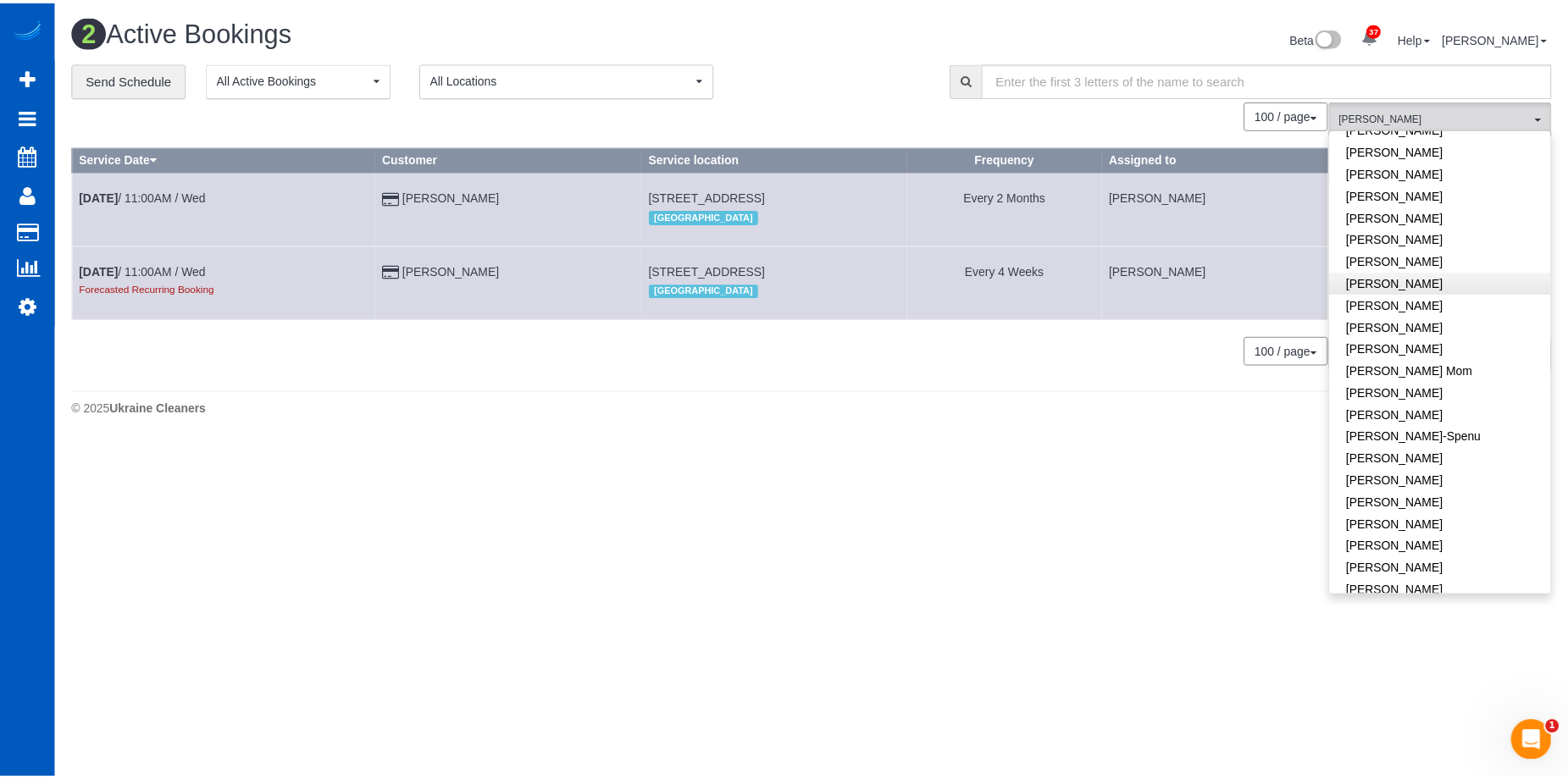
scroll to position [0, 0]
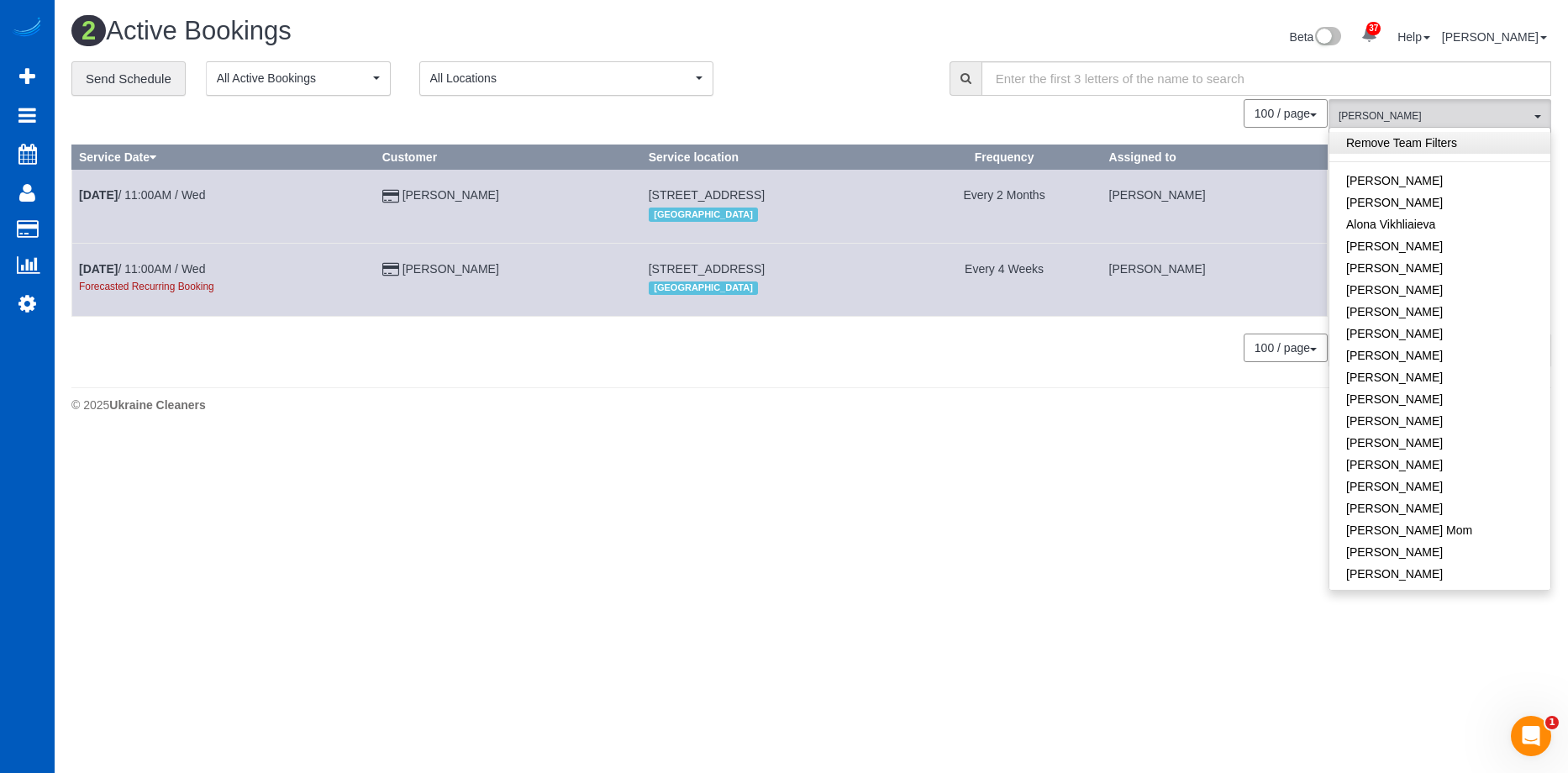
click at [1441, 147] on link "Remove Team Filters" at bounding box center [1439, 143] width 220 height 22
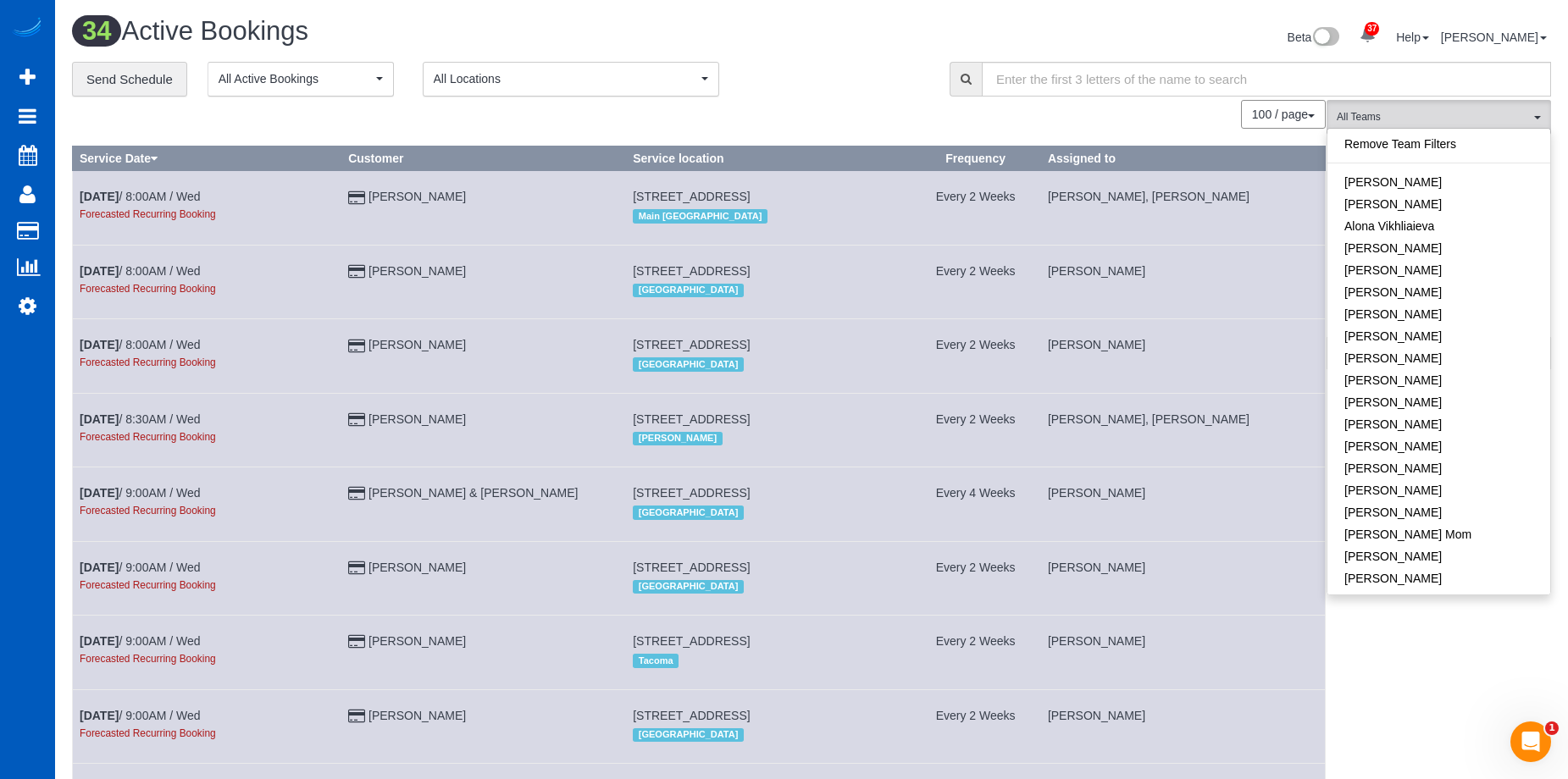
click at [1123, 40] on div "Beta 37 Your Notifications You have 0 alerts × You have 6 to charge for 09/17/2…" at bounding box center [1188, 39] width 752 height 45
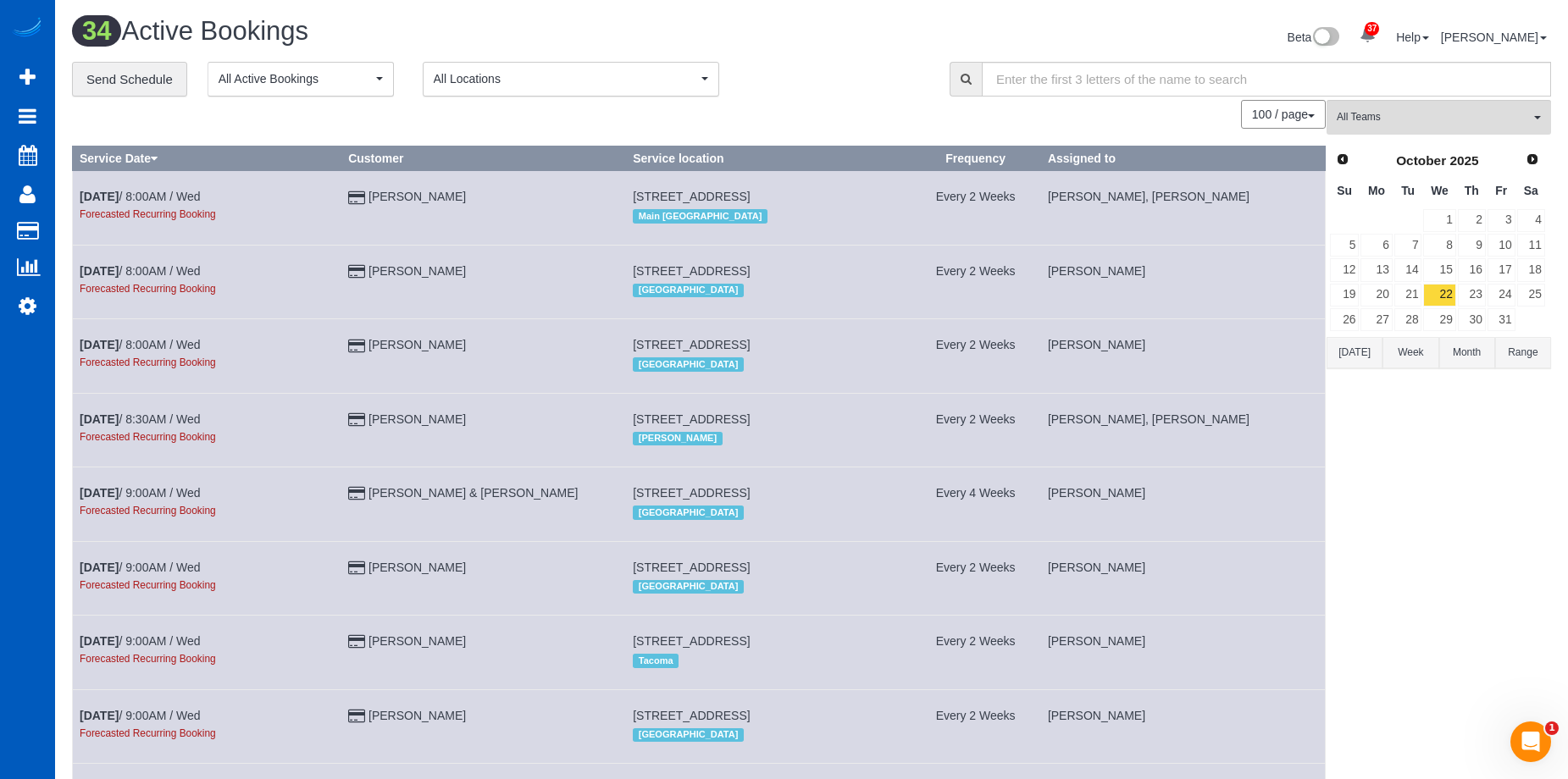
click at [1359, 349] on button "Today" at bounding box center [1355, 353] width 56 height 32
click at [1509, 292] on link "26" at bounding box center [1502, 295] width 28 height 23
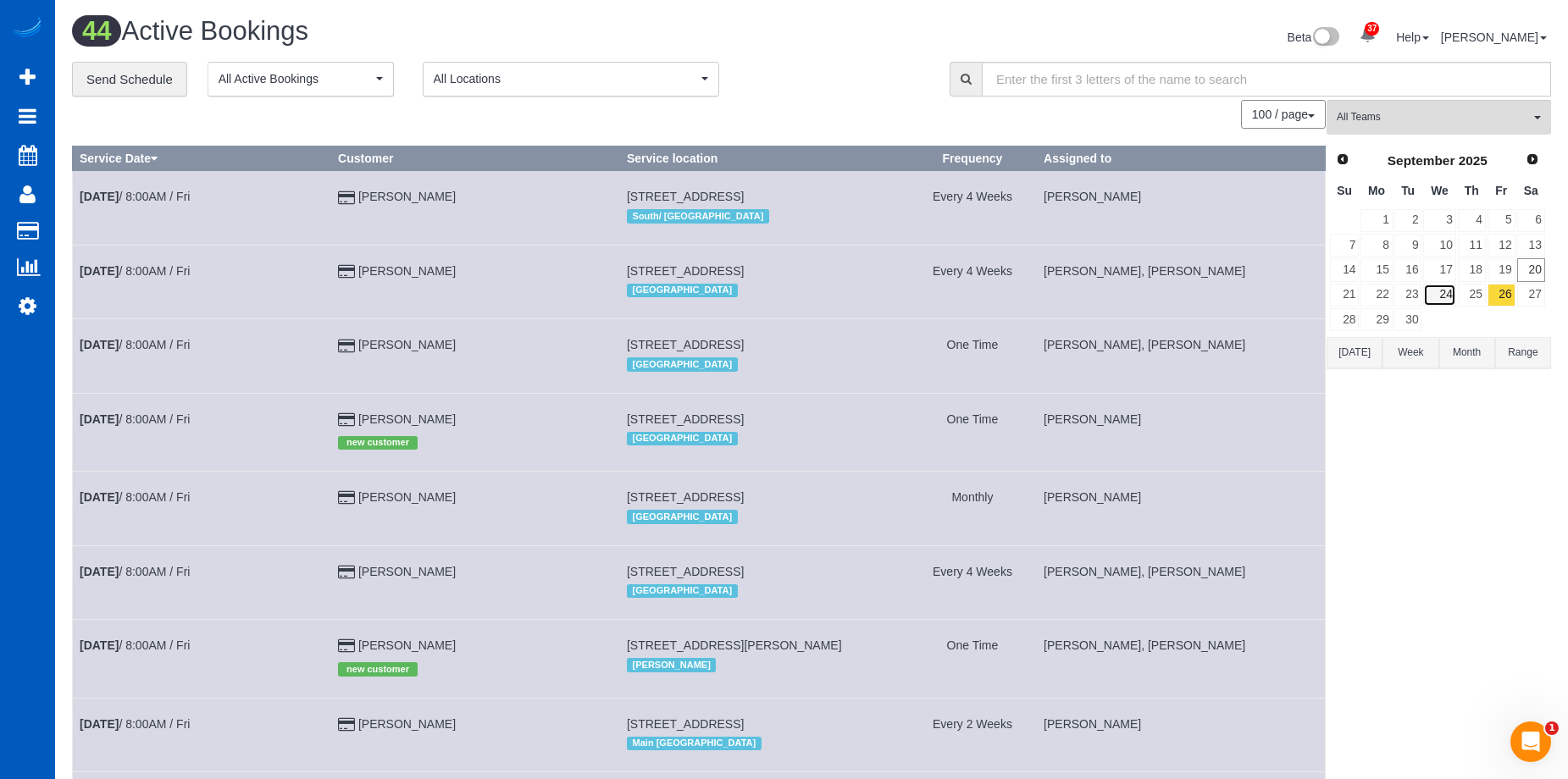
click at [1449, 296] on link "24" at bounding box center [1439, 295] width 32 height 23
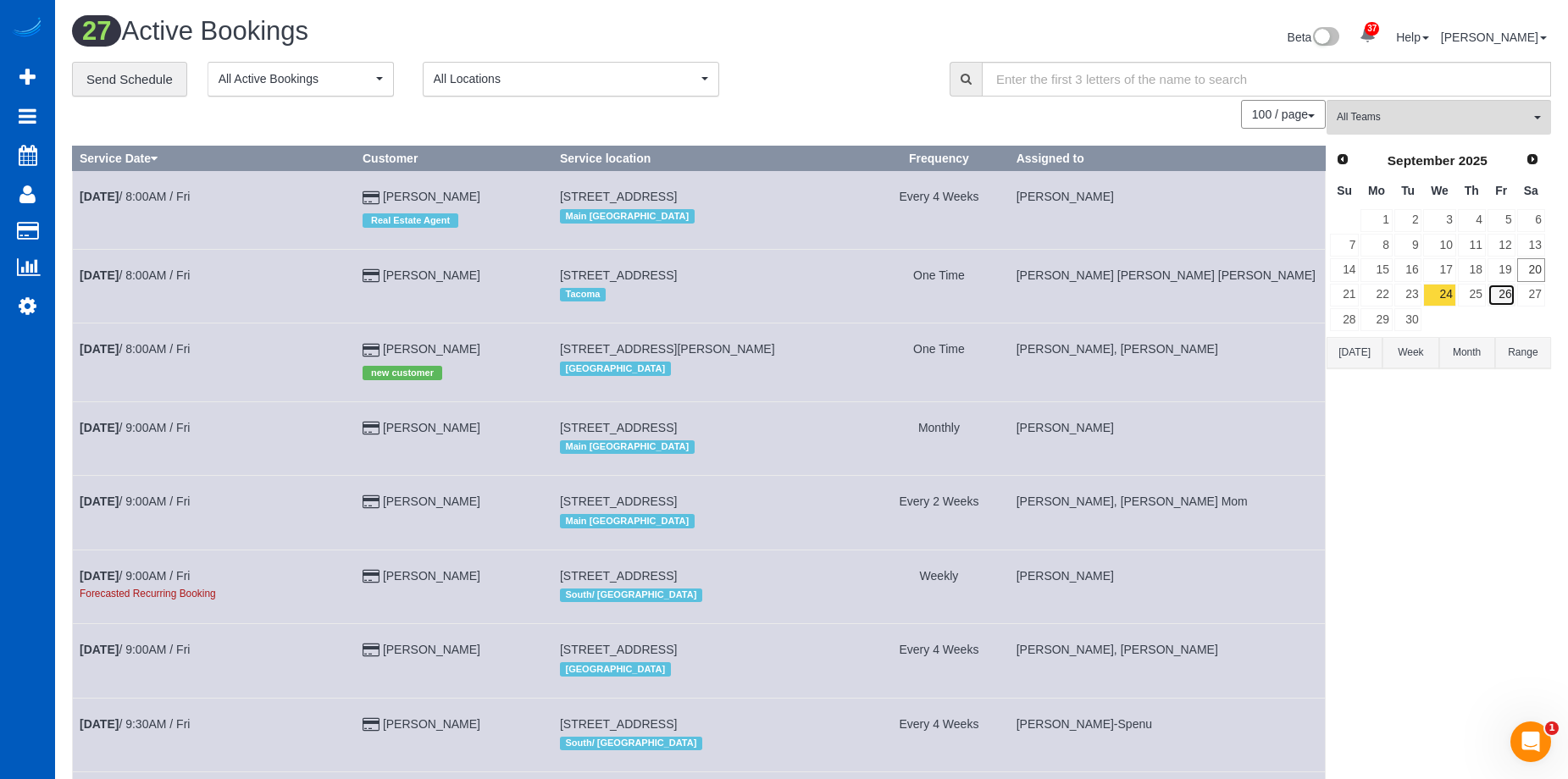
click at [1513, 295] on link "26" at bounding box center [1502, 295] width 28 height 23
click at [1443, 297] on link "24" at bounding box center [1439, 295] width 32 height 23
click at [1469, 116] on span "All Teams" at bounding box center [1433, 117] width 194 height 15
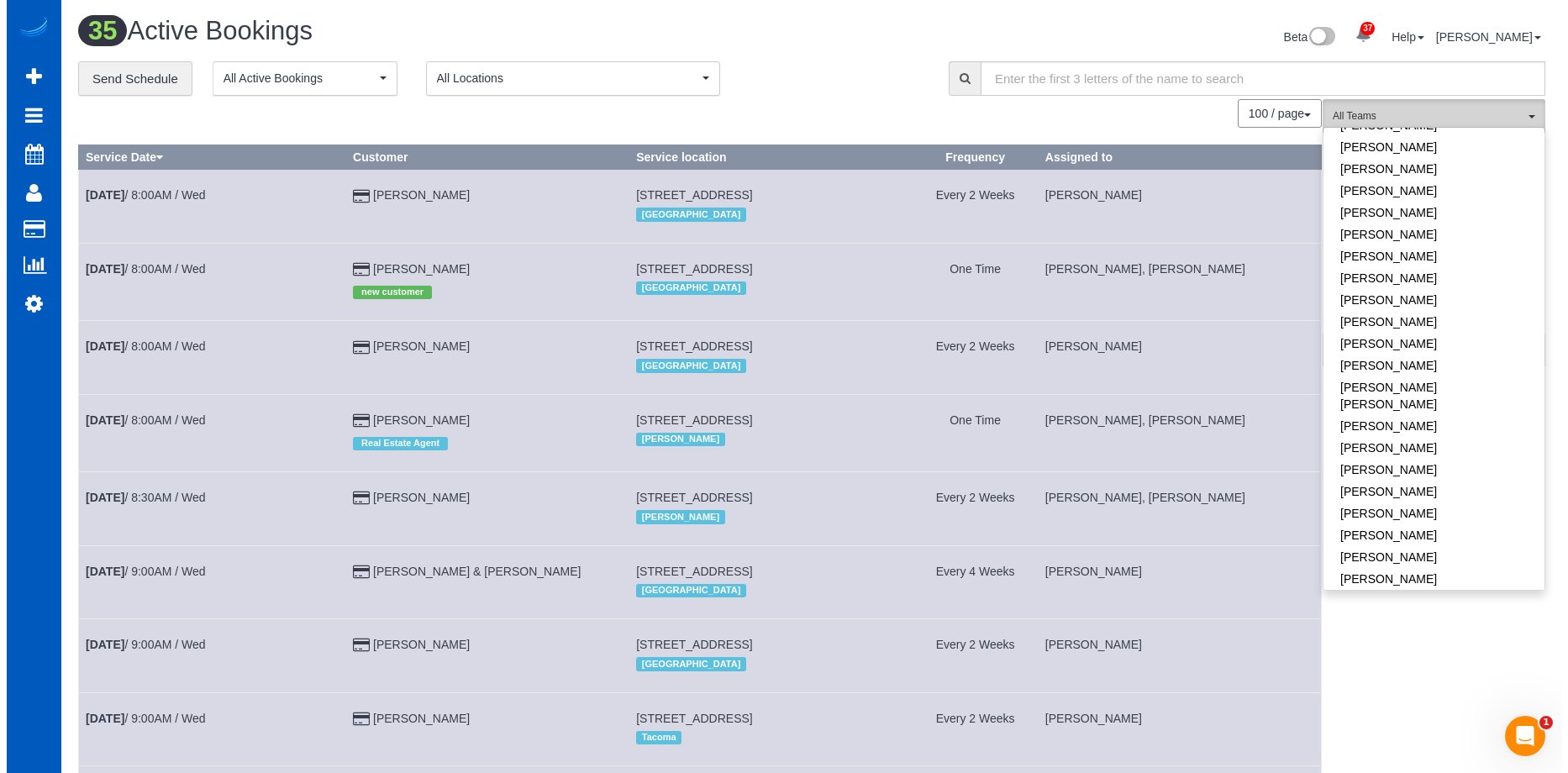
scroll to position [589, 0]
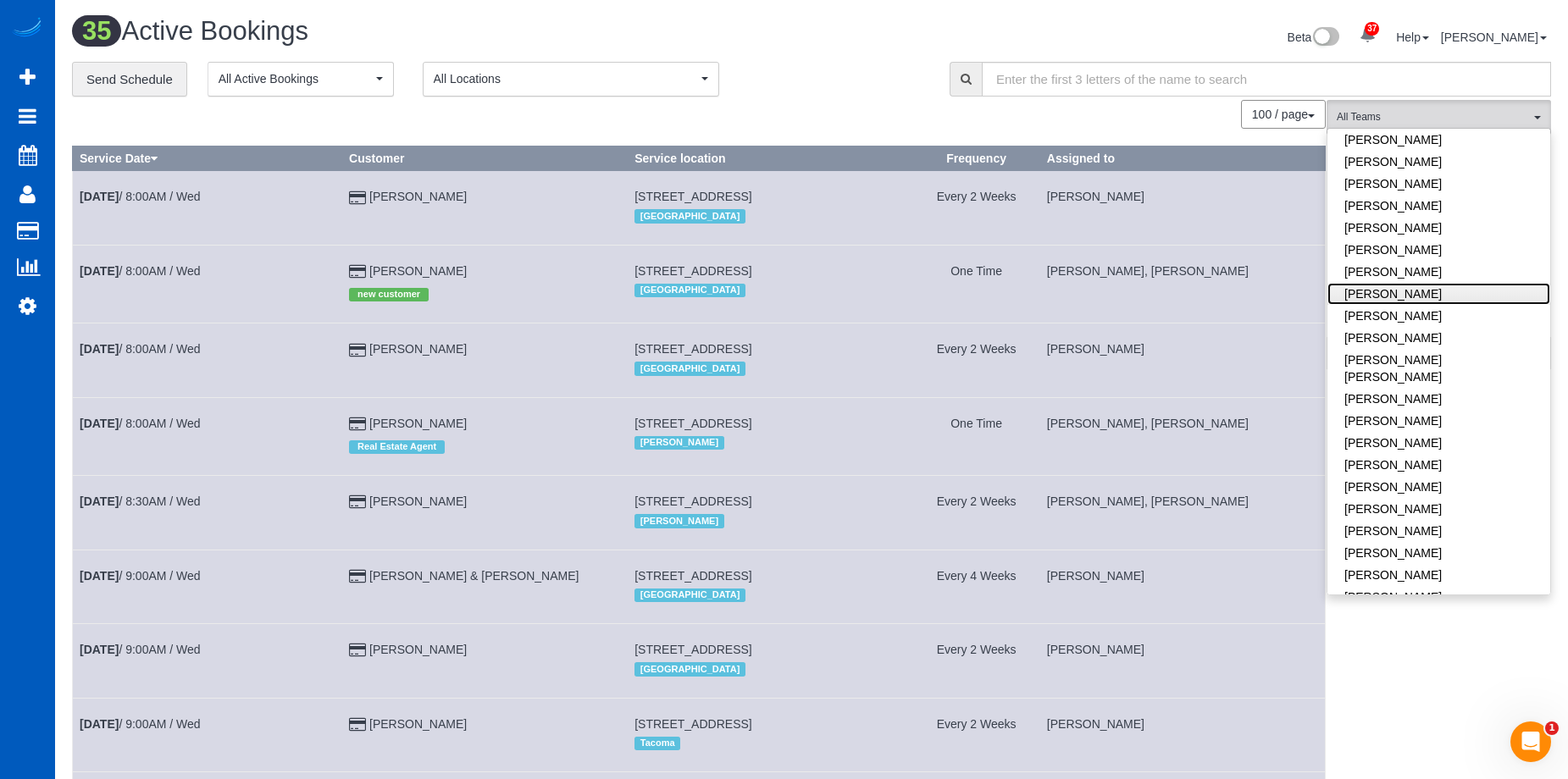
click at [1473, 289] on link "[PERSON_NAME]" at bounding box center [1439, 294] width 222 height 22
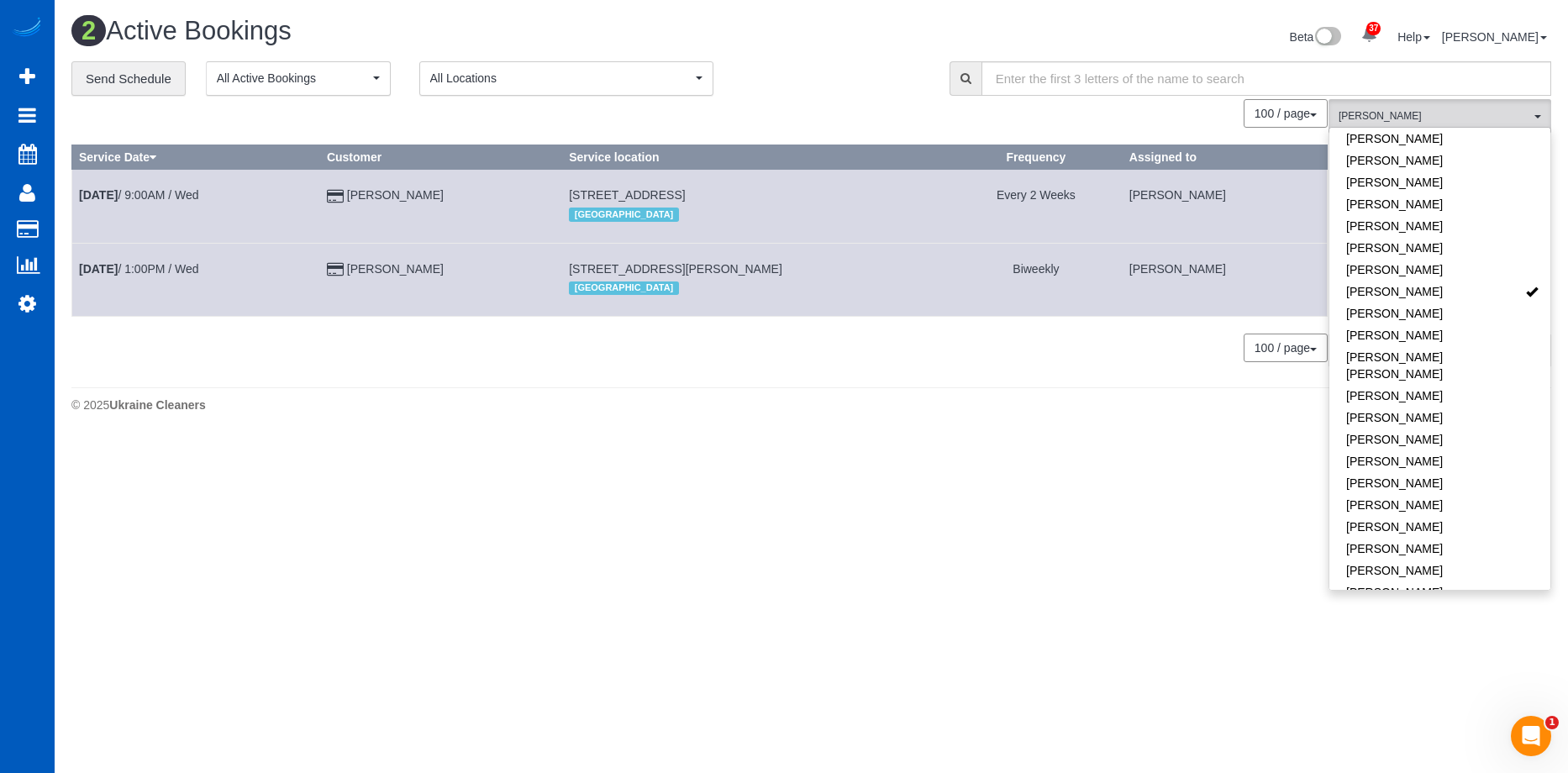
click at [836, 56] on div "Beta 37 Your Notifications You have 0 alerts × You have 6 to charge for 09/17/2…" at bounding box center [1188, 38] width 753 height 44
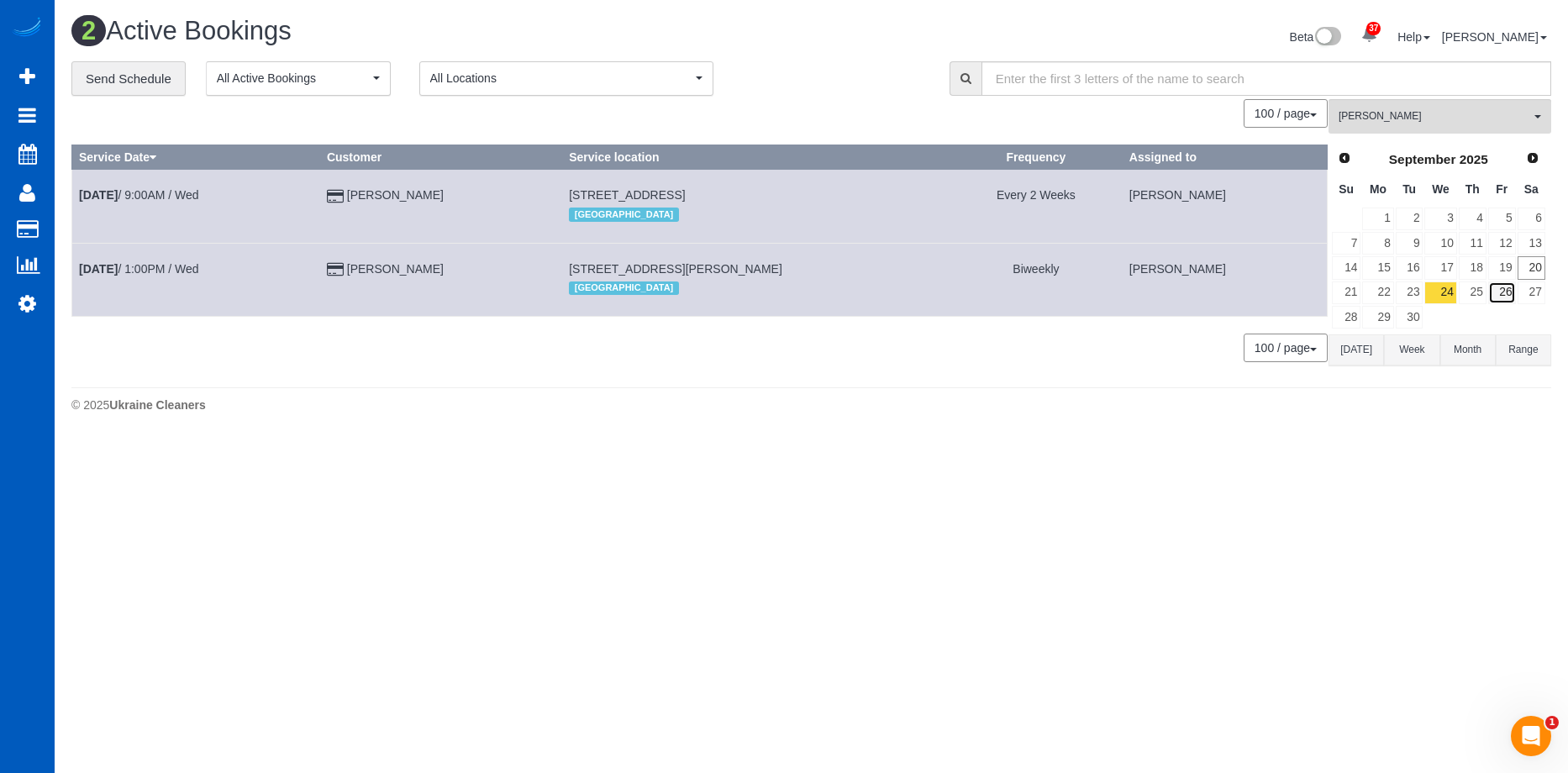
click at [1489, 290] on link "26" at bounding box center [1502, 292] width 28 height 23
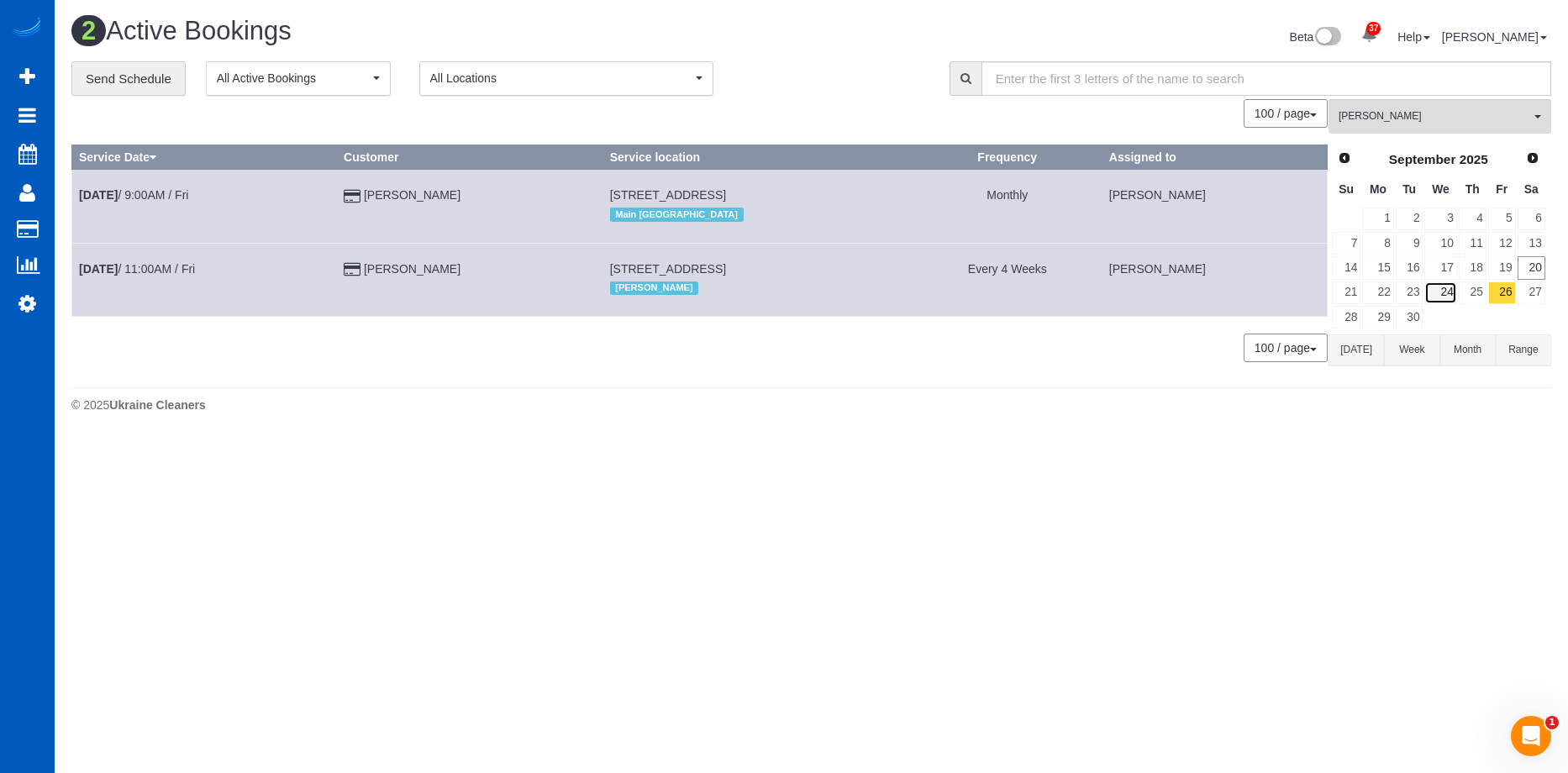
click at [1448, 295] on link "24" at bounding box center [1440, 292] width 31 height 23
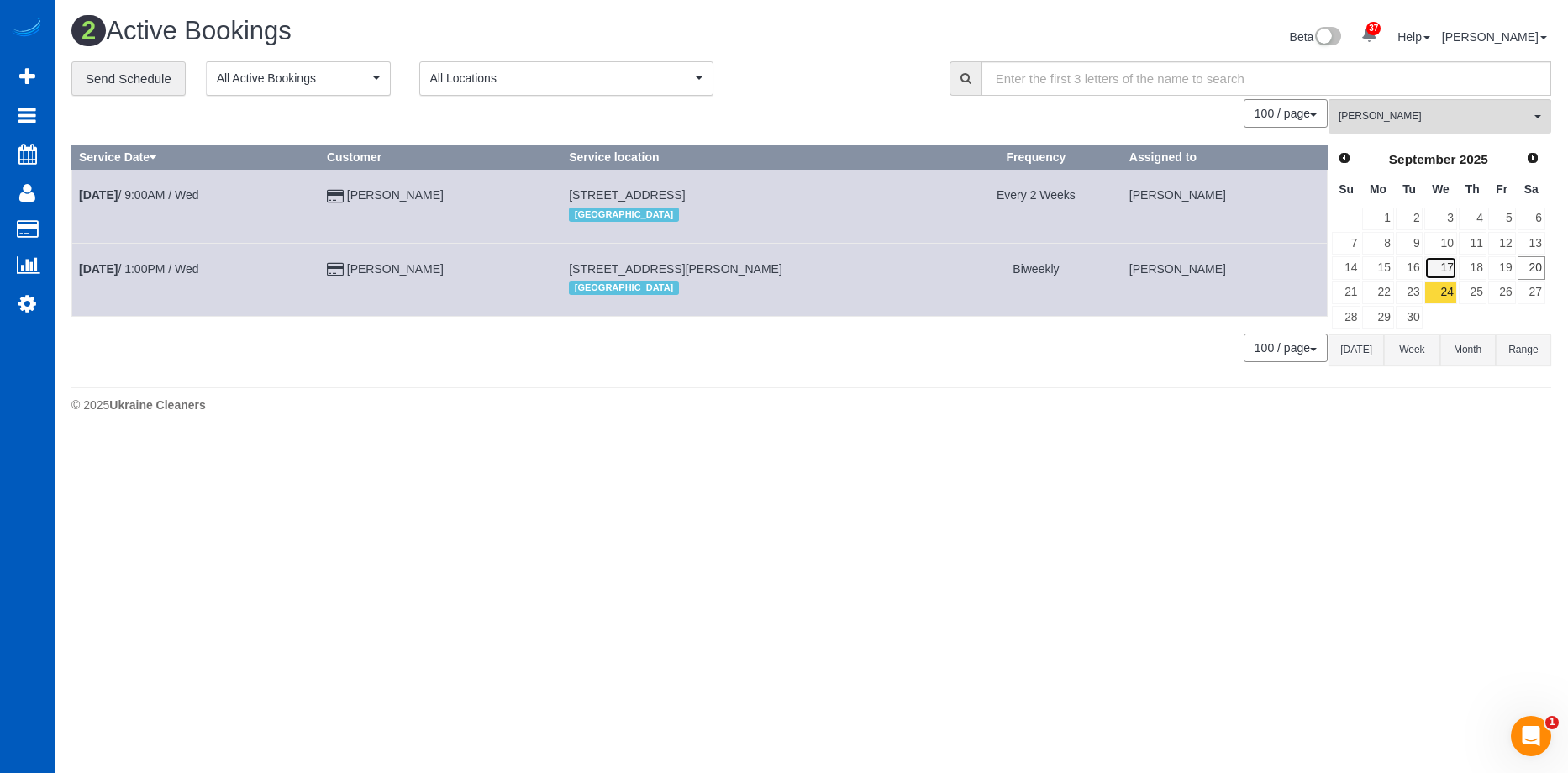
click at [1444, 272] on link "17" at bounding box center [1440, 267] width 31 height 23
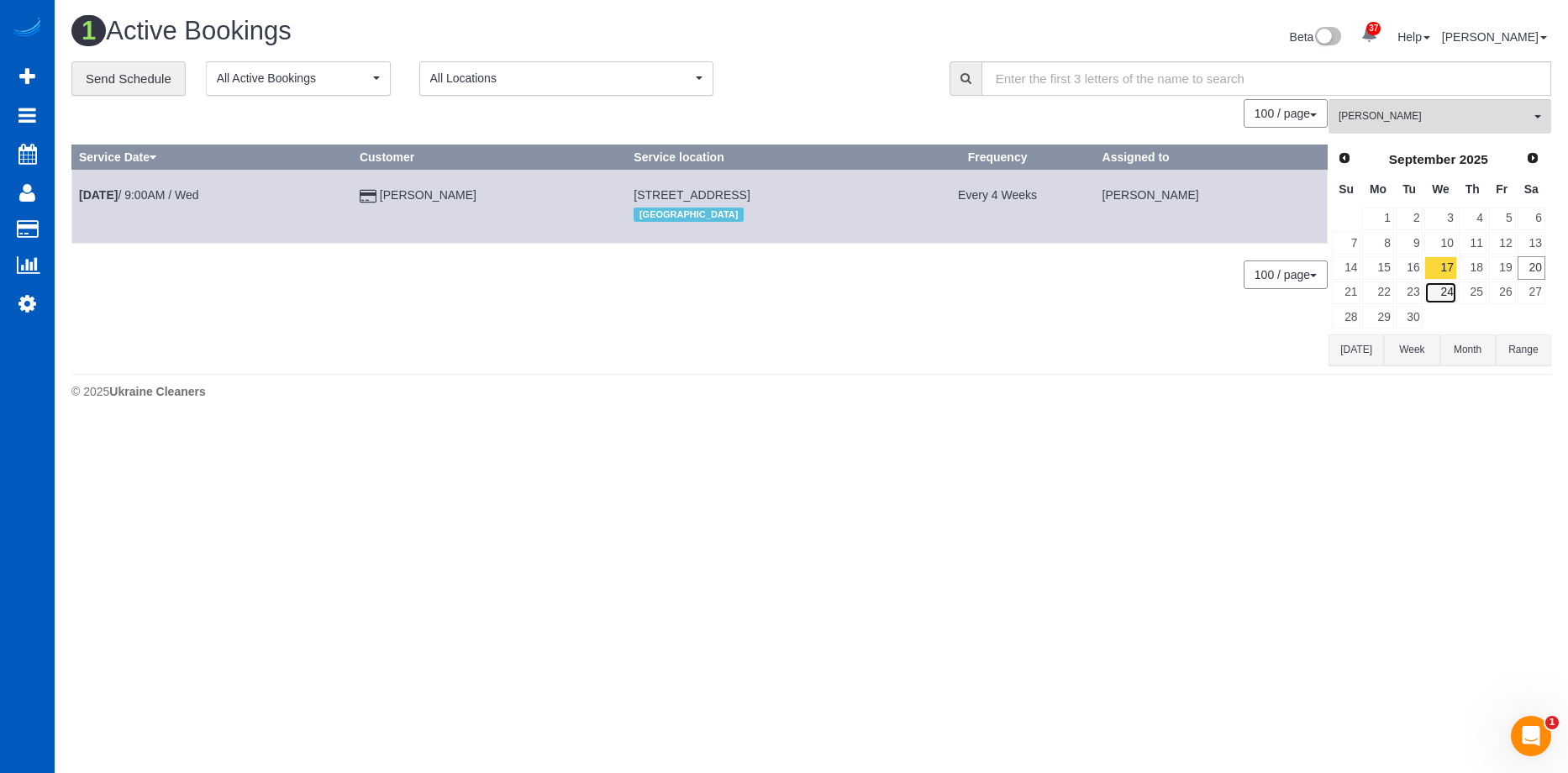
click at [1443, 290] on link "24" at bounding box center [1440, 292] width 31 height 23
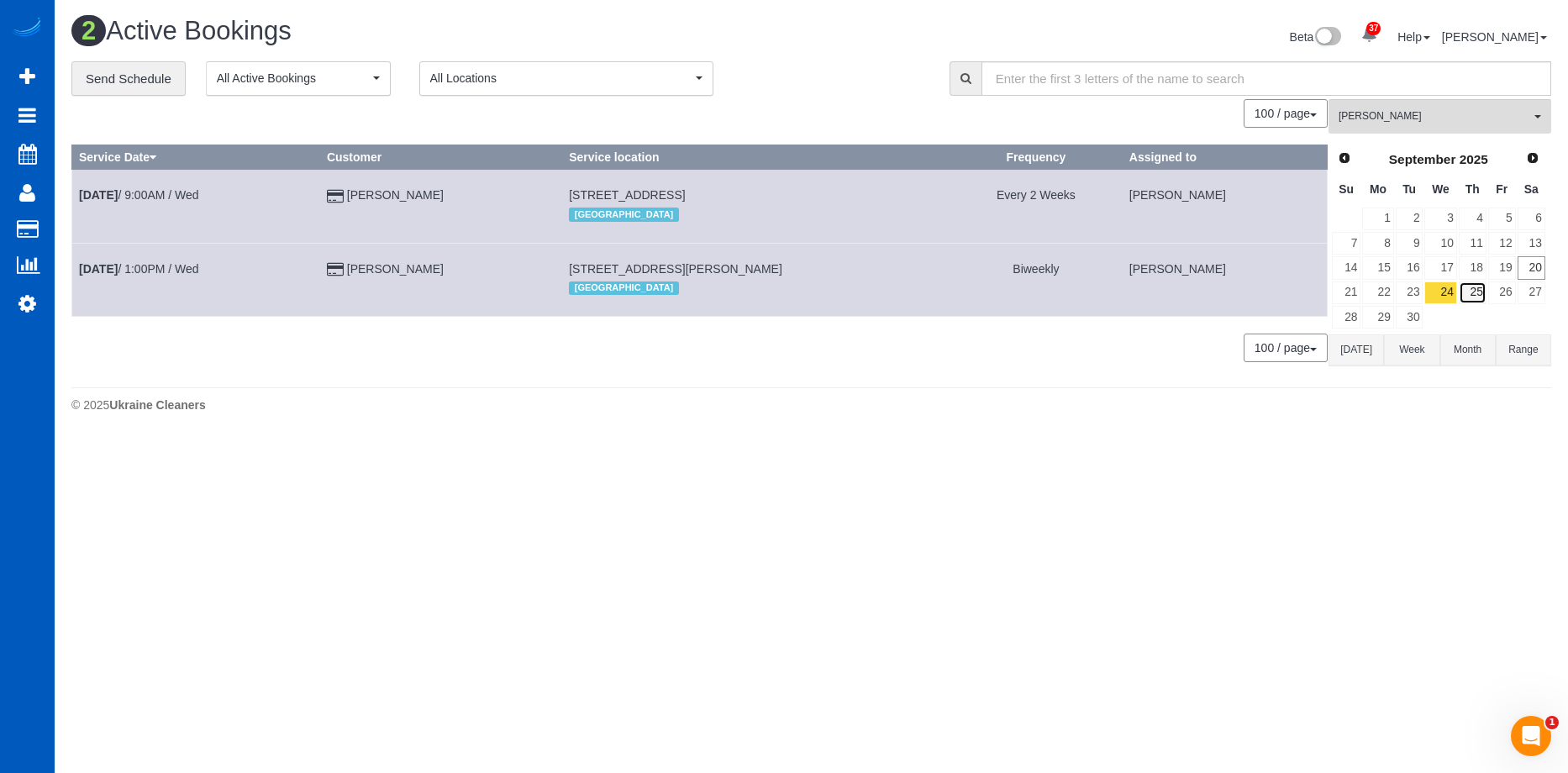
click at [1472, 291] on link "25" at bounding box center [1473, 292] width 28 height 23
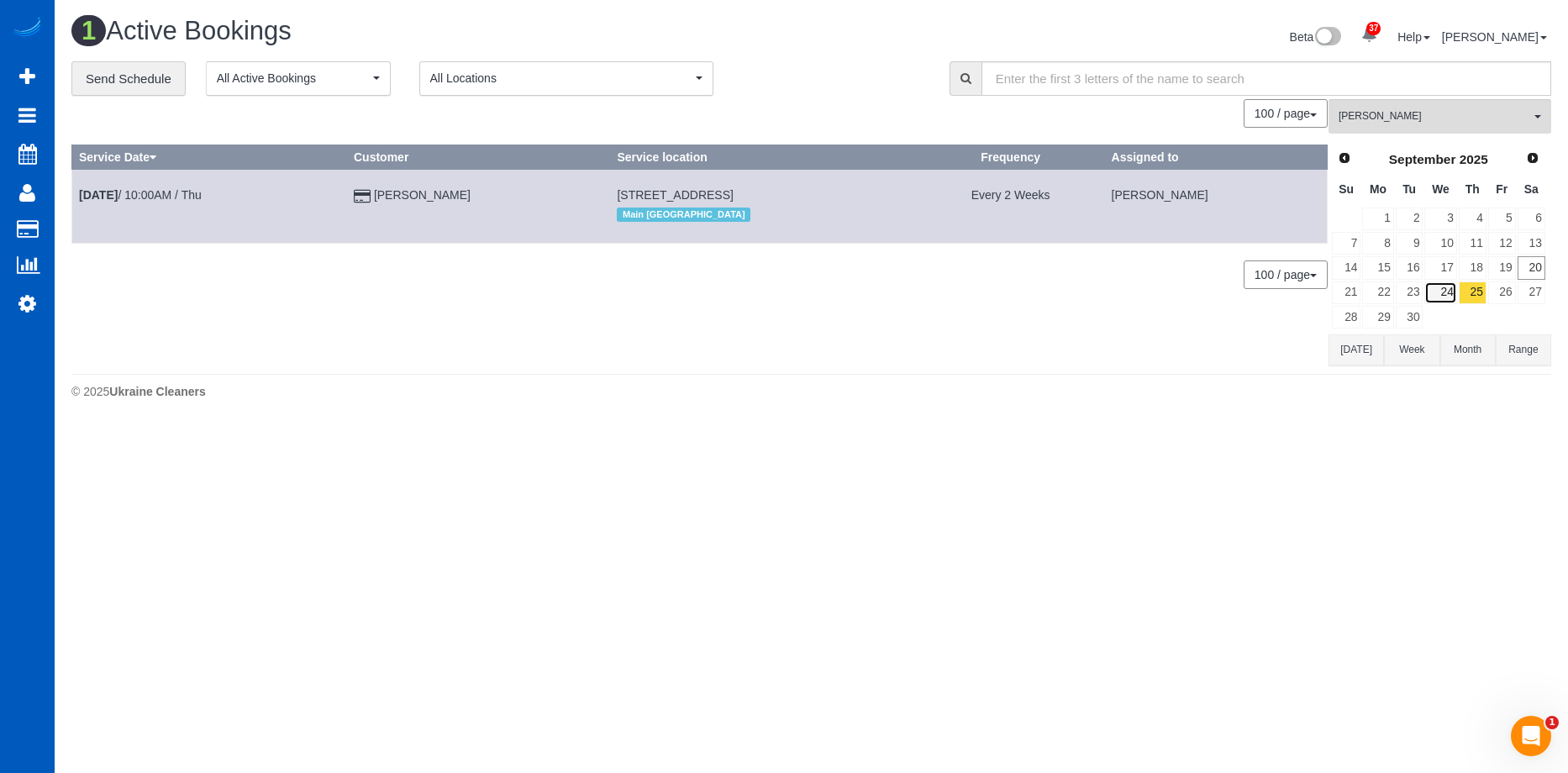
click at [1442, 300] on link "24" at bounding box center [1440, 292] width 31 height 23
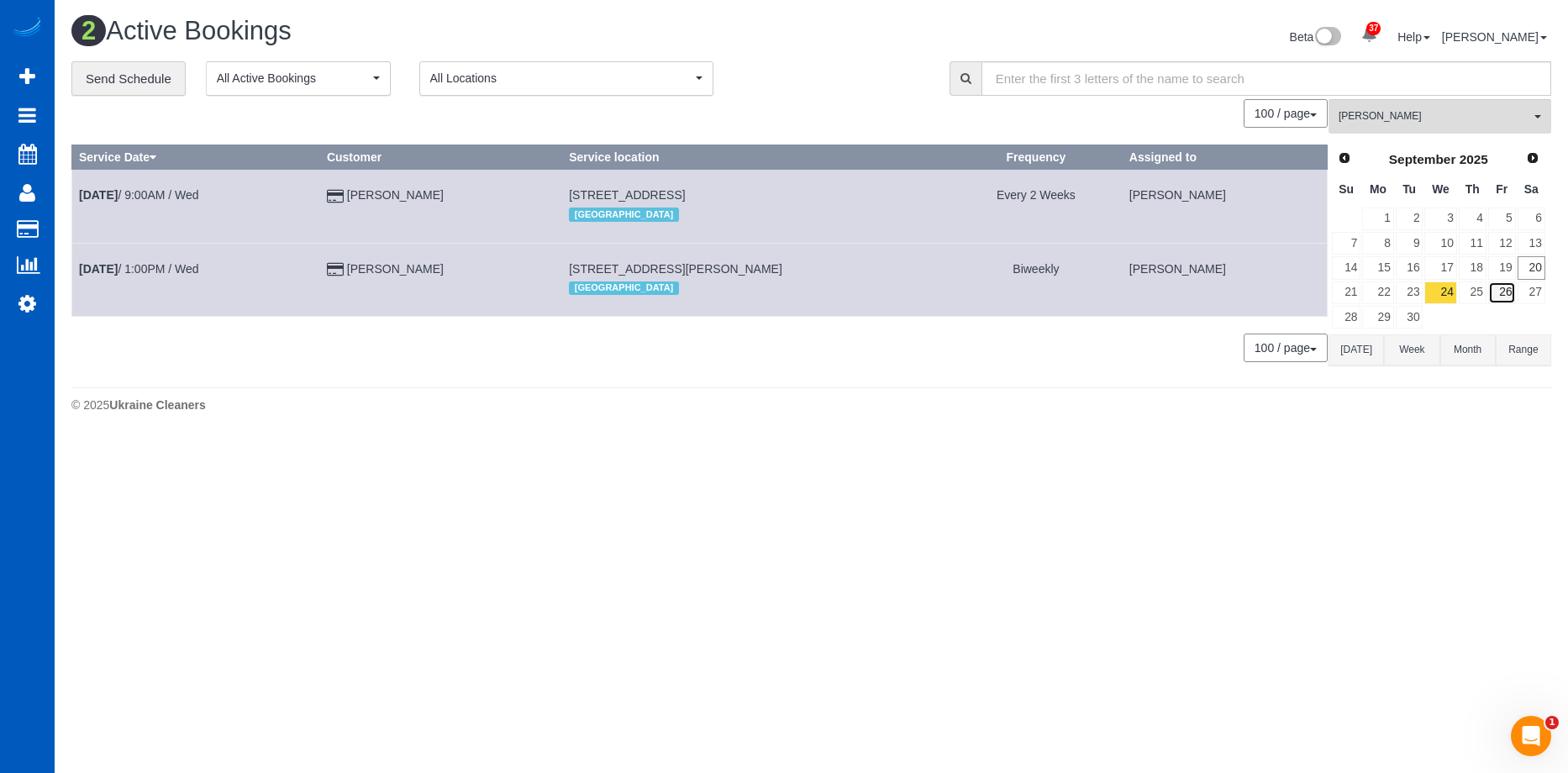
click at [1502, 293] on link "26" at bounding box center [1502, 292] width 28 height 23
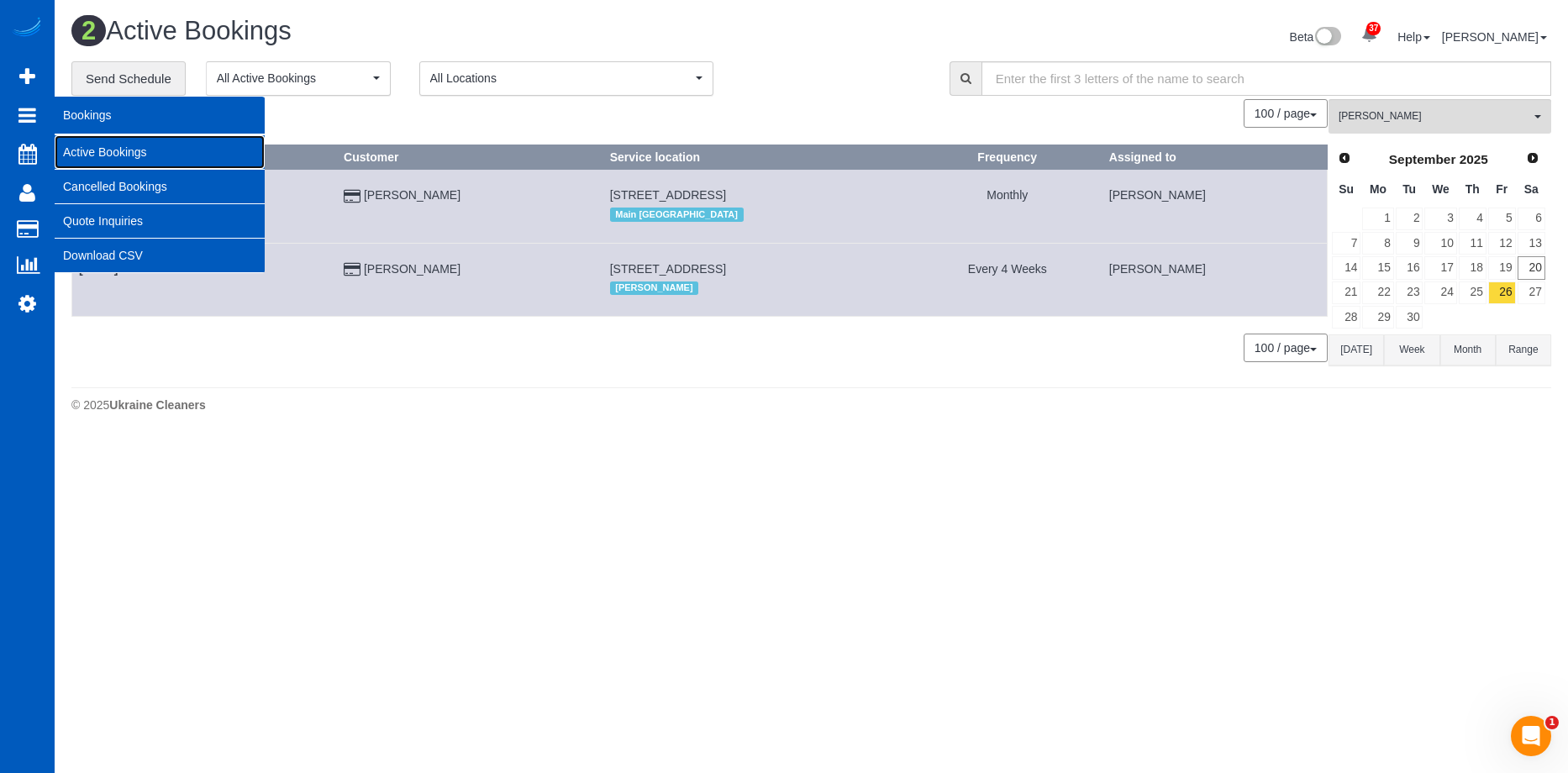
click at [78, 148] on link "Active Bookings" at bounding box center [158, 152] width 210 height 33
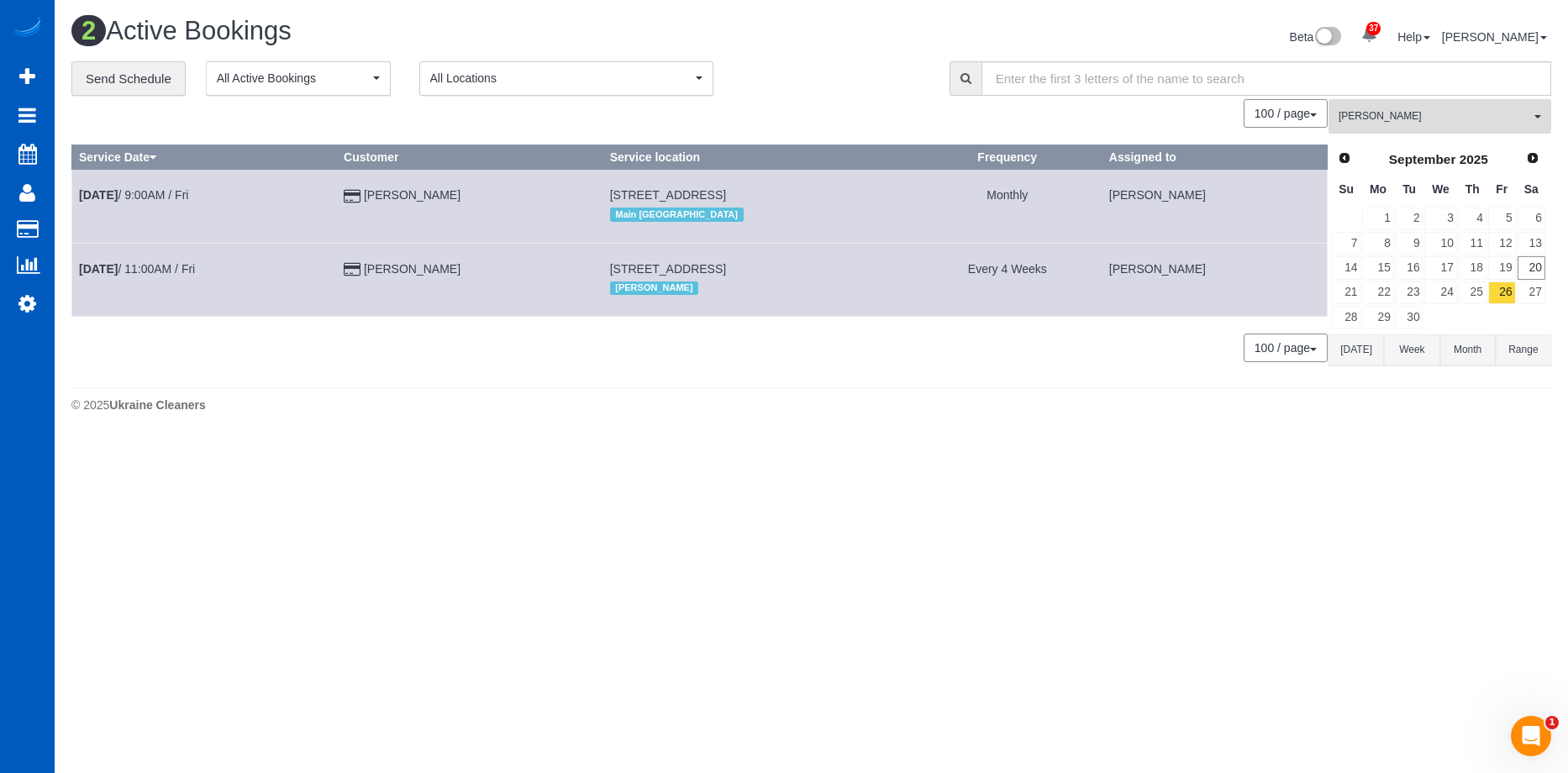
click at [1432, 123] on span "[PERSON_NAME]" at bounding box center [1434, 116] width 192 height 15
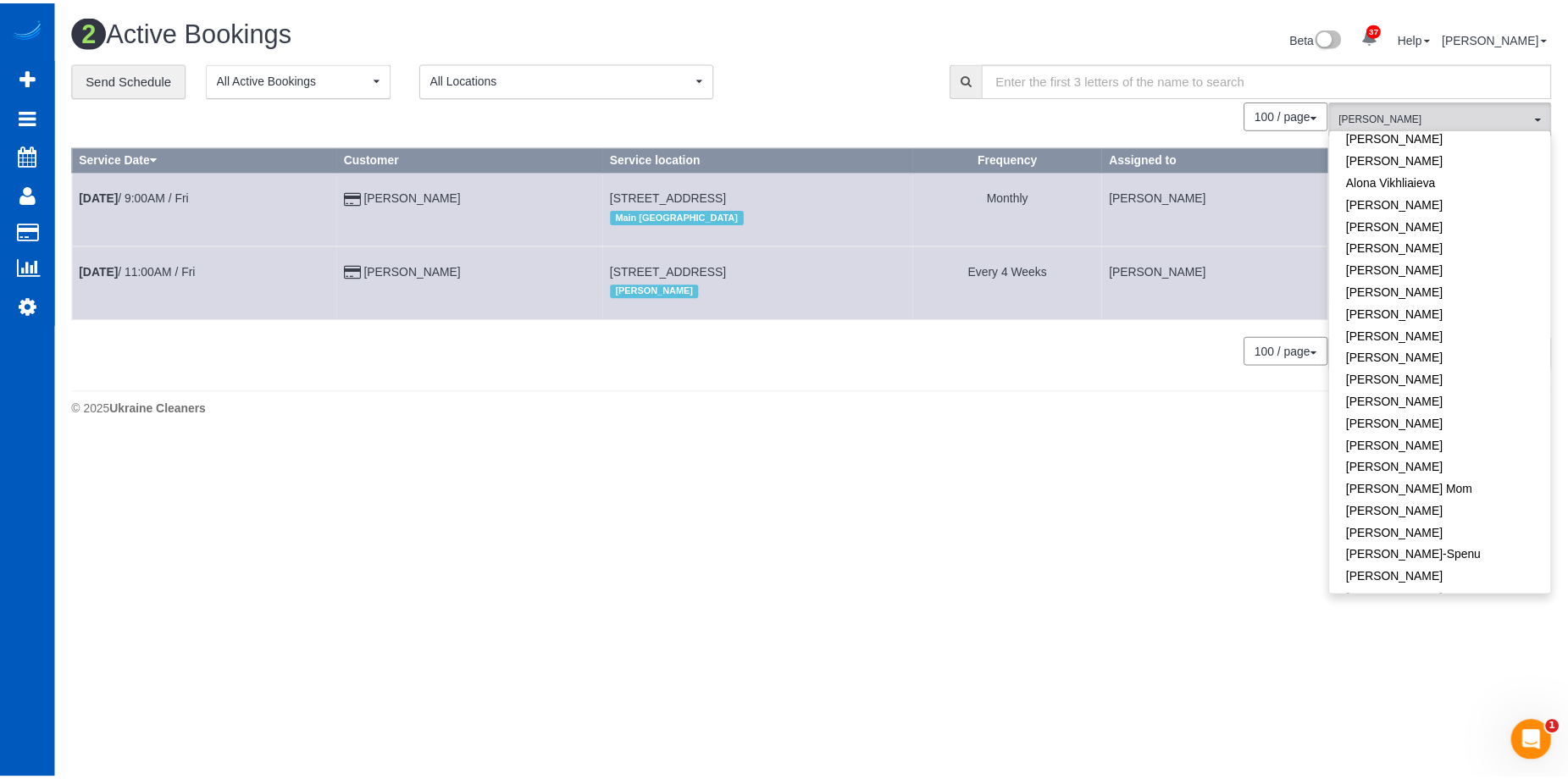
scroll to position [0, 0]
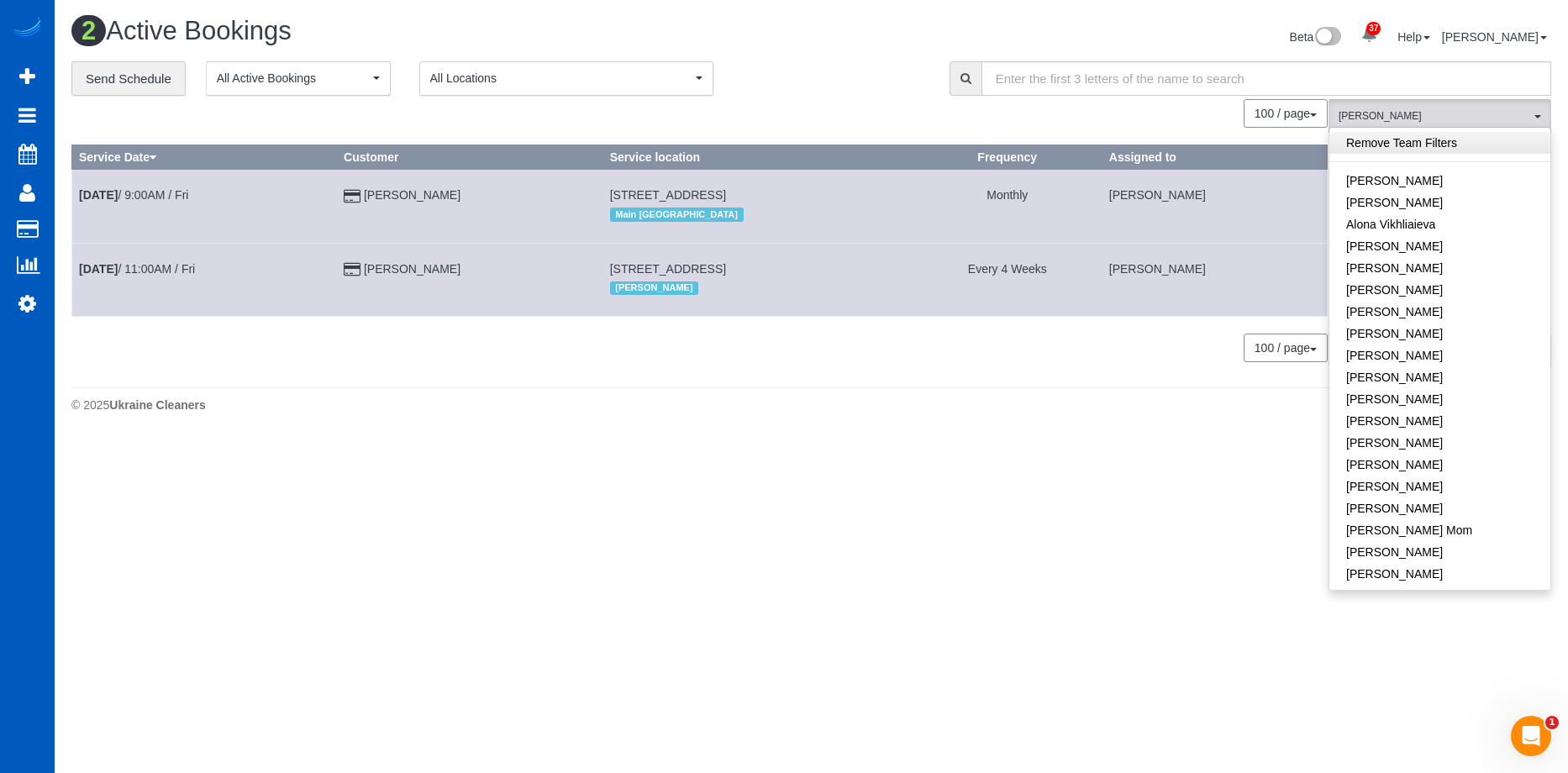
click at [1417, 144] on link "Remove Team Filters" at bounding box center [1439, 143] width 220 height 22
click at [829, 32] on div "Beta 37 Your Notifications You have 0 alerts × You have 6 to charge for 09/17/2…" at bounding box center [1188, 38] width 753 height 44
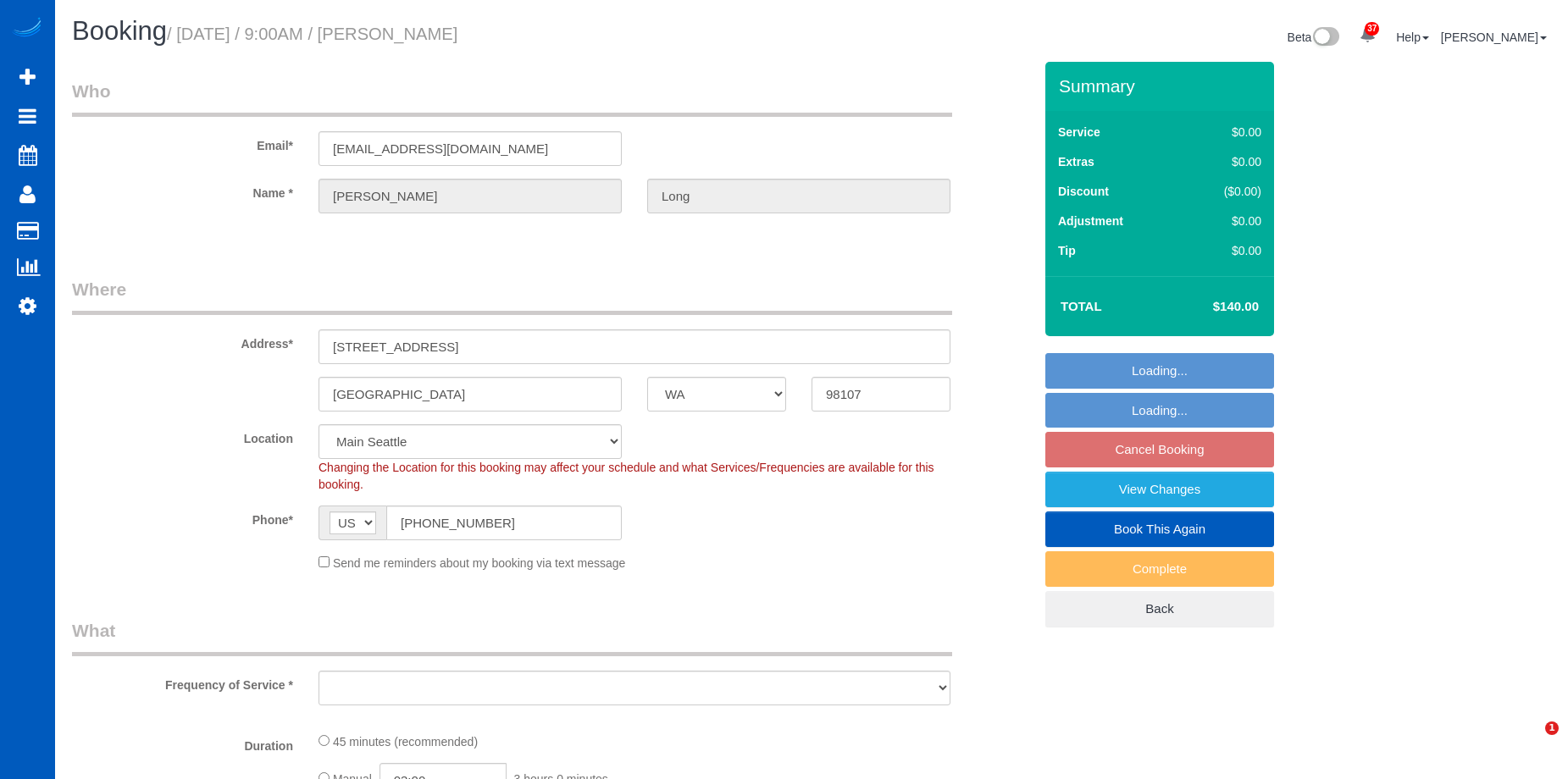
select select "WA"
select select "object:909"
select select "199"
select select "object:1159"
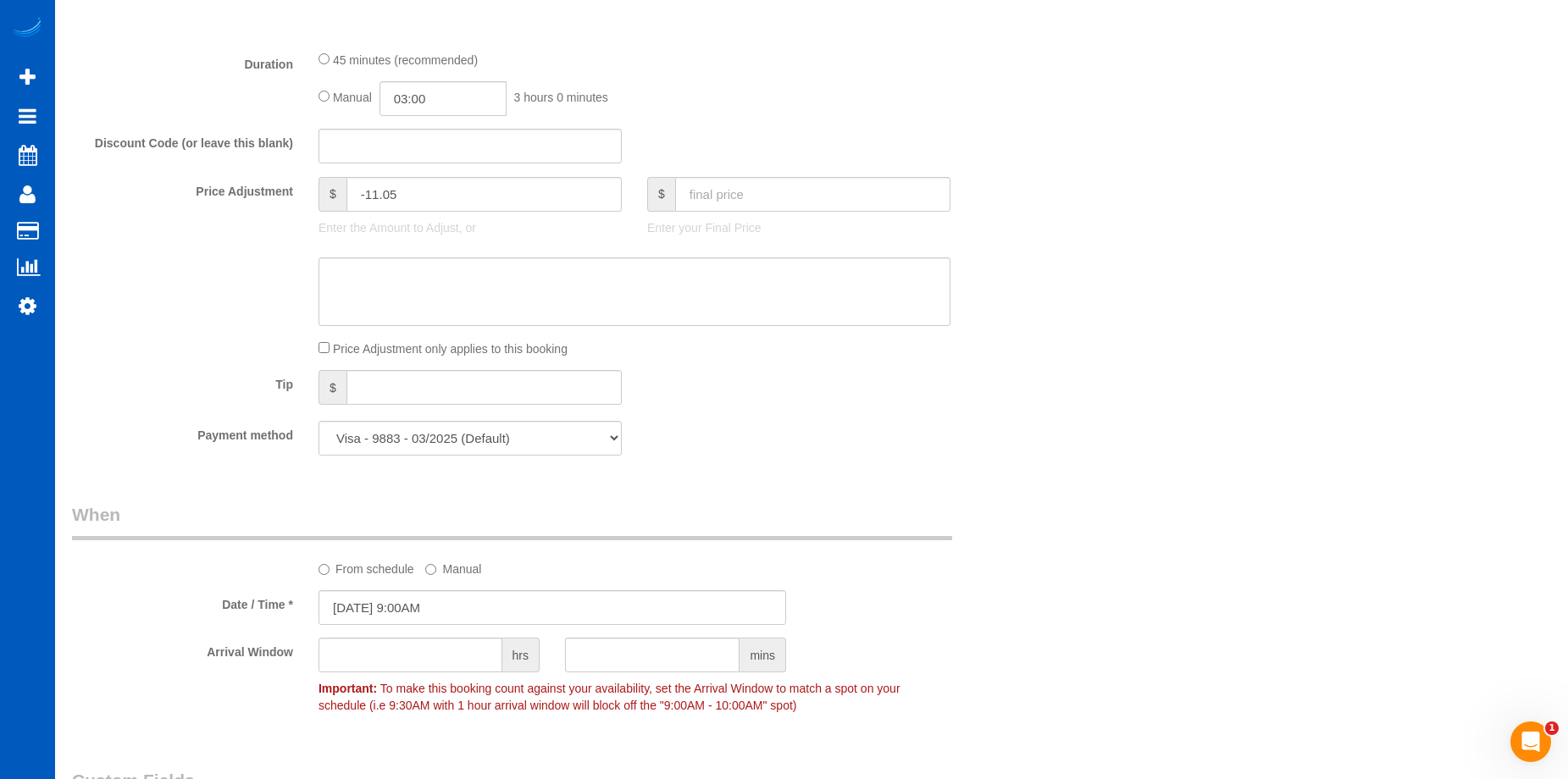
scroll to position [1356, 0]
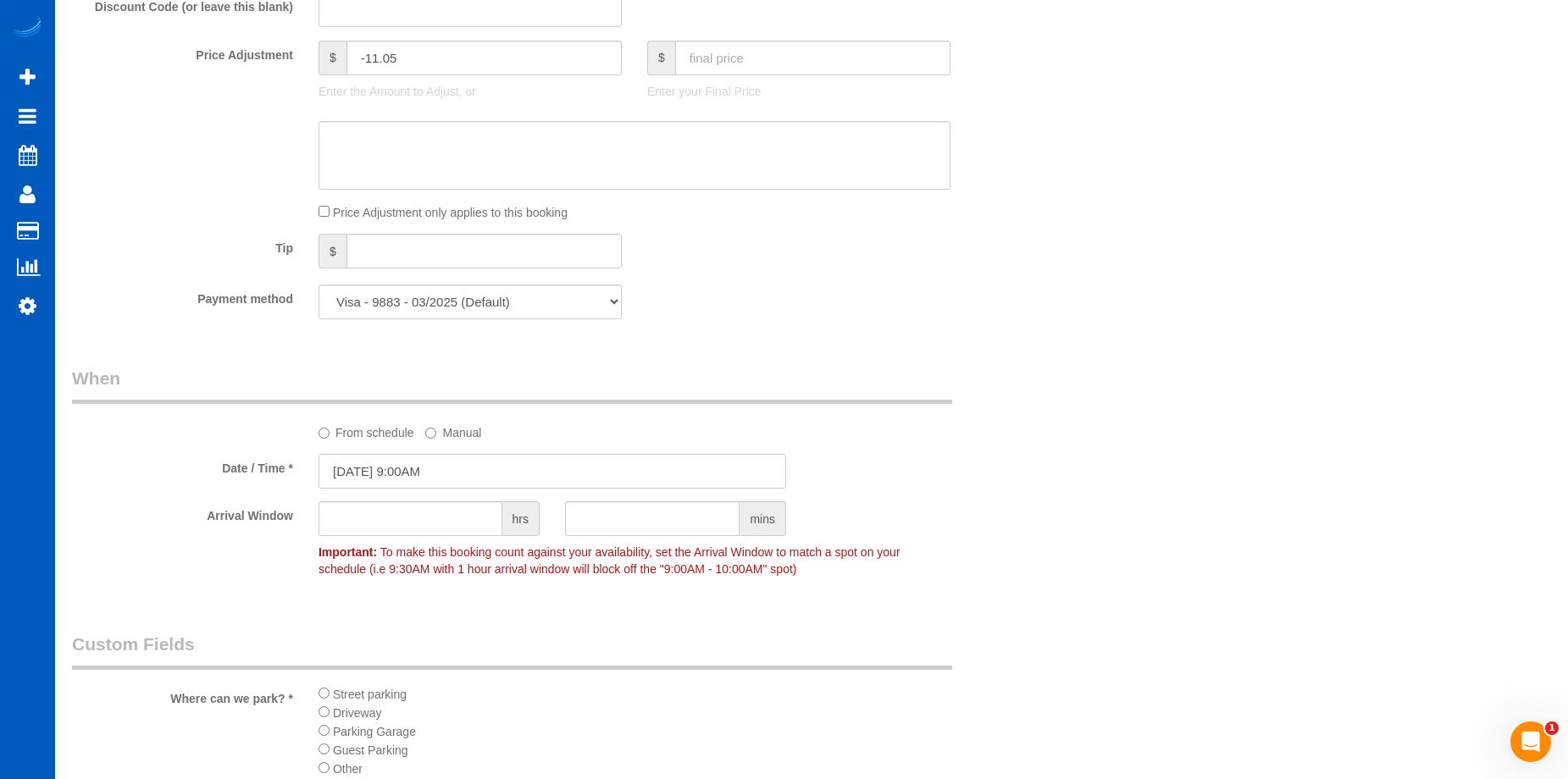
click at [438, 470] on input "[DATE] 9:00AM" at bounding box center [552, 471] width 467 height 35
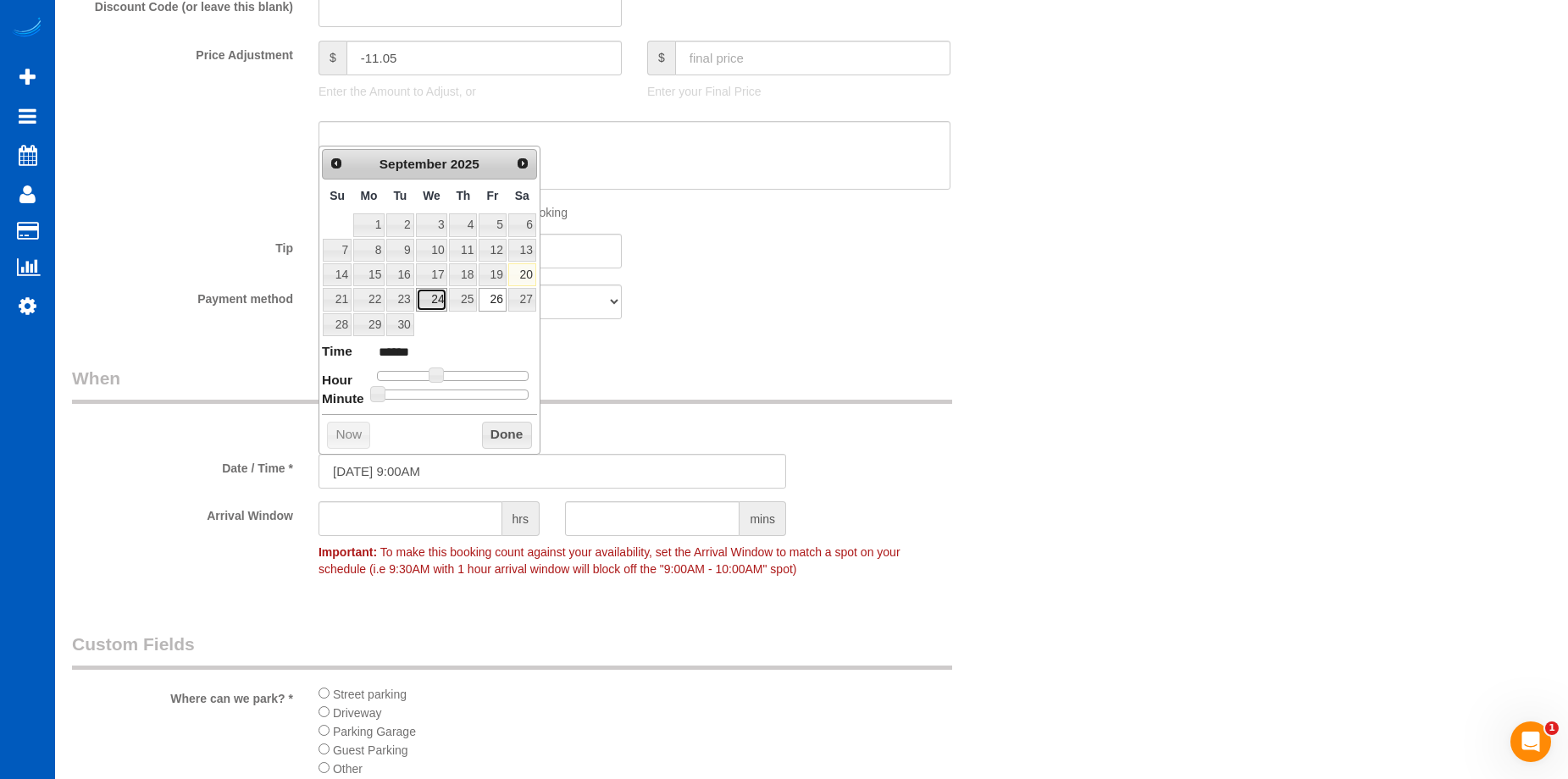
click at [435, 307] on link "24" at bounding box center [432, 299] width 32 height 23
type input "[DATE] 9:00AM"
click at [517, 427] on button "Done" at bounding box center [507, 435] width 50 height 27
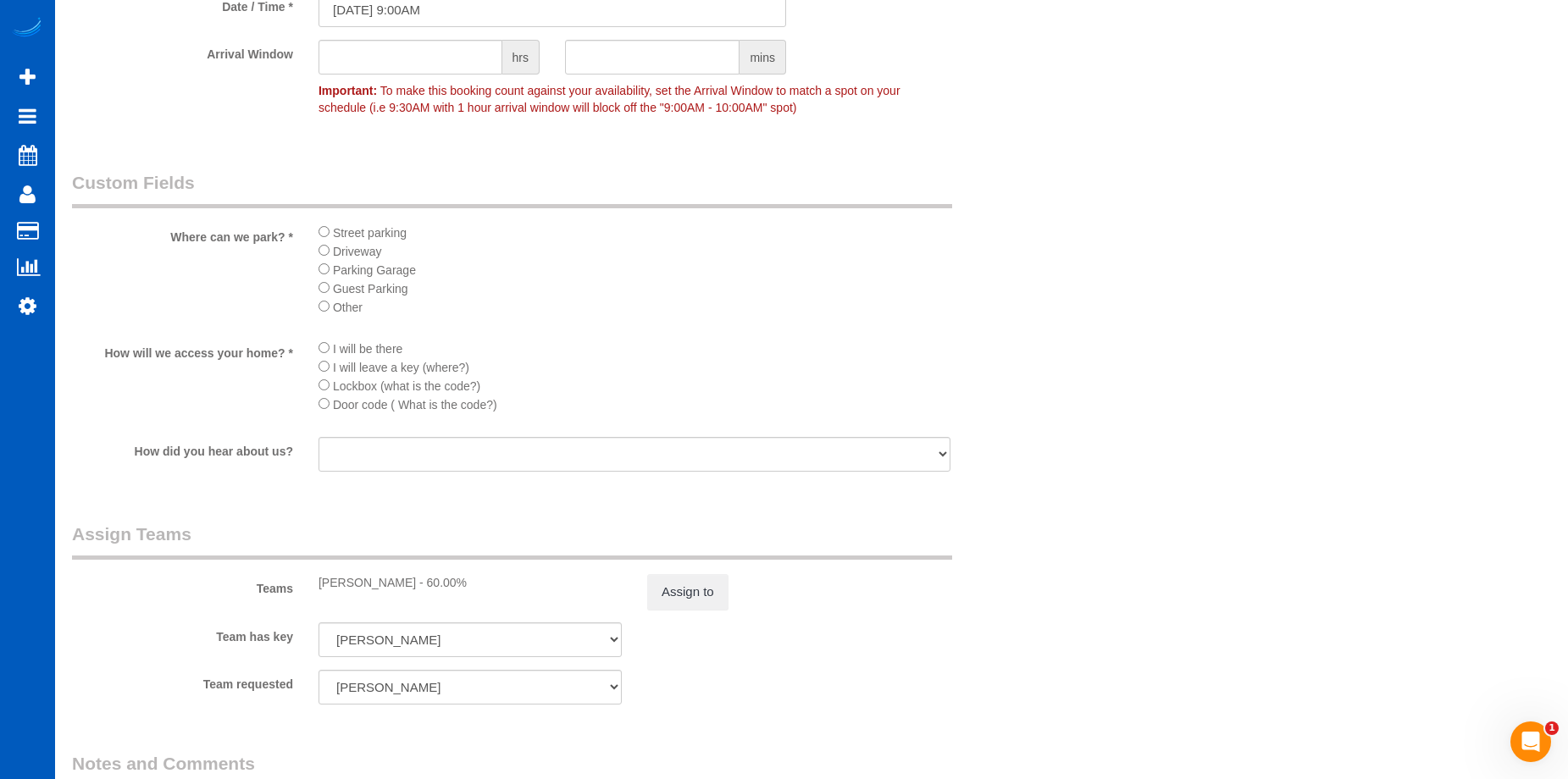
scroll to position [1948, 0]
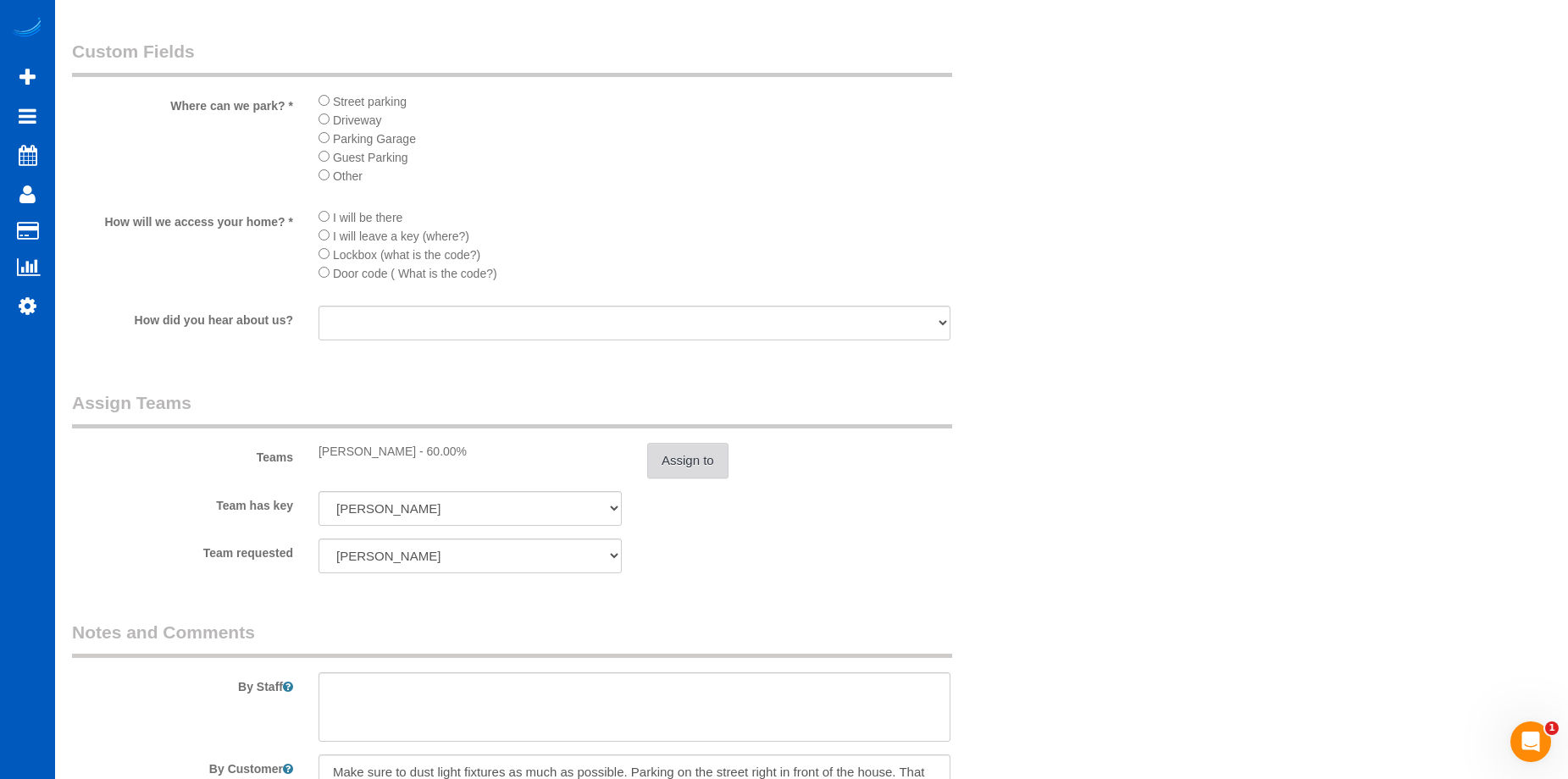
click at [697, 469] on button "Assign to" at bounding box center [688, 460] width 81 height 36
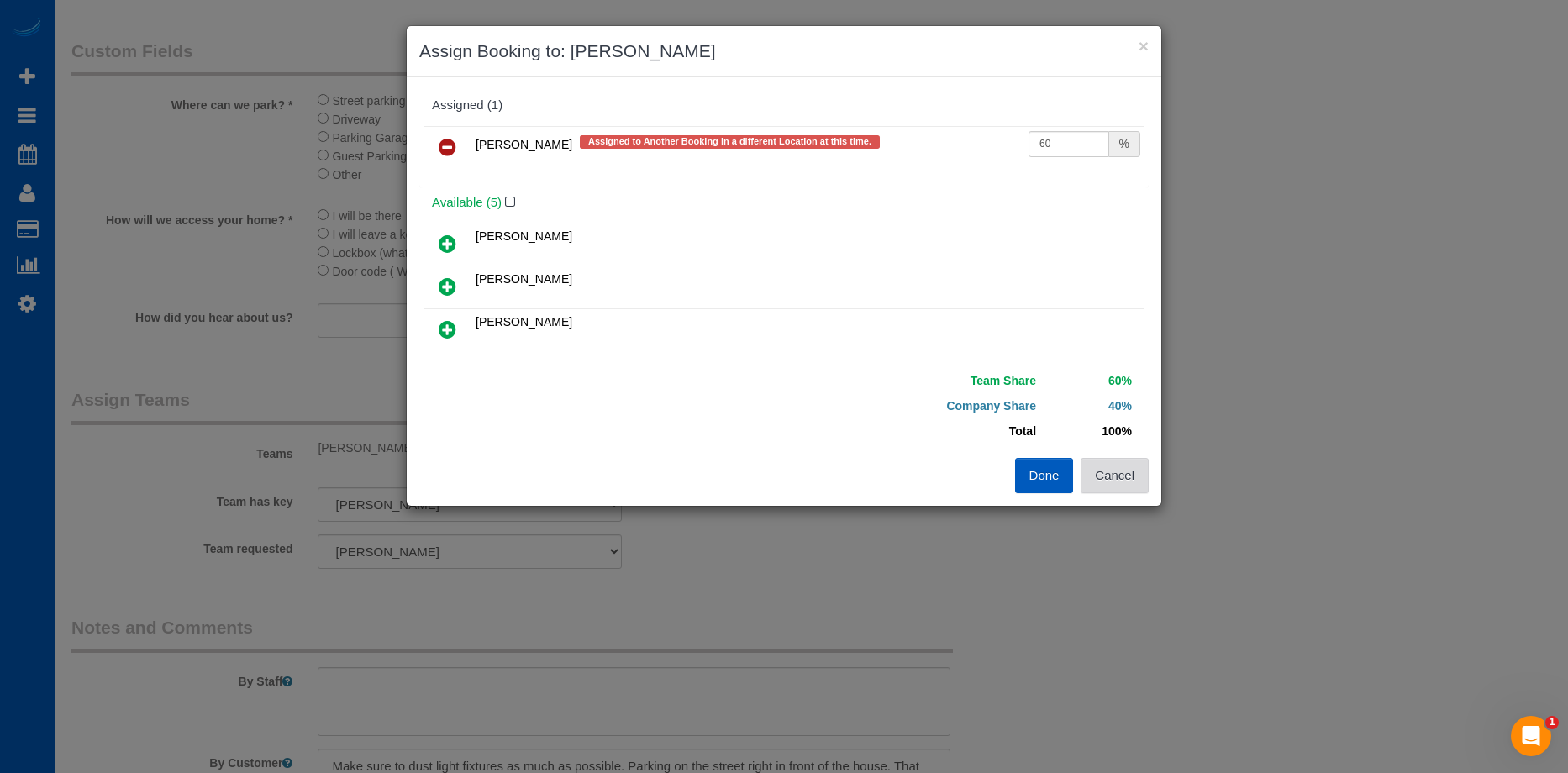
click at [1119, 477] on button "Cancel" at bounding box center [1114, 476] width 68 height 35
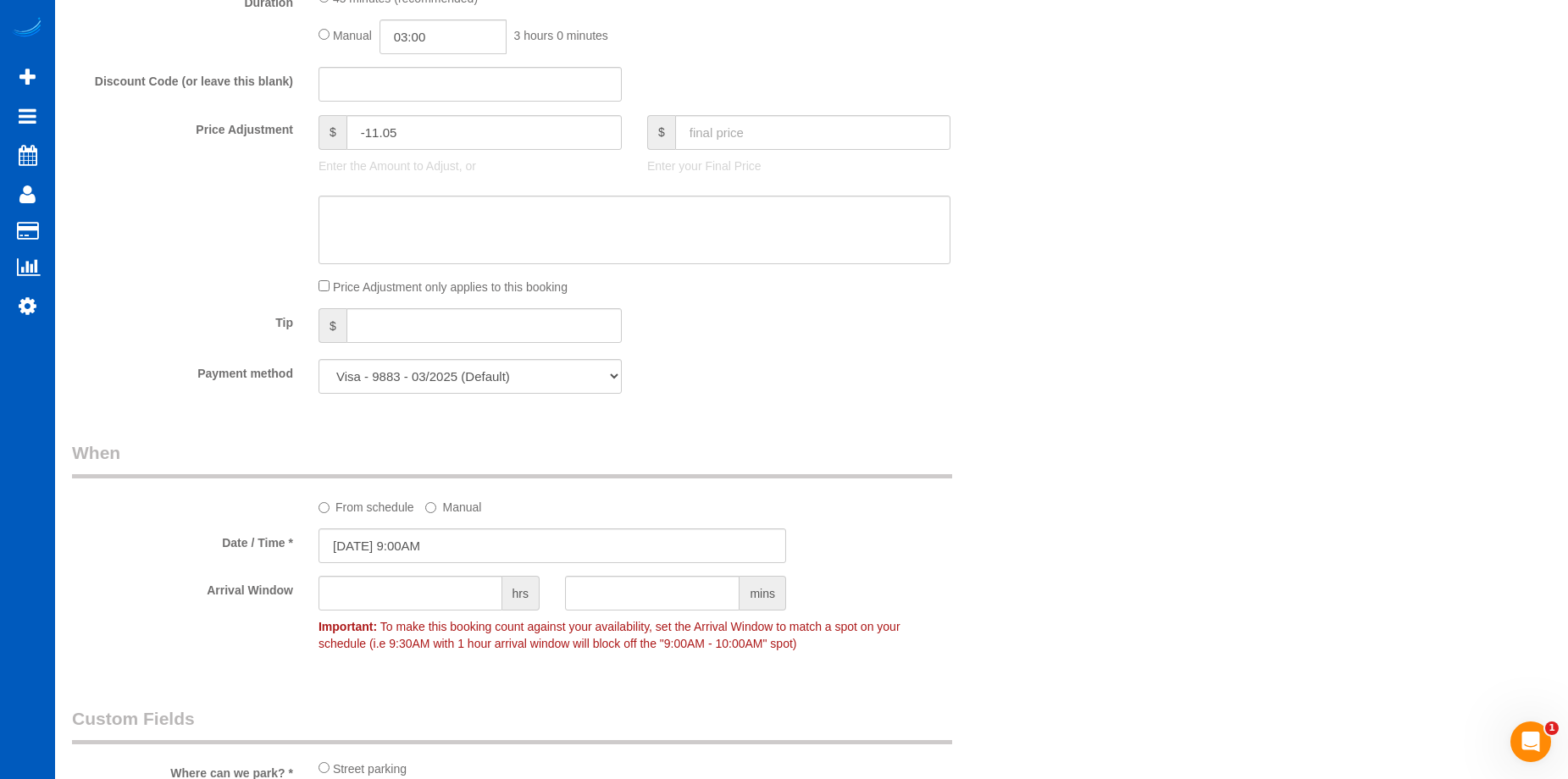
scroll to position [1524, 0]
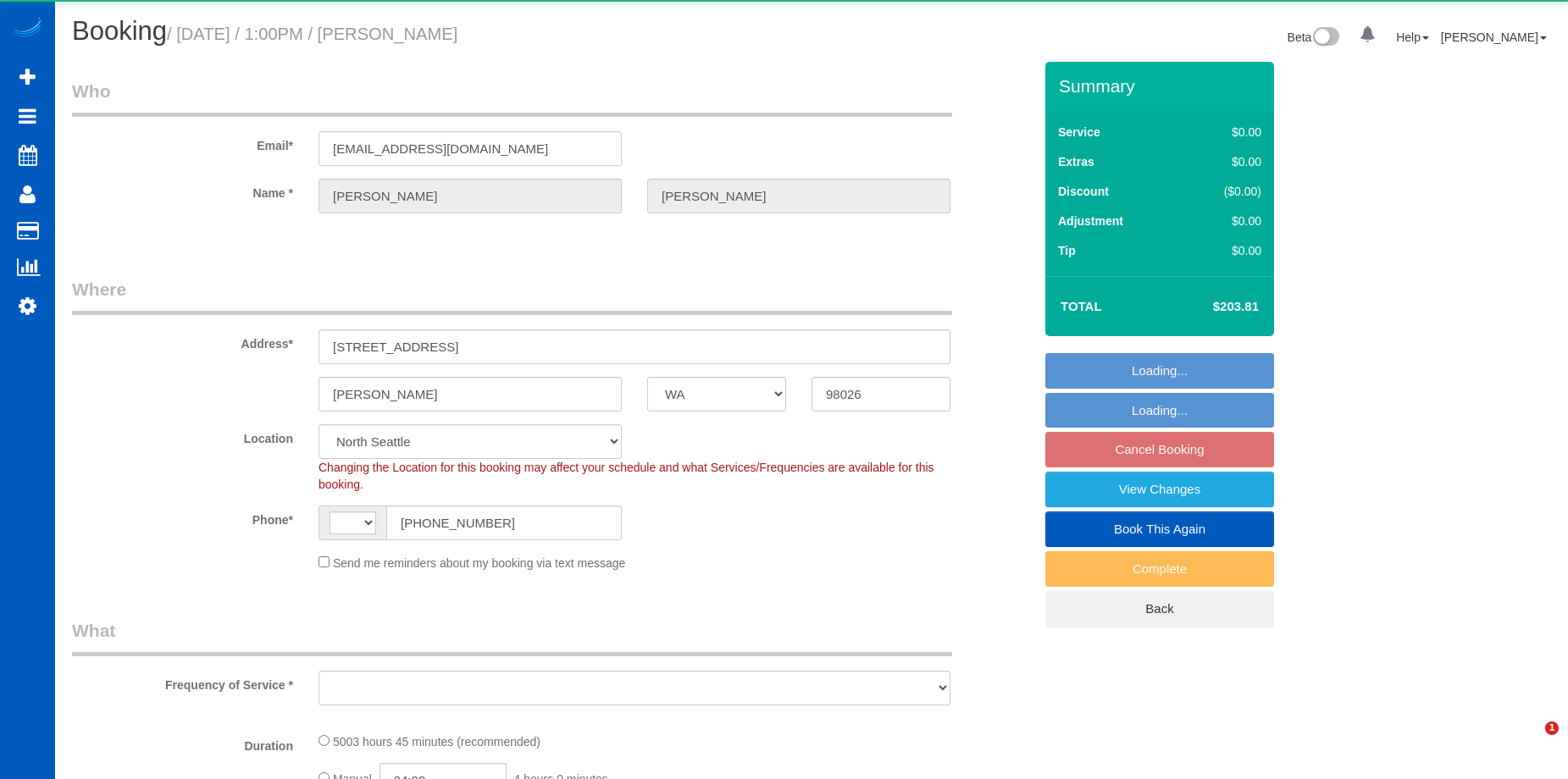
select select "WA"
select select "number:8"
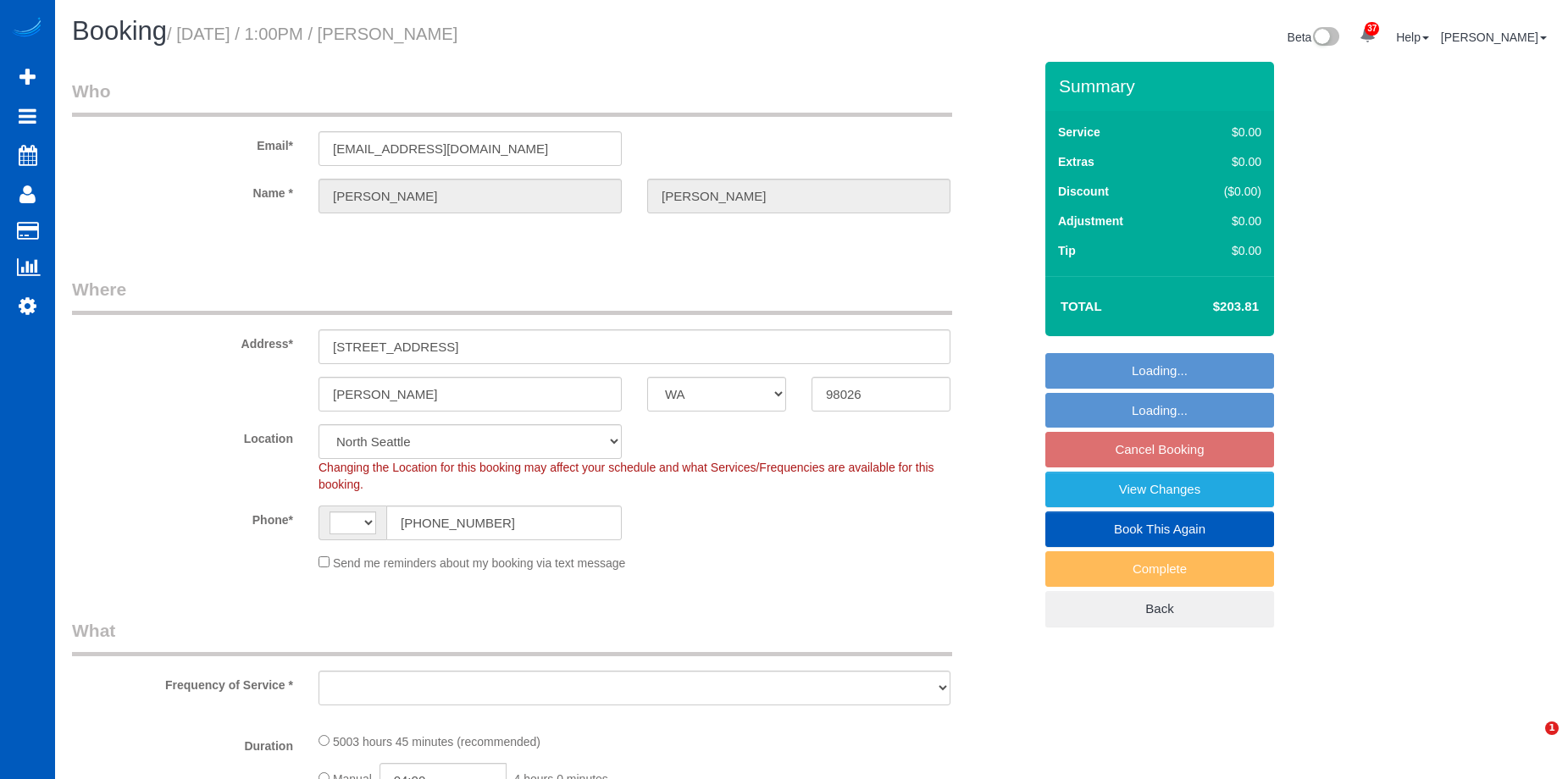
select select "string:[GEOGRAPHIC_DATA]"
select select "object:909"
select select "2001"
select select "3"
select select "object:1125"
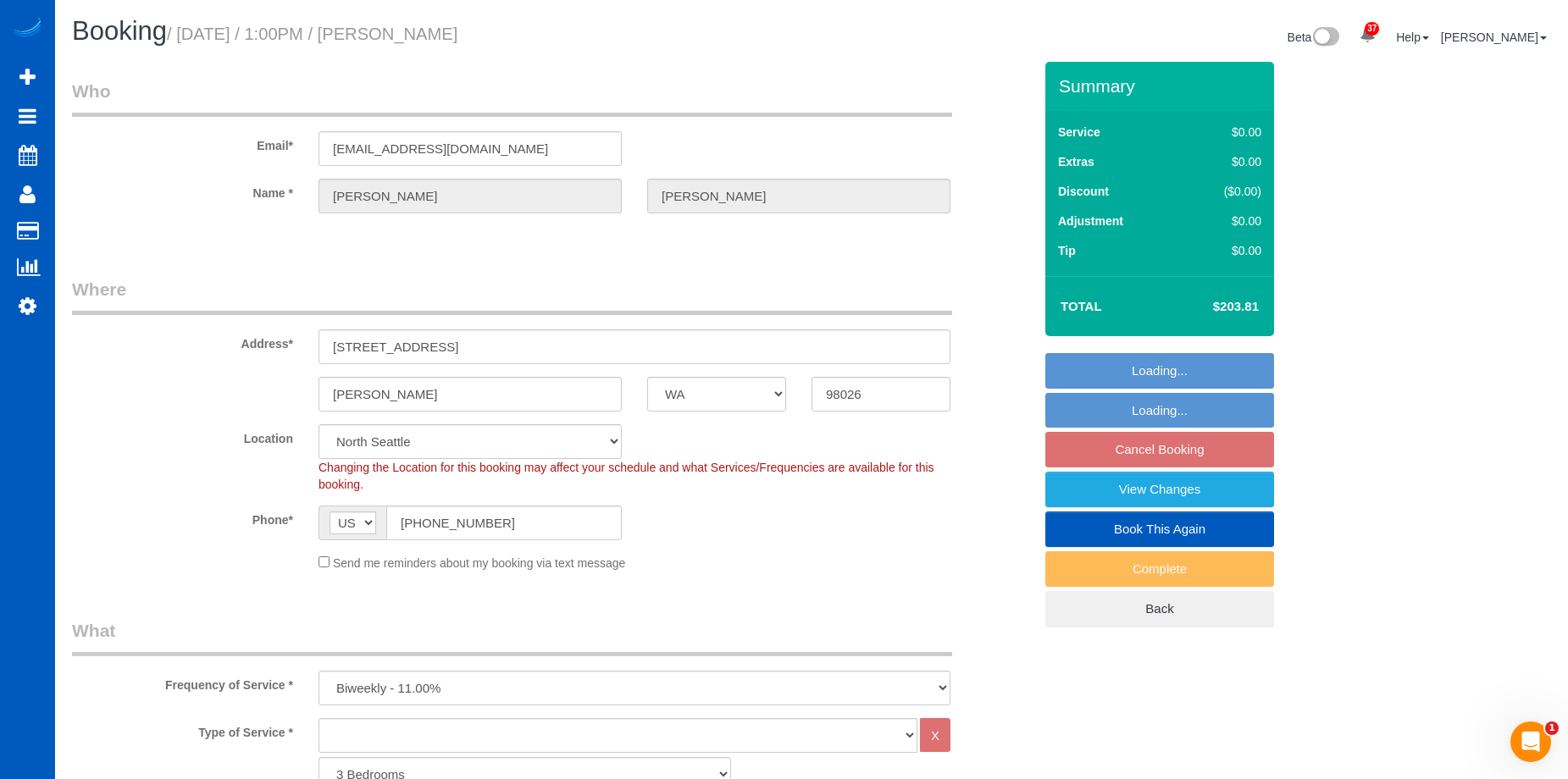
select select "2001"
select select "3"
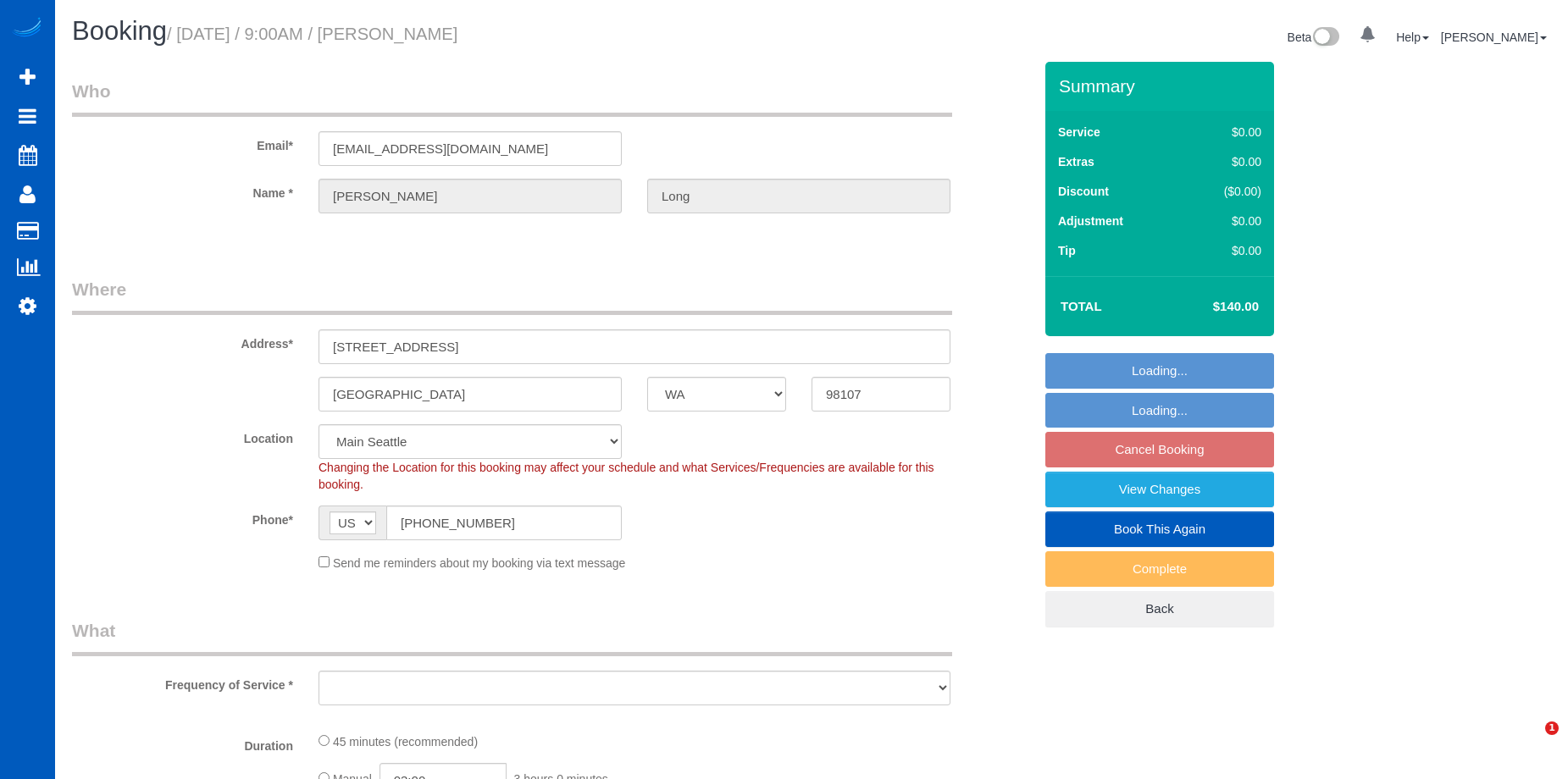
select select "WA"
select select "object:1159"
select select "199"
